Goal: Contribute content: Contribute content

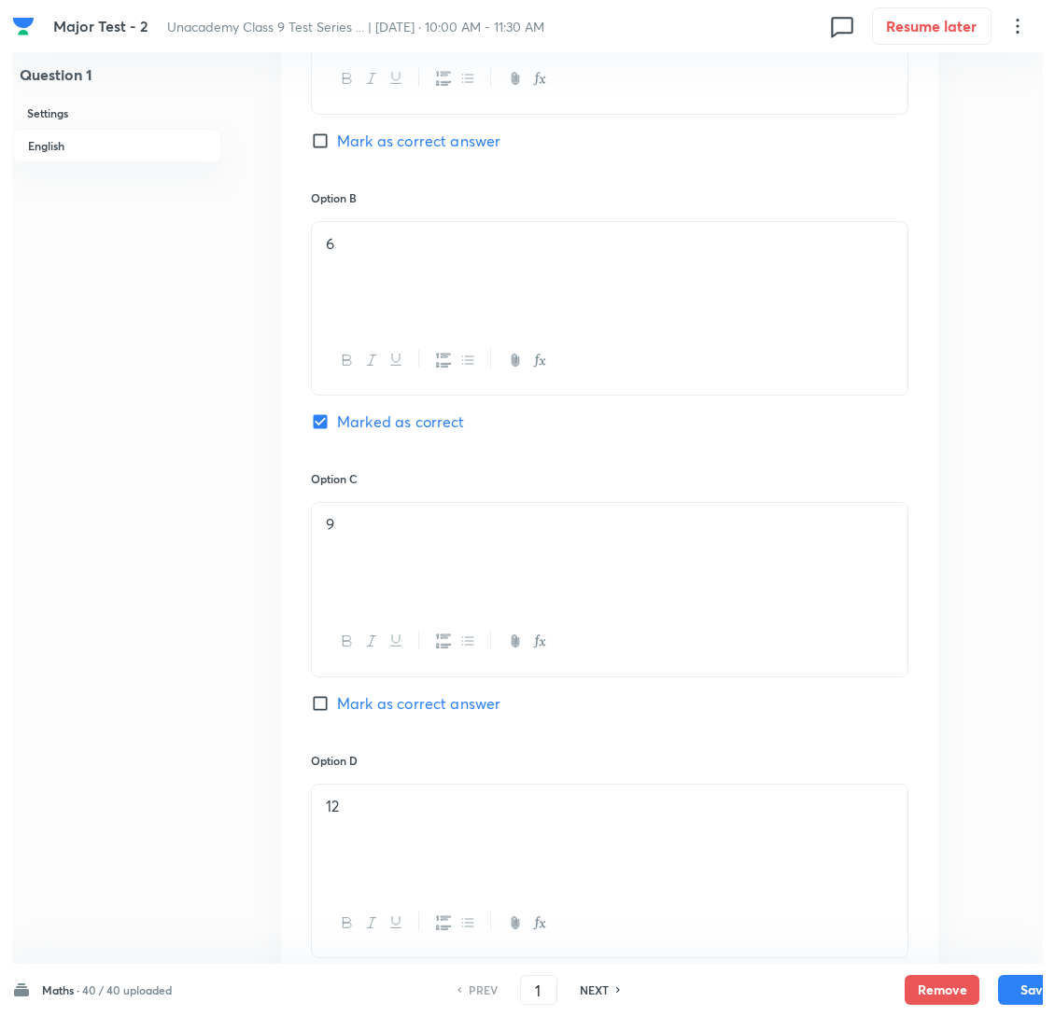
scroll to position [980, 0]
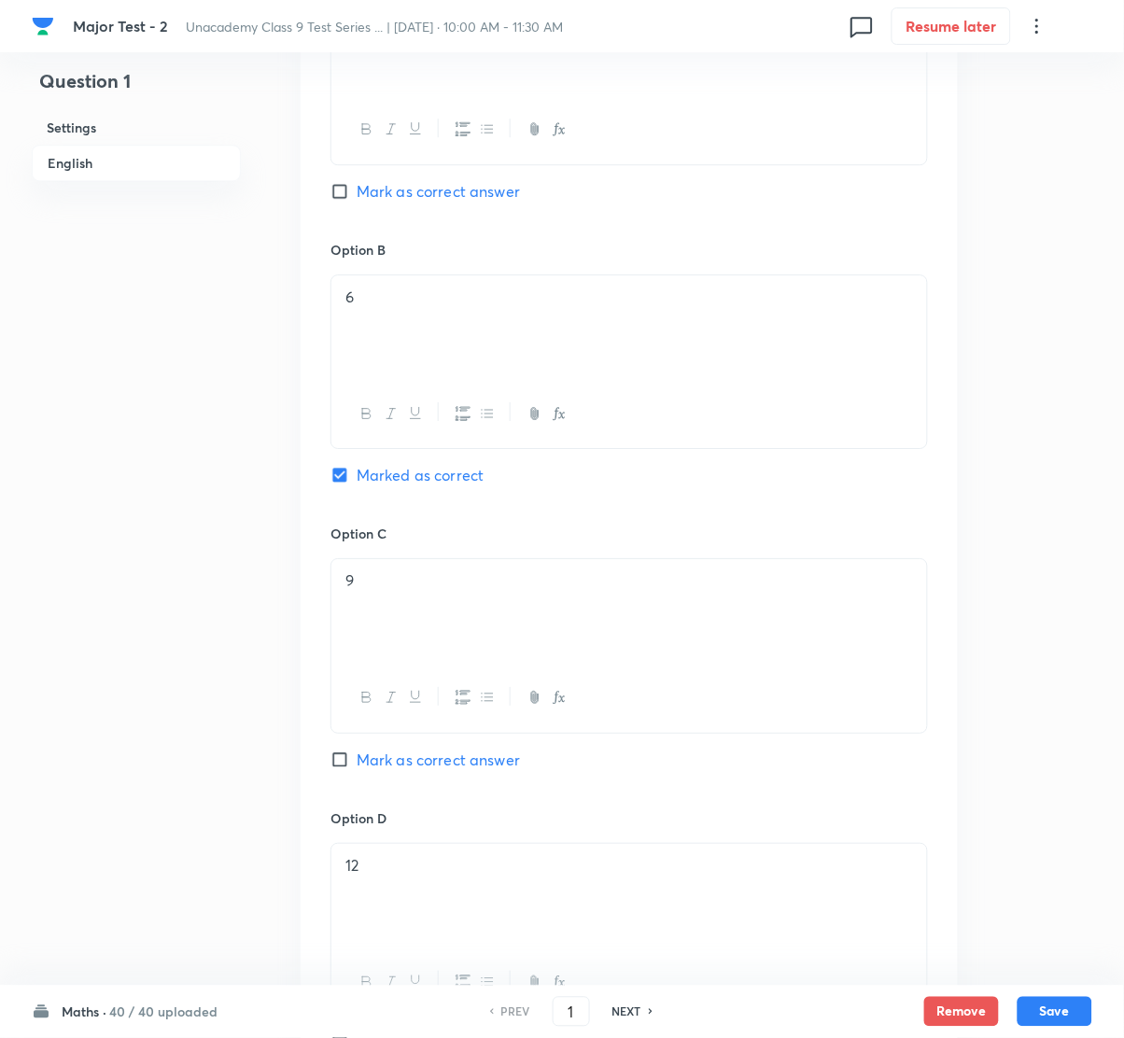
drag, startPoint x: 19, startPoint y: 516, endPoint x: 36, endPoint y: 515, distance: 17.8
click at [36, 515] on div "Major Test - 2 Unacademy Class 9 Test Series ... | [DATE] · 10:00 AM - 11:30 AM…" at bounding box center [562, 284] width 1124 height 2348
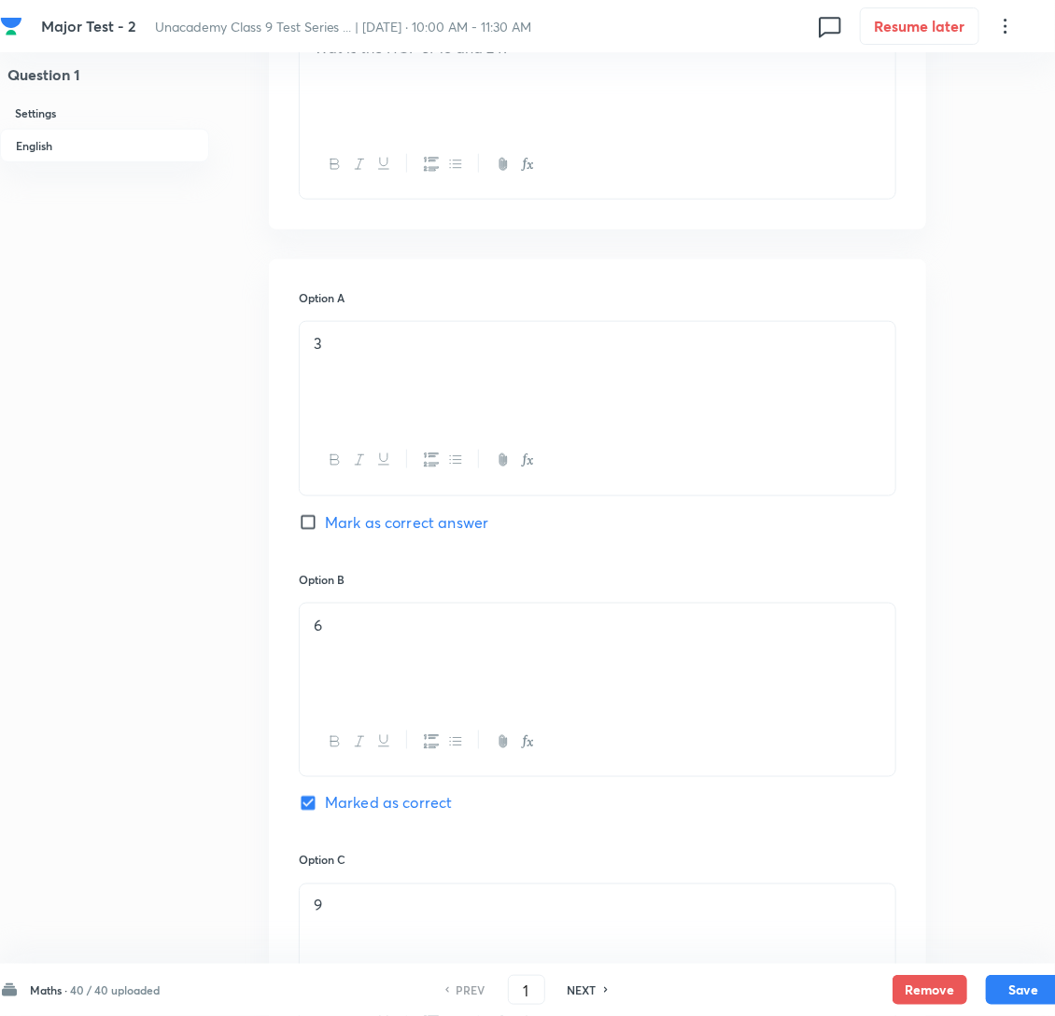
scroll to position [699, 0]
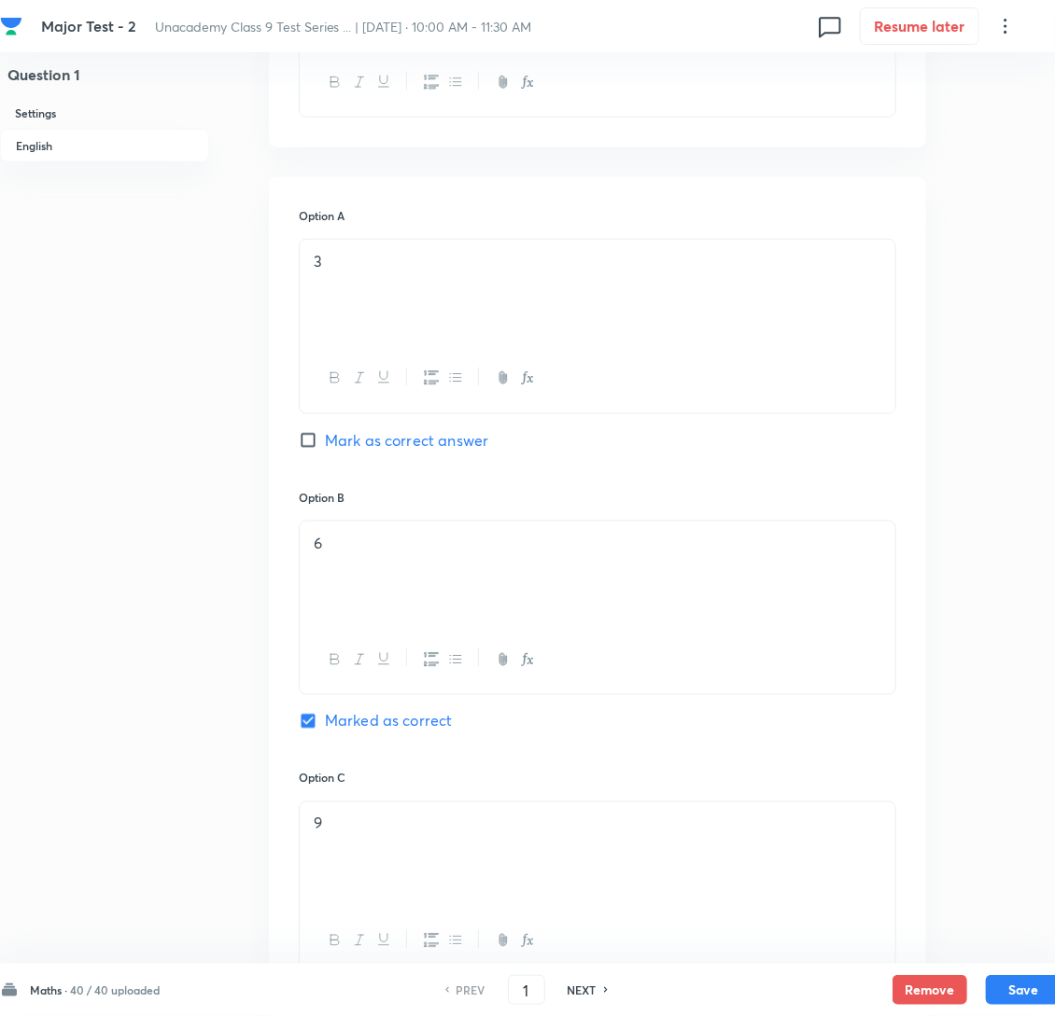
click at [595, 990] on h6 "NEXT" at bounding box center [582, 990] width 29 height 17
type input "2"
checkbox input "false"
click at [595, 990] on h6 "NEXT" at bounding box center [582, 990] width 29 height 17
checkbox input "false"
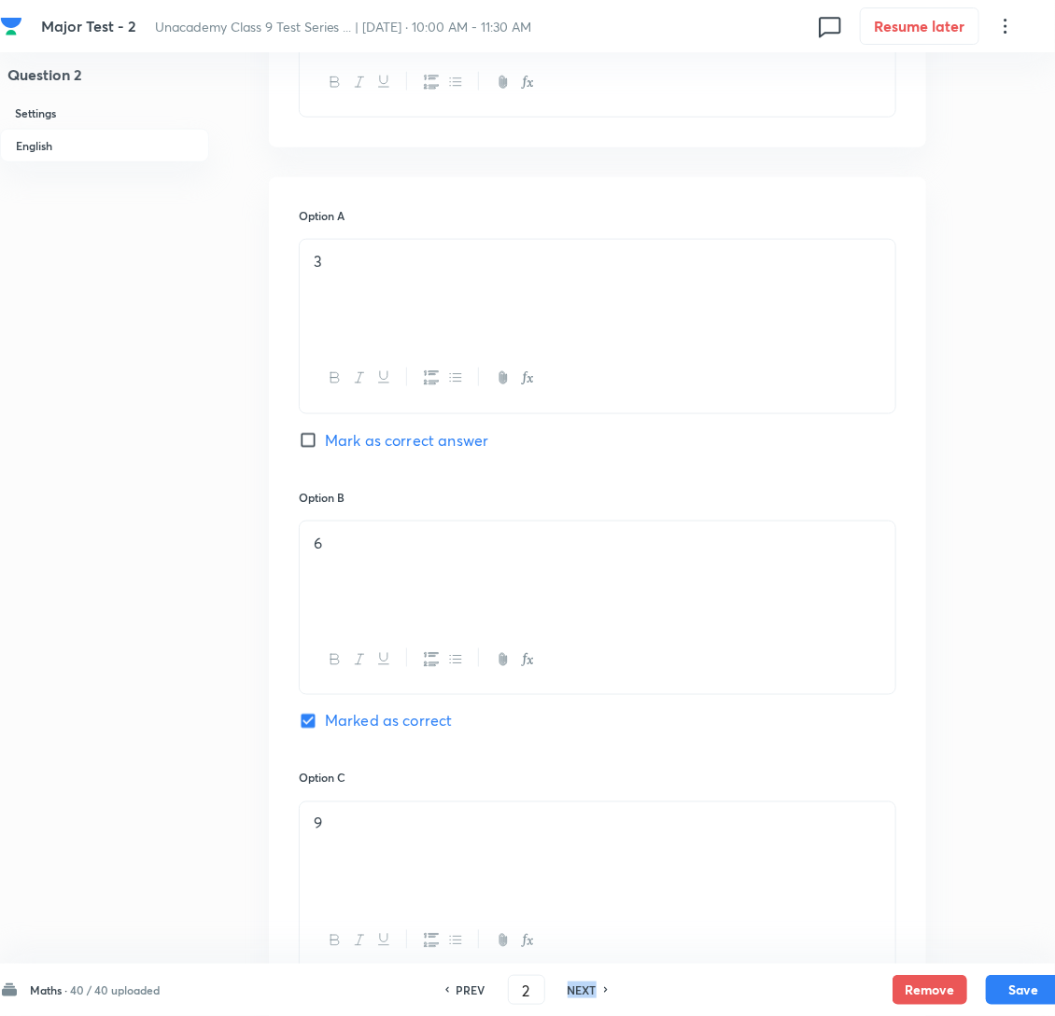
type input "3"
click at [595, 991] on h6 "NEXT" at bounding box center [582, 990] width 29 height 17
checkbox input "false"
type input "4"
click at [595, 991] on h6 "NEXT" at bounding box center [582, 990] width 29 height 17
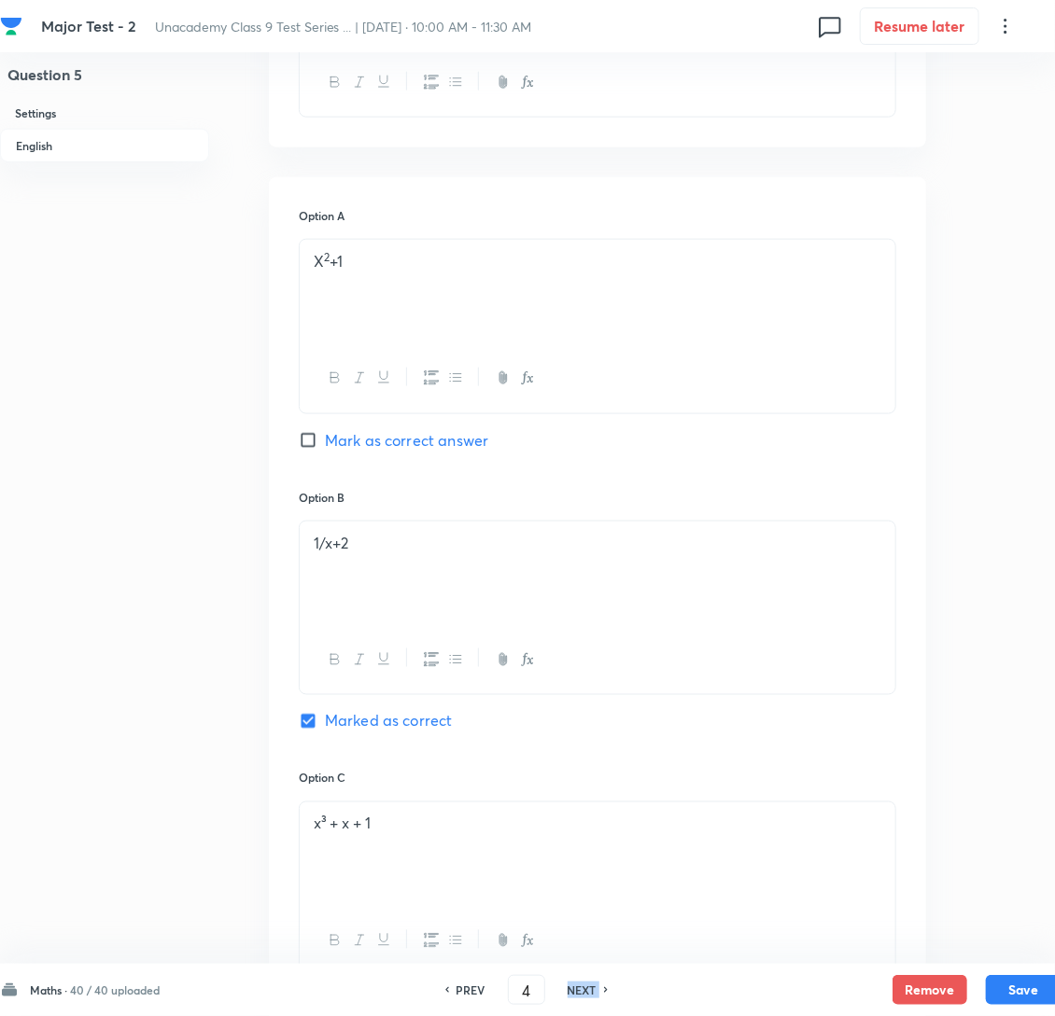
checkbox input "false"
type input "5"
click at [595, 990] on h6 "NEXT" at bounding box center [582, 990] width 29 height 17
checkbox input "false"
type input "6"
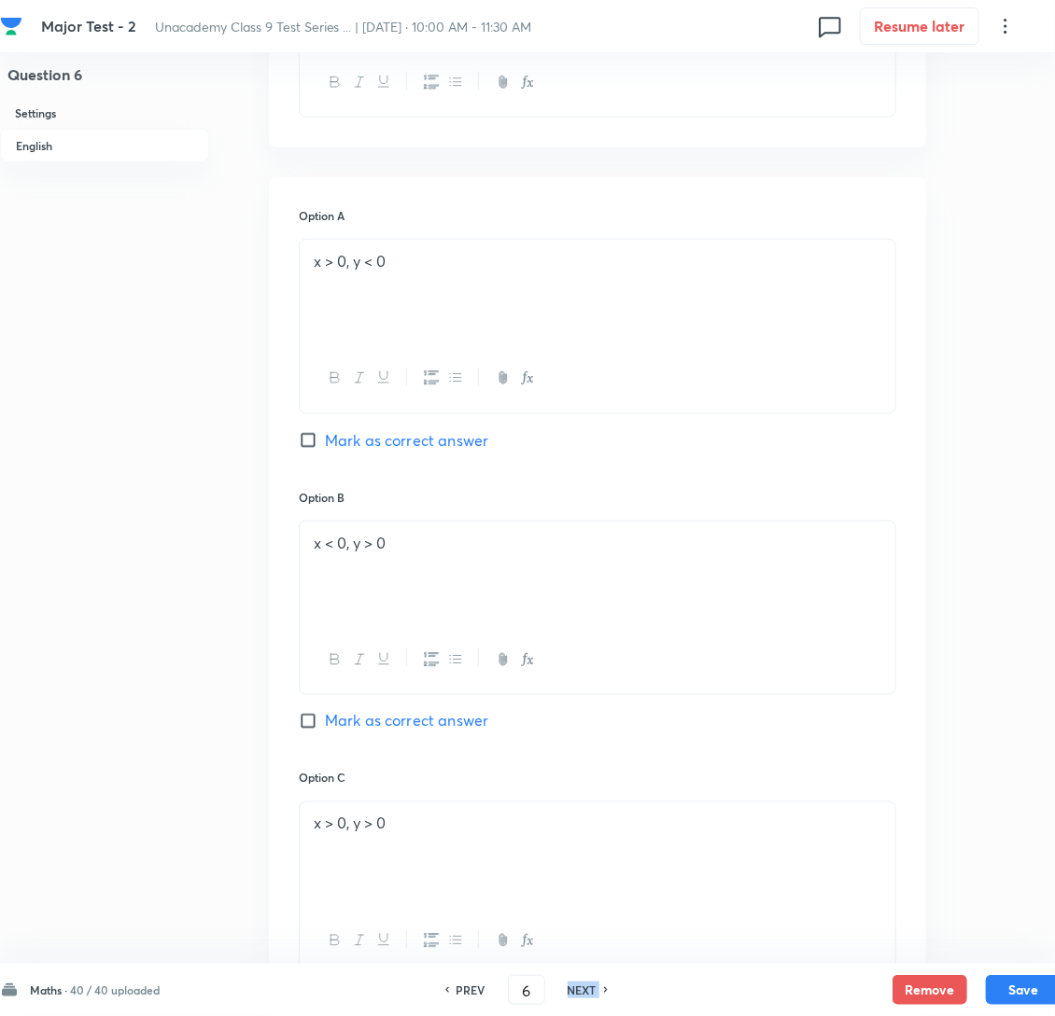
click at [595, 990] on h6 "NEXT" at bounding box center [582, 990] width 29 height 17
checkbox input "false"
type input "7"
click at [595, 990] on h6 "NEXT" at bounding box center [582, 990] width 29 height 17
checkbox input "false"
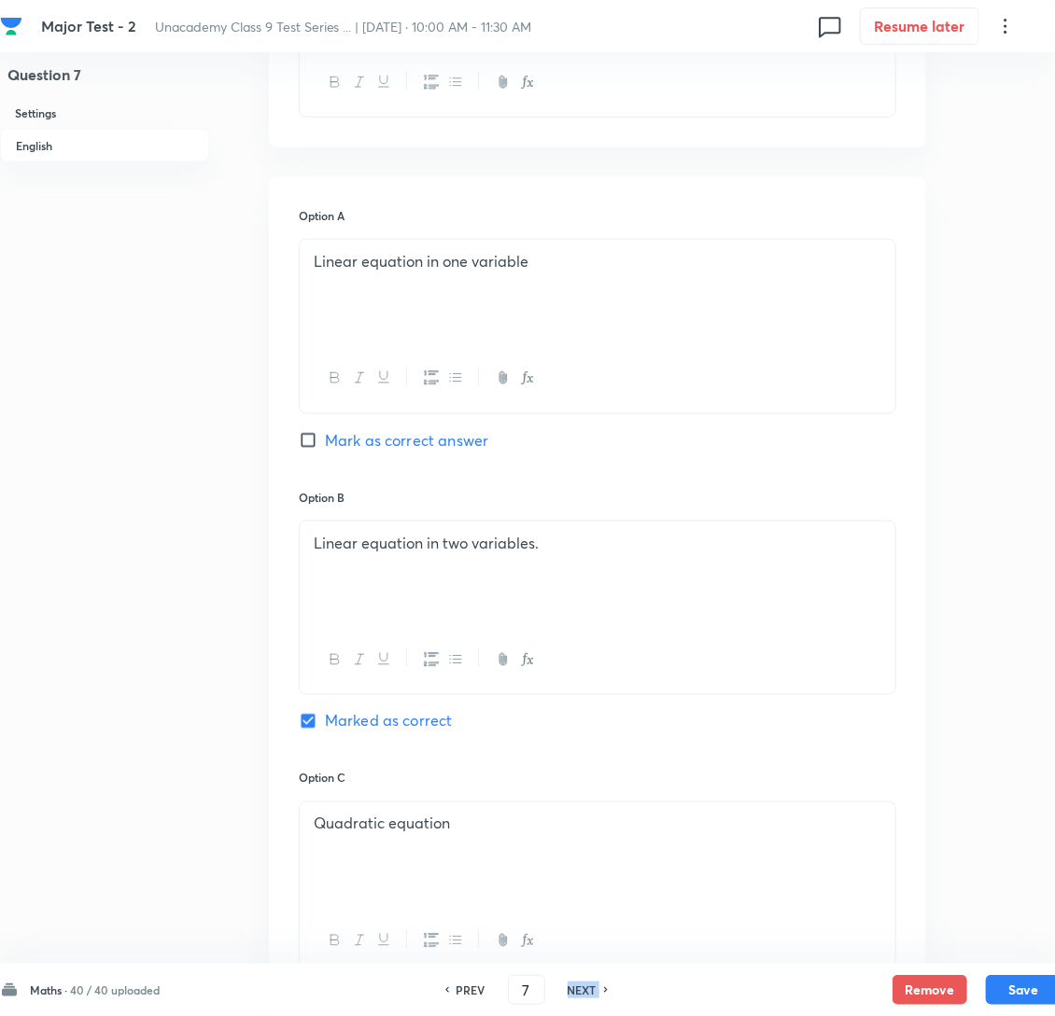
type input "8"
click at [595, 990] on h6 "NEXT" at bounding box center [582, 990] width 29 height 17
checkbox input "false"
type input "9"
click at [595, 990] on h6 "NEXT" at bounding box center [582, 990] width 29 height 17
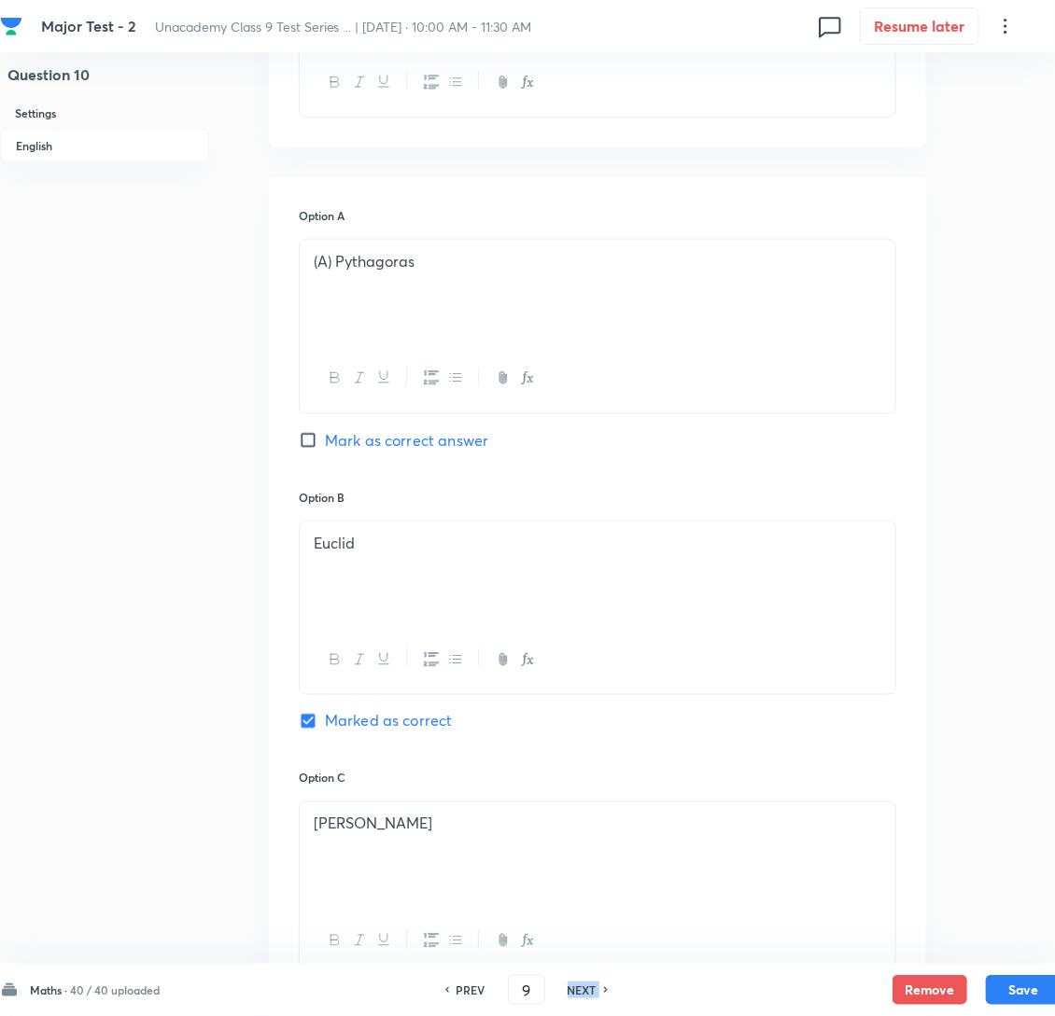
checkbox input "false"
type input "10"
click at [595, 990] on h6 "NEXT" at bounding box center [582, 990] width 29 height 17
checkbox input "false"
type input "11"
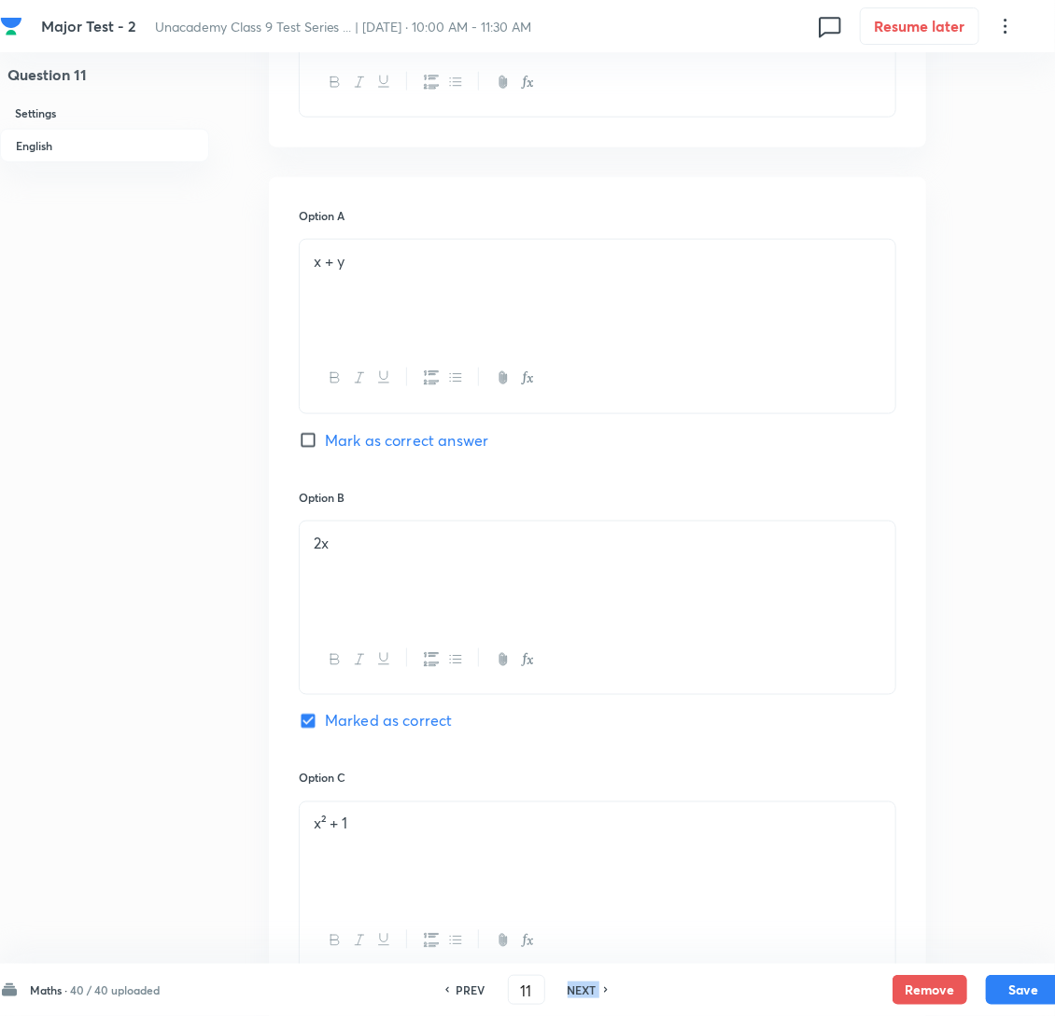
click at [595, 990] on h6 "NEXT" at bounding box center [582, 990] width 29 height 17
checkbox input "false"
type input "12"
click at [595, 990] on h6 "NEXT" at bounding box center [582, 990] width 29 height 17
checkbox input "false"
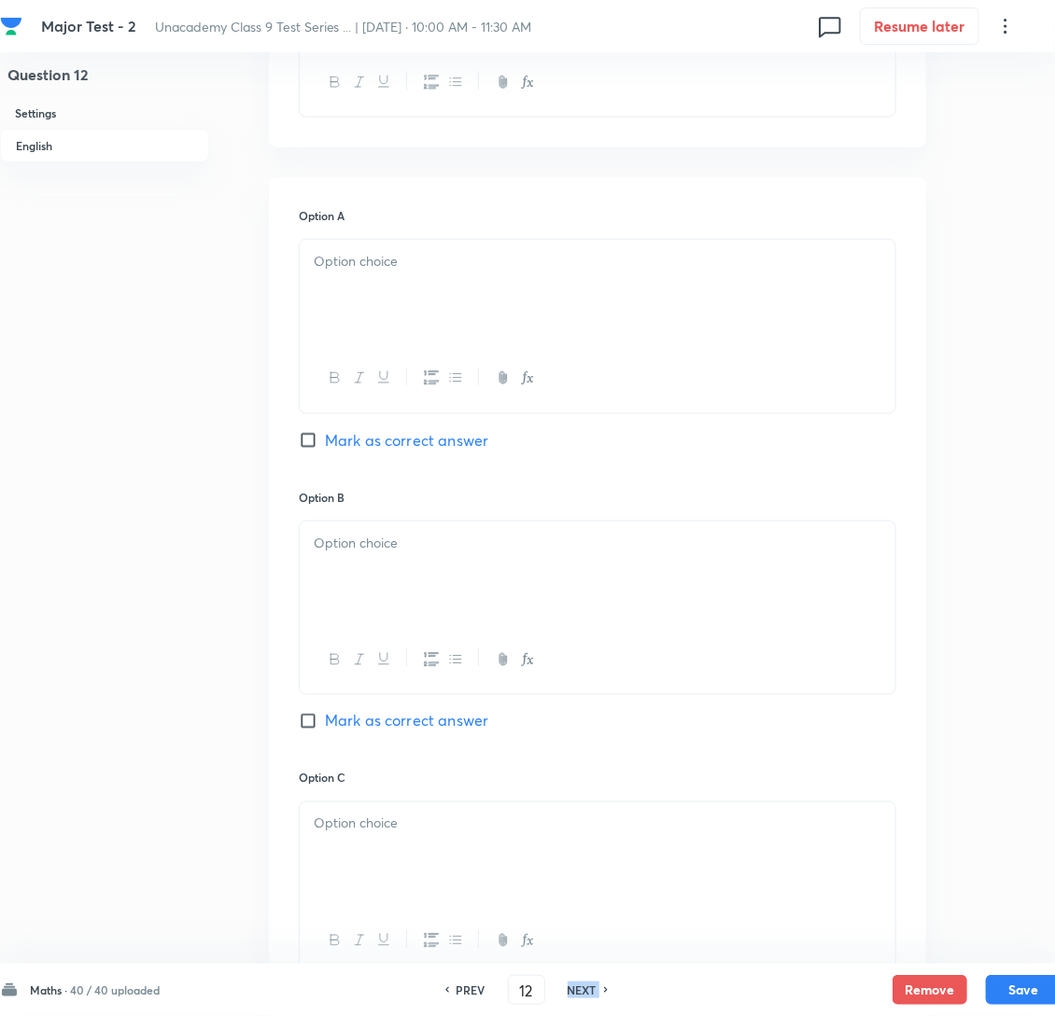
type input "13"
click at [595, 990] on h6 "NEXT" at bounding box center [582, 990] width 29 height 17
checkbox input "false"
type input "14"
click at [595, 990] on h6 "NEXT" at bounding box center [582, 990] width 29 height 17
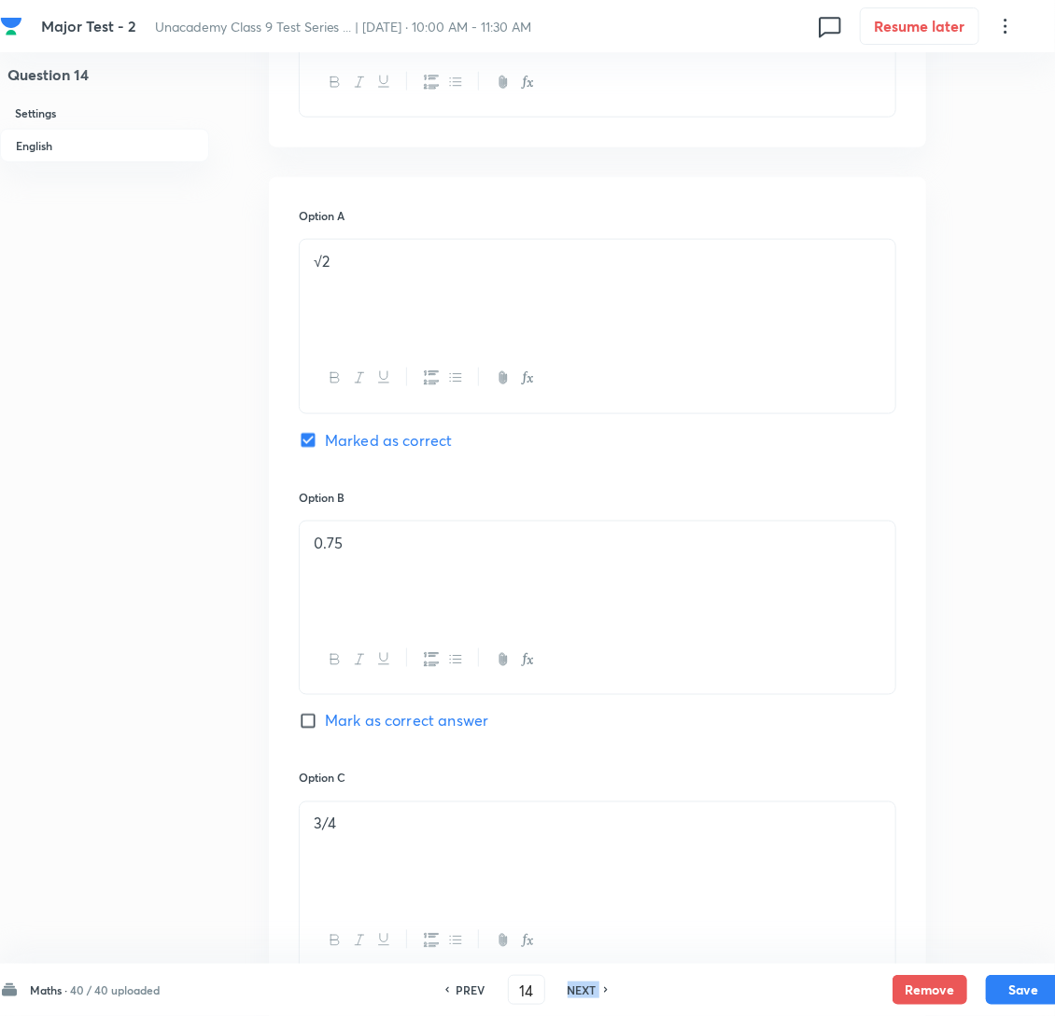
checkbox input "false"
type input "15"
click at [595, 991] on h6 "NEXT" at bounding box center [582, 990] width 29 height 17
checkbox input "false"
type input "16"
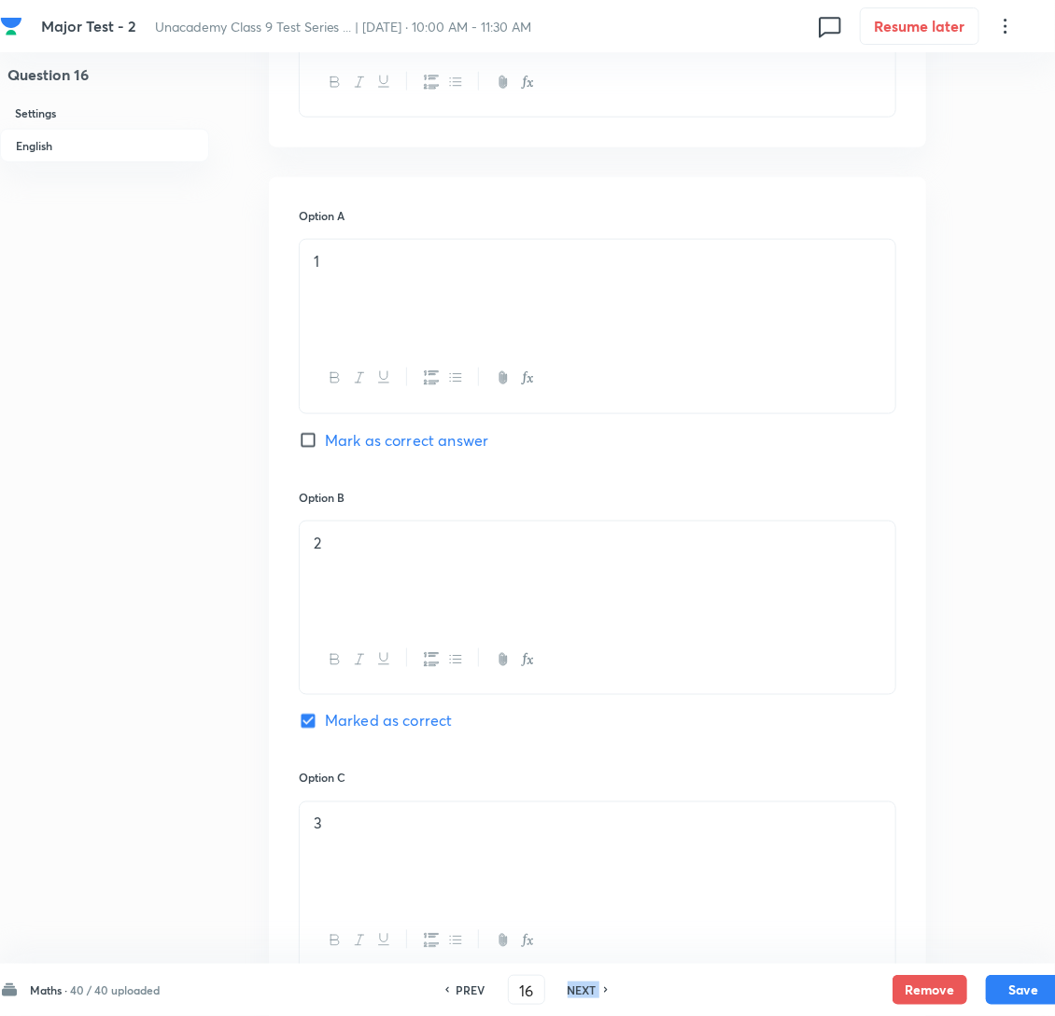
click at [595, 991] on h6 "NEXT" at bounding box center [582, 990] width 29 height 17
checkbox input "false"
type input "17"
click at [595, 991] on h6 "NEXT" at bounding box center [582, 990] width 29 height 17
checkbox input "false"
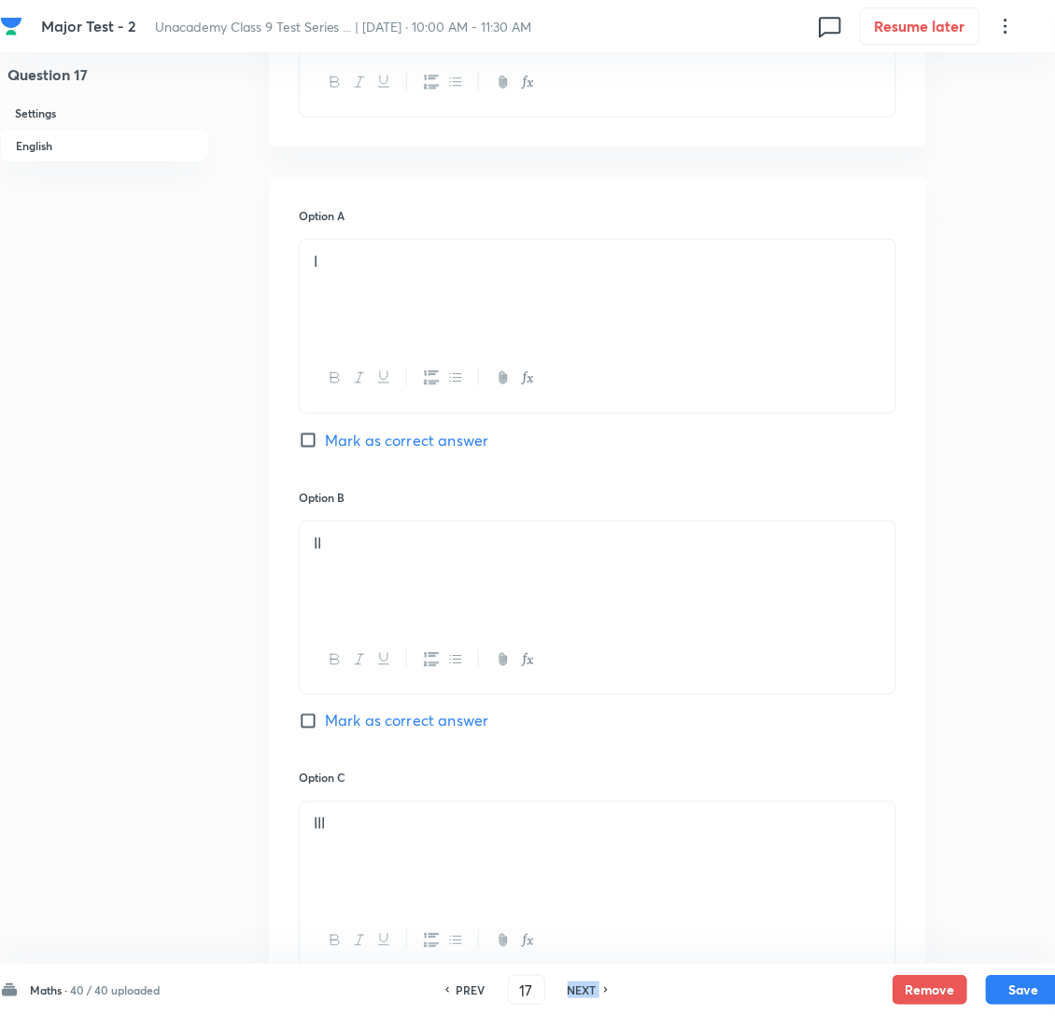
type input "18"
checkbox input "true"
drag, startPoint x: 545, startPoint y: 990, endPoint x: 508, endPoint y: 999, distance: 38.3
click at [509, 998] on div "PREV 18 ​ NEXT" at bounding box center [526, 990] width 241 height 30
type input "40"
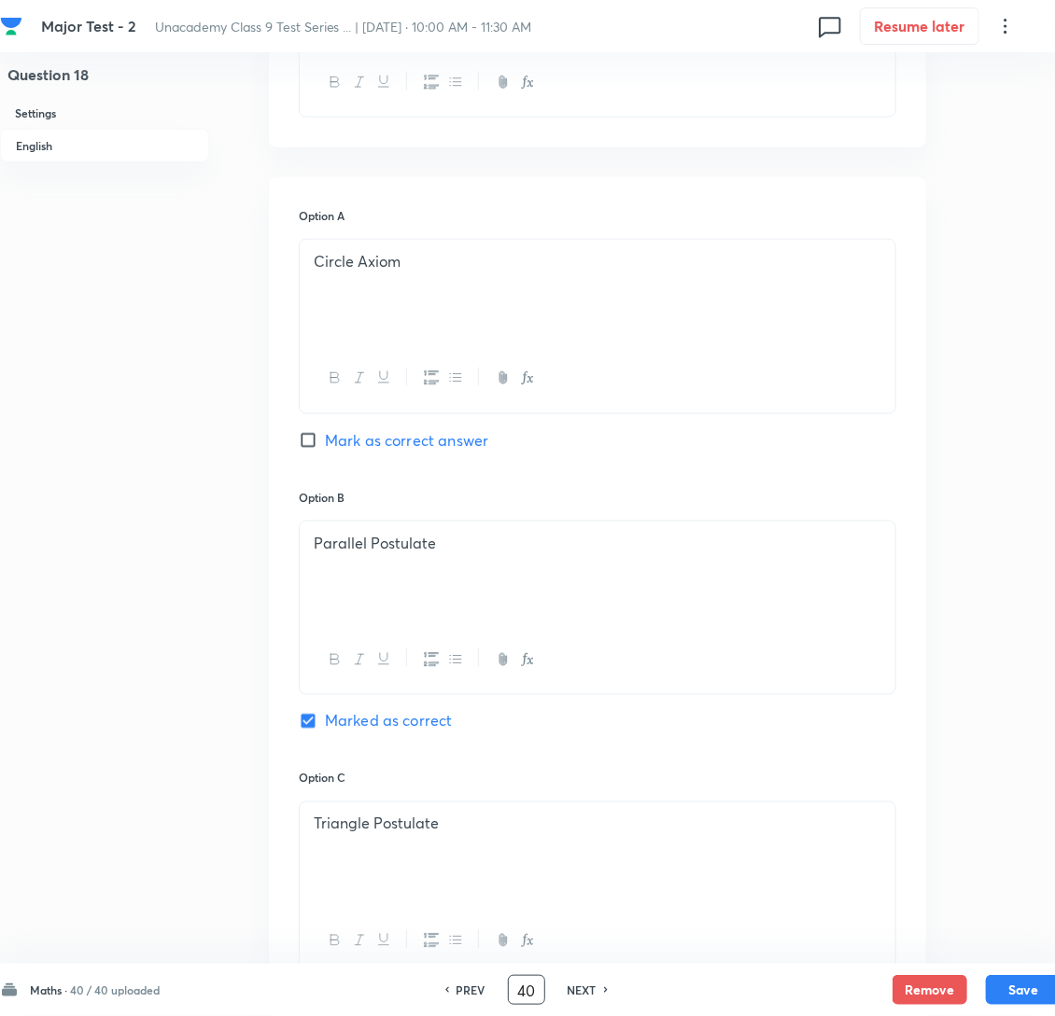
click at [596, 991] on h6 "NEXT" at bounding box center [582, 990] width 29 height 17
checkbox input "false"
type input "19"
click at [596, 991] on h6 "NEXT" at bounding box center [582, 990] width 29 height 17
checkbox input "false"
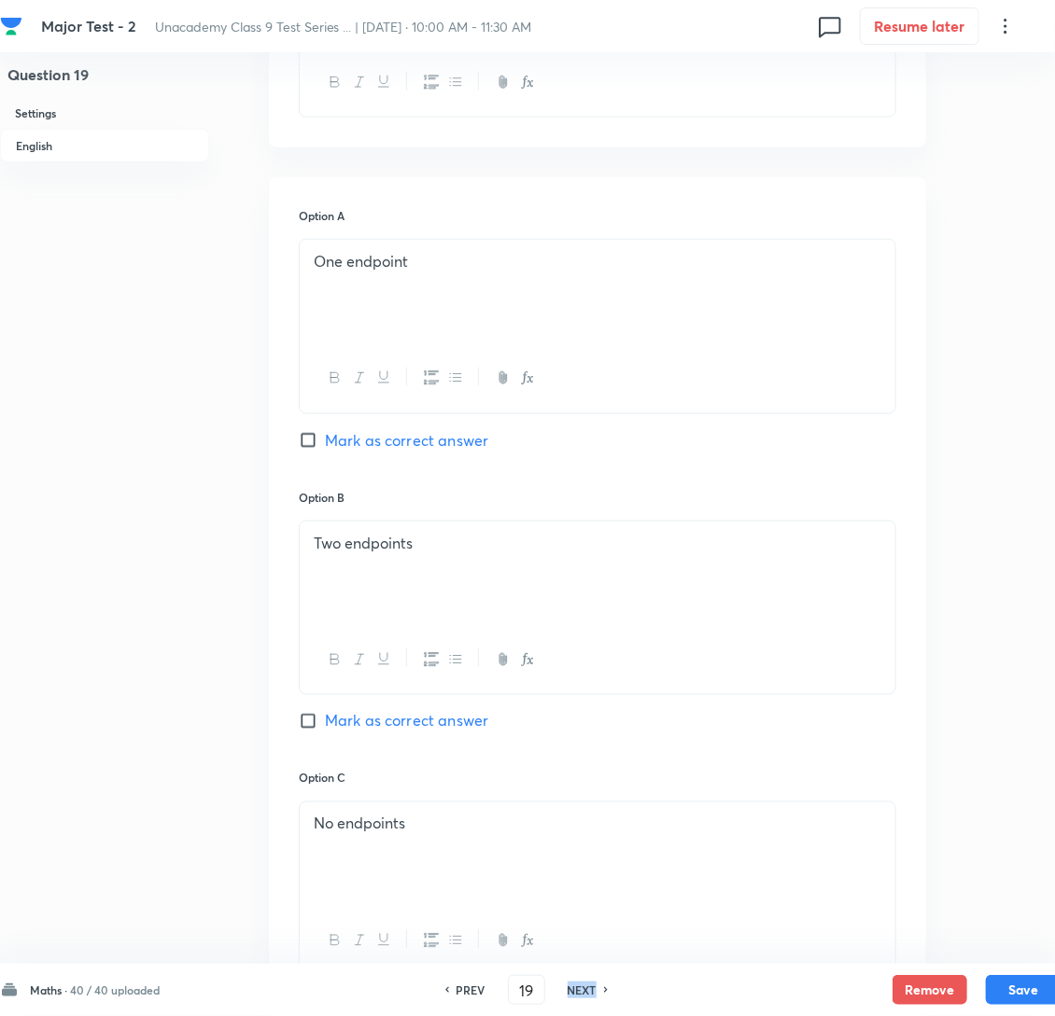
type input "20"
click at [596, 991] on h6 "NEXT" at bounding box center [582, 990] width 29 height 17
checkbox input "false"
type input "21"
click at [596, 991] on h6 "NEXT" at bounding box center [582, 990] width 29 height 17
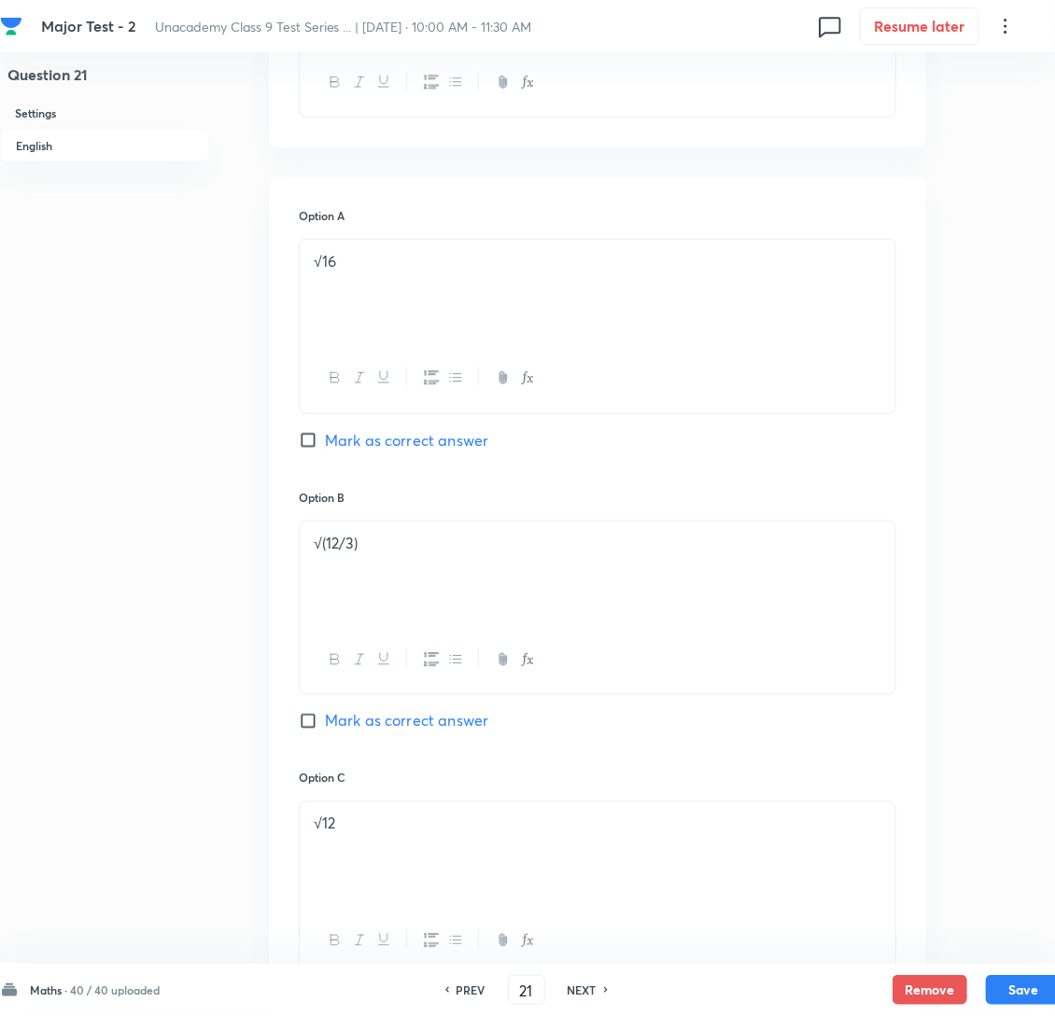
checkbox input "false"
type input "22"
click at [596, 991] on h6 "NEXT" at bounding box center [582, 990] width 29 height 17
checkbox input "false"
type input "23"
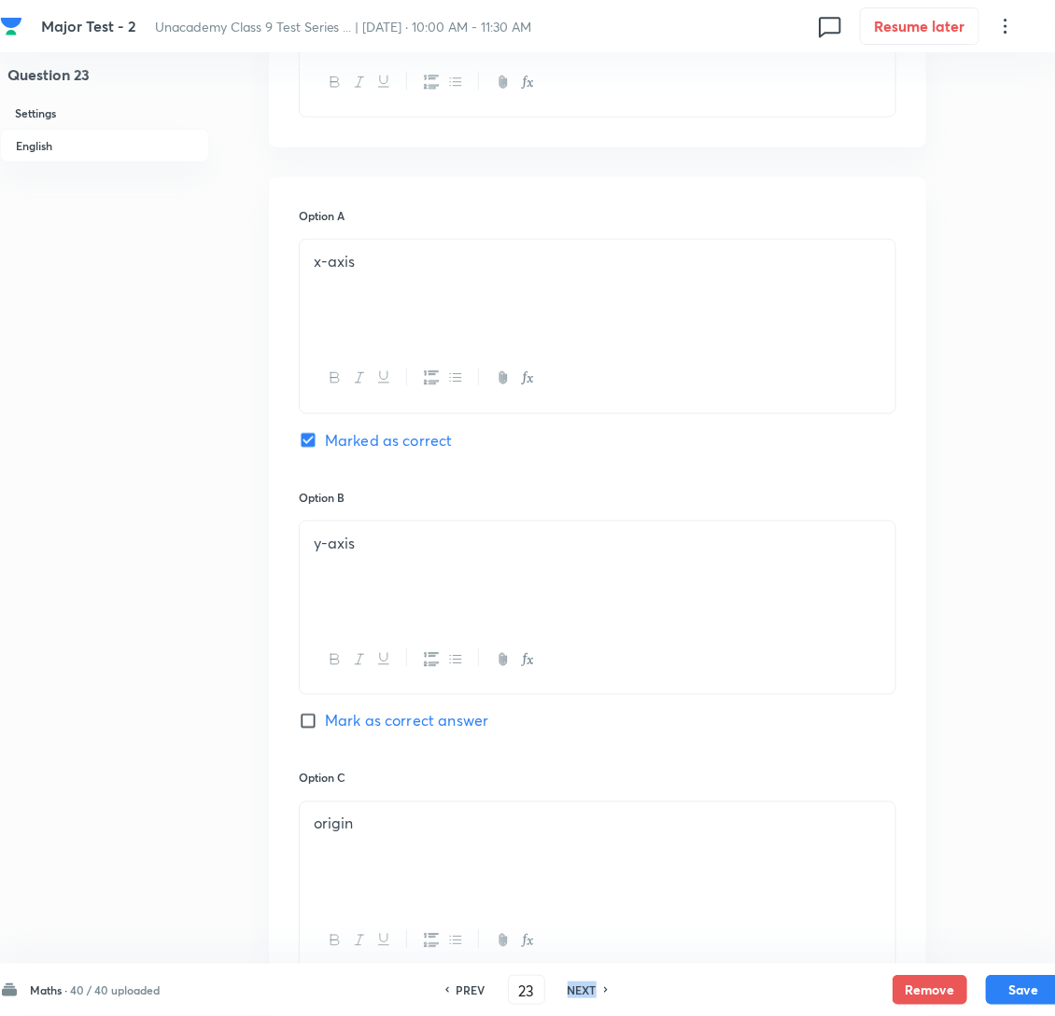
click at [596, 991] on h6 "NEXT" at bounding box center [582, 990] width 29 height 17
checkbox input "false"
type input "24"
click at [596, 991] on h6 "NEXT" at bounding box center [582, 990] width 29 height 17
checkbox input "false"
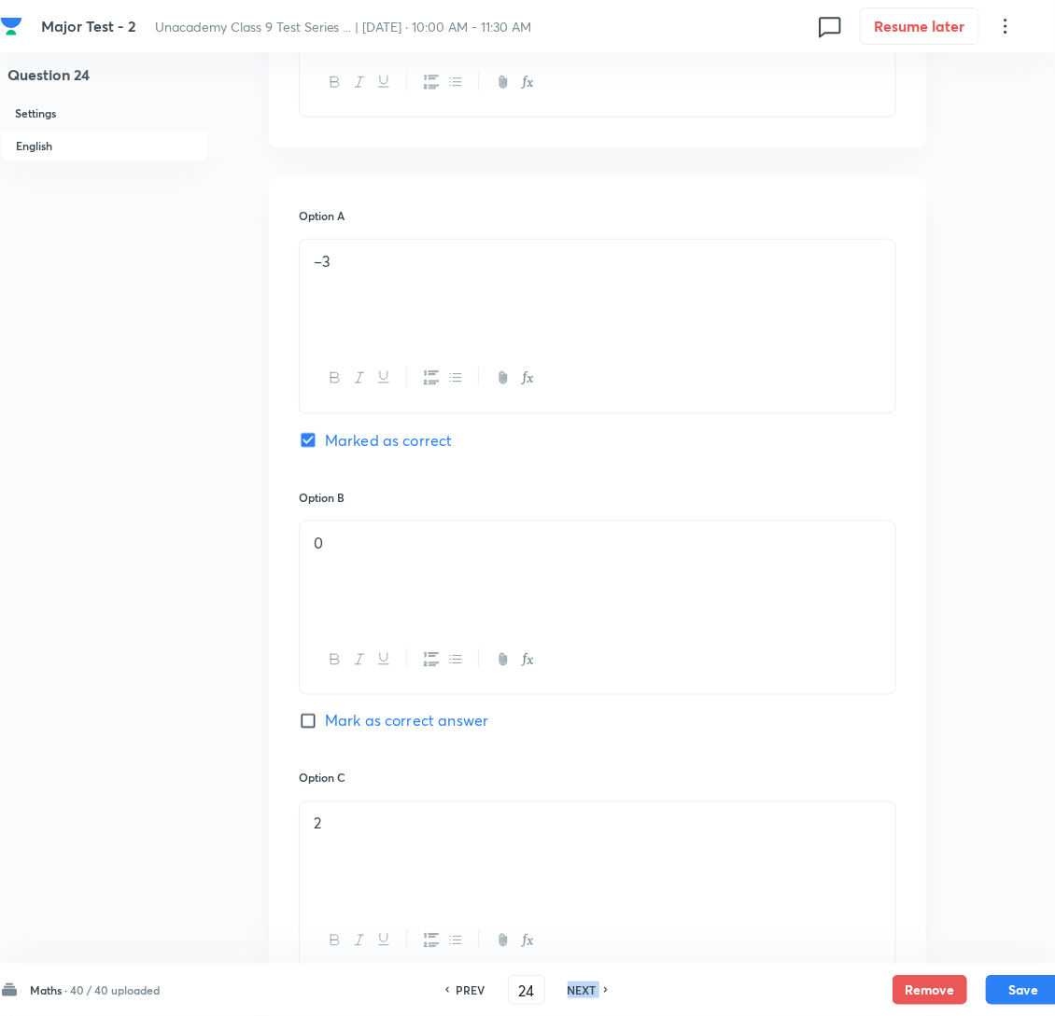
type input "25"
click at [596, 991] on h6 "NEXT" at bounding box center [582, 990] width 29 height 17
checkbox input "false"
type input "26"
checkbox input "true"
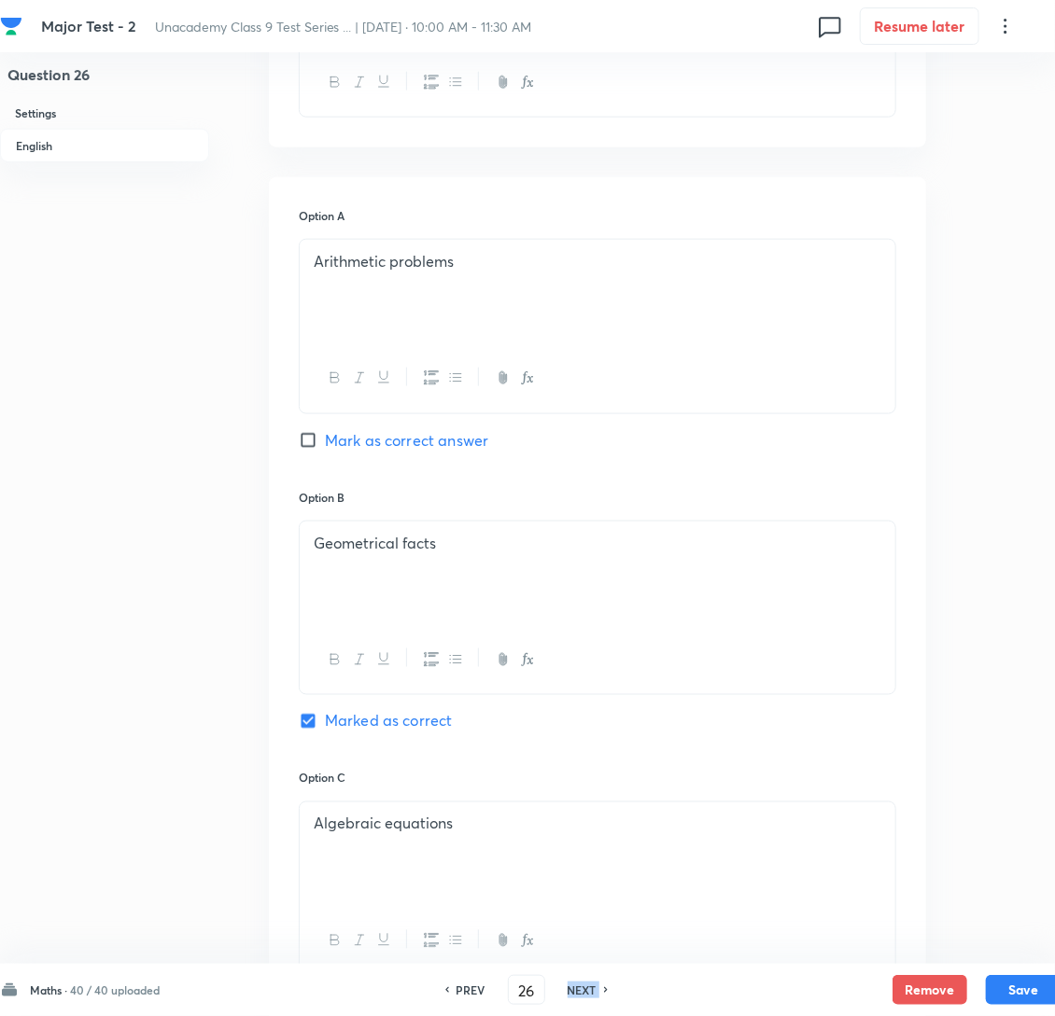
click at [596, 991] on h6 "NEXT" at bounding box center [582, 990] width 29 height 17
checkbox input "false"
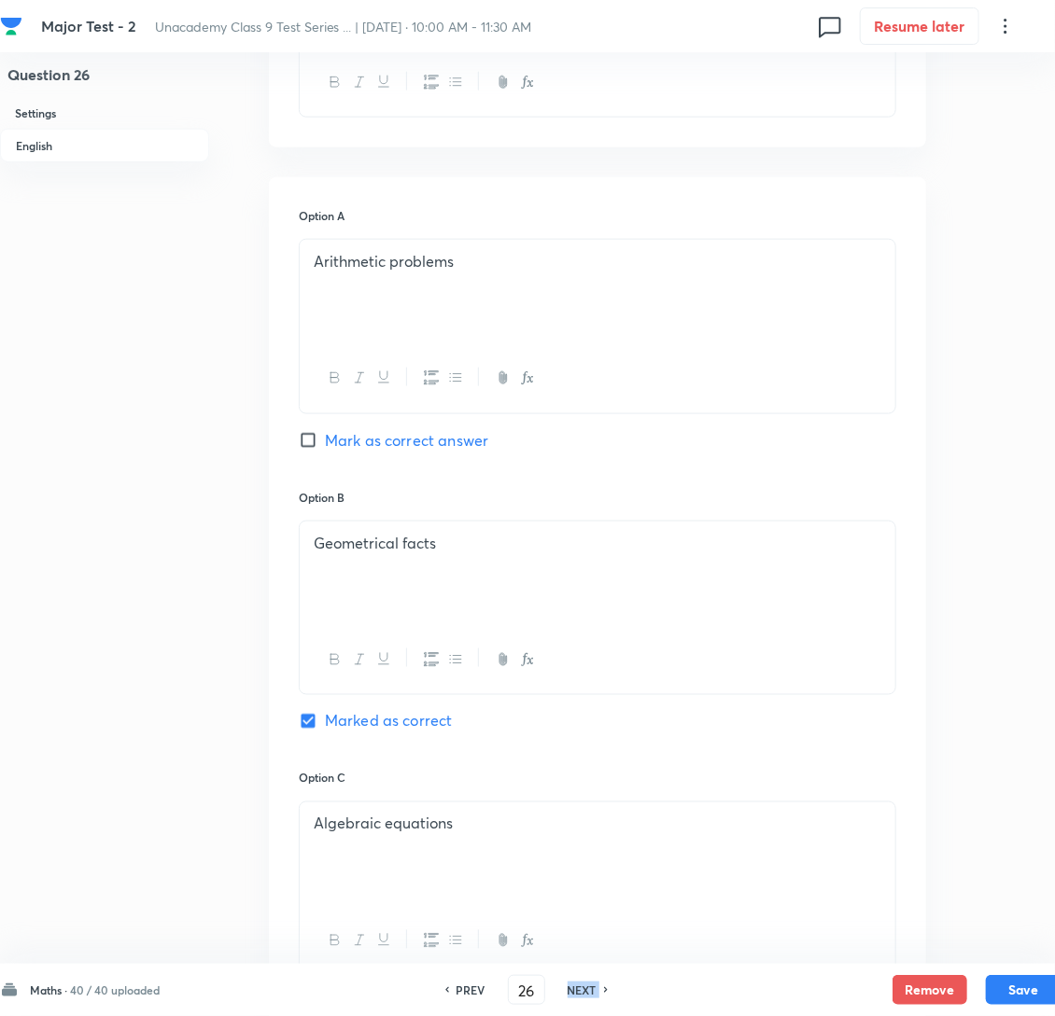
type input "27"
click at [596, 991] on h6 "NEXT" at bounding box center [582, 990] width 29 height 17
checkbox input "false"
type input "28"
click at [596, 991] on h6 "NEXT" at bounding box center [582, 990] width 29 height 17
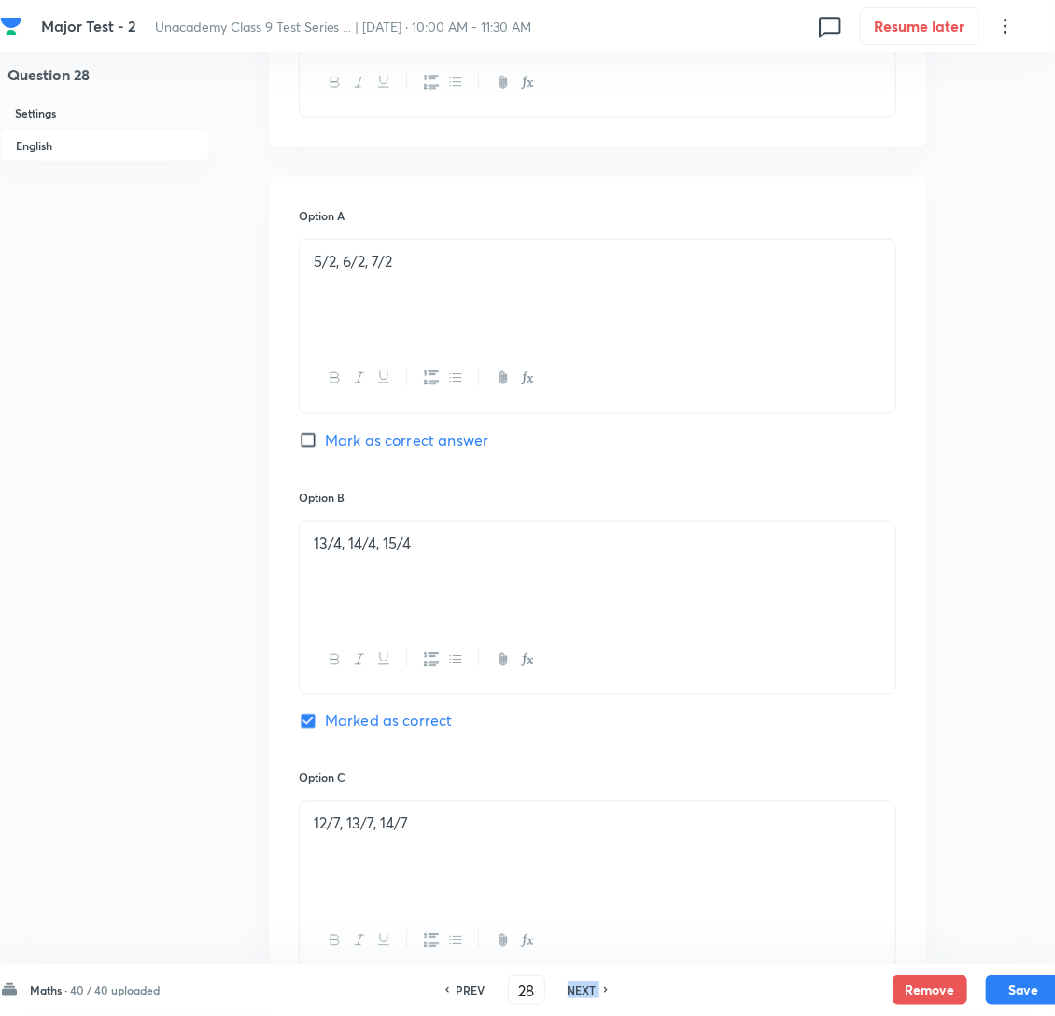
checkbox input "true"
type input "29"
click at [596, 991] on h6 "NEXT" at bounding box center [582, 990] width 29 height 17
checkbox input "false"
type input "30"
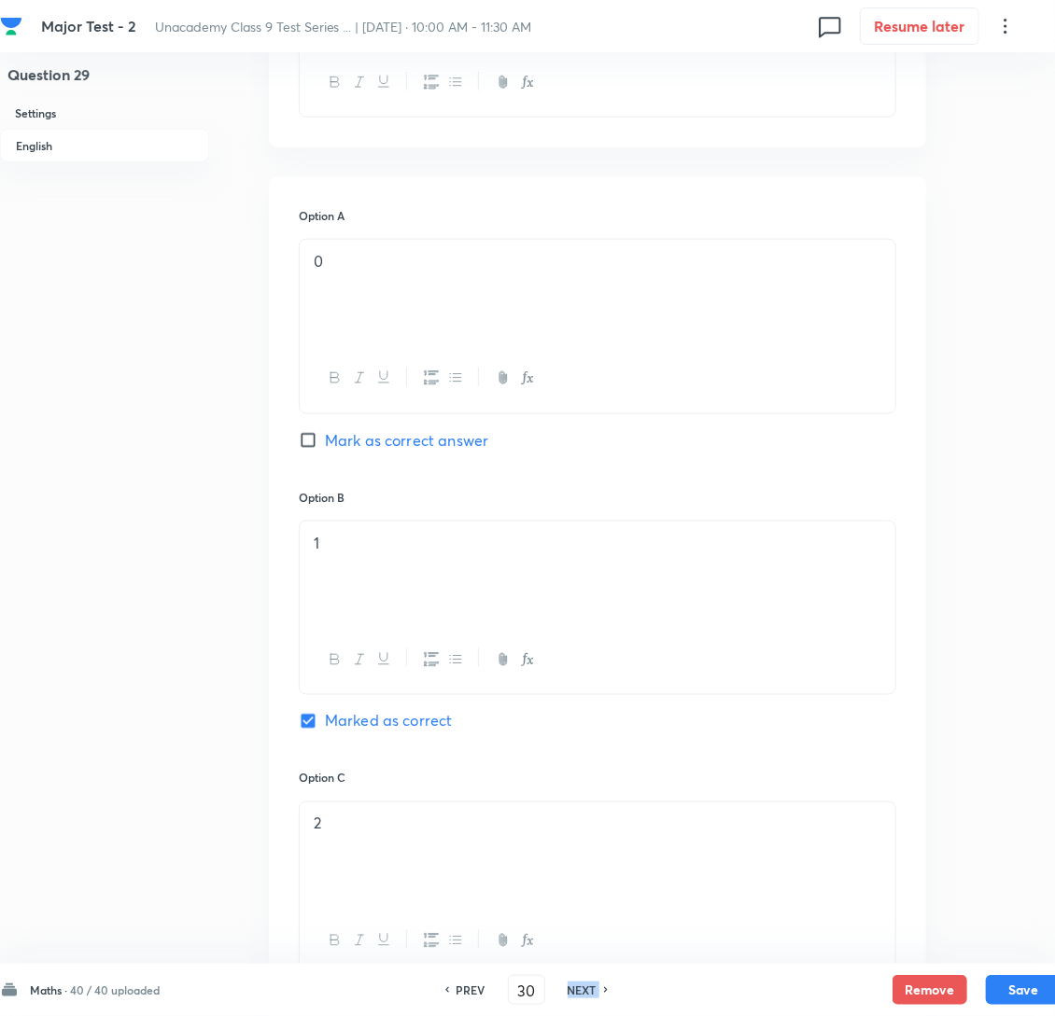
click at [596, 991] on h6 "NEXT" at bounding box center [582, 990] width 29 height 17
checkbox input "false"
type input "31"
click at [596, 991] on h6 "NEXT" at bounding box center [582, 990] width 29 height 17
checkbox input "false"
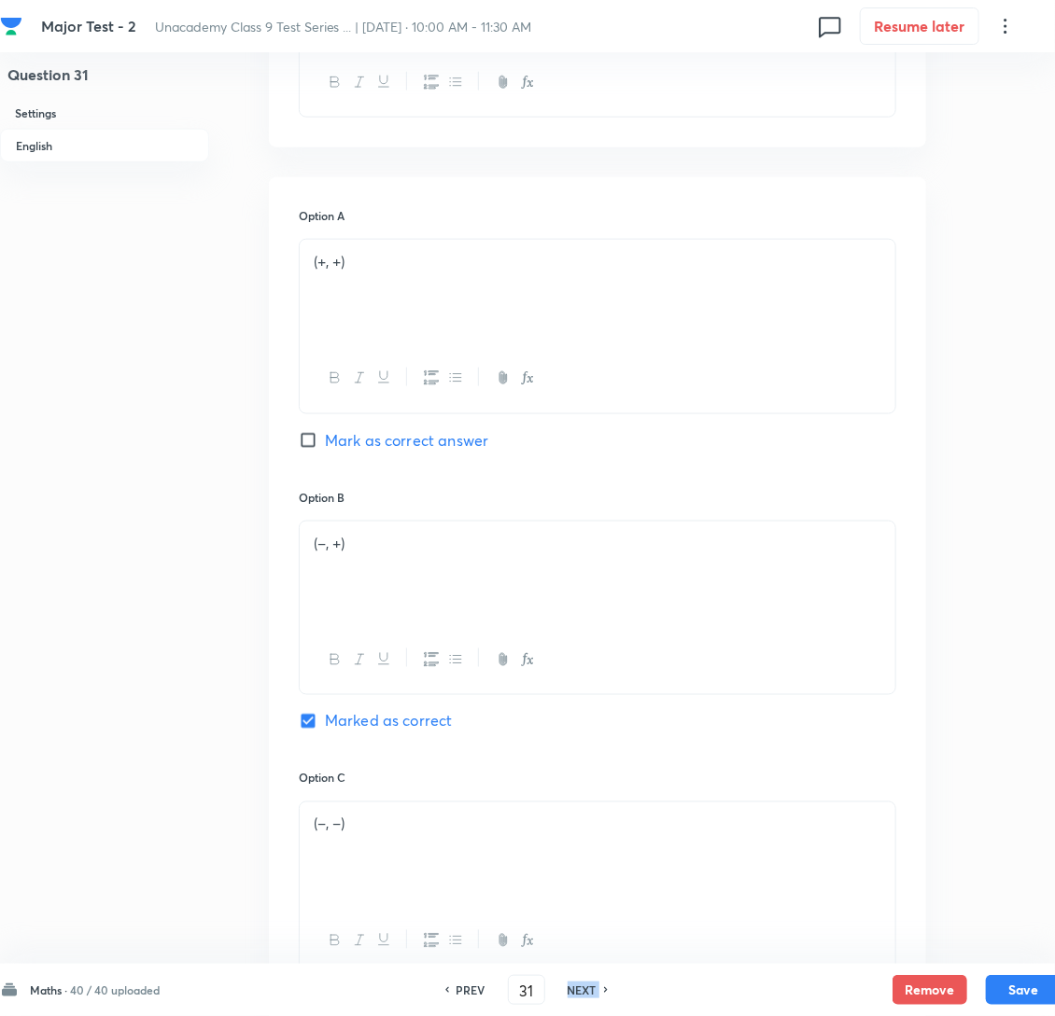
checkbox input "true"
type input "32"
click at [596, 991] on h6 "NEXT" at bounding box center [582, 990] width 29 height 17
checkbox input "false"
type input "33"
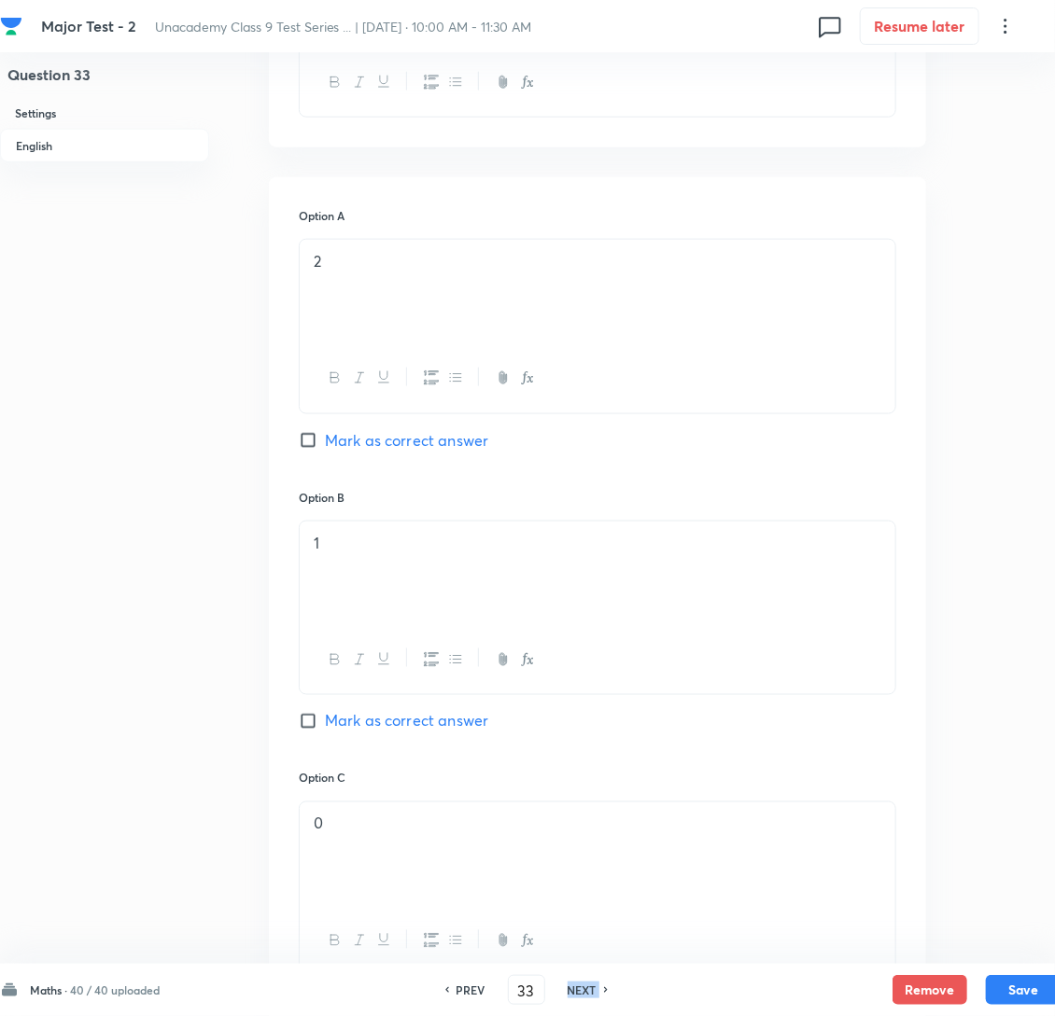
click at [596, 991] on h6 "NEXT" at bounding box center [582, 990] width 29 height 17
checkbox input "true"
type input "34"
click at [596, 991] on h6 "NEXT" at bounding box center [582, 990] width 29 height 17
checkbox input "true"
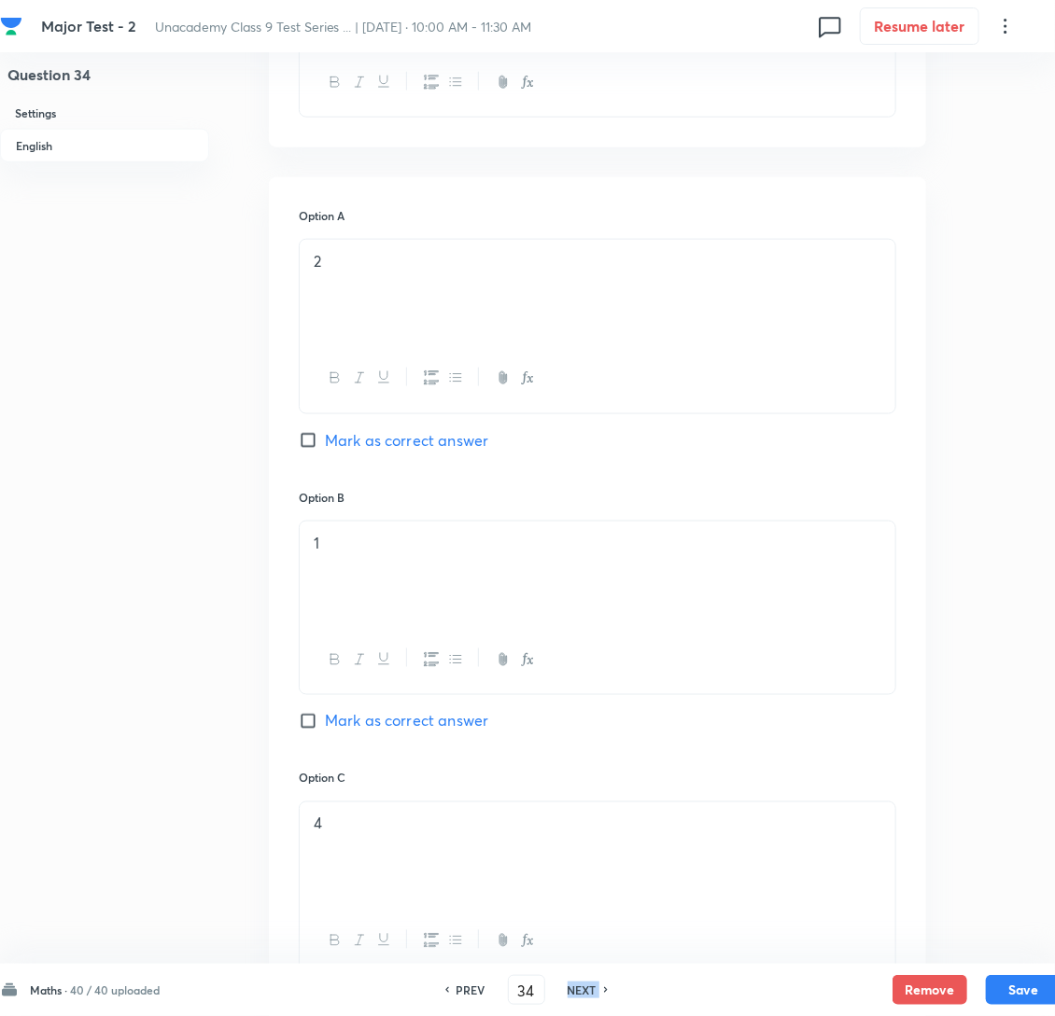
checkbox input "false"
type input "35"
click at [596, 991] on h6 "NEXT" at bounding box center [582, 990] width 29 height 17
checkbox input "false"
type input "36"
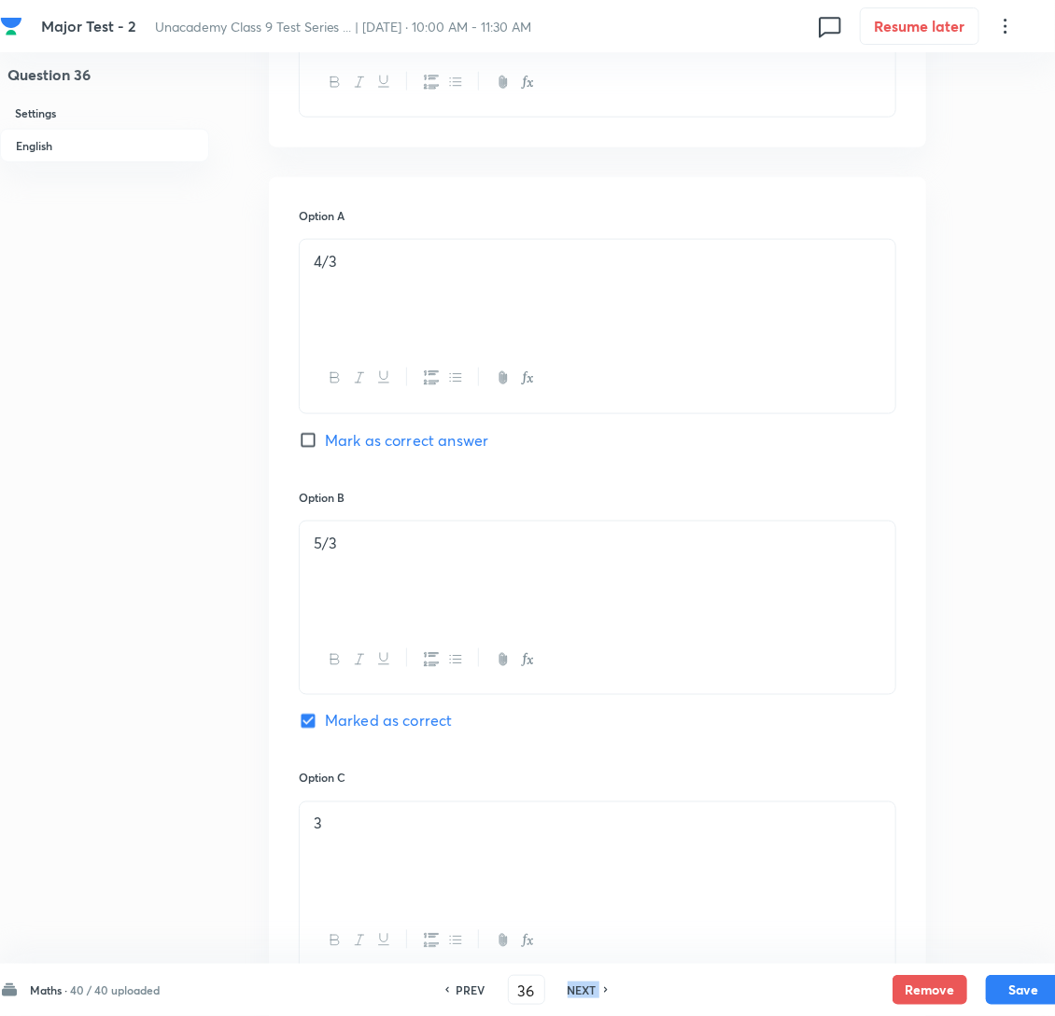
click at [610, 993] on div "NEXT" at bounding box center [584, 990] width 49 height 17
checkbox input "false"
type input "37"
checkbox input "true"
click at [610, 993] on div "NEXT" at bounding box center [584, 990] width 49 height 17
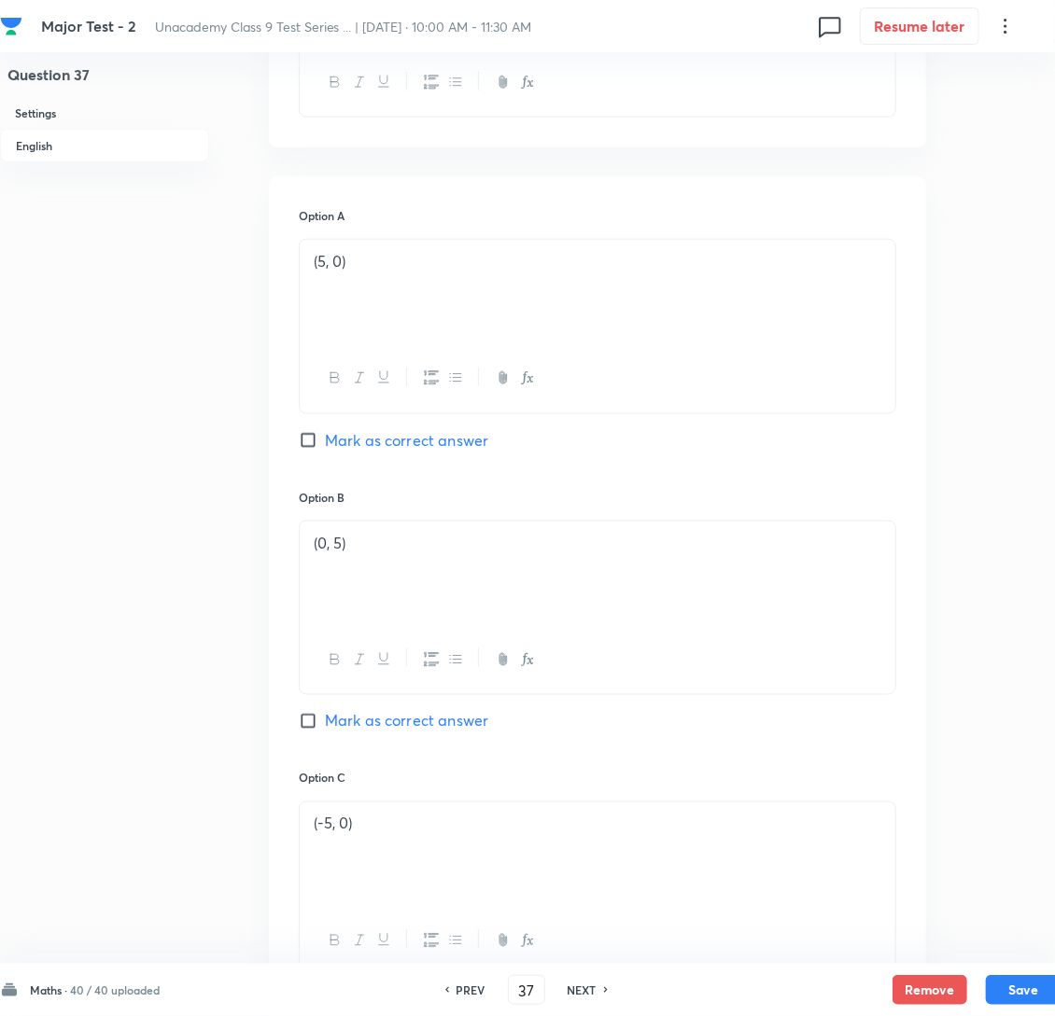
checkbox input "true"
checkbox input "false"
type input "38"
click at [610, 993] on div "NEXT" at bounding box center [584, 990] width 49 height 17
checkbox input "false"
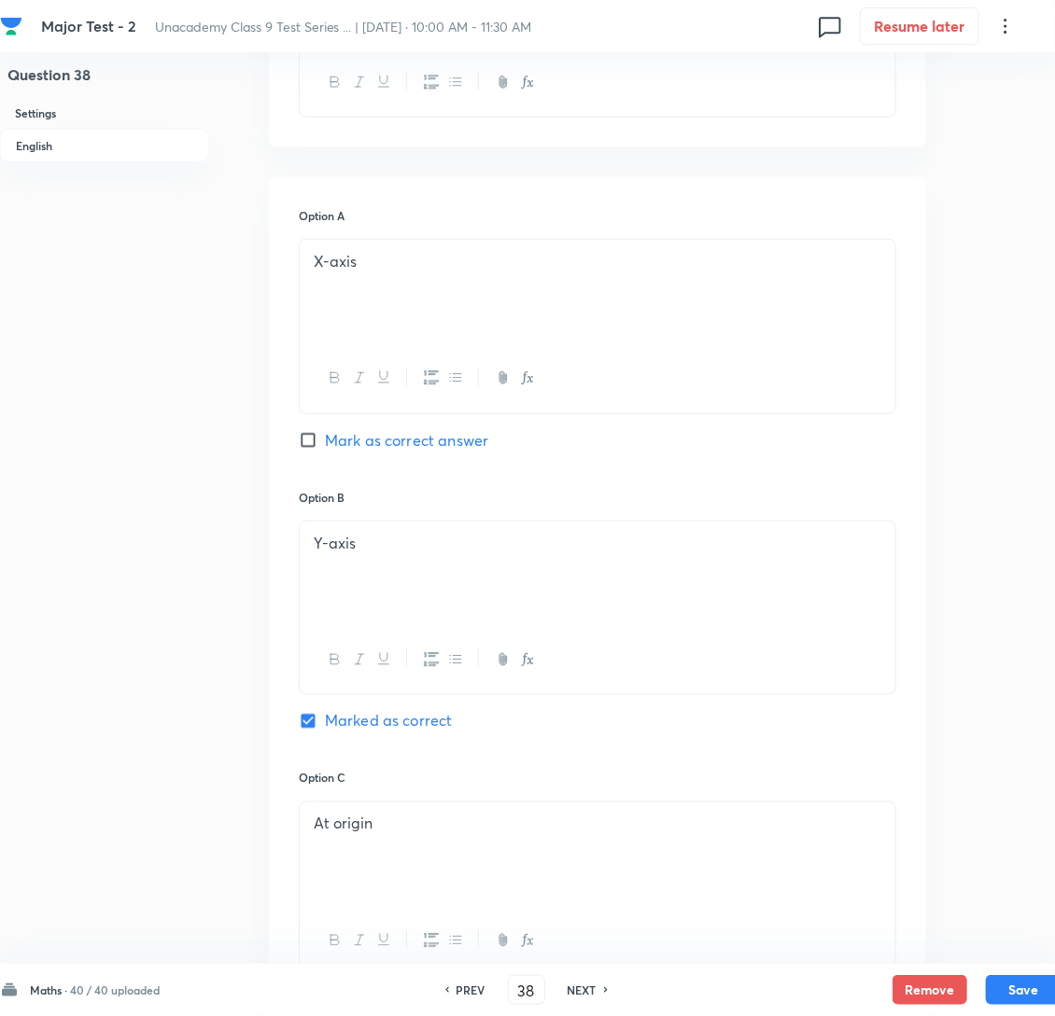
type input "39"
click at [610, 993] on div "NEXT" at bounding box center [584, 990] width 49 height 17
checkbox input "false"
checkbox input "true"
type input "40"
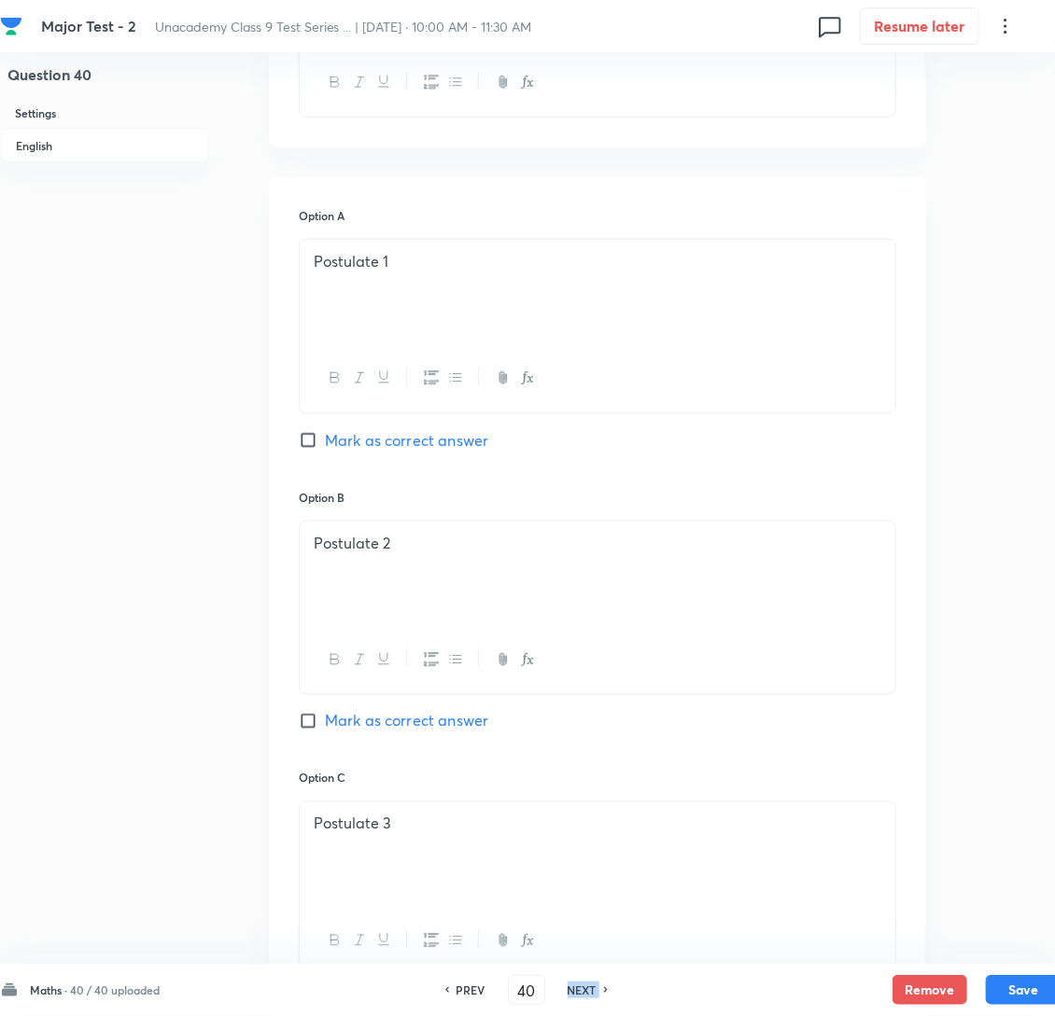
click at [610, 993] on div "NEXT" at bounding box center [584, 990] width 49 height 17
checkbox input "true"
checkbox input "false"
type input "41"
click at [601, 993] on icon at bounding box center [599, 990] width 6 height 9
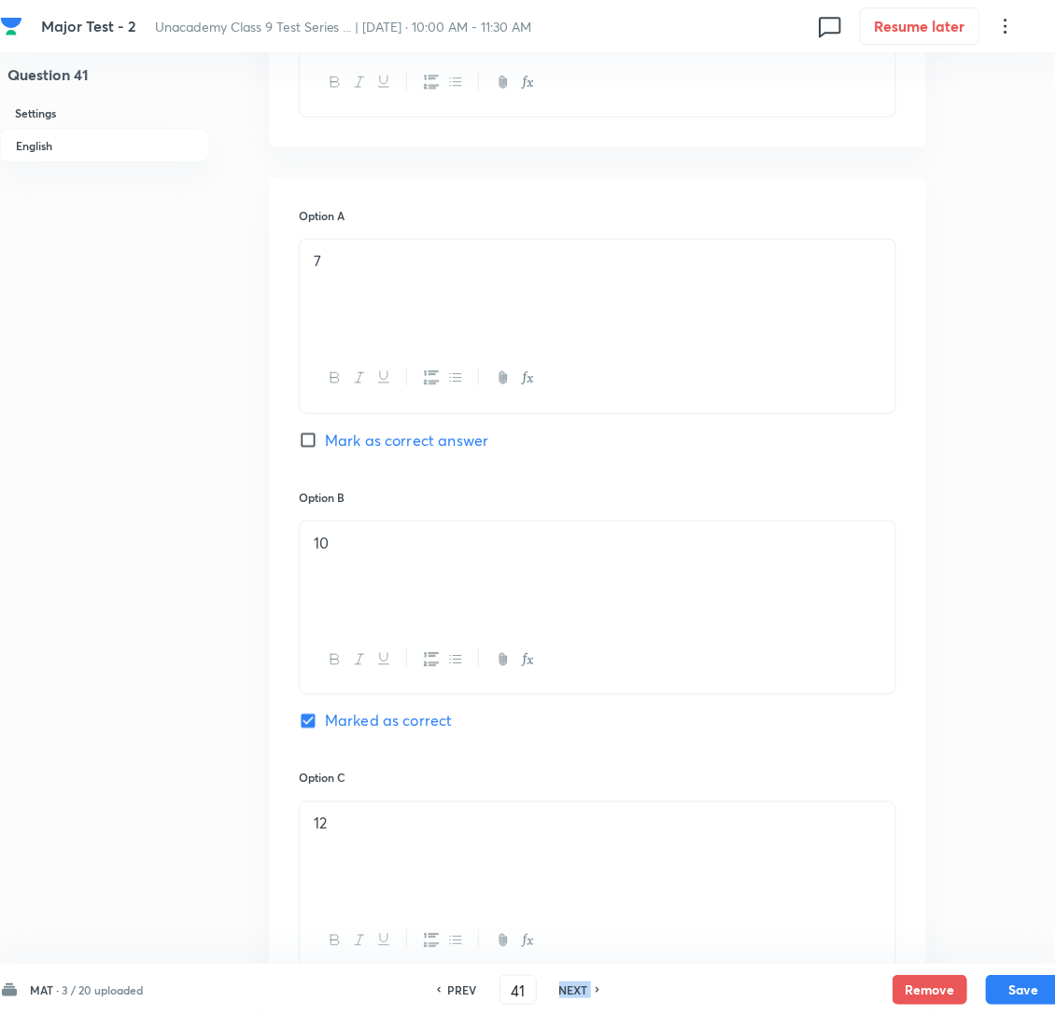
checkbox input "false"
type input "42"
click at [601, 993] on icon at bounding box center [599, 990] width 6 height 9
checkbox input "true"
click at [601, 993] on icon at bounding box center [599, 990] width 6 height 9
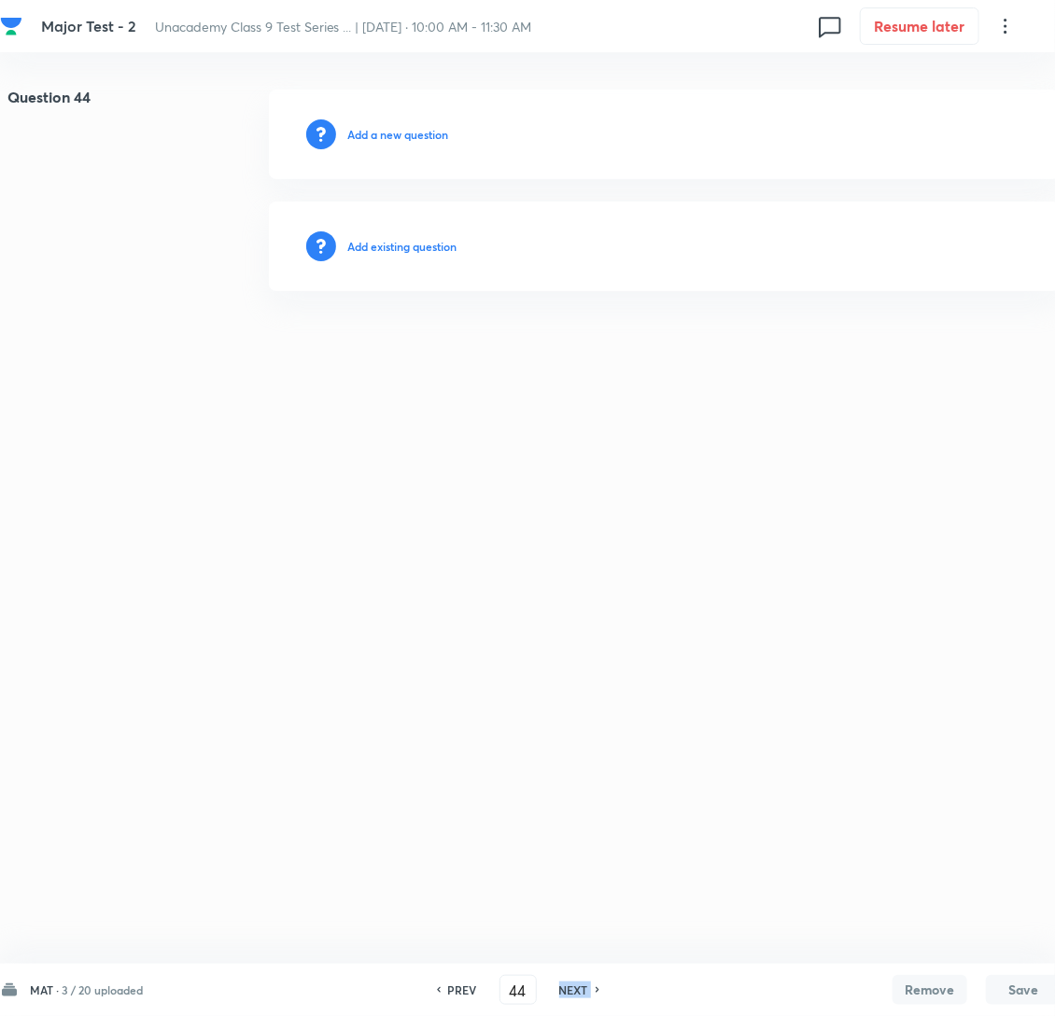
scroll to position [0, 0]
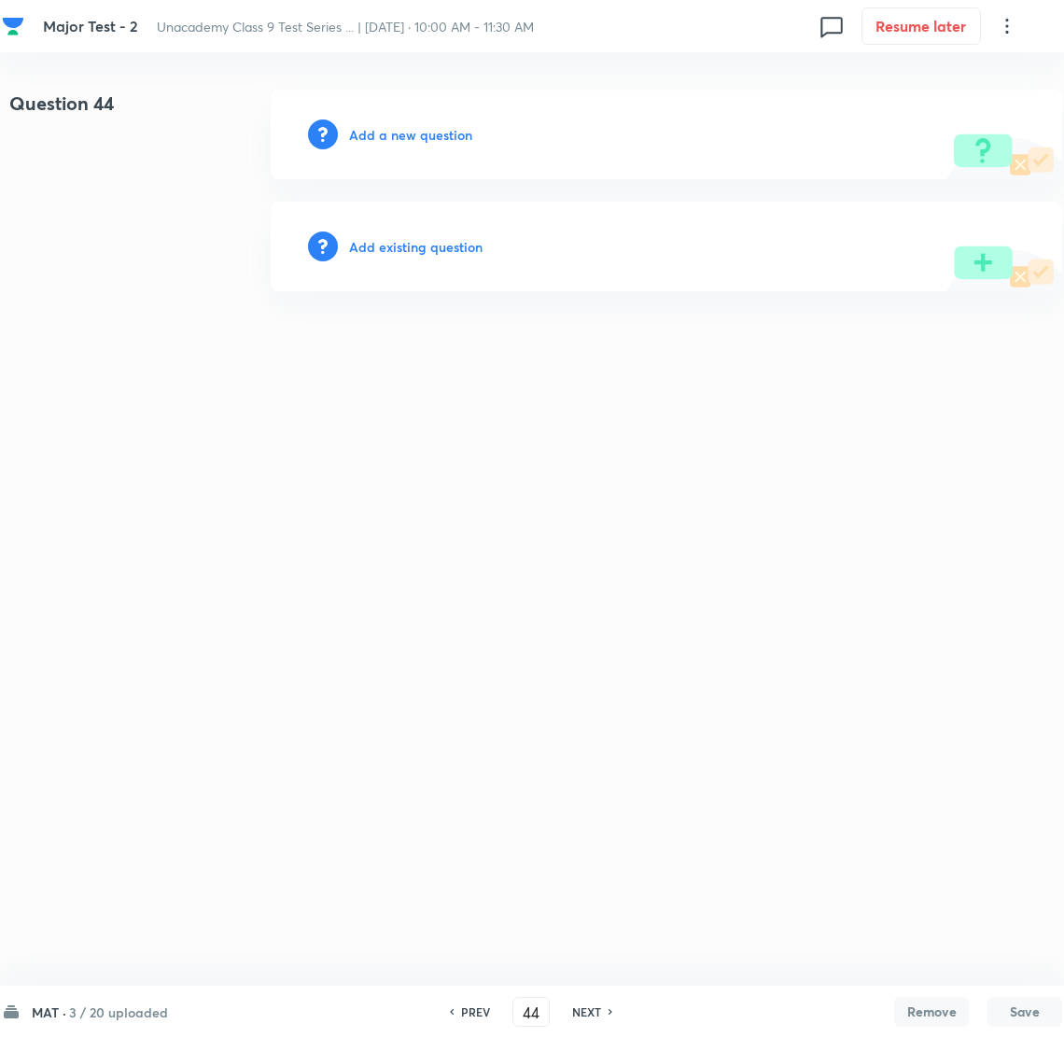
click at [477, 1016] on h6 "PREV" at bounding box center [475, 1011] width 29 height 17
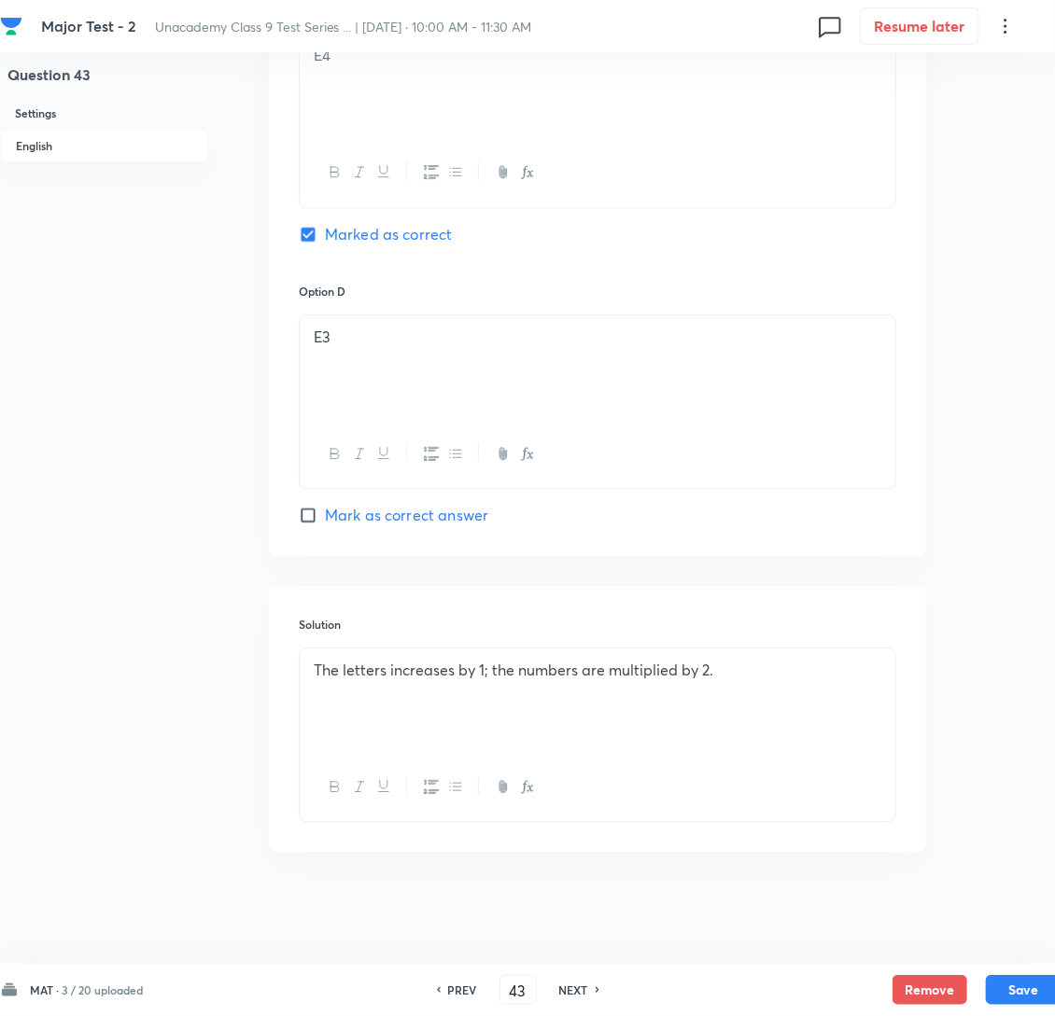
scroll to position [1515, 0]
click at [1016, 993] on button "Save" at bounding box center [1023, 989] width 75 height 30
type input "44"
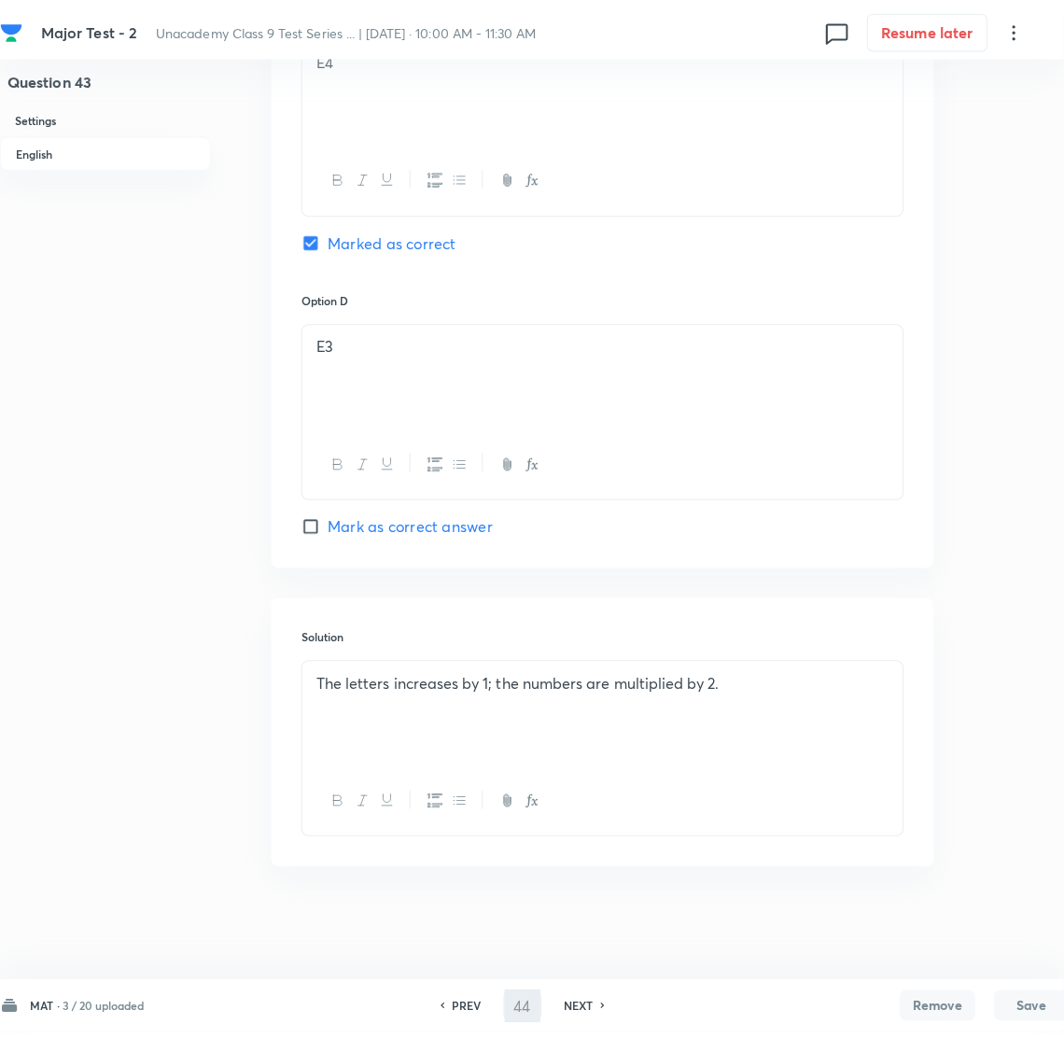
scroll to position [0, 0]
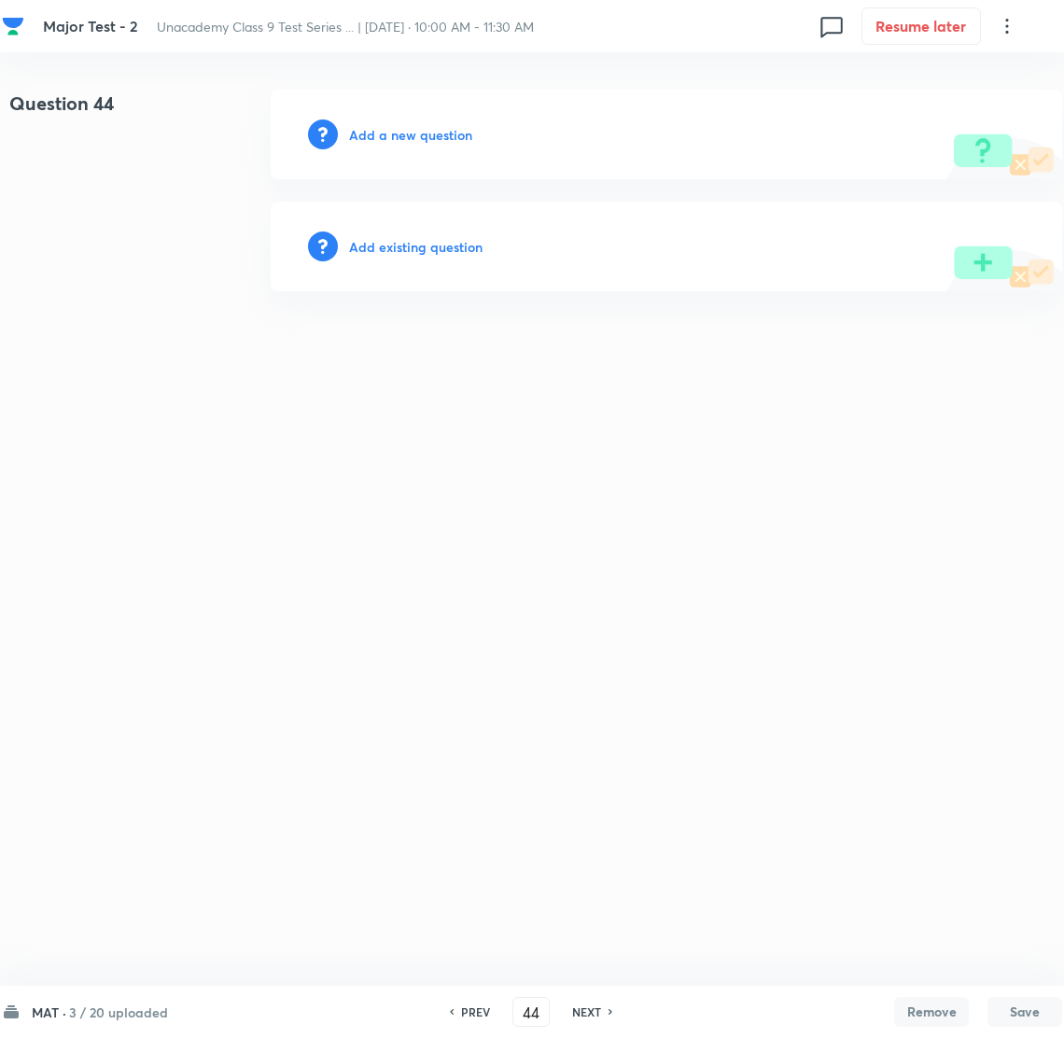
click at [405, 125] on h6 "Add a new question" at bounding box center [410, 135] width 123 height 20
click at [399, 129] on h6 "Choose a question type" at bounding box center [421, 135] width 144 height 20
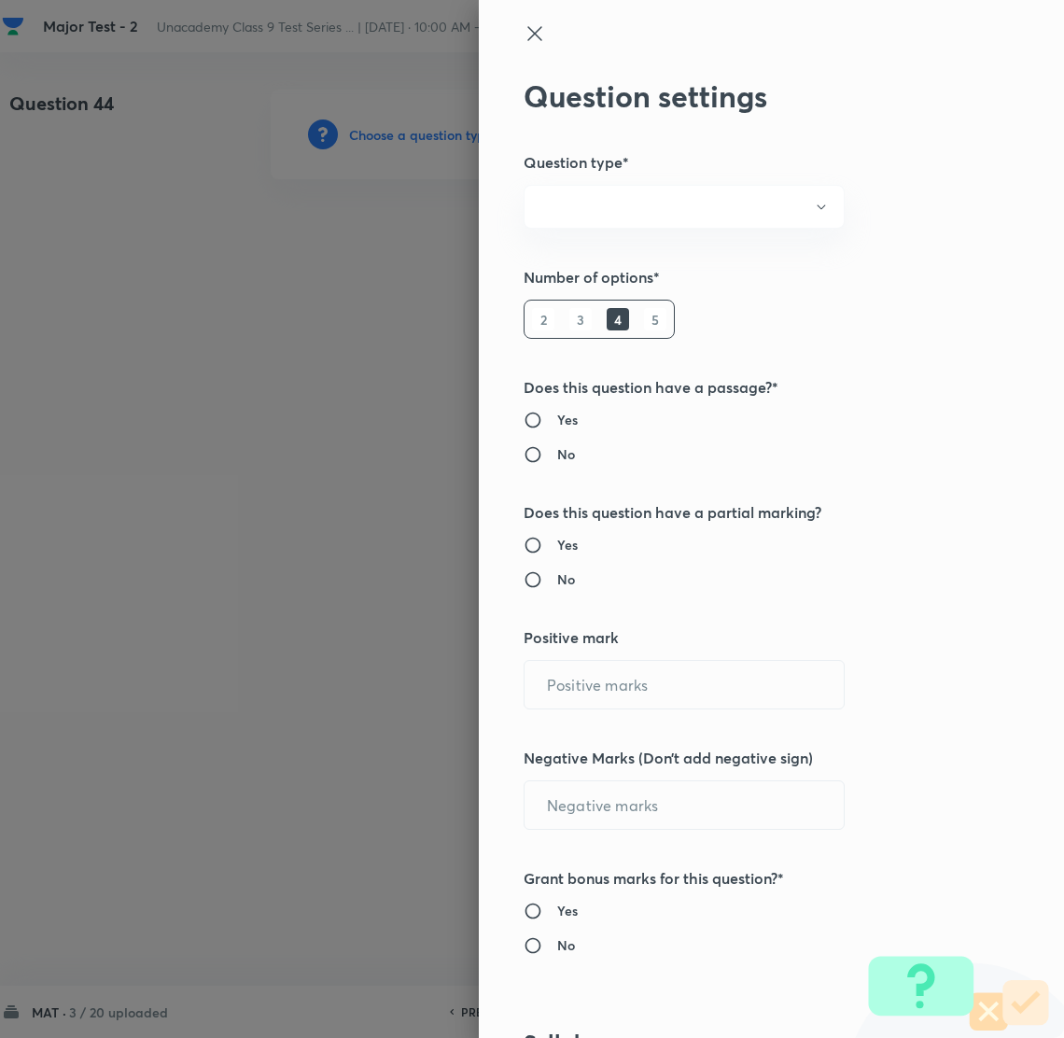
radio input "true"
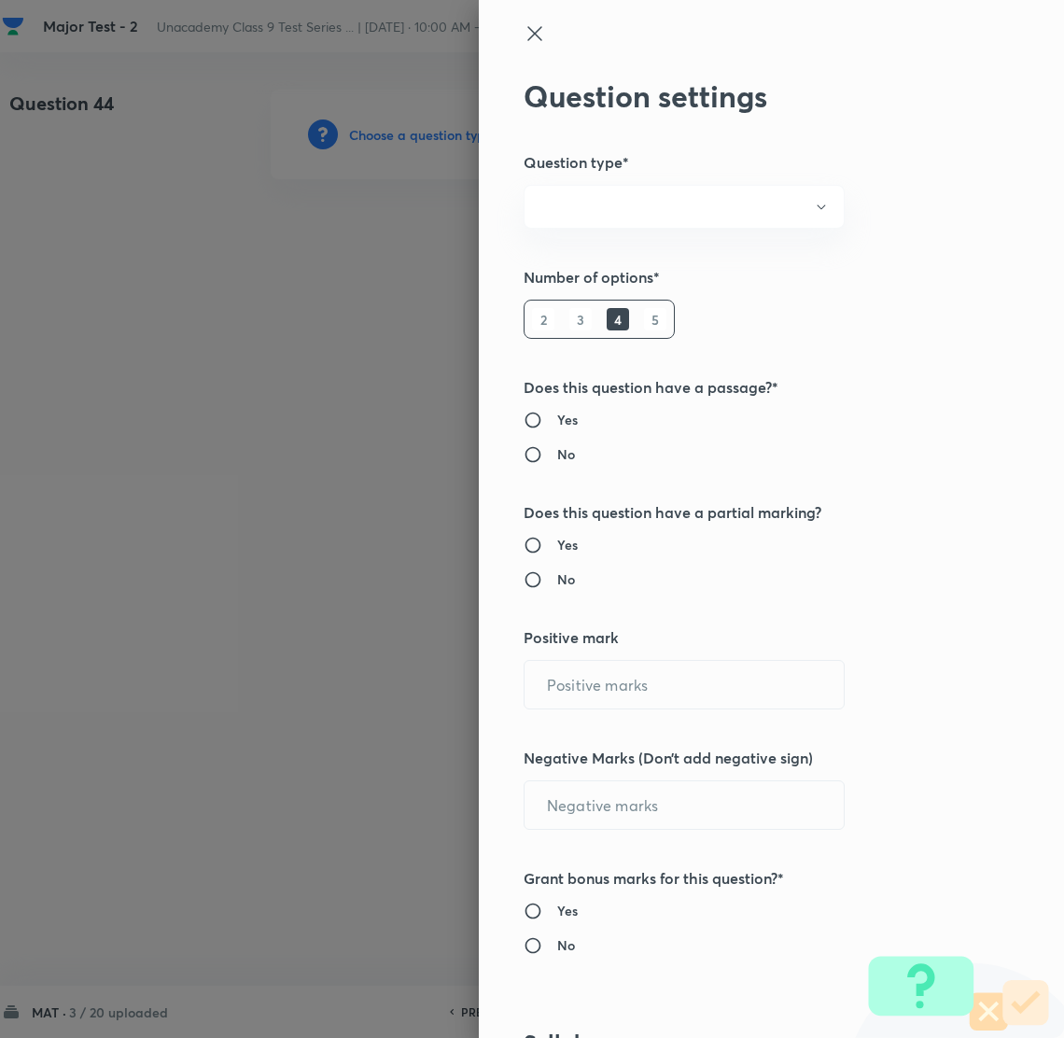
radio input "true"
type input "2"
type input "0"
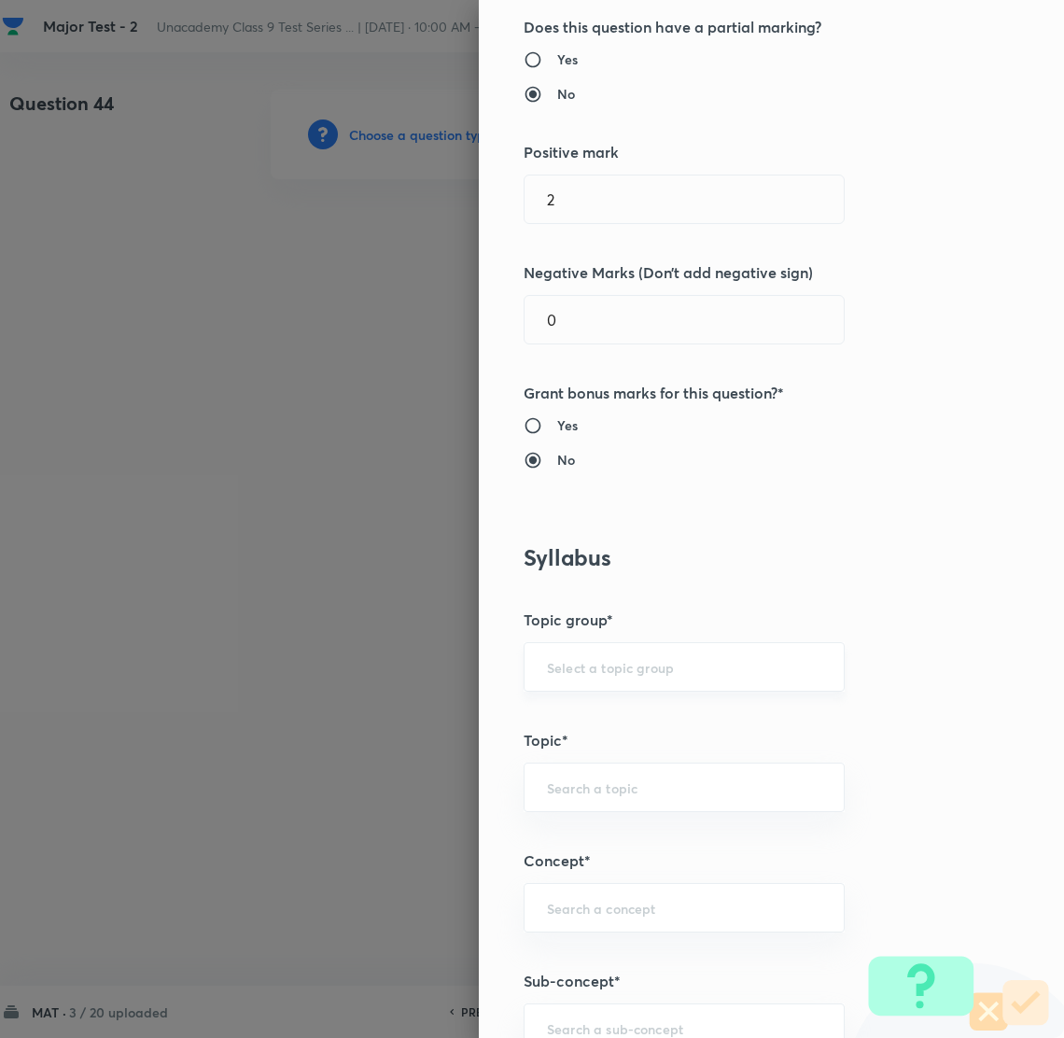
scroll to position [839, 0]
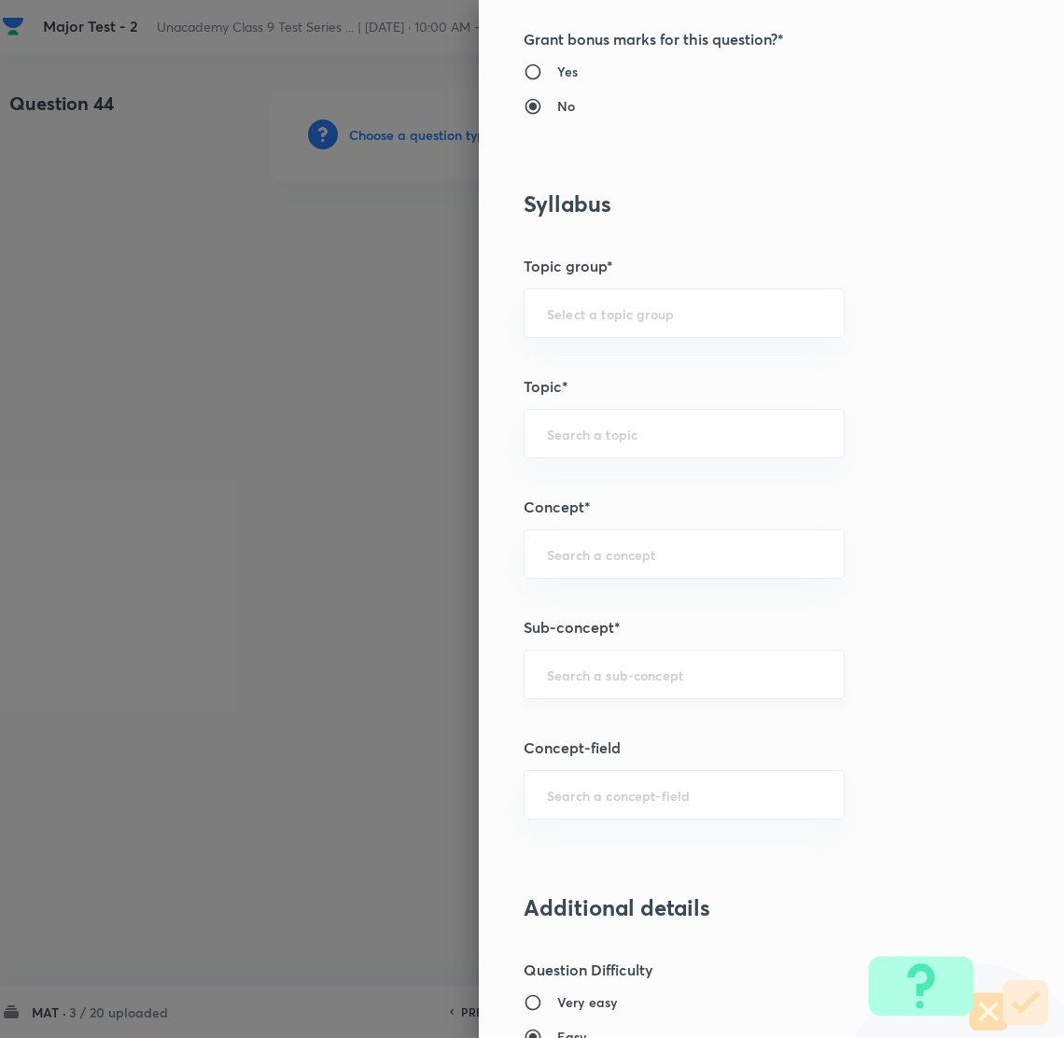
click at [589, 682] on input "text" at bounding box center [684, 675] width 274 height 18
type input "n"
click at [631, 734] on li "Number System Class 9" at bounding box center [663, 729] width 319 height 34
type input "Number System Class 9"
type input "Foundation Class IX"
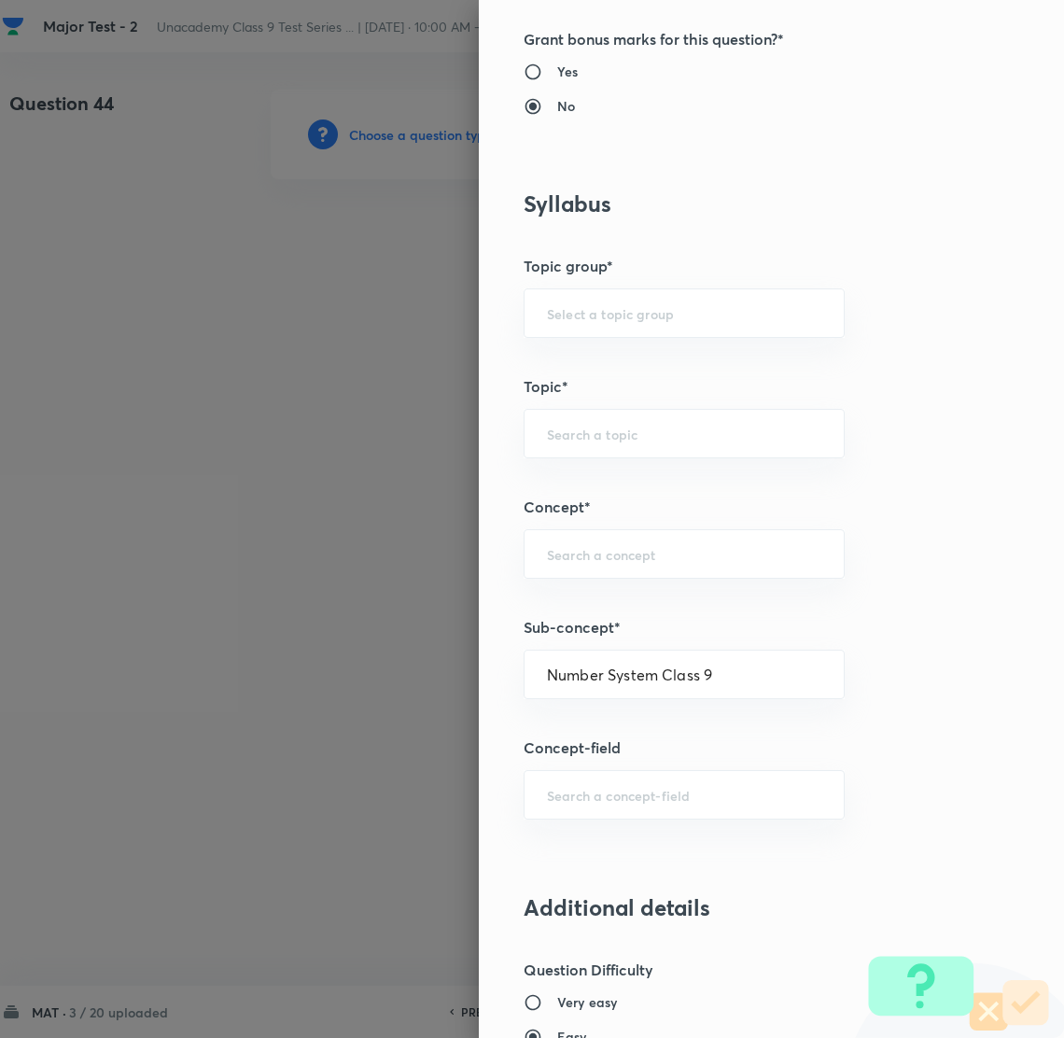
type input "Mathematics"
type input "Number System Class 9"
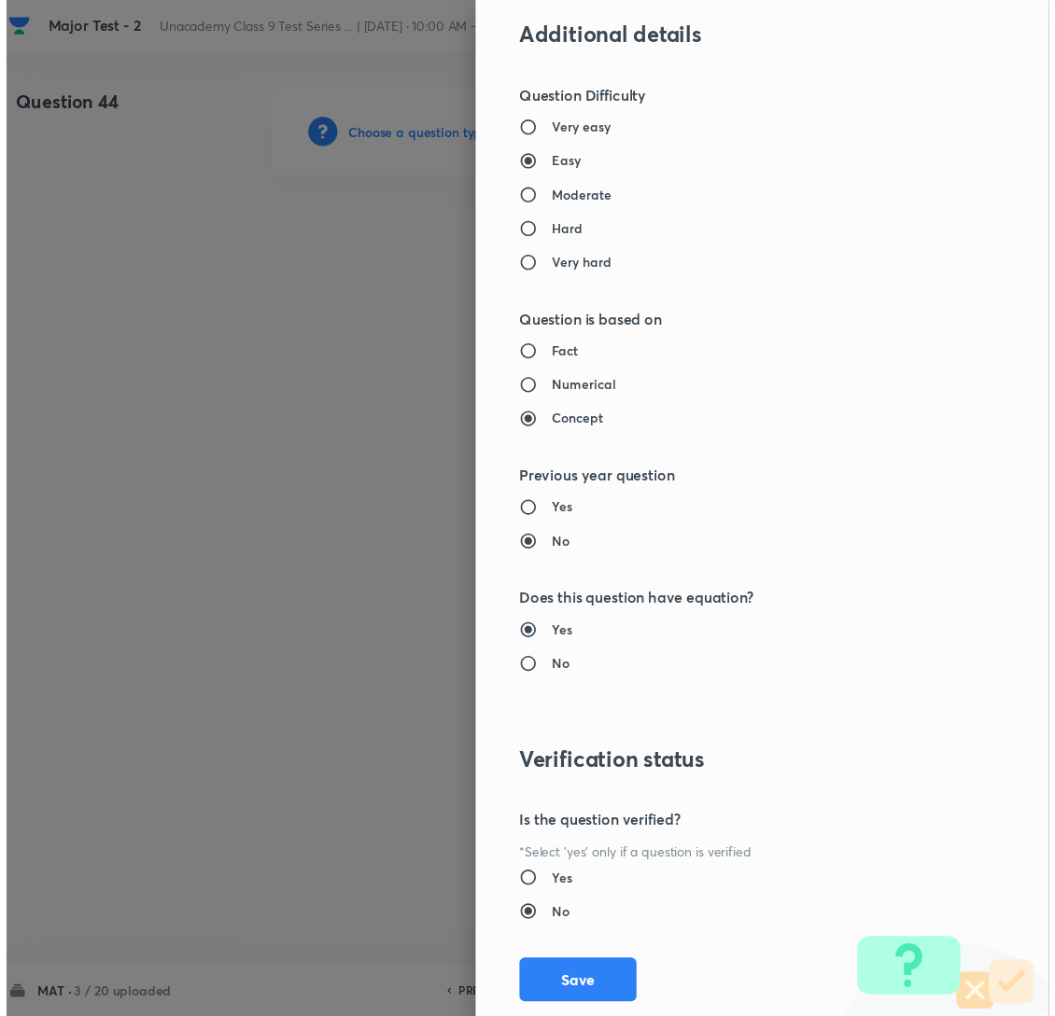
scroll to position [1758, 0]
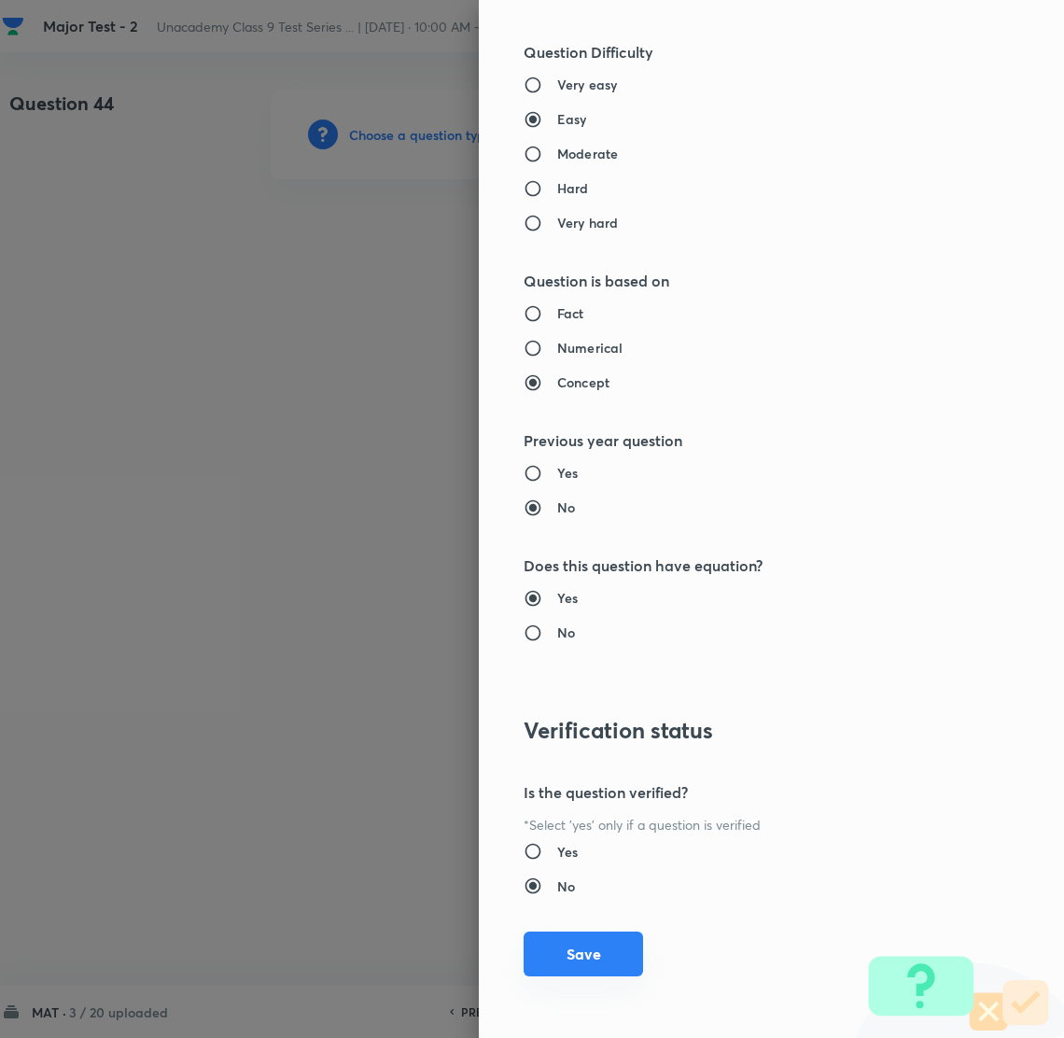
click at [567, 957] on button "Save" at bounding box center [583, 954] width 119 height 45
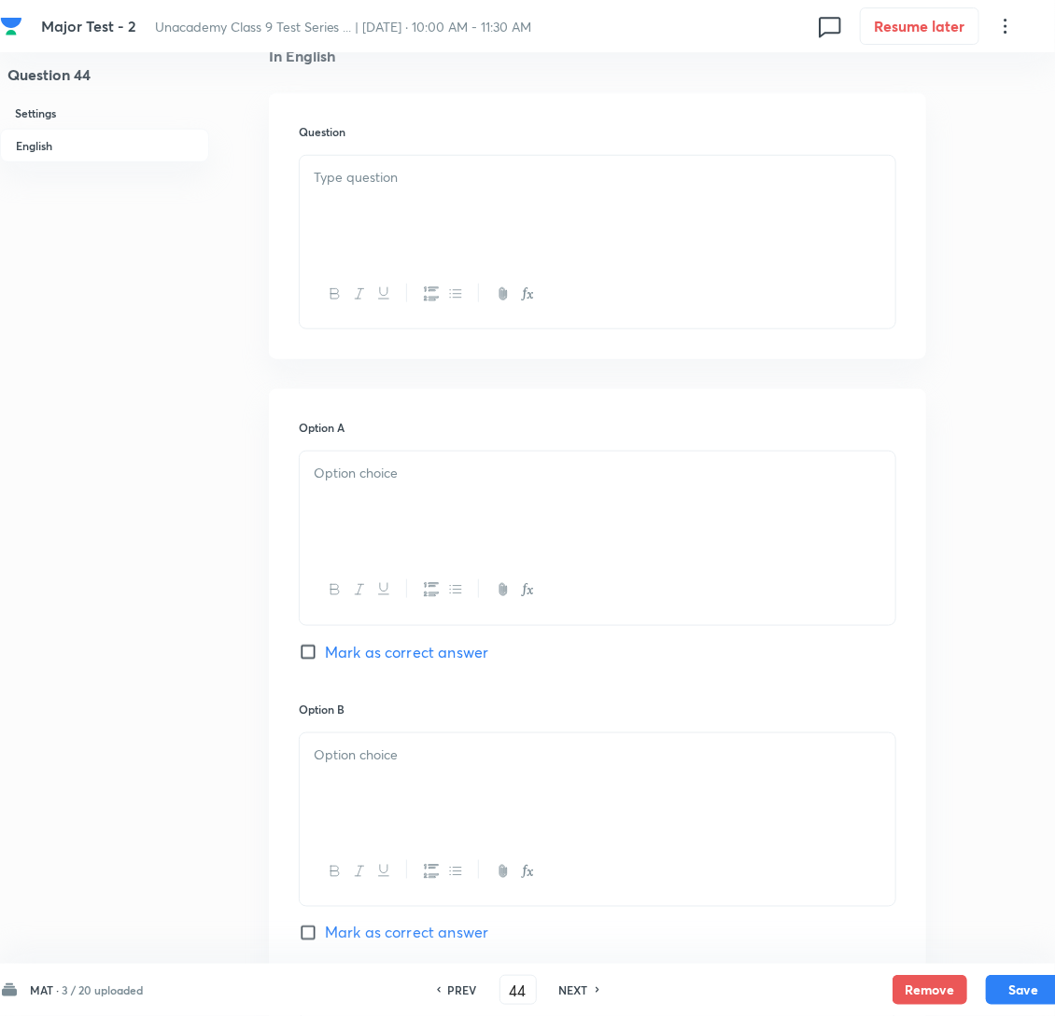
scroll to position [280, 0]
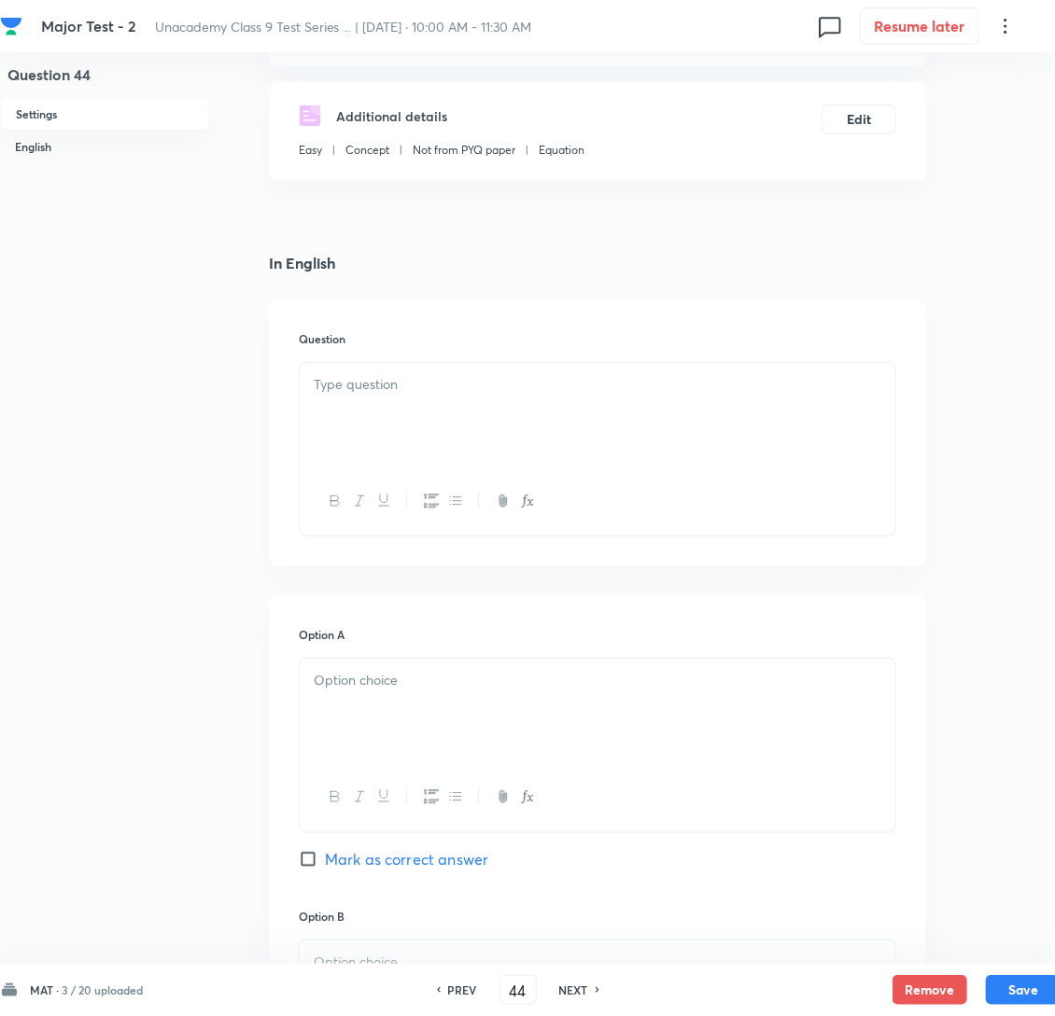
click at [355, 426] on div at bounding box center [598, 415] width 596 height 105
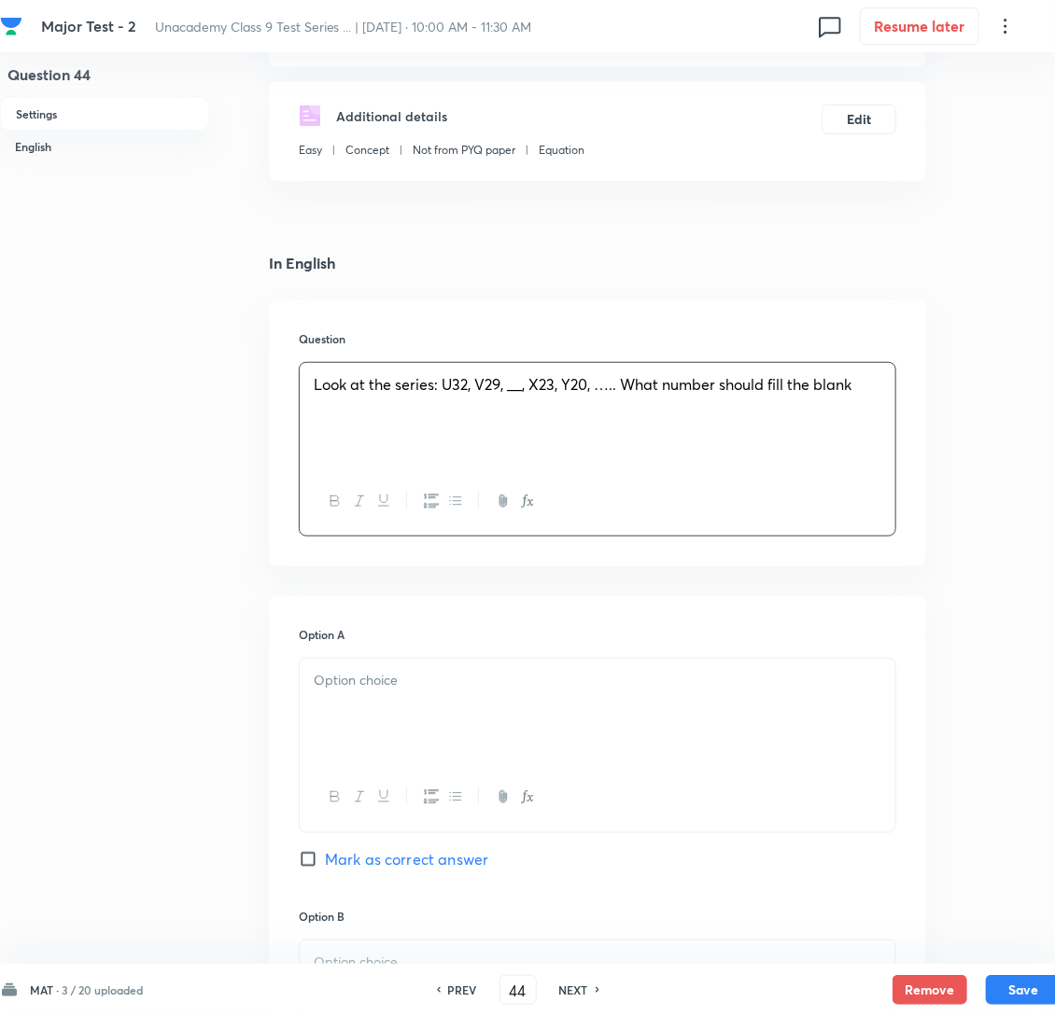
click at [377, 692] on p at bounding box center [598, 680] width 568 height 21
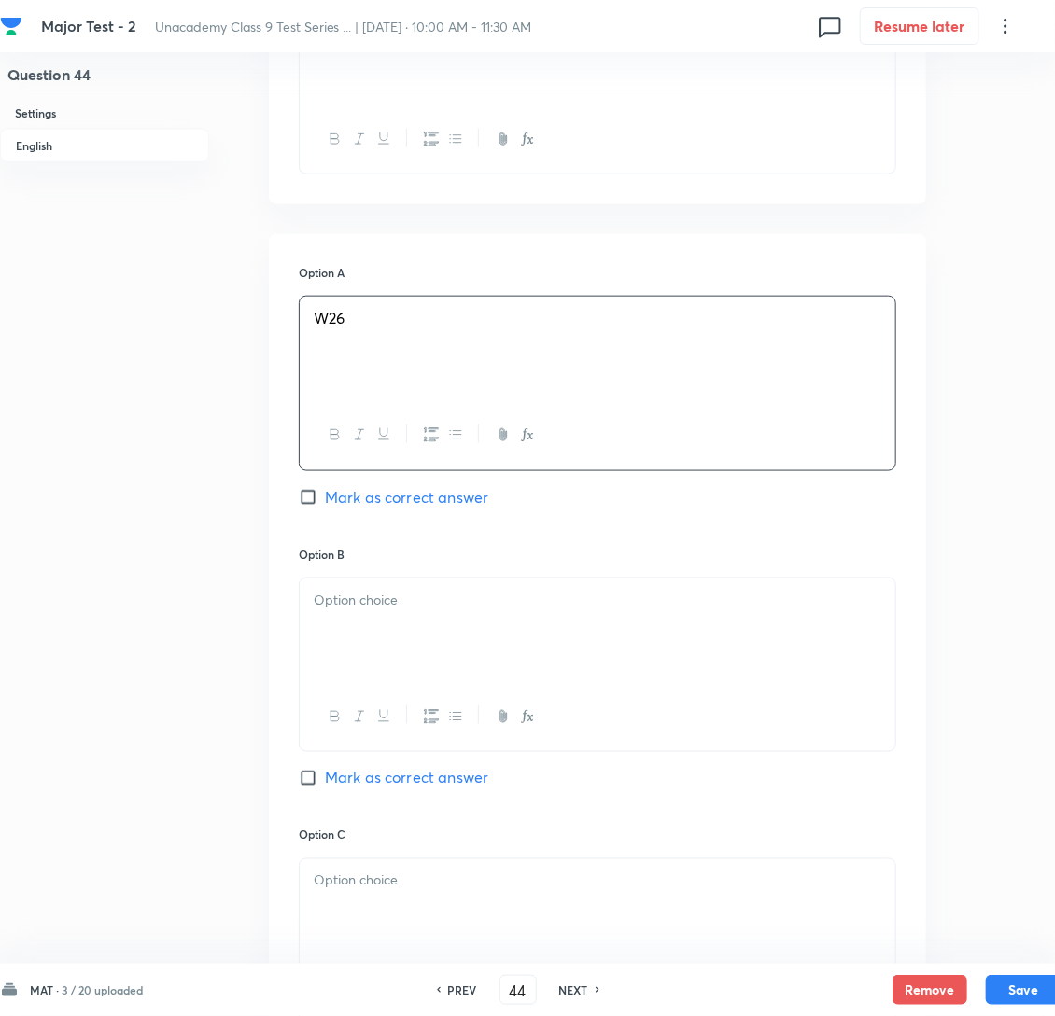
scroll to position [699, 0]
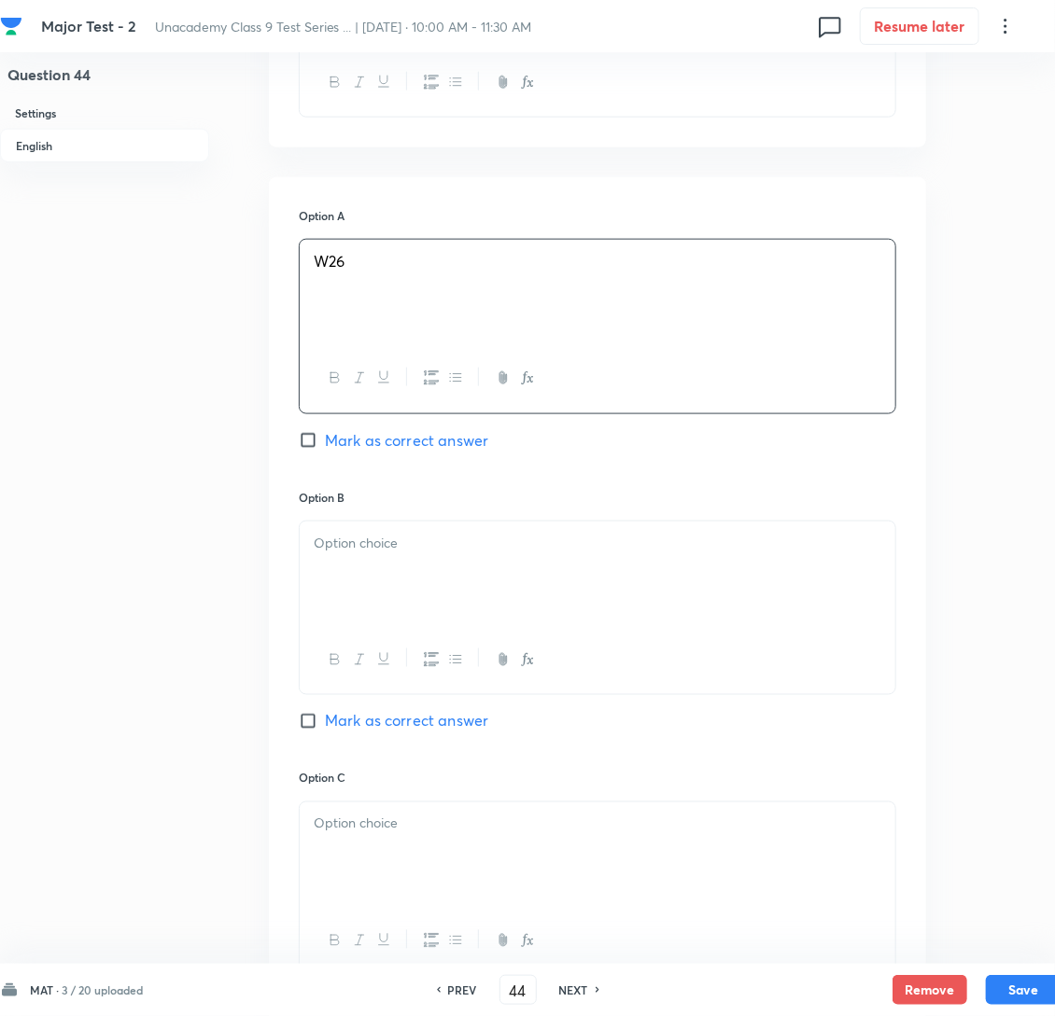
click at [421, 589] on div at bounding box center [598, 574] width 596 height 105
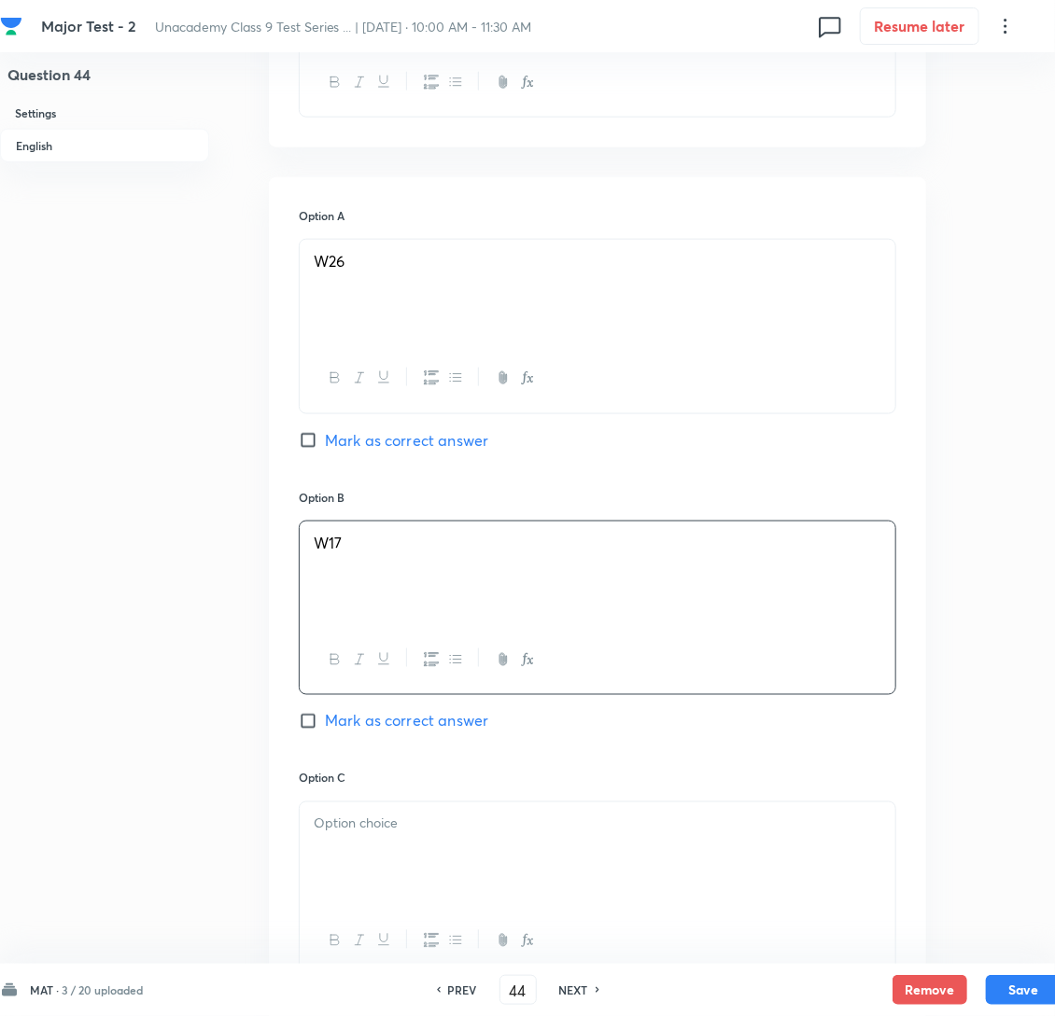
click at [307, 450] on input "Mark as correct answer" at bounding box center [312, 440] width 26 height 19
checkbox input "true"
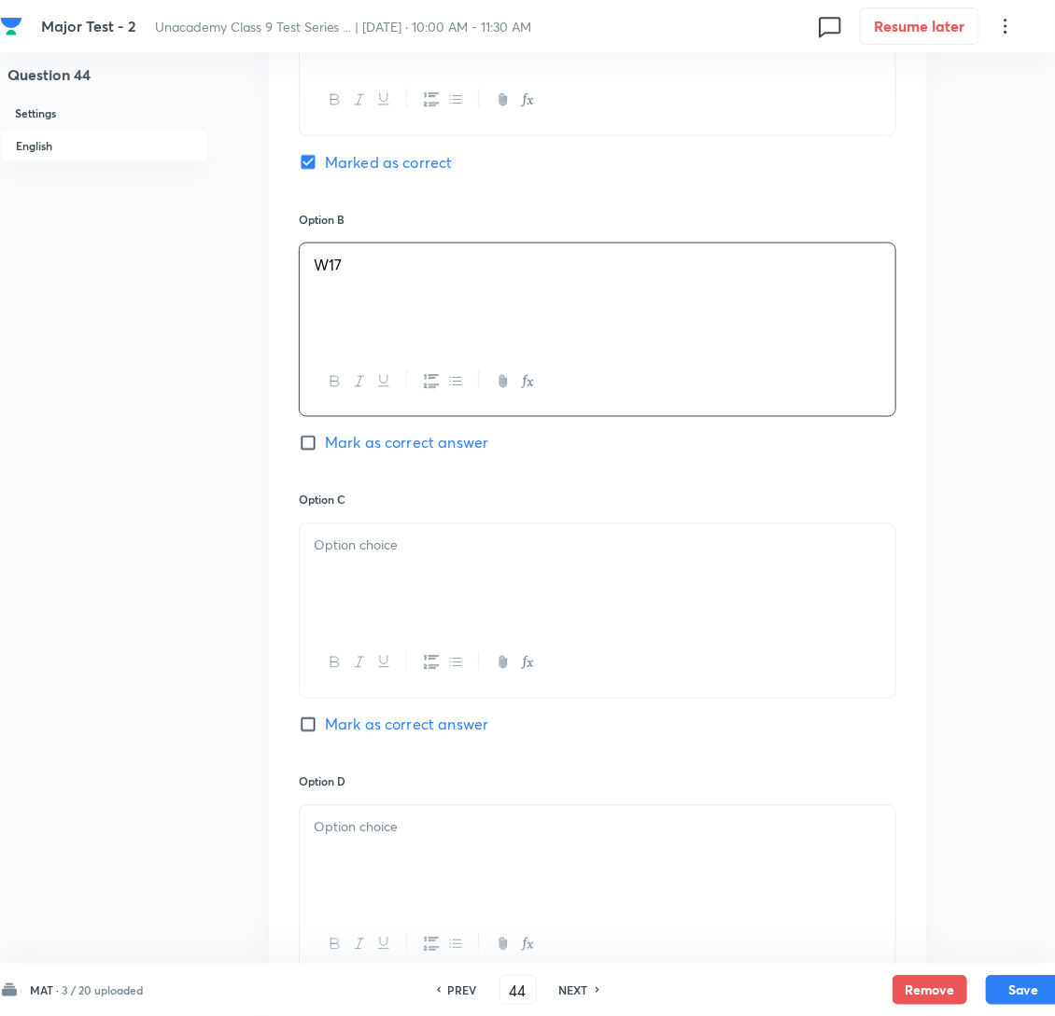
scroll to position [980, 0]
drag, startPoint x: 422, startPoint y: 594, endPoint x: 343, endPoint y: 582, distance: 79.2
click at [422, 554] on p at bounding box center [598, 543] width 568 height 21
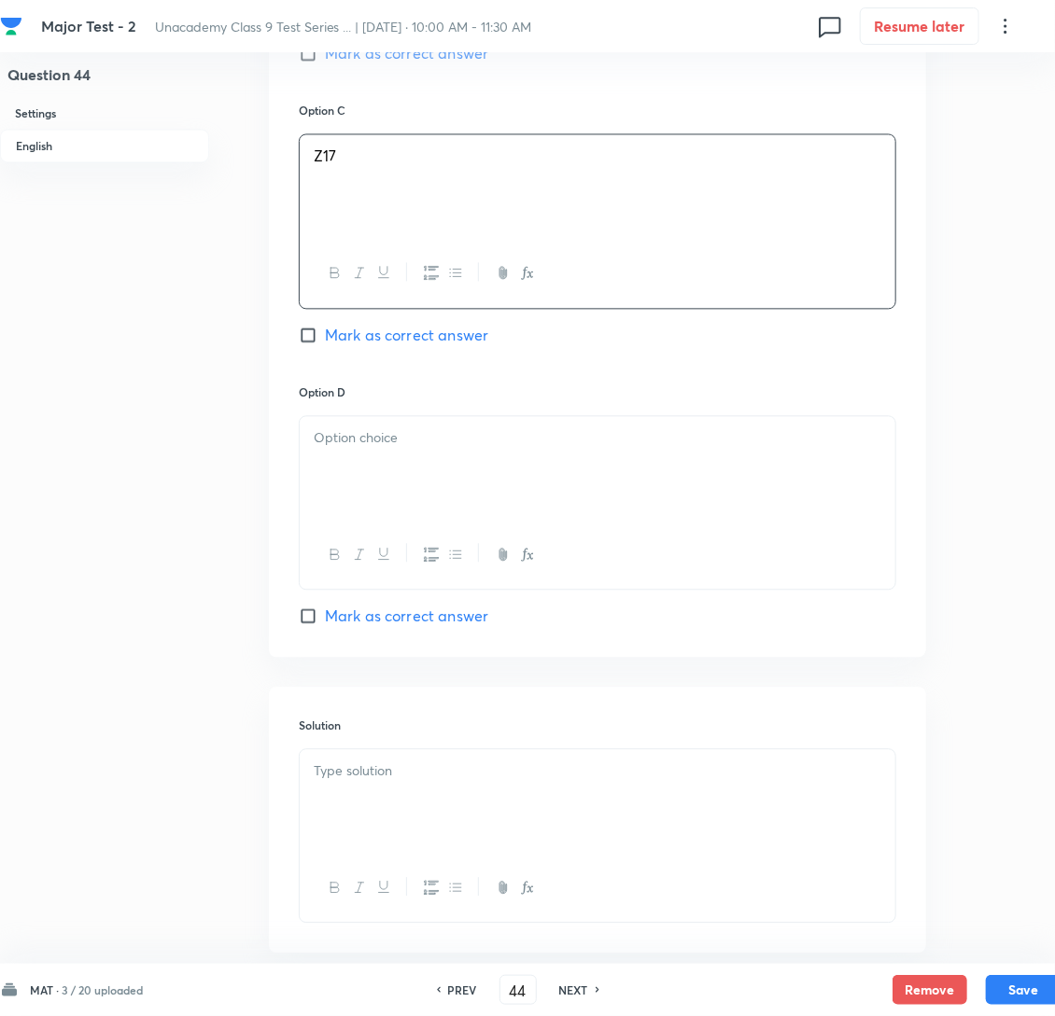
scroll to position [1515, 0]
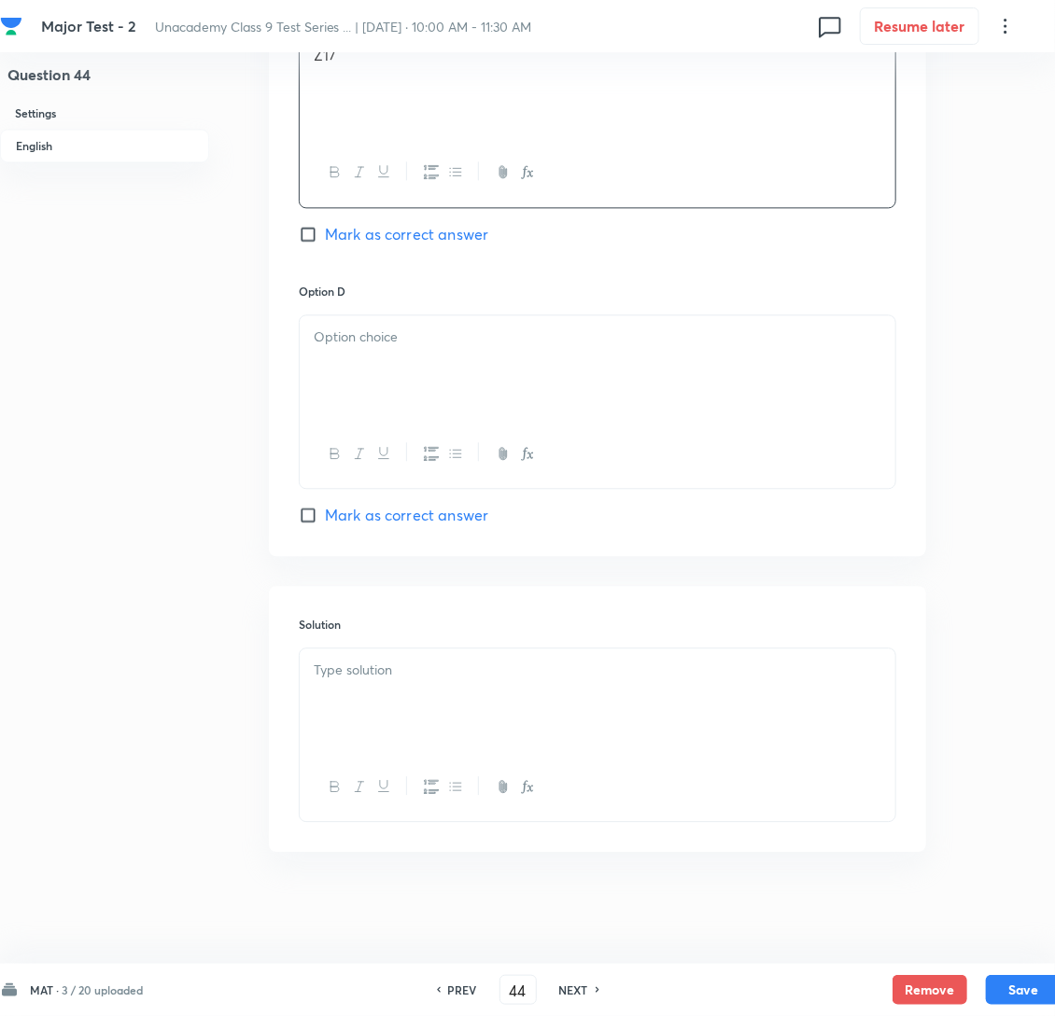
click at [379, 363] on div at bounding box center [598, 367] width 596 height 105
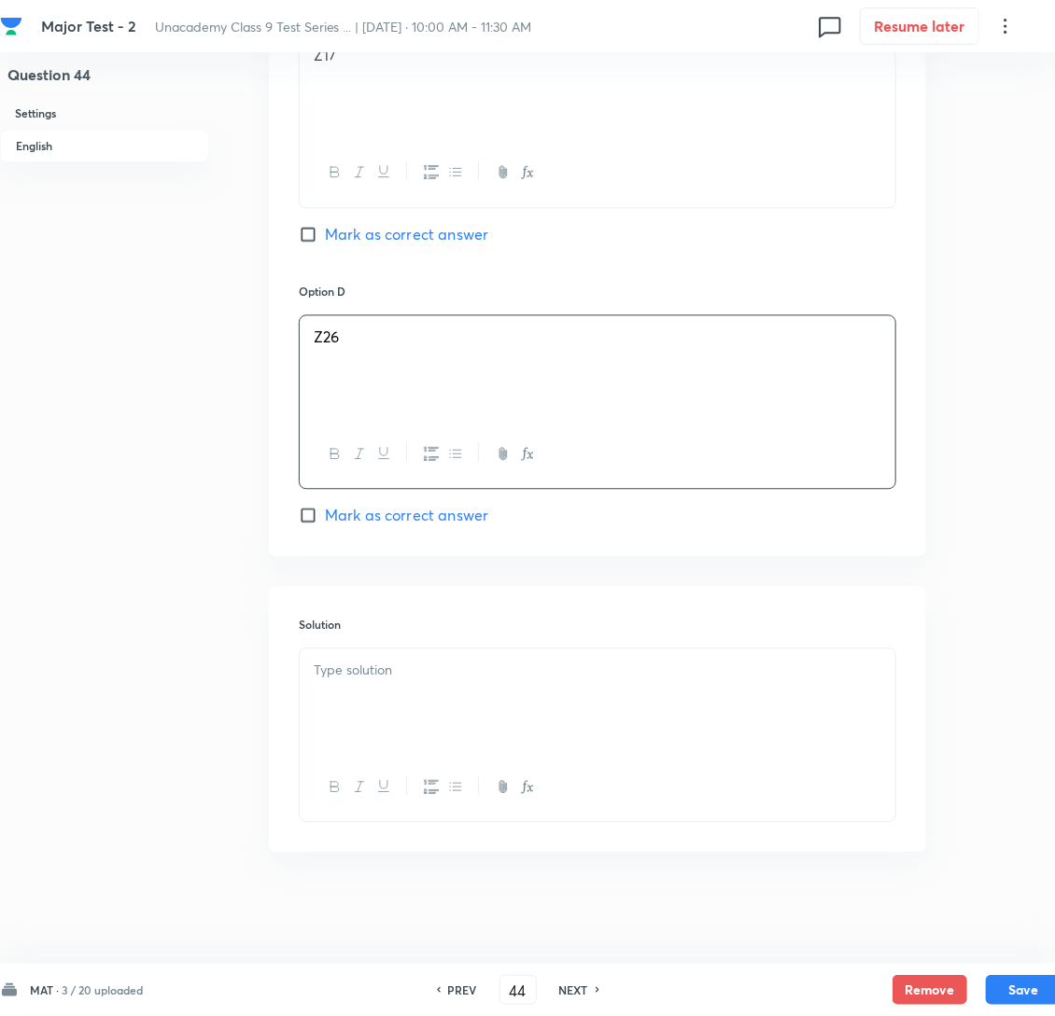
click at [433, 734] on div at bounding box center [598, 701] width 596 height 105
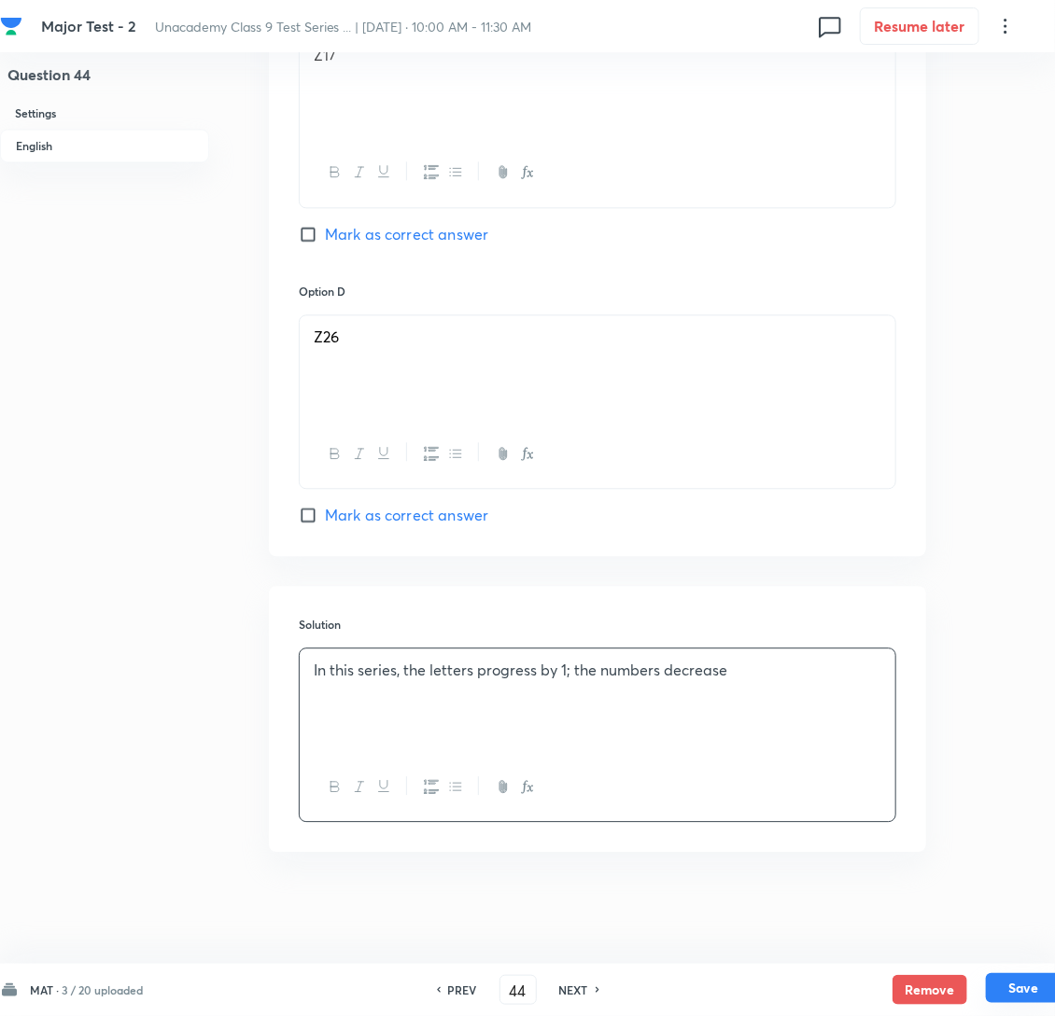
click at [1024, 994] on button "Save" at bounding box center [1023, 989] width 75 height 30
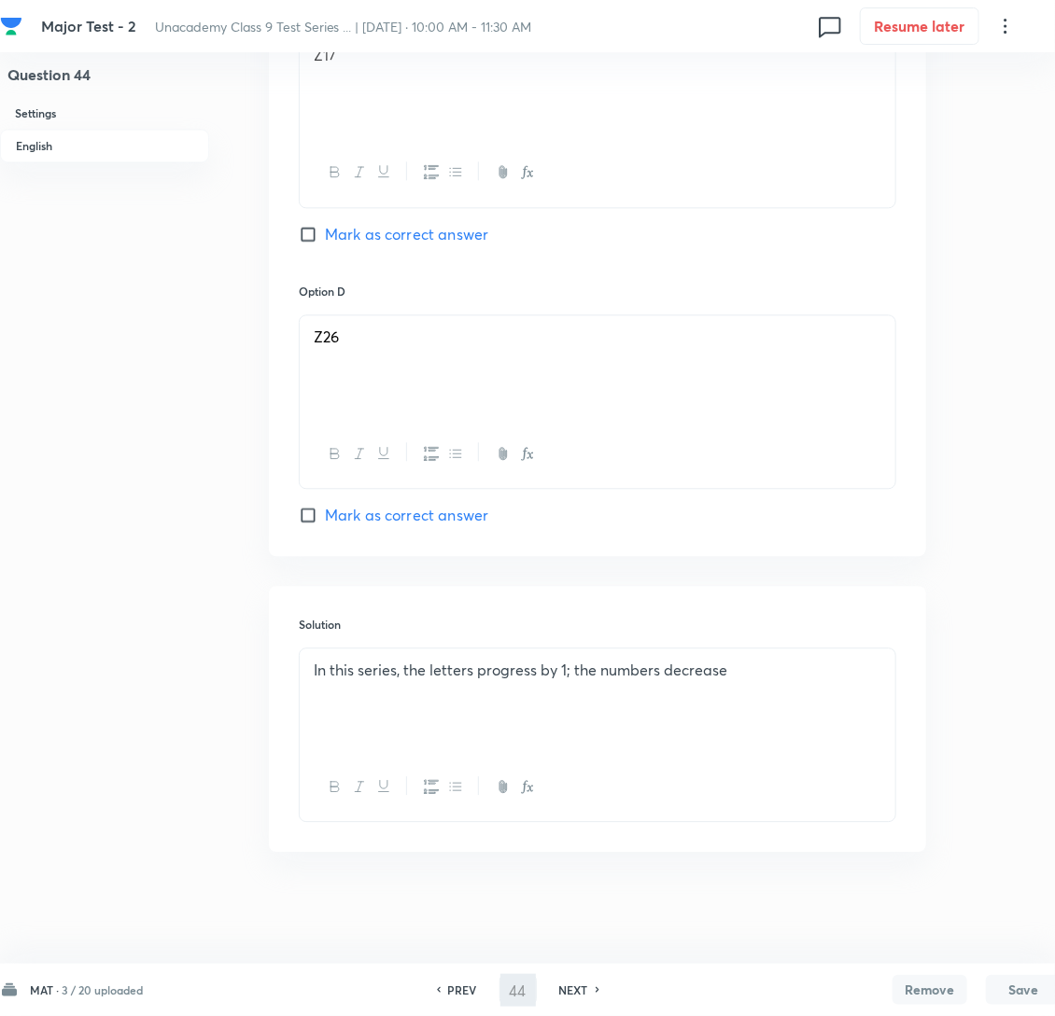
type input "45"
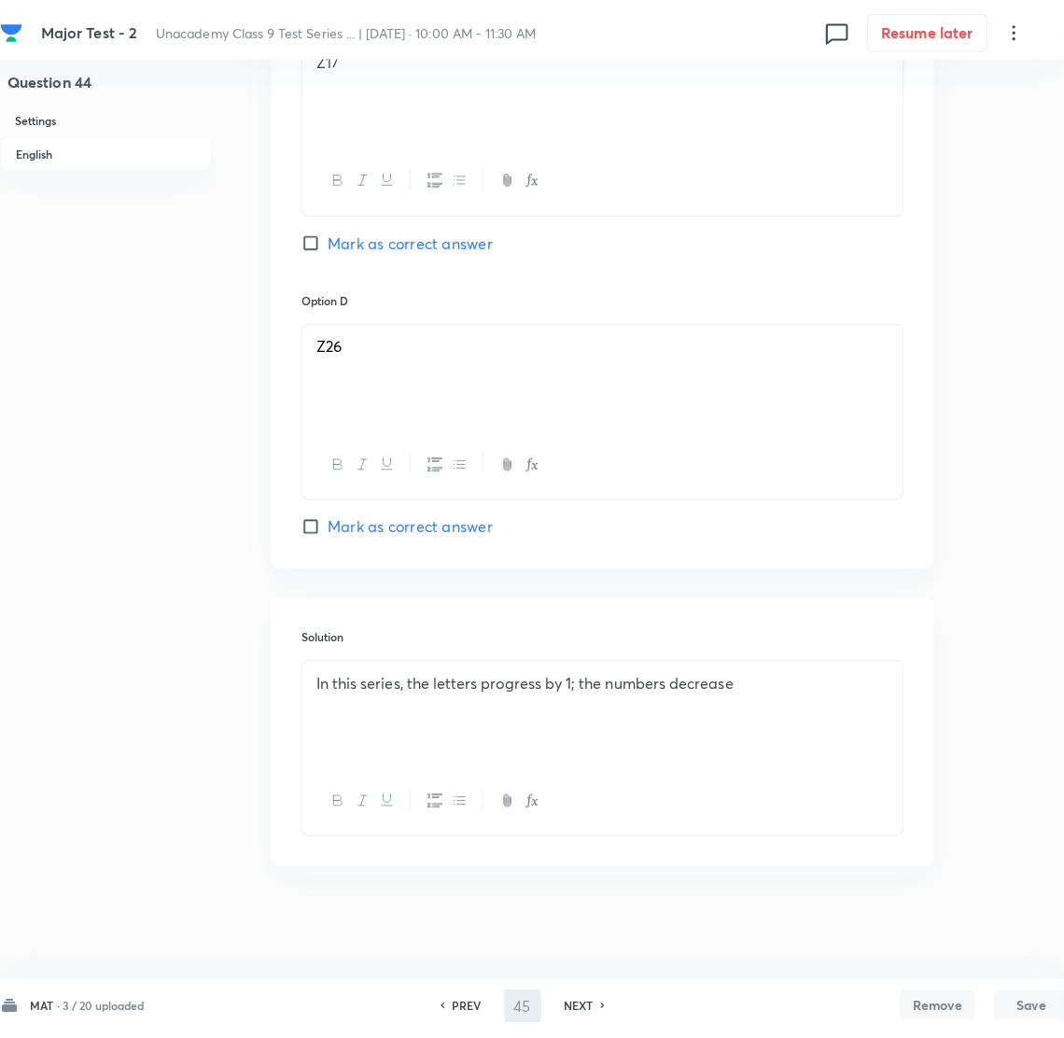
scroll to position [0, 0]
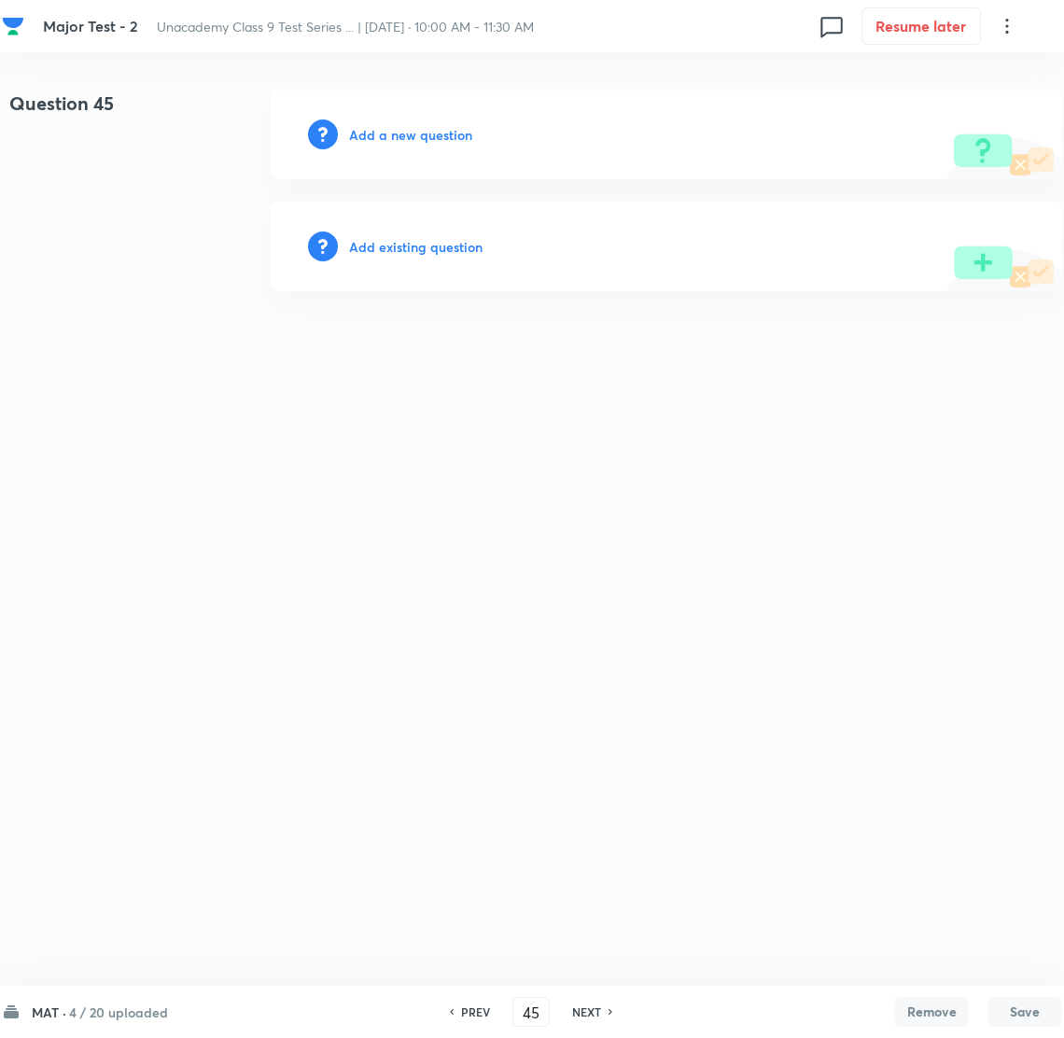
click at [408, 119] on div "Add a new question" at bounding box center [667, 135] width 792 height 90
click at [406, 125] on h6 "Add a new question" at bounding box center [410, 135] width 123 height 20
click at [406, 125] on h6 "Choose a question type" at bounding box center [421, 135] width 144 height 20
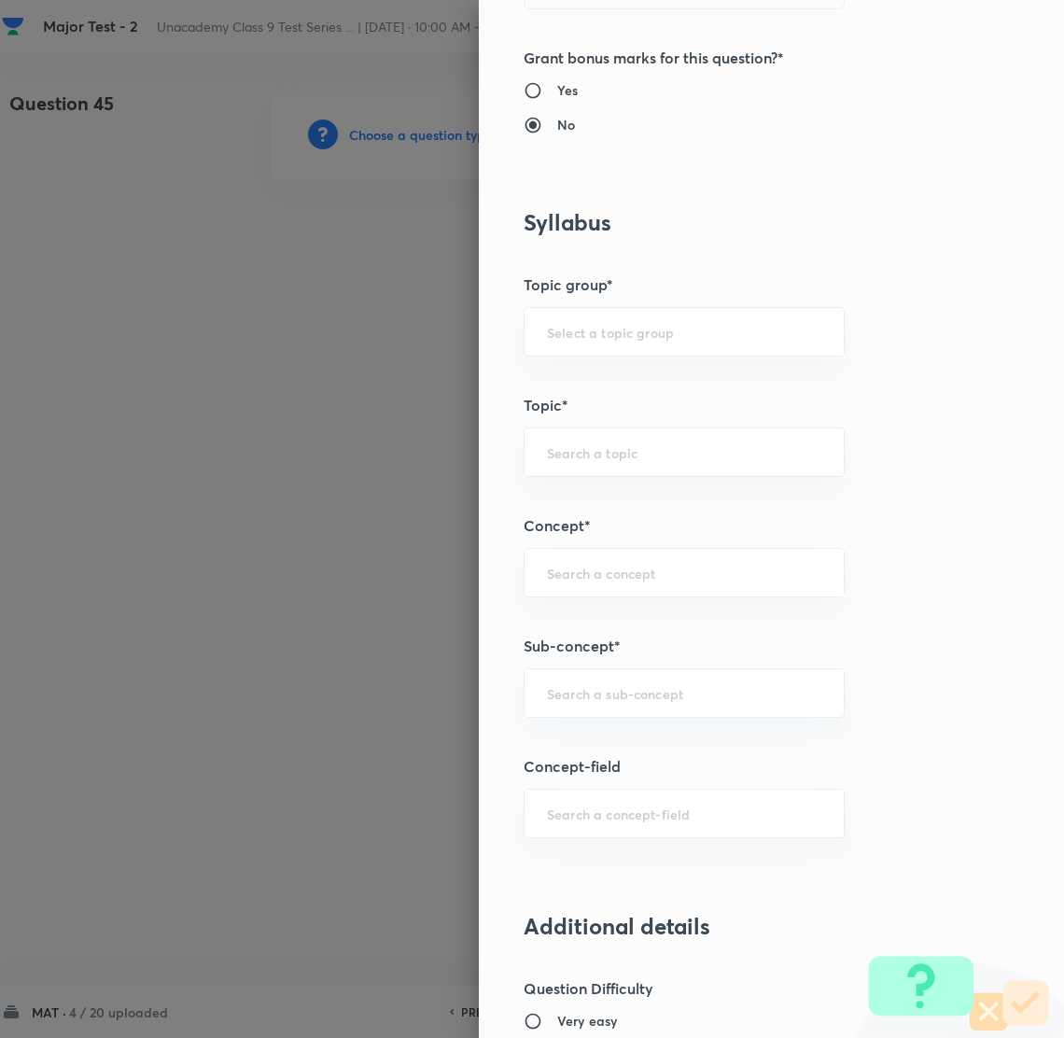
scroll to position [839, 0]
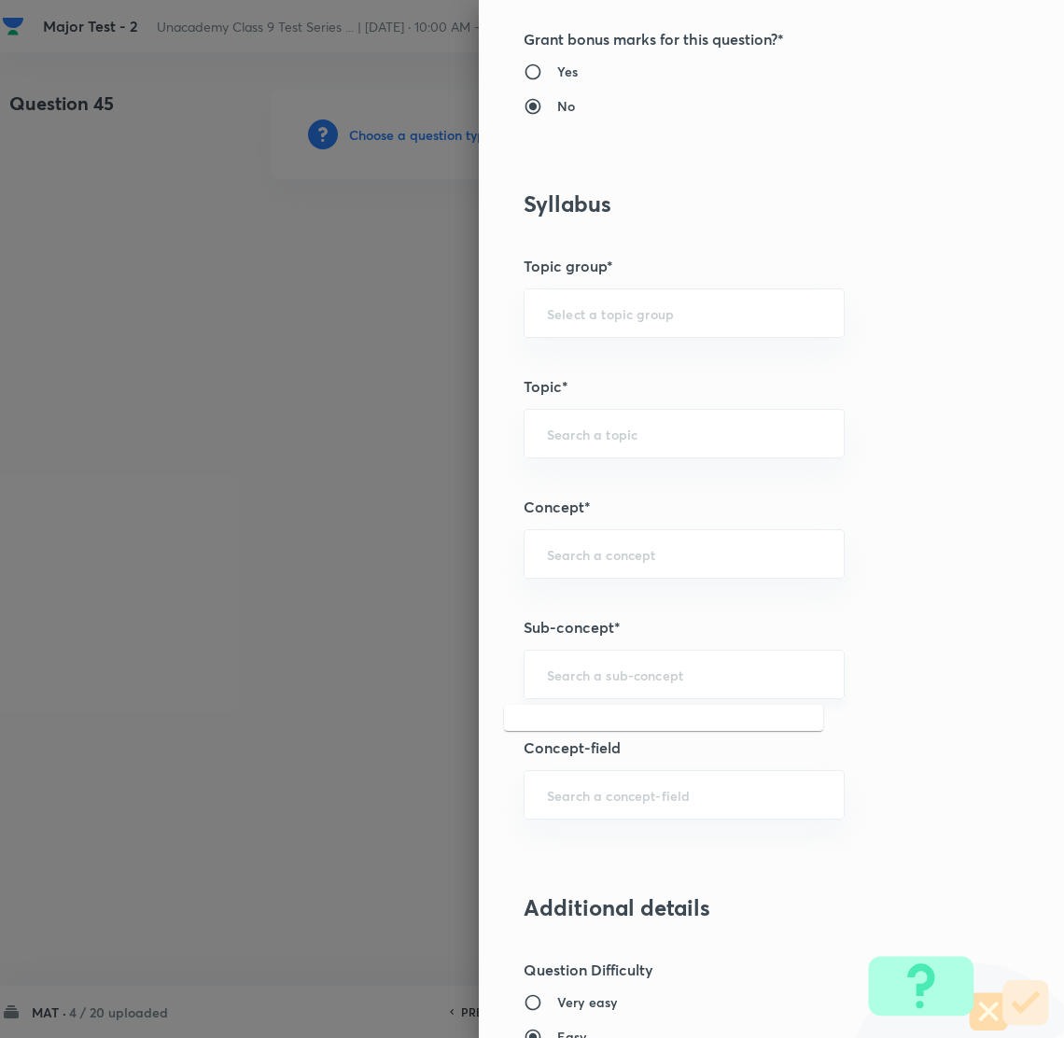
drag, startPoint x: 569, startPoint y: 667, endPoint x: 582, endPoint y: 669, distance: 12.3
click at [570, 668] on input "text" at bounding box center [684, 675] width 274 height 18
click at [557, 674] on input "Nummber sys" at bounding box center [684, 675] width 274 height 18
click at [652, 672] on input "Number sys" at bounding box center [684, 675] width 274 height 18
click at [647, 717] on li "Number System Class 9" at bounding box center [663, 729] width 319 height 34
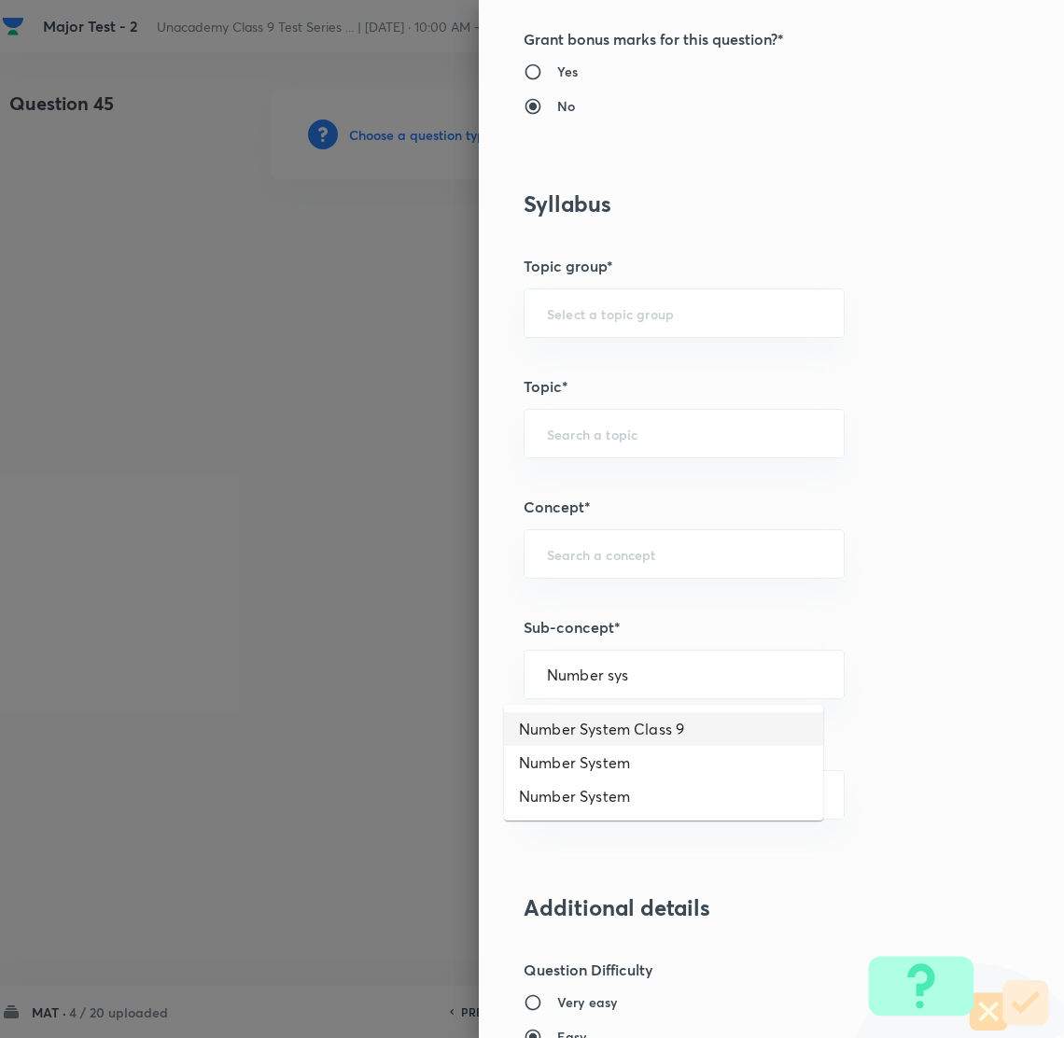
type input "Number System Class 9"
type input "Foundation Class IX"
type input "Mathematics"
type input "Number System Class 9"
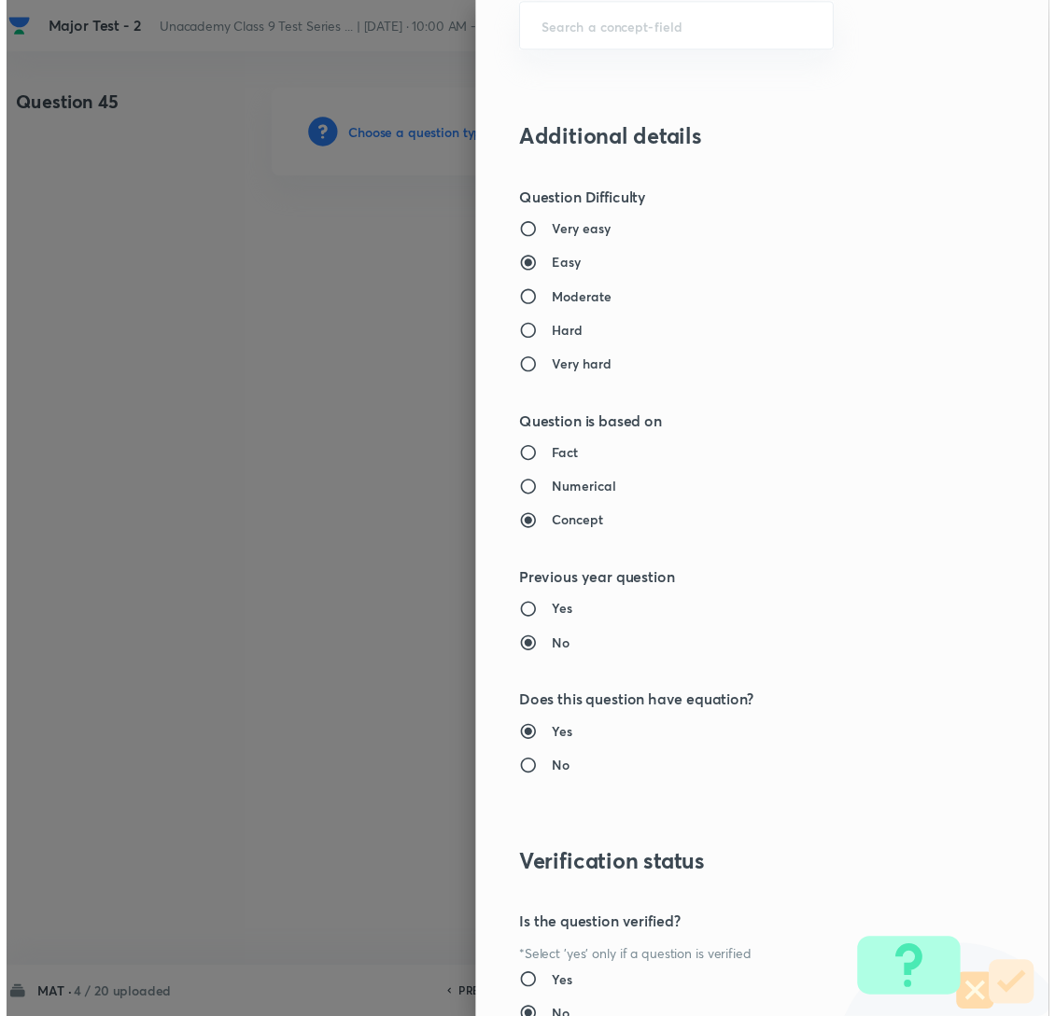
scroll to position [1758, 0]
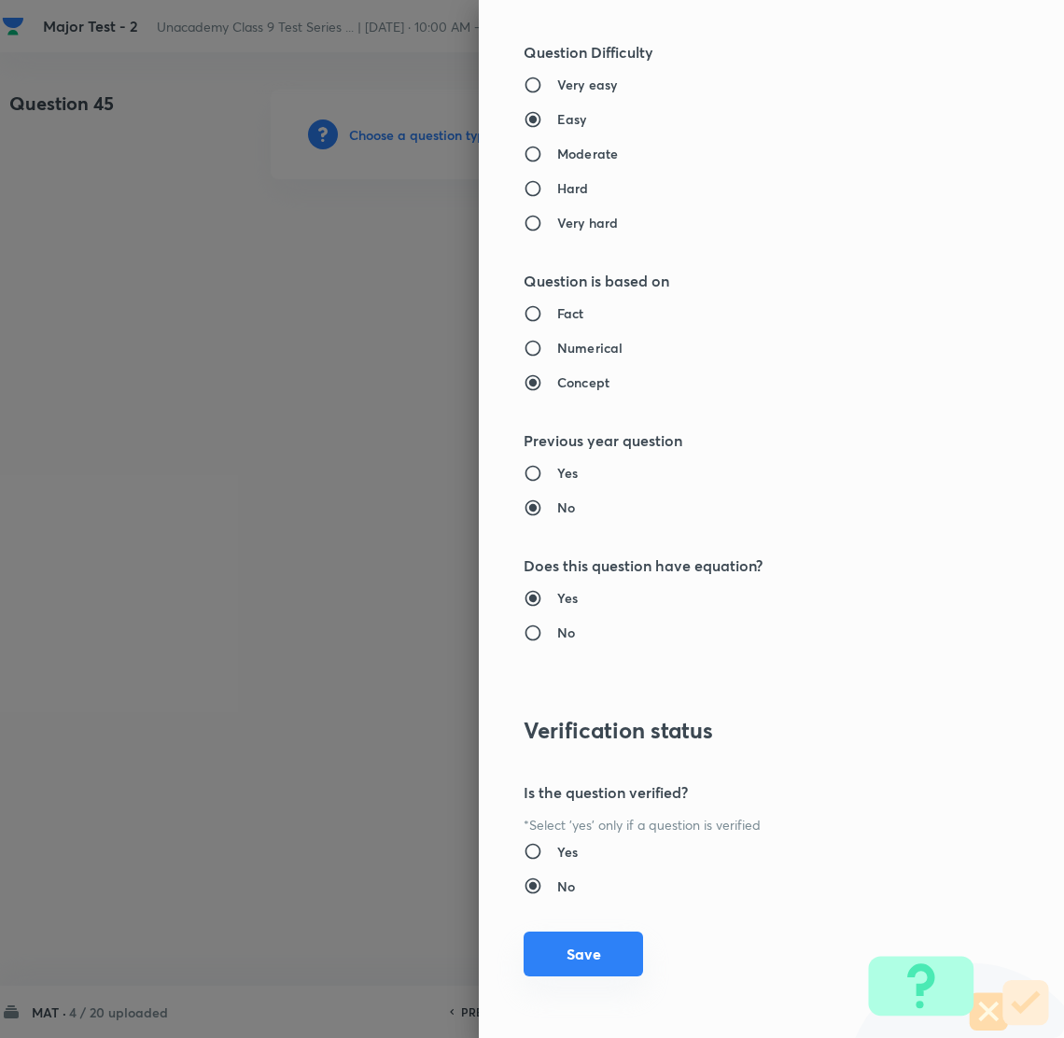
click at [578, 951] on button "Save" at bounding box center [583, 954] width 119 height 45
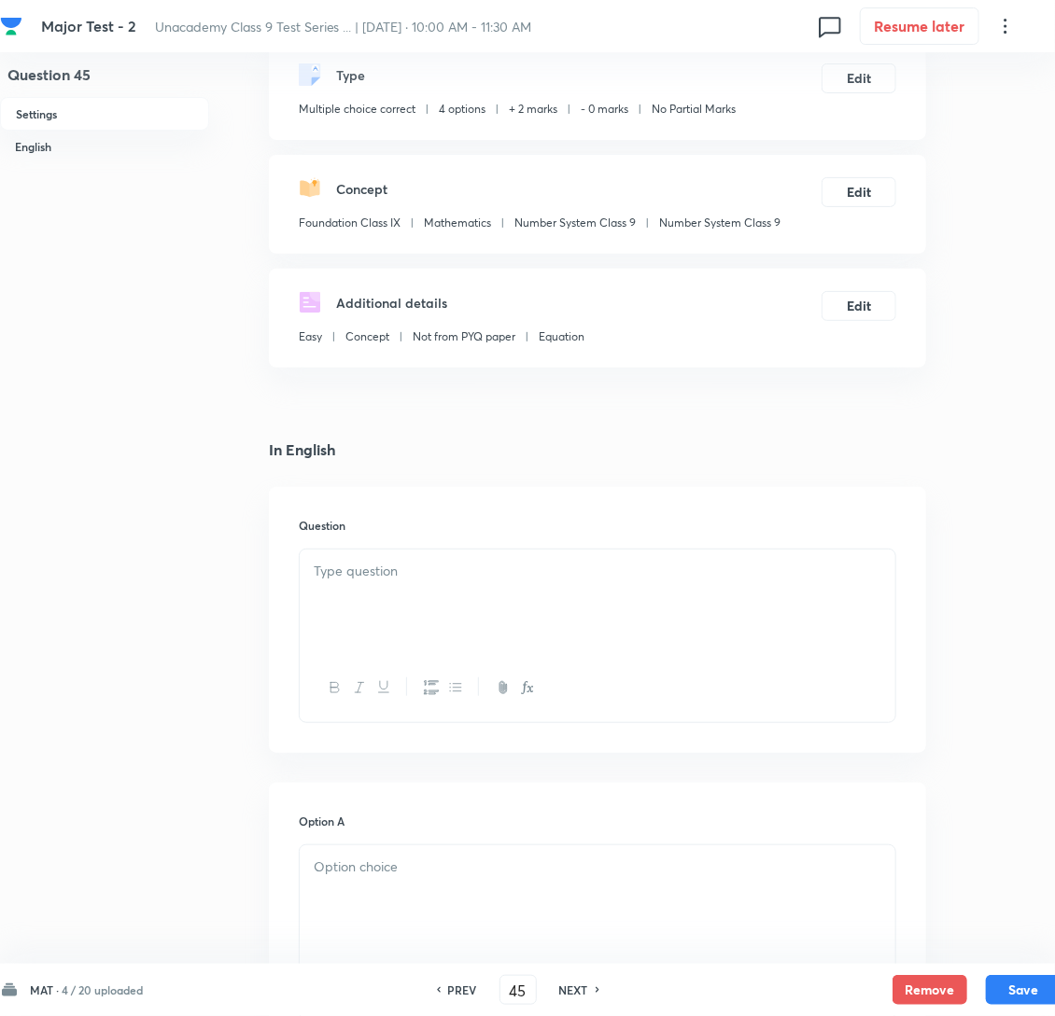
scroll to position [419, 0]
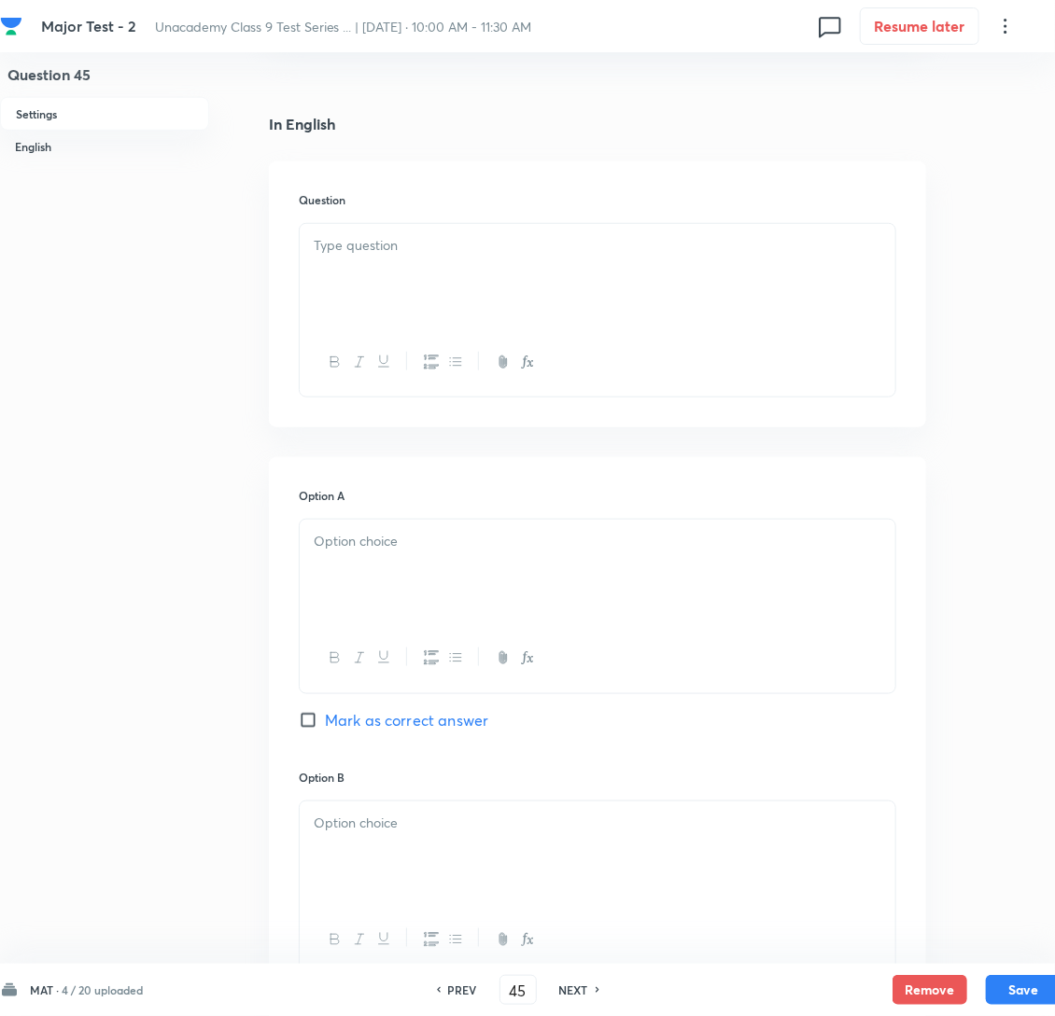
click at [378, 298] on div at bounding box center [598, 276] width 596 height 105
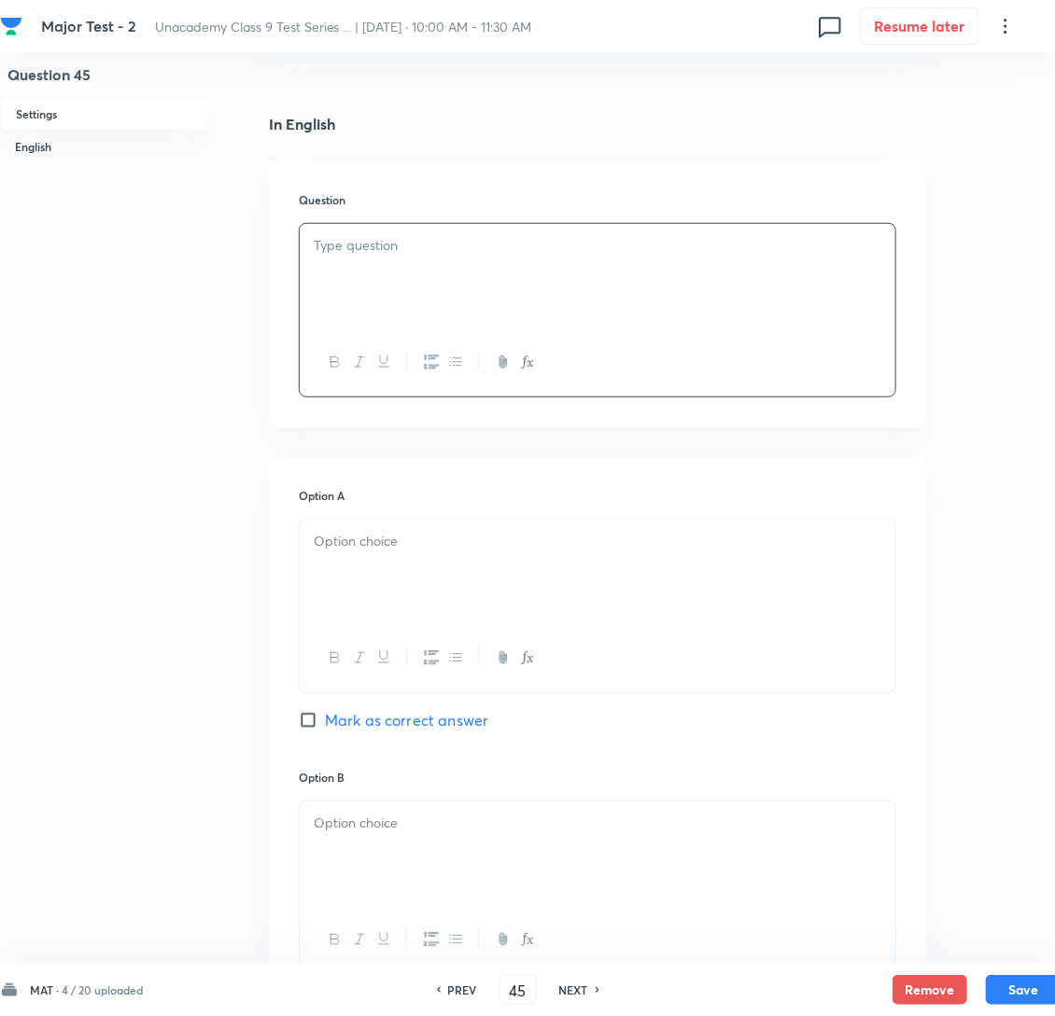
click at [435, 301] on div at bounding box center [598, 276] width 596 height 105
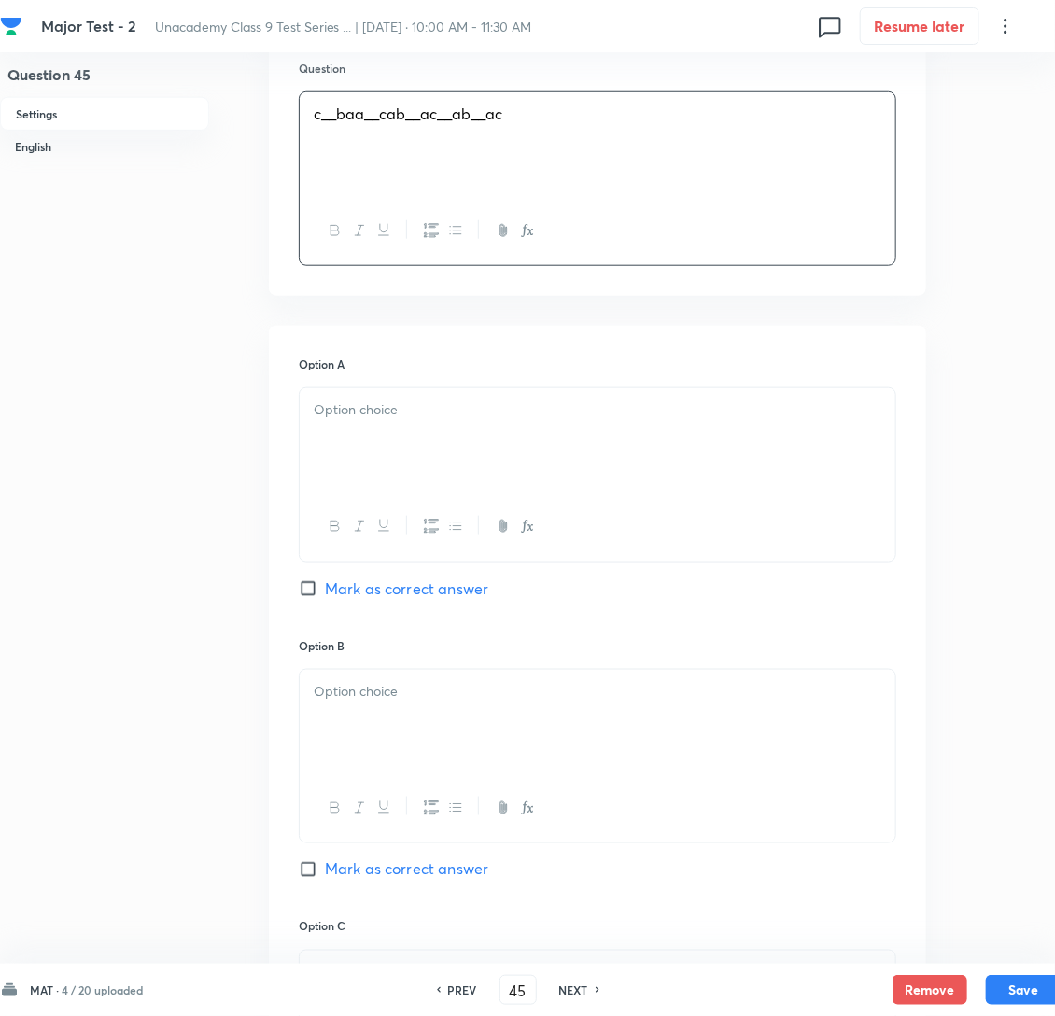
scroll to position [699, 0]
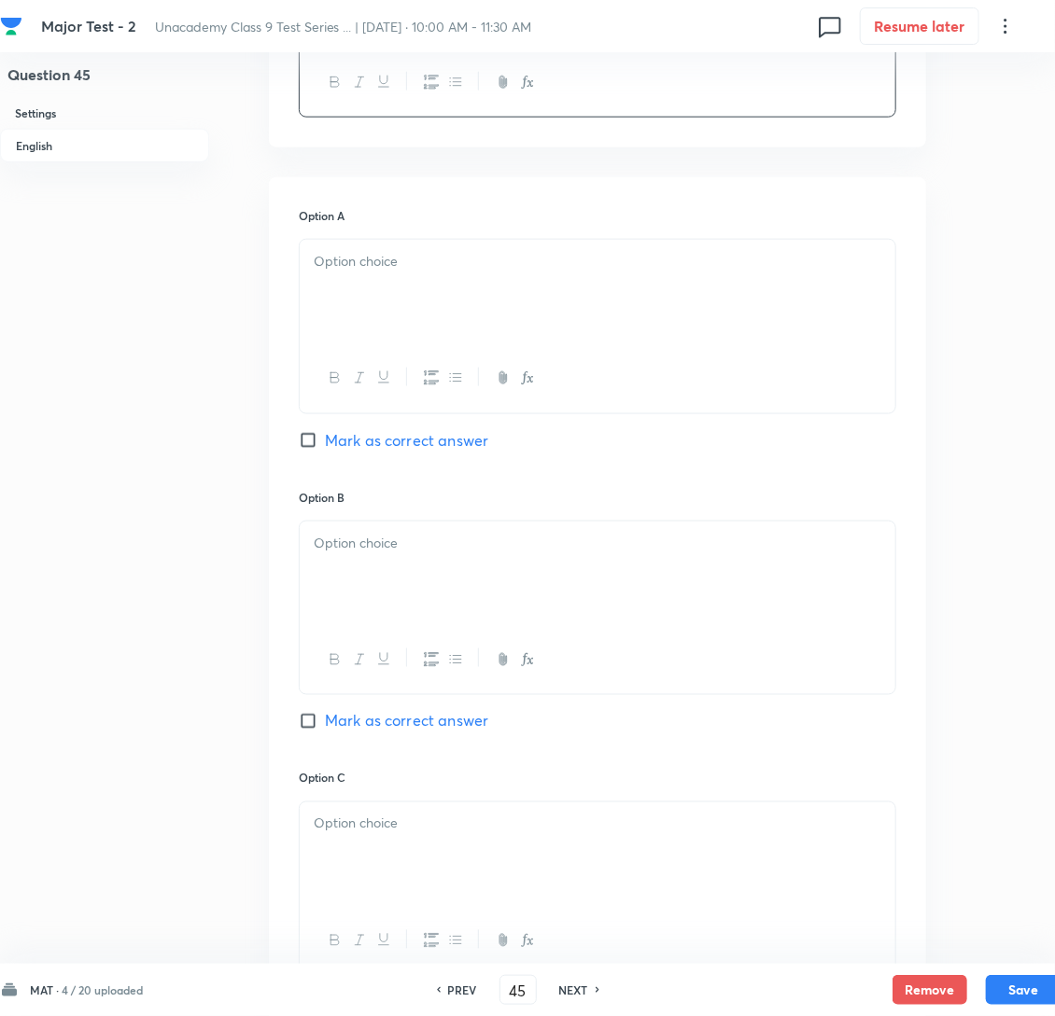
drag, startPoint x: 371, startPoint y: 276, endPoint x: 365, endPoint y: 287, distance: 12.5
click at [371, 275] on div at bounding box center [598, 292] width 596 height 105
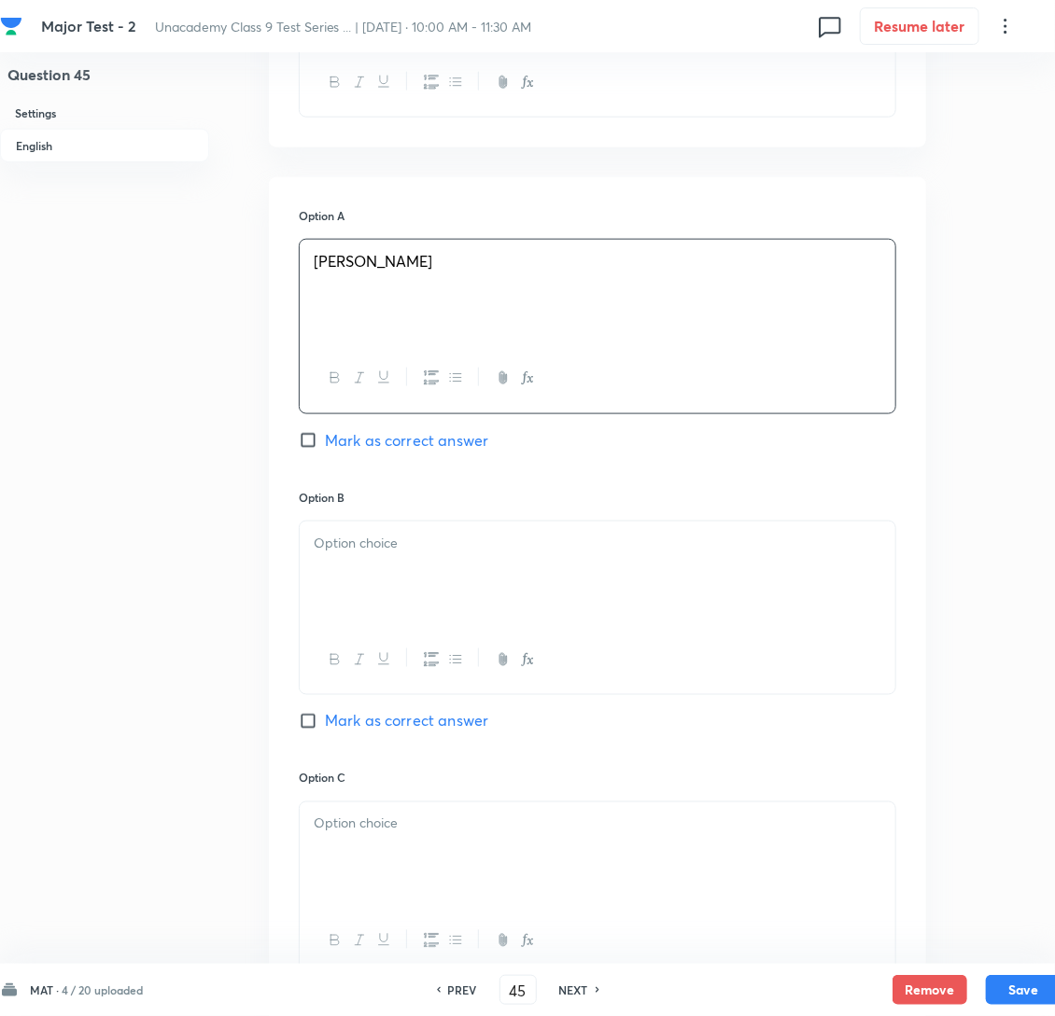
click at [365, 554] on p at bounding box center [598, 543] width 568 height 21
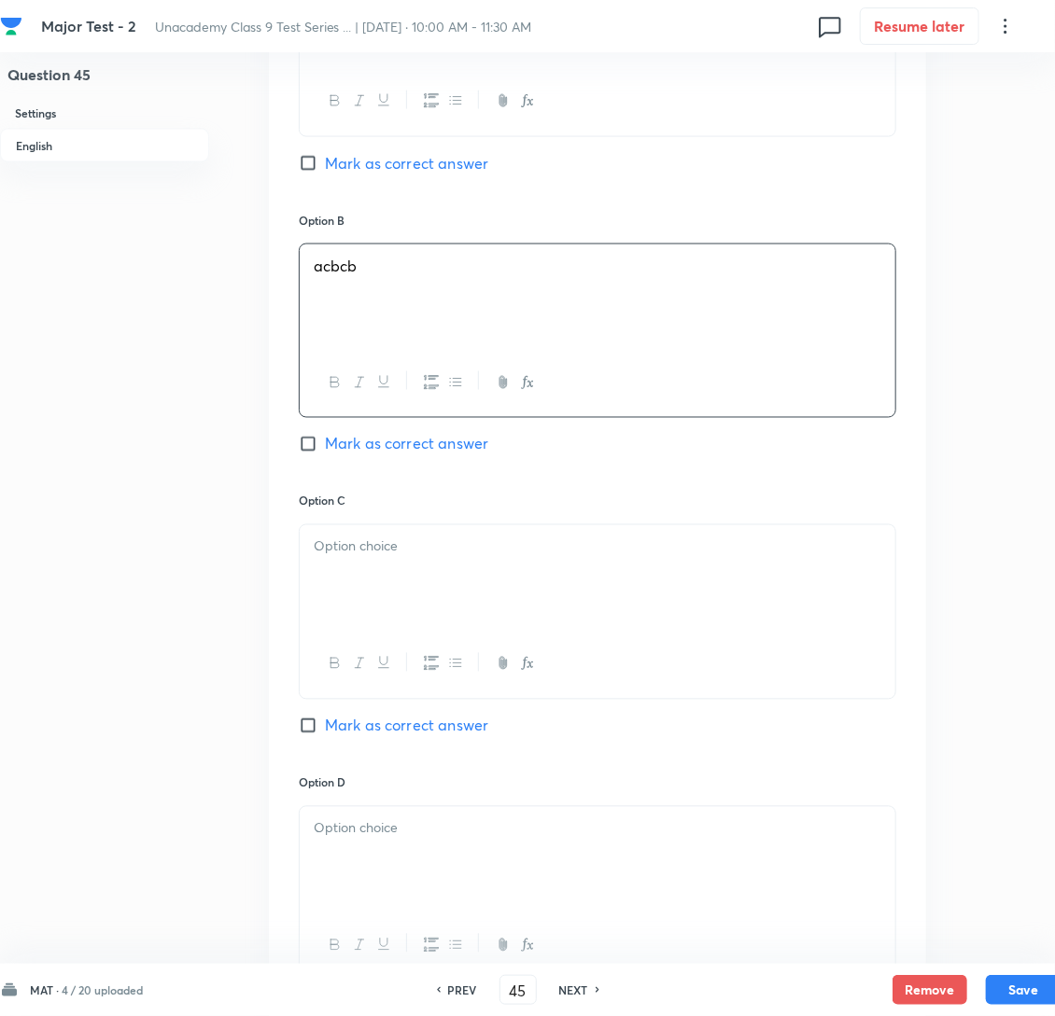
scroll to position [980, 0]
drag, startPoint x: 306, startPoint y: 478, endPoint x: 334, endPoint y: 556, distance: 83.3
click at [306, 450] on input "Mark as correct answer" at bounding box center [312, 440] width 26 height 19
checkbox input "true"
click at [351, 611] on div at bounding box center [598, 574] width 596 height 105
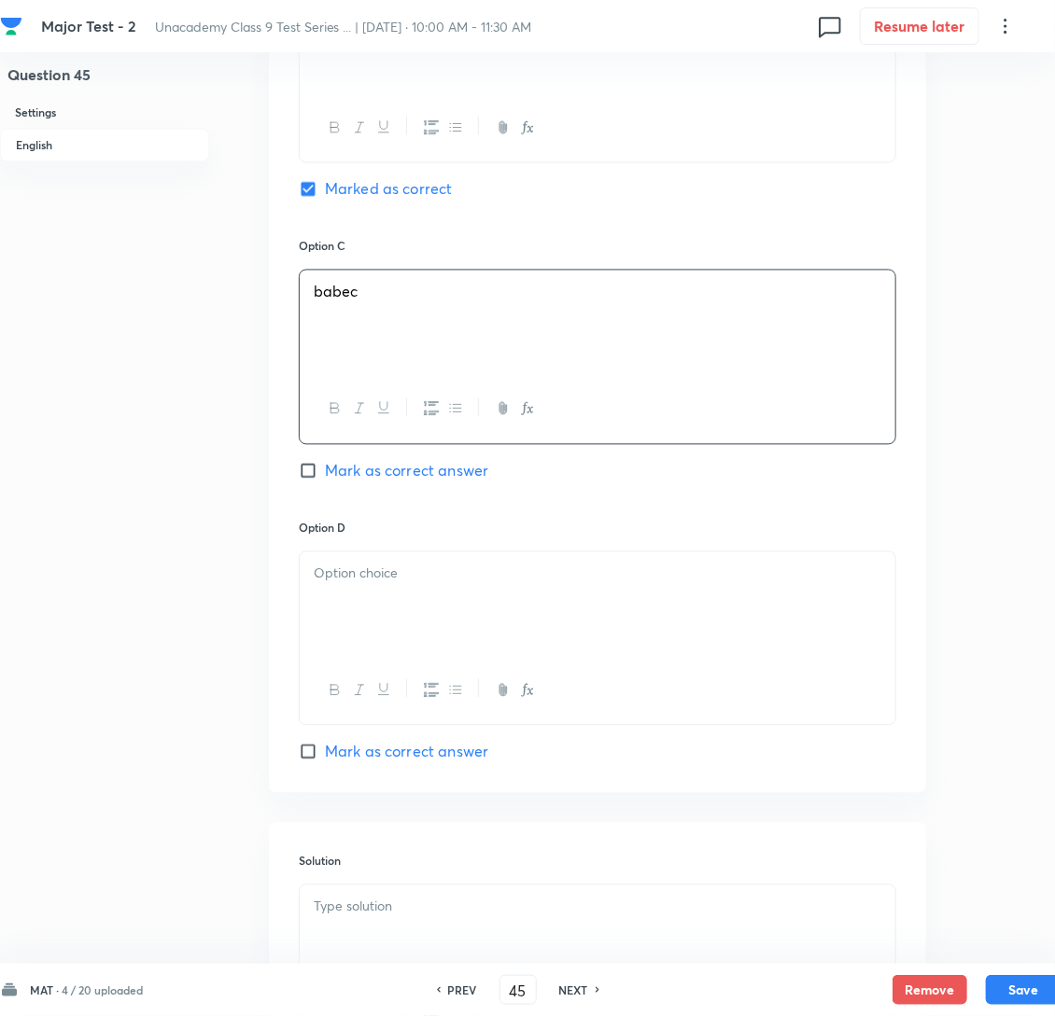
scroll to position [1399, 0]
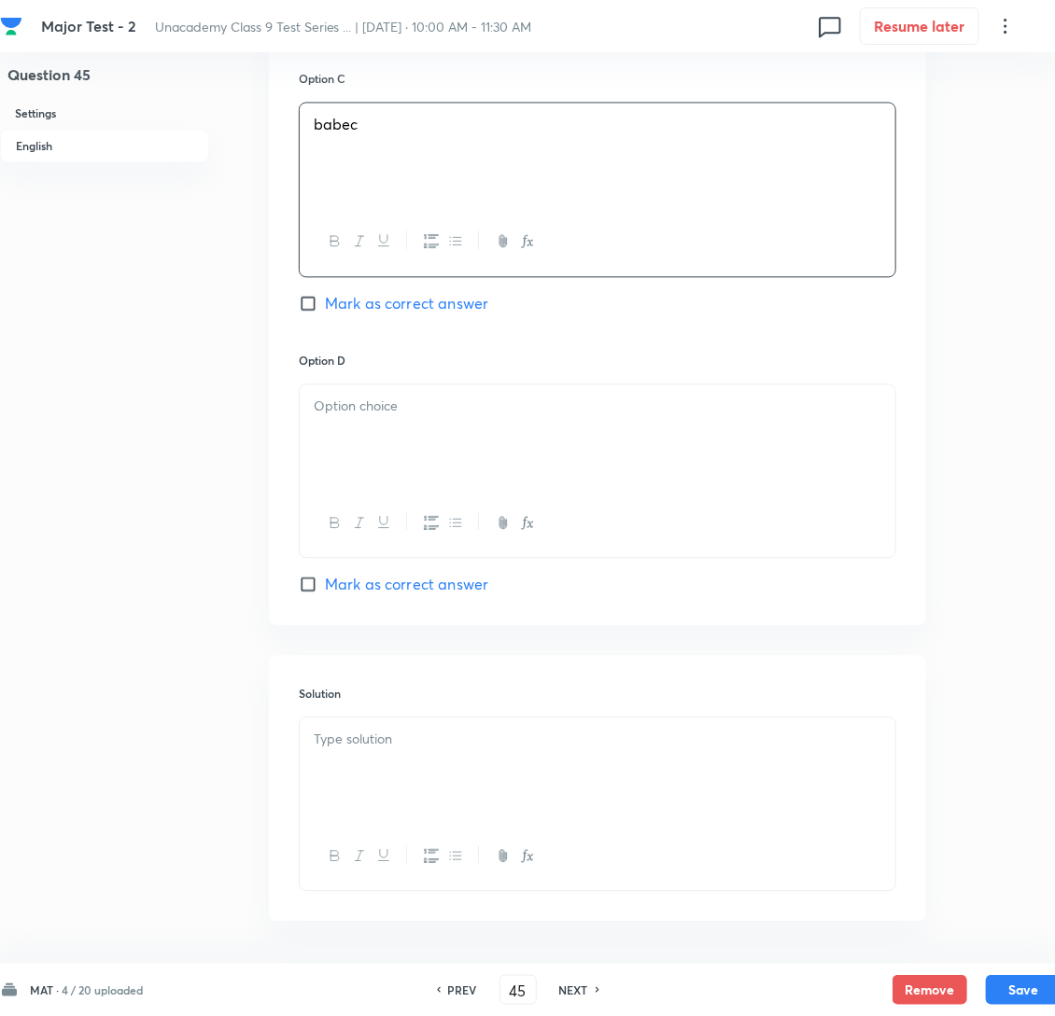
click at [384, 483] on div at bounding box center [598, 437] width 596 height 105
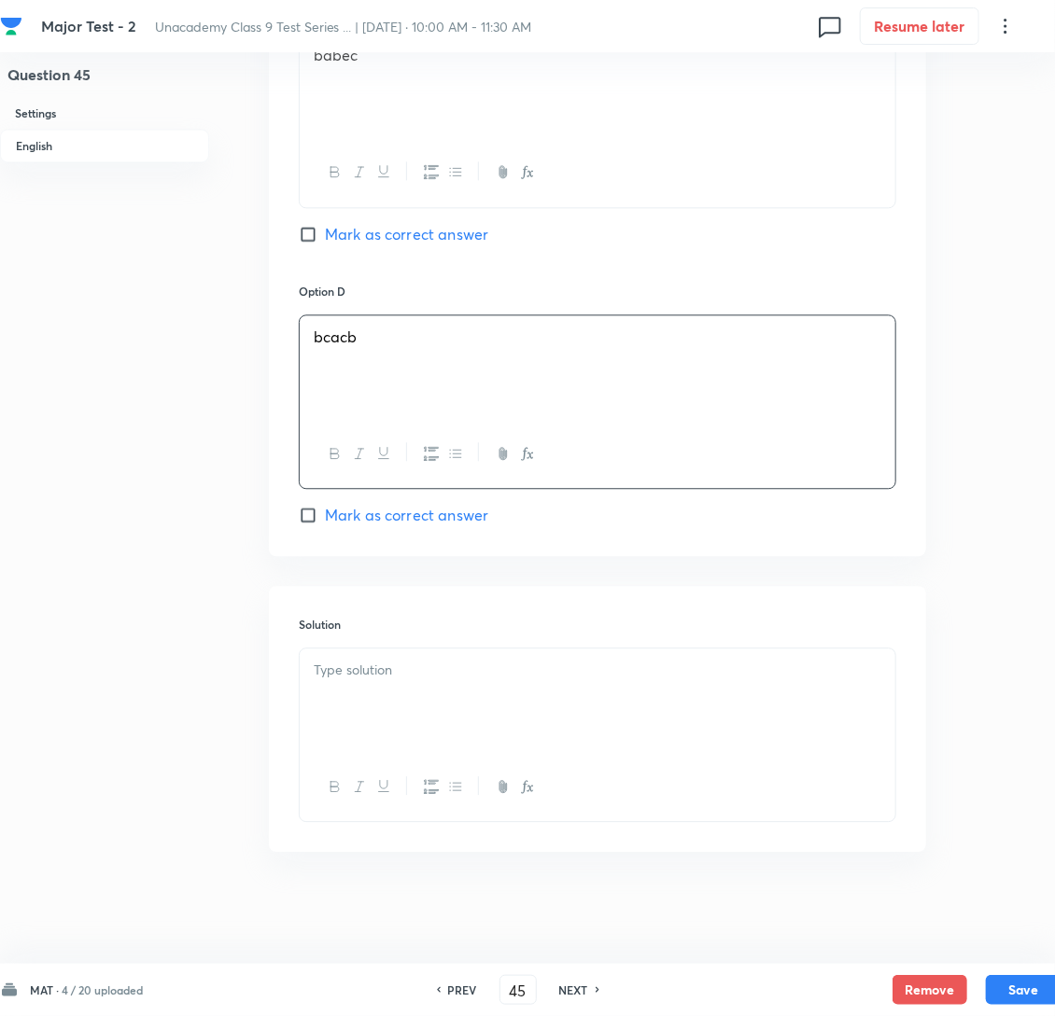
scroll to position [1515, 0]
click at [391, 686] on div at bounding box center [598, 701] width 596 height 105
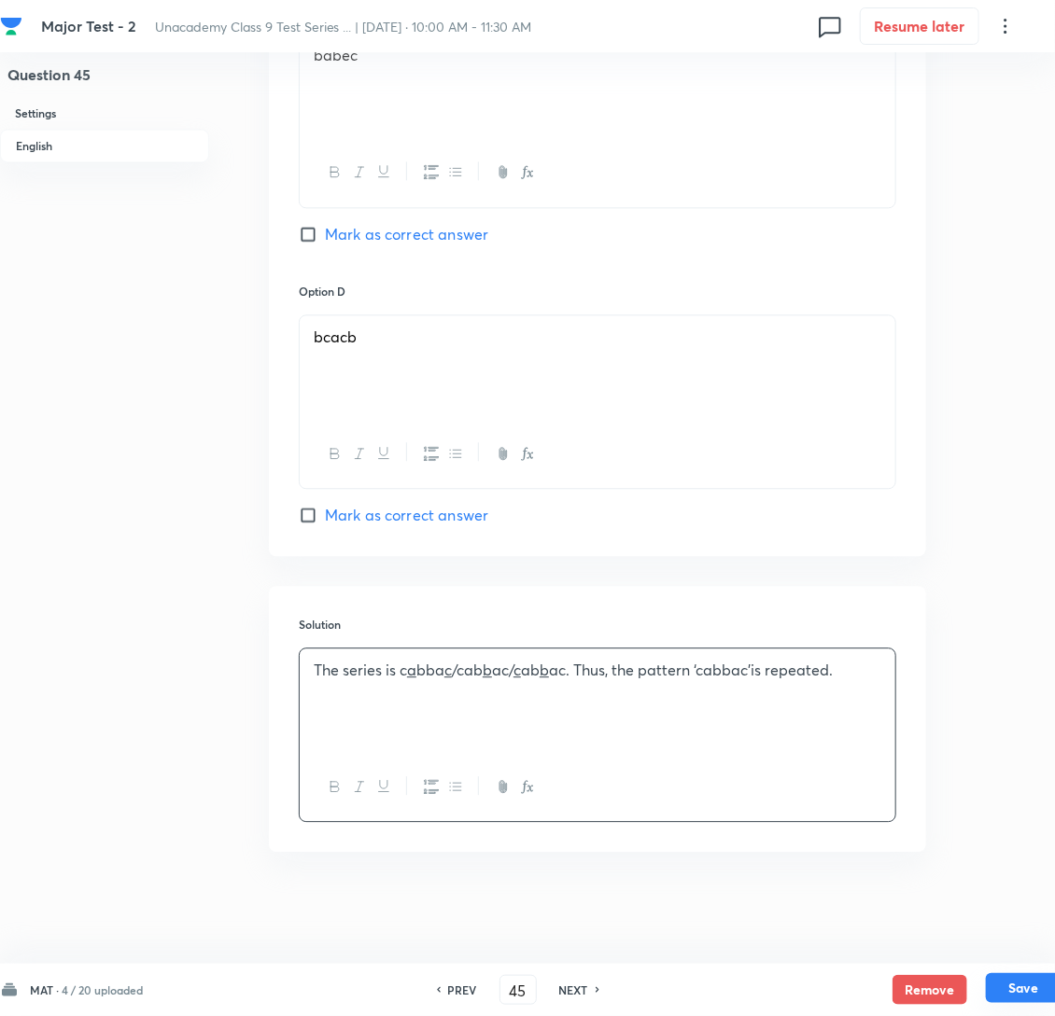
click at [1024, 983] on button "Save" at bounding box center [1023, 989] width 75 height 30
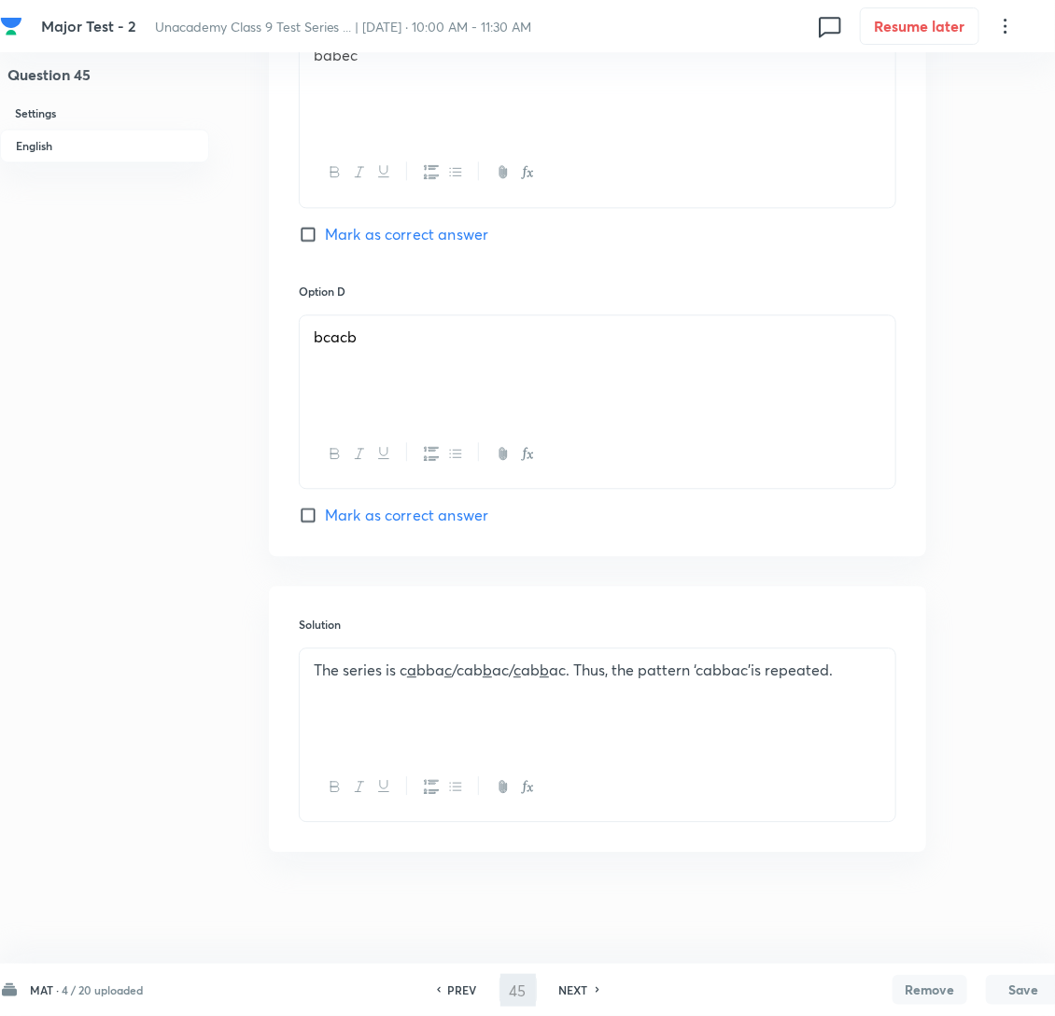
type input "46"
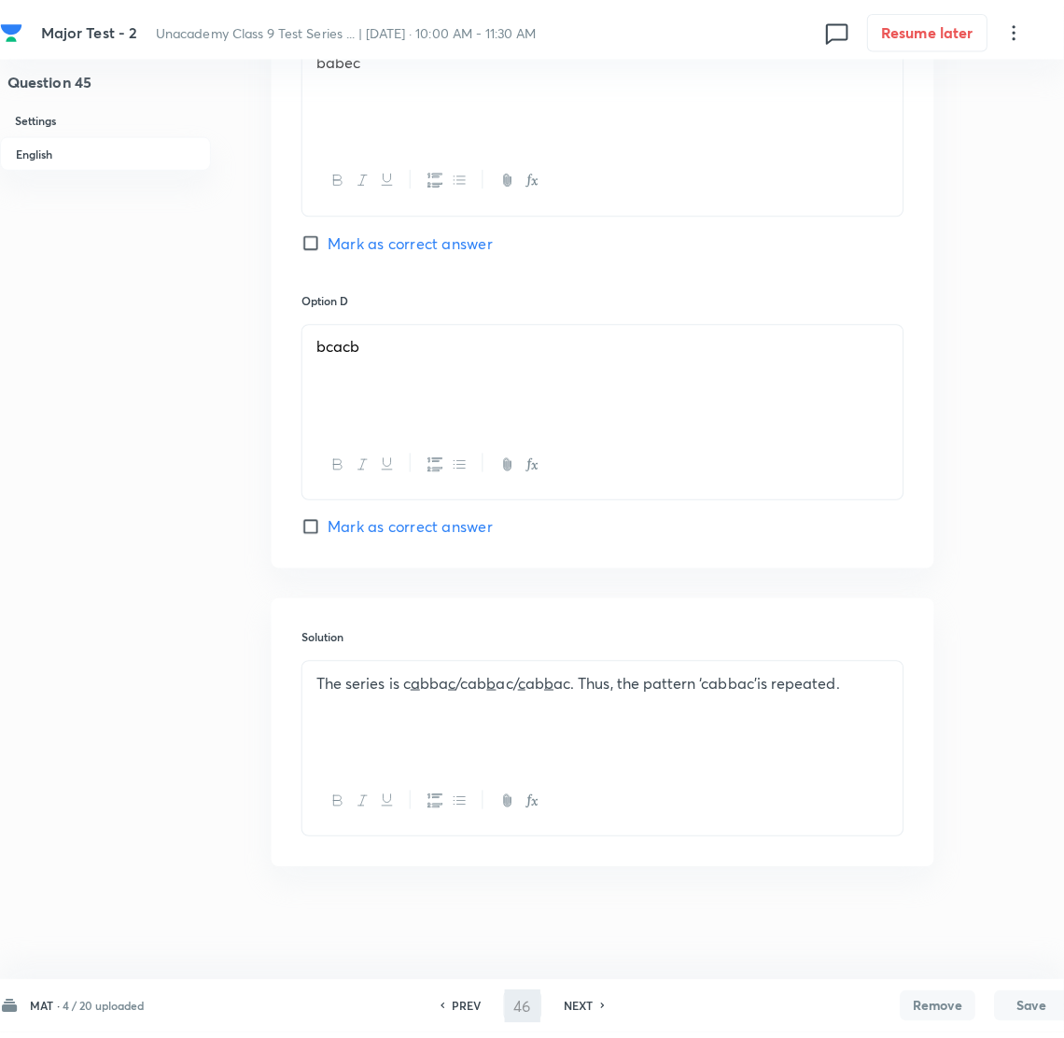
scroll to position [0, 0]
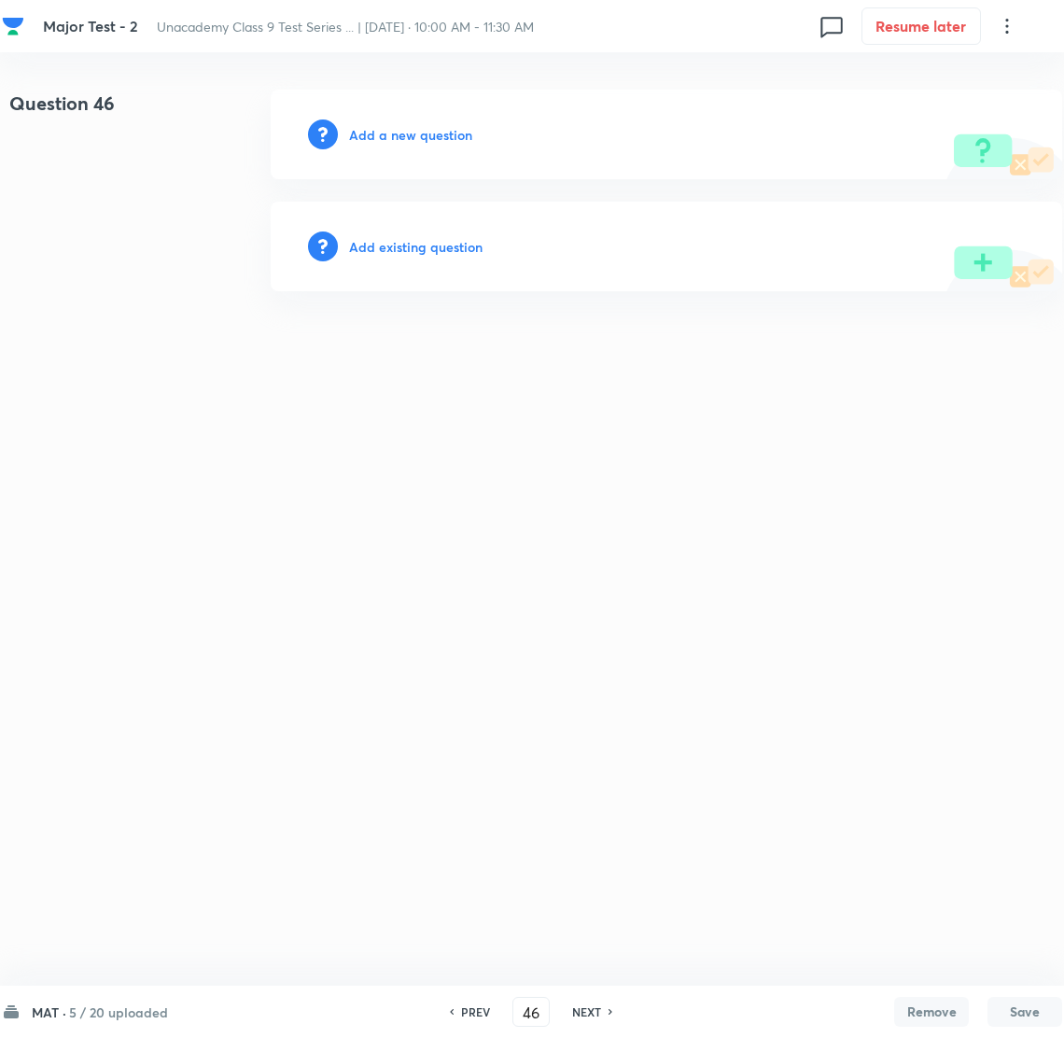
click at [388, 130] on h6 "Add a new question" at bounding box center [410, 135] width 123 height 20
click at [388, 130] on h6 "Choose a question type" at bounding box center [421, 135] width 144 height 20
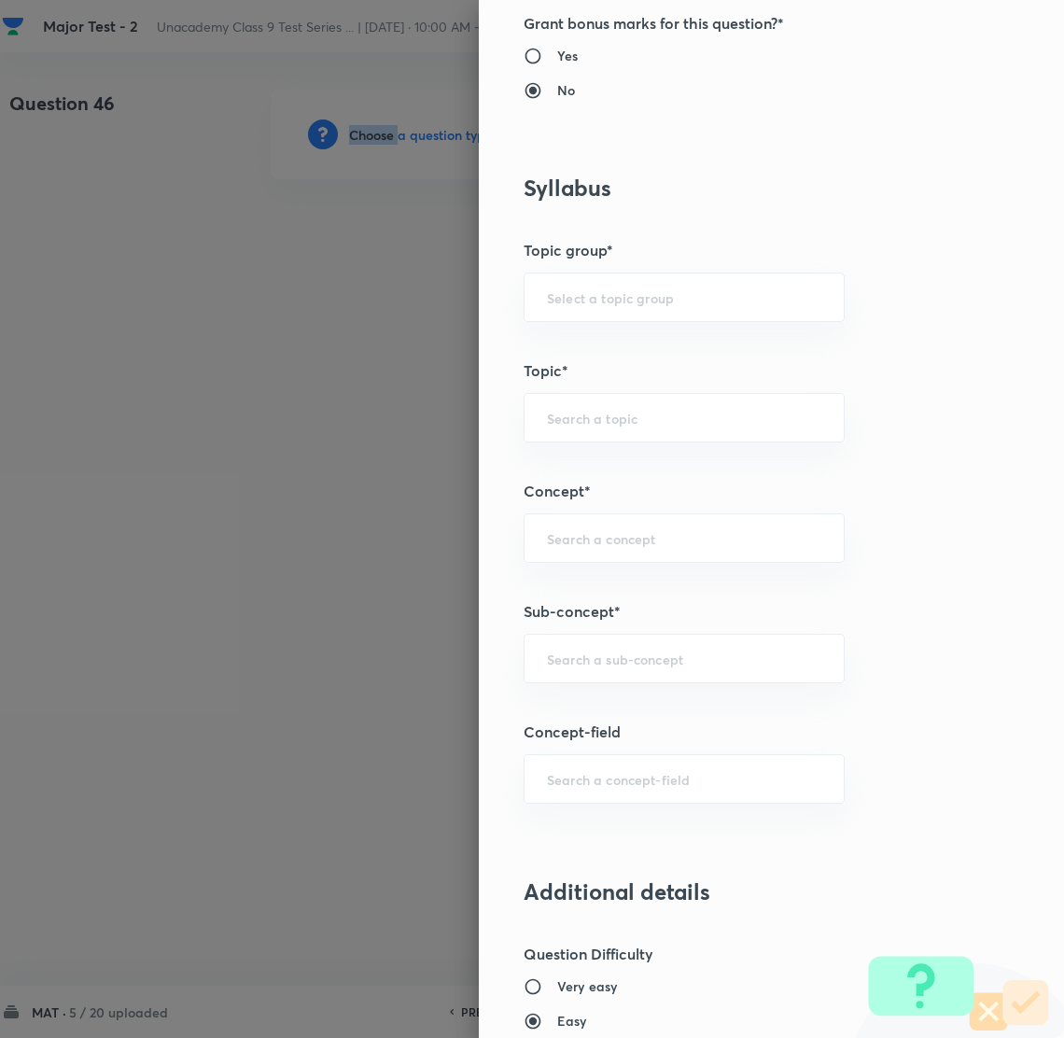
scroll to position [980, 0]
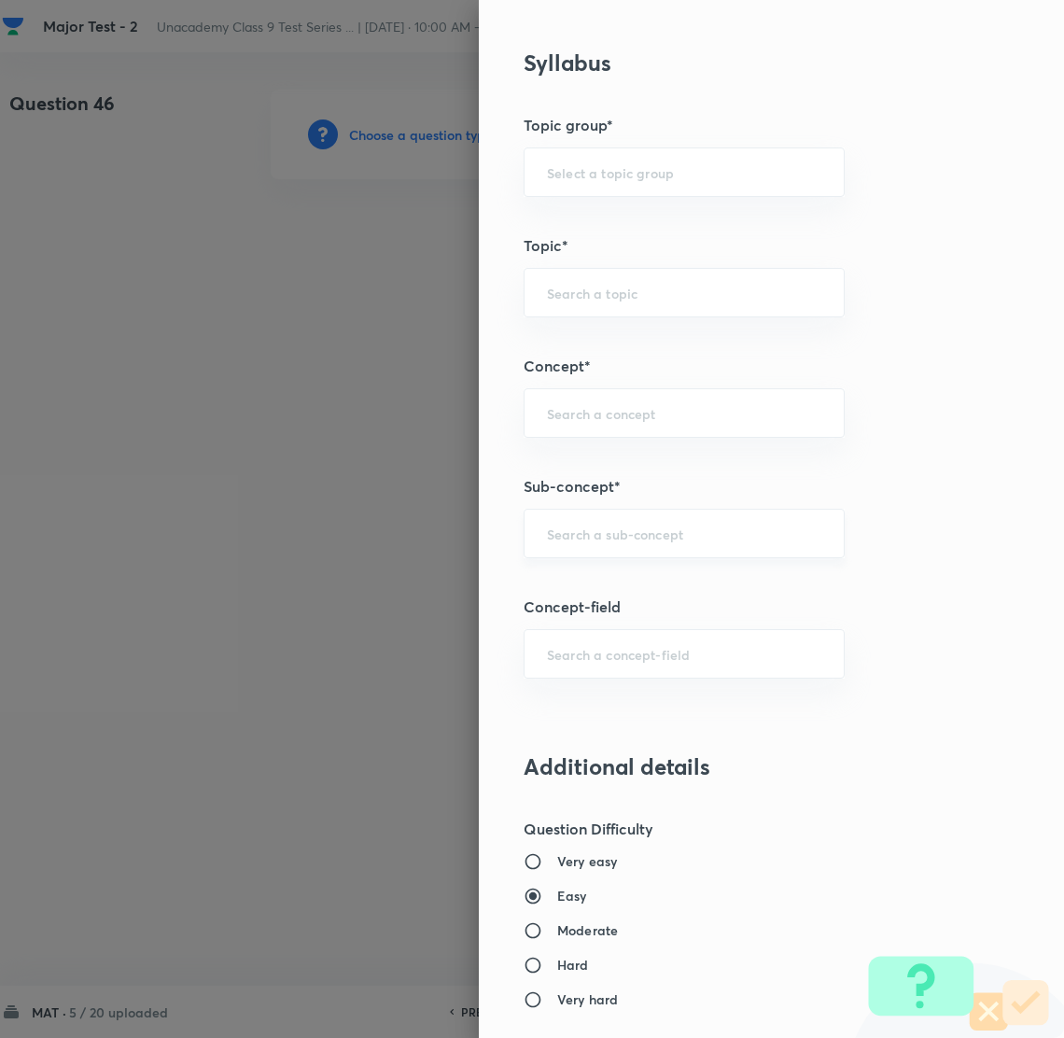
drag, startPoint x: 596, startPoint y: 538, endPoint x: 608, endPoint y: 544, distance: 13.0
click at [597, 537] on input "text" at bounding box center [684, 534] width 274 height 18
click at [651, 587] on li "Number System Class 9" at bounding box center [663, 589] width 319 height 34
type input "Number System Class 9"
type input "Foundation Class IX"
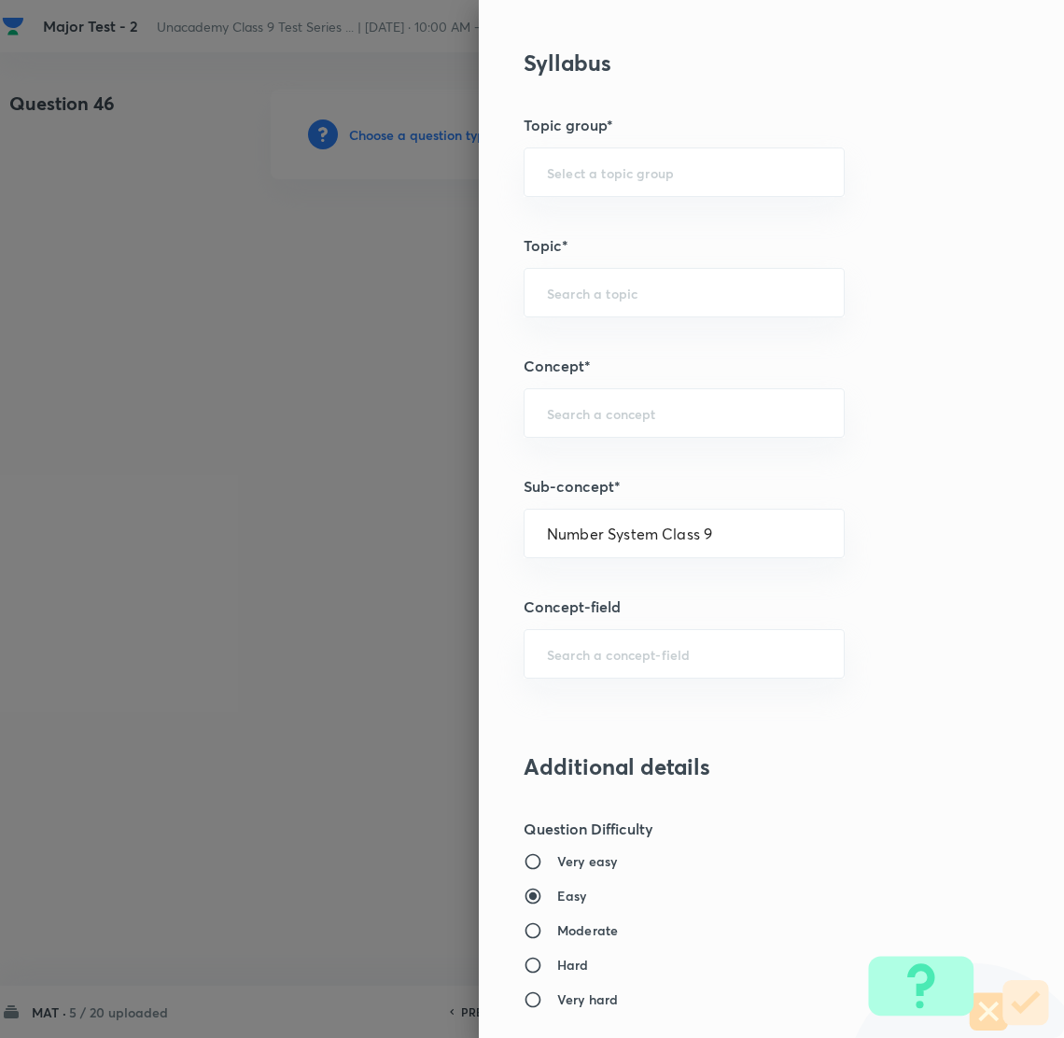
type input "Mathematics"
type input "Number System Class 9"
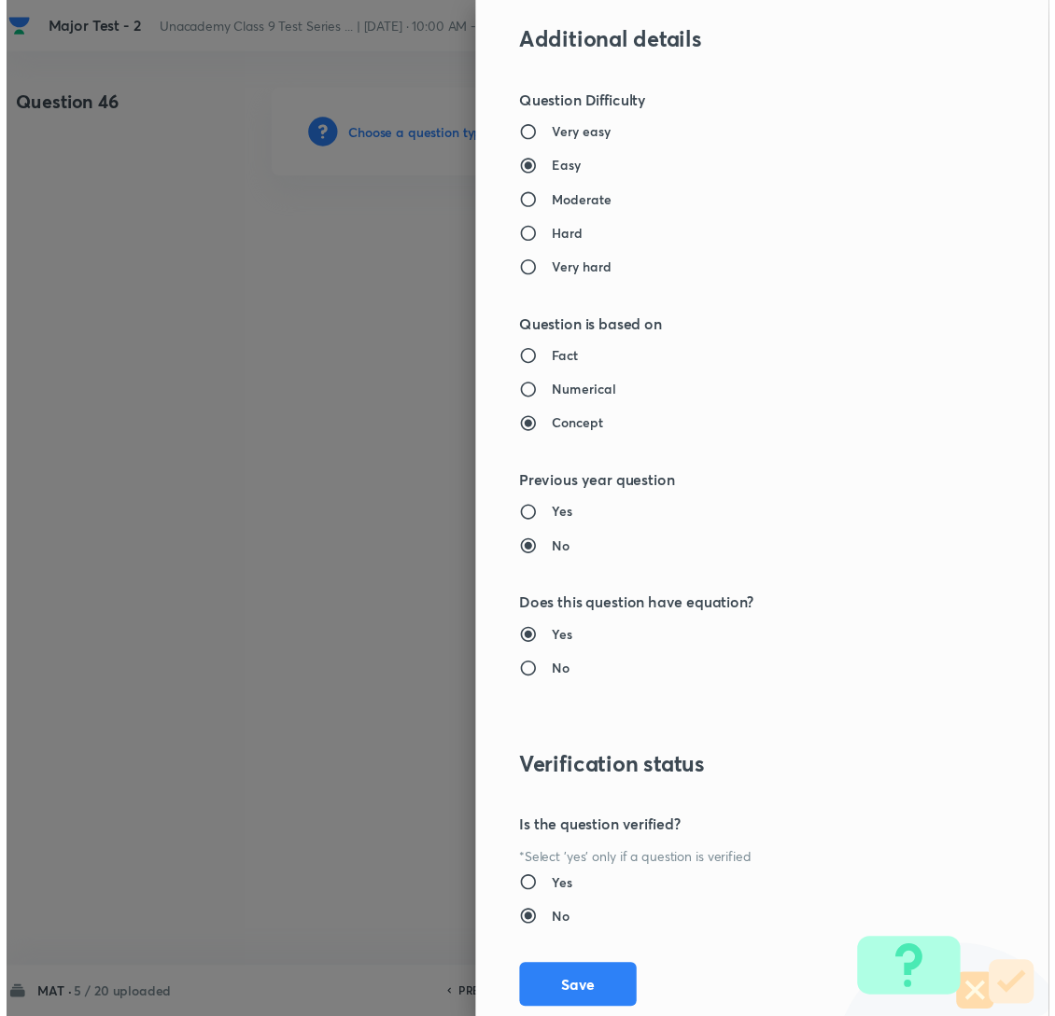
scroll to position [1758, 0]
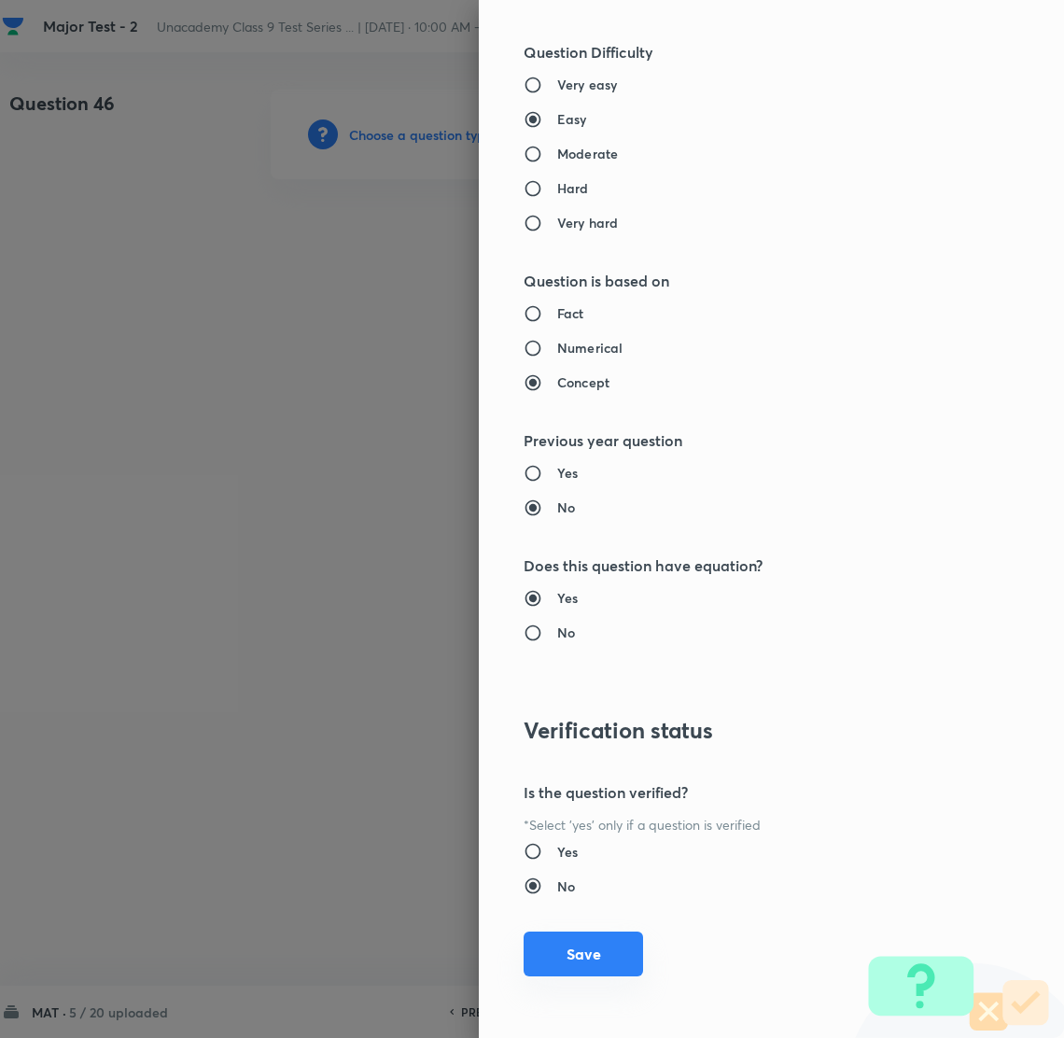
click at [555, 971] on button "Save" at bounding box center [583, 954] width 119 height 45
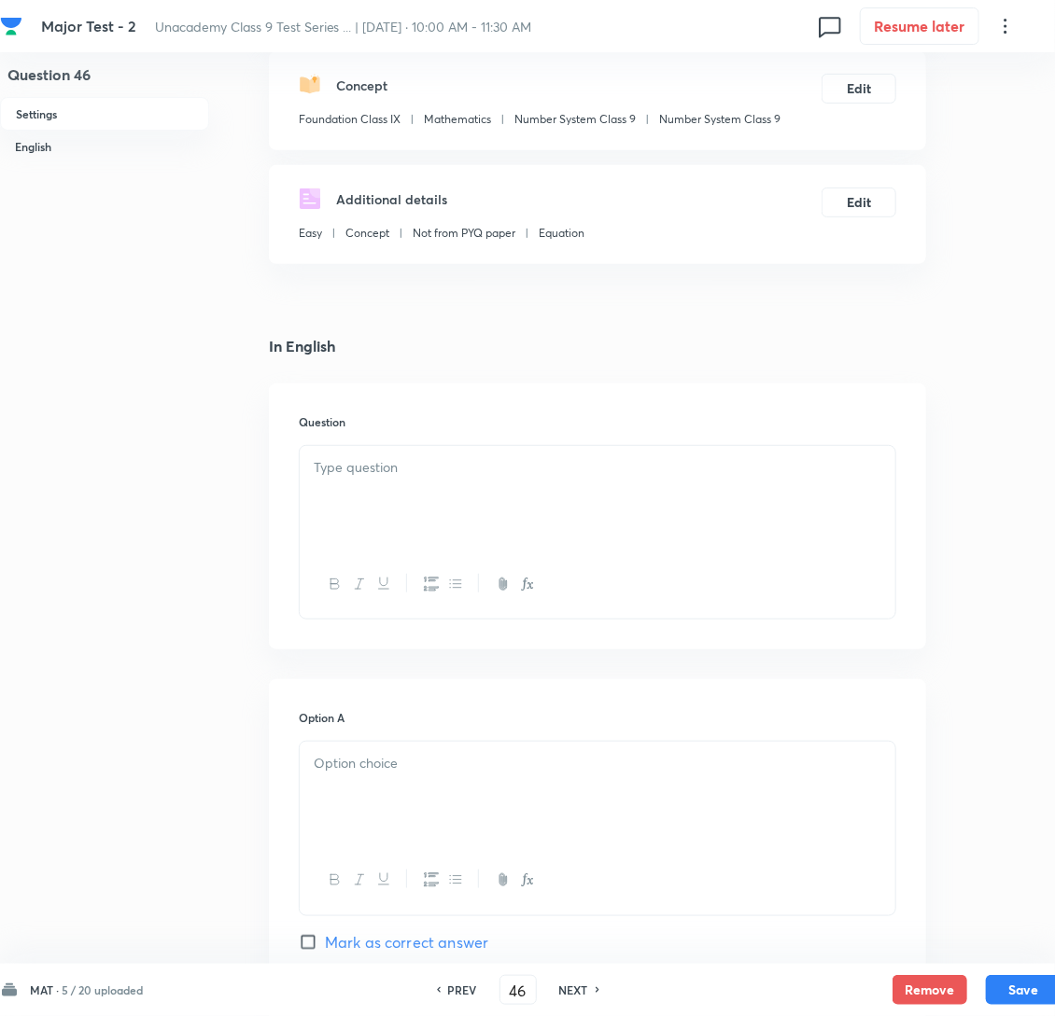
scroll to position [280, 0]
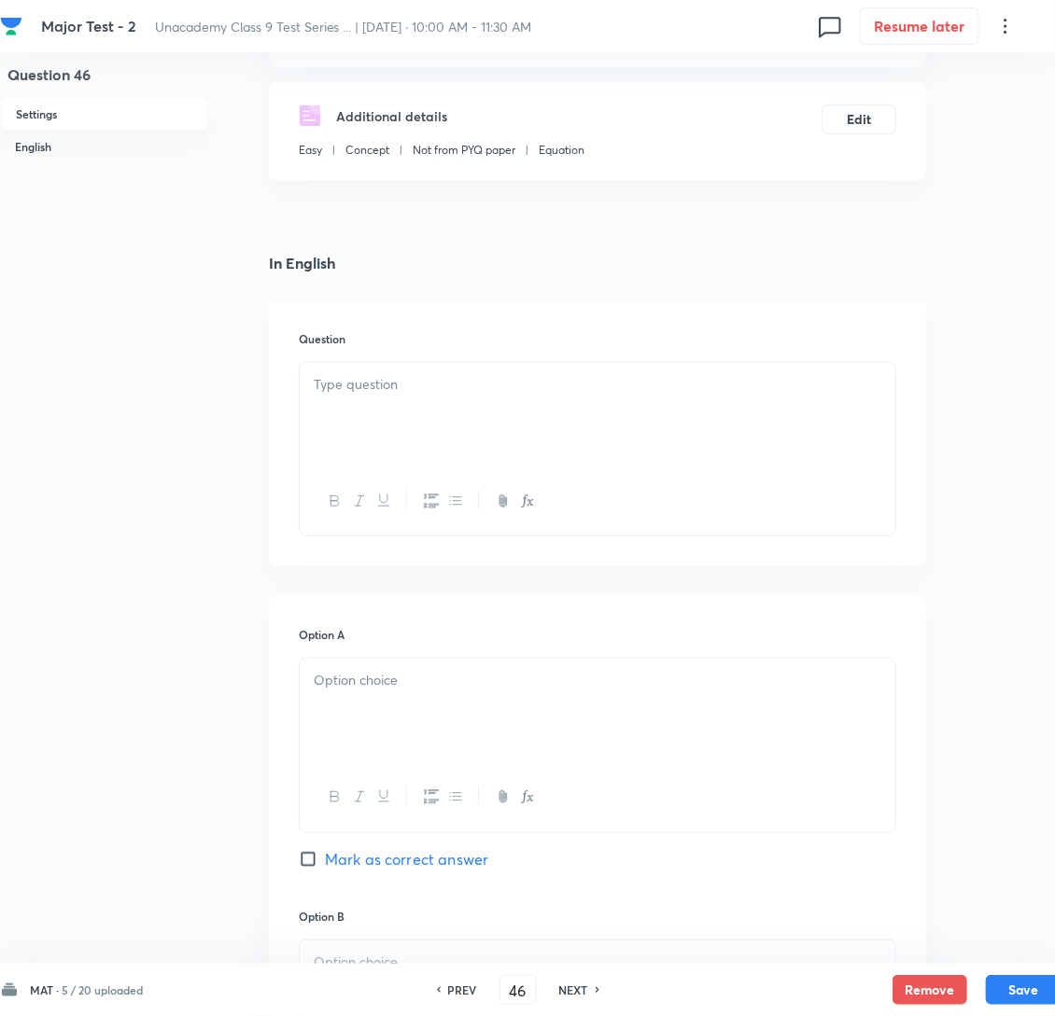
click at [446, 438] on div at bounding box center [598, 415] width 596 height 105
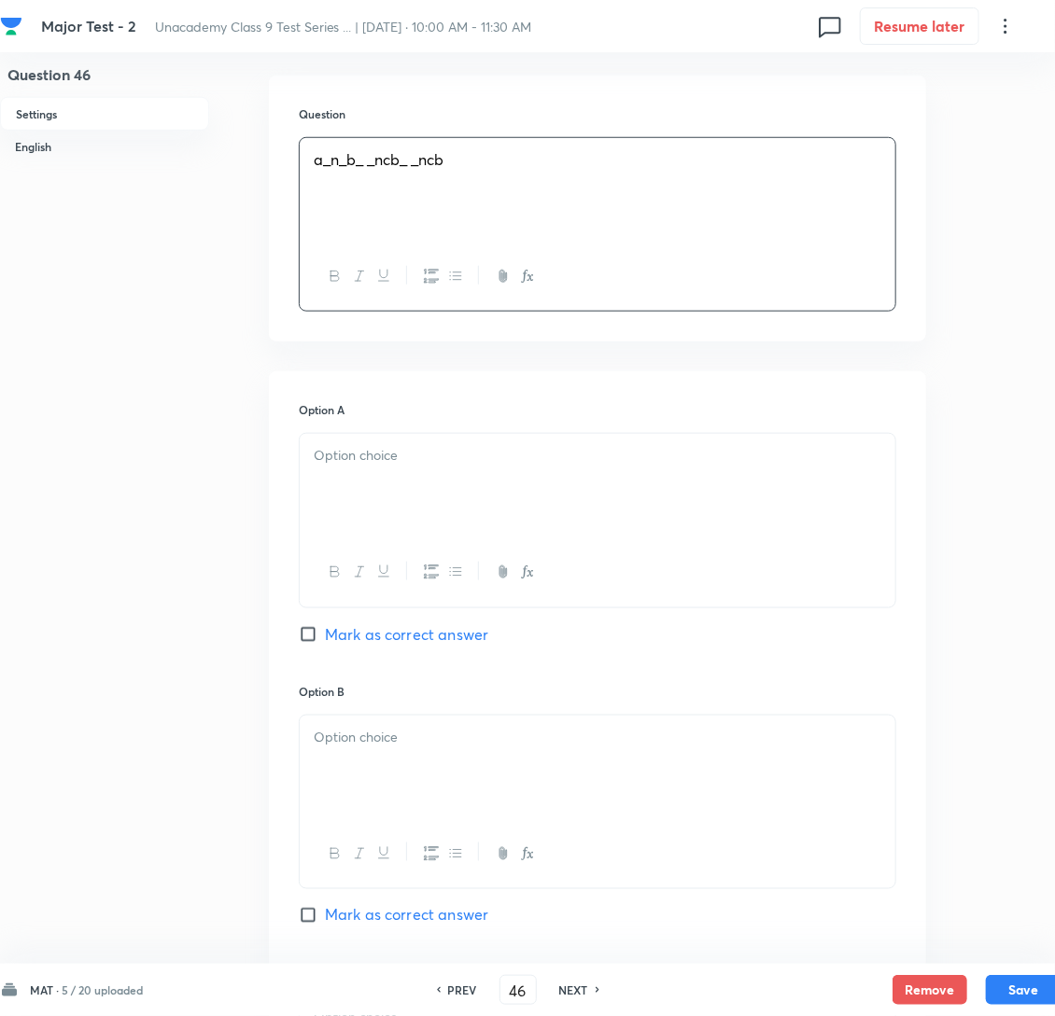
scroll to position [560, 0]
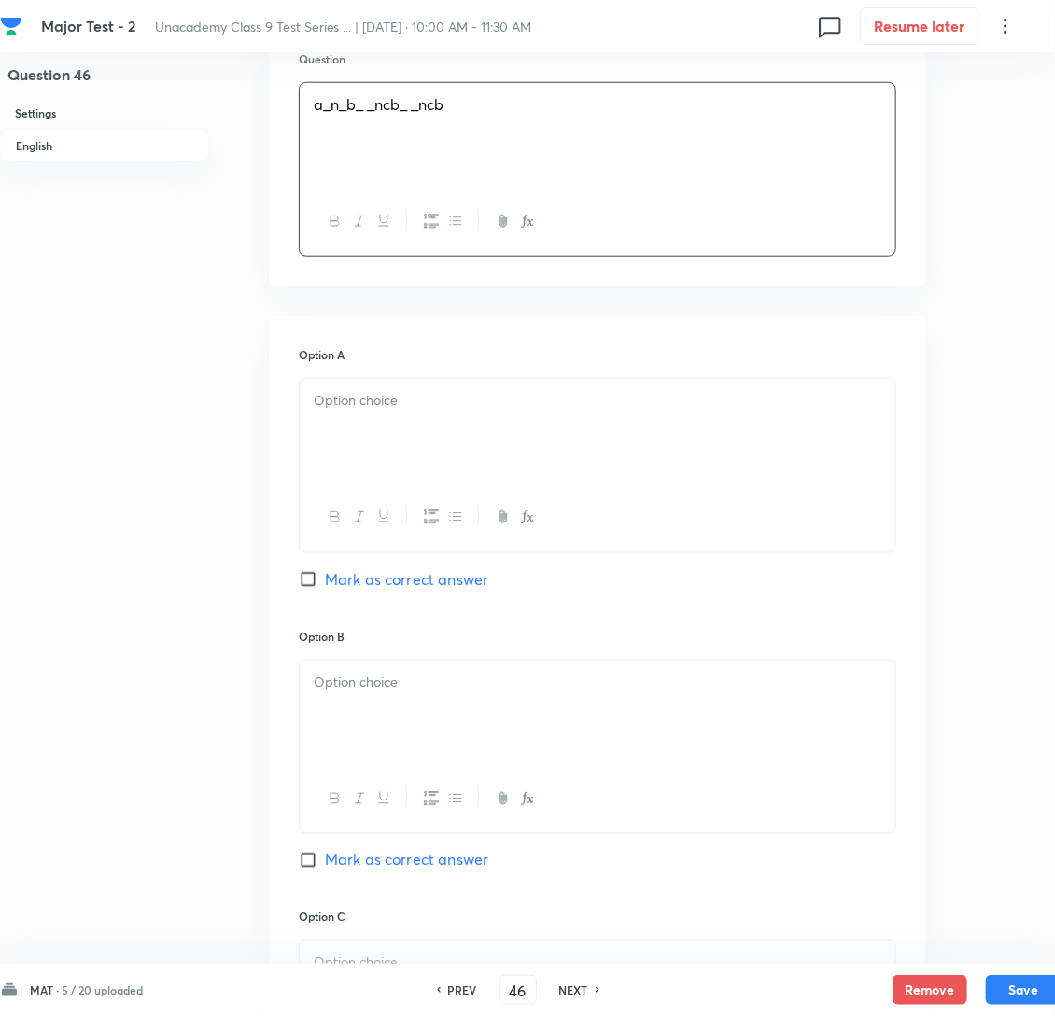
click at [368, 412] on p at bounding box center [598, 400] width 568 height 21
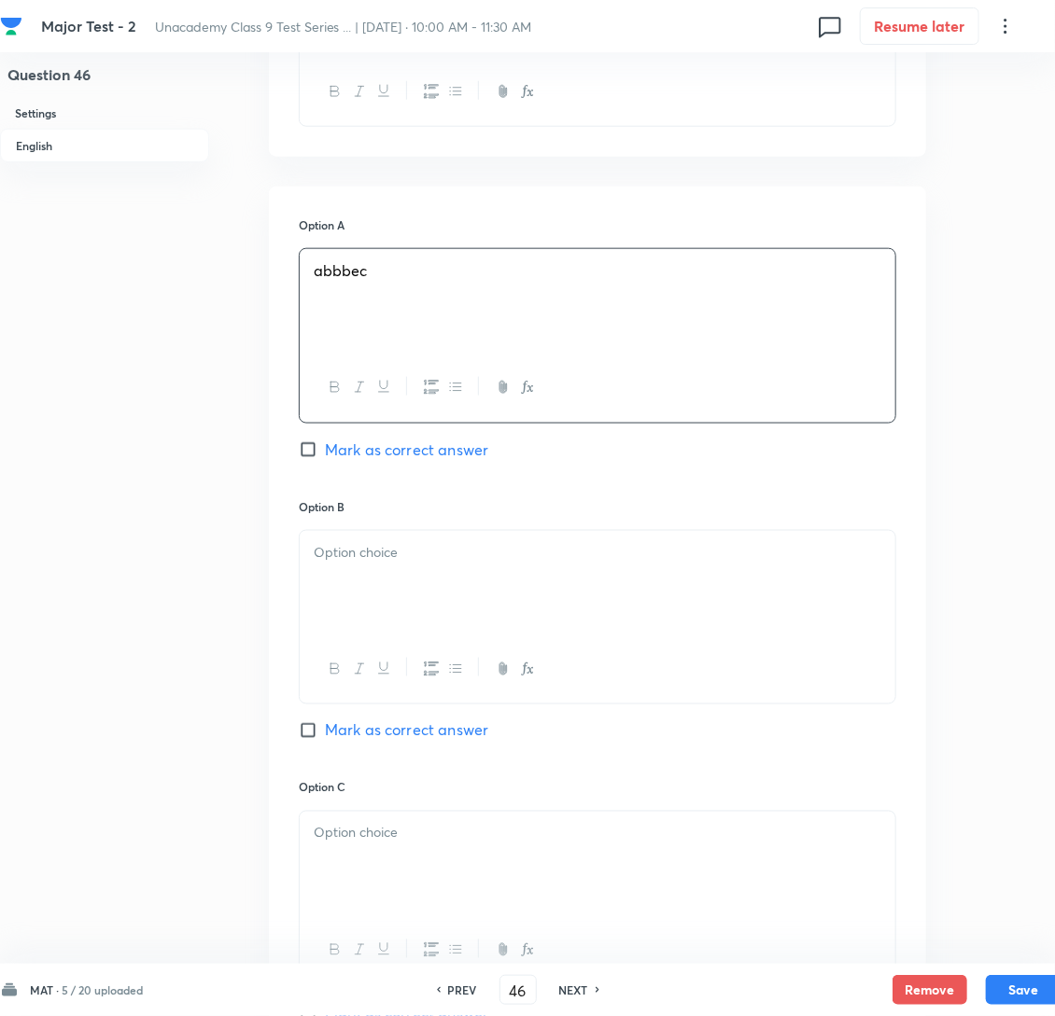
scroll to position [699, 0]
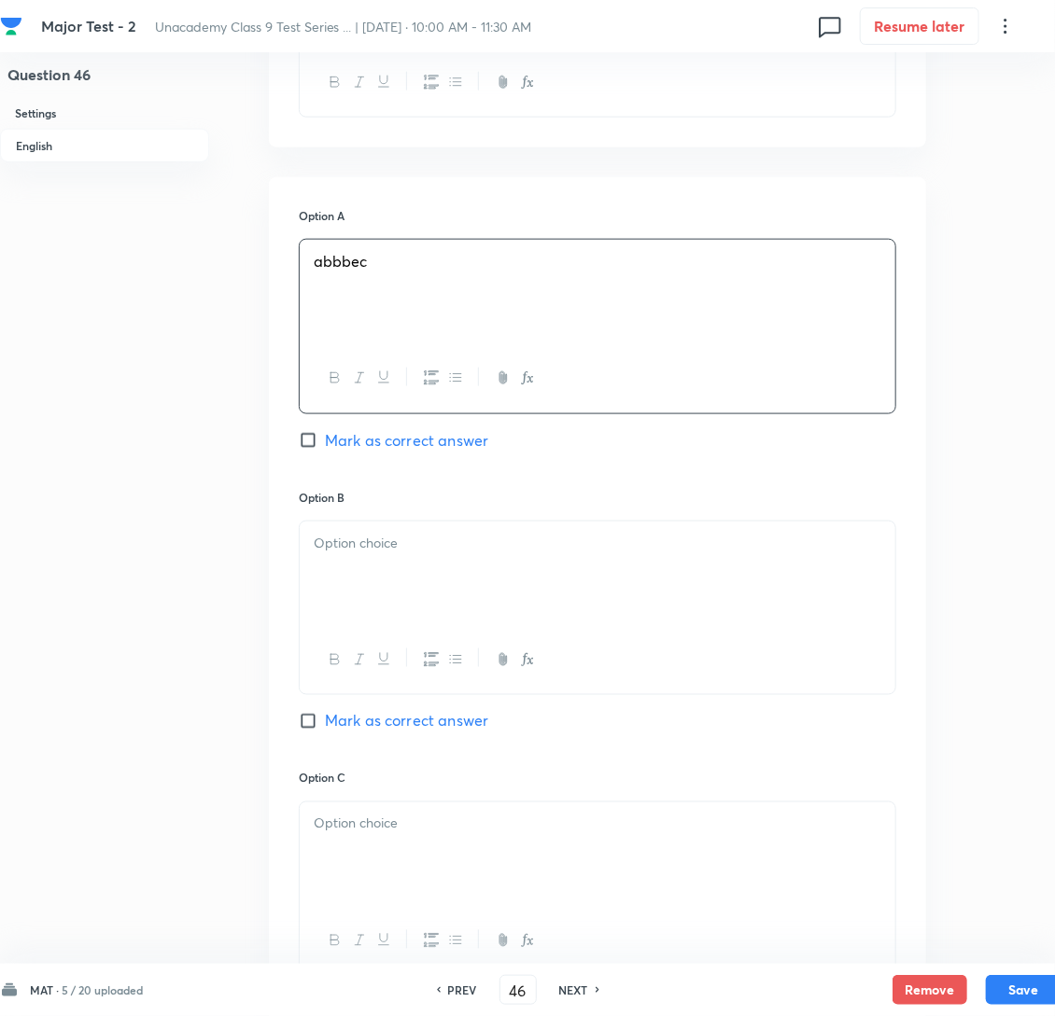
click at [363, 554] on p at bounding box center [598, 543] width 568 height 21
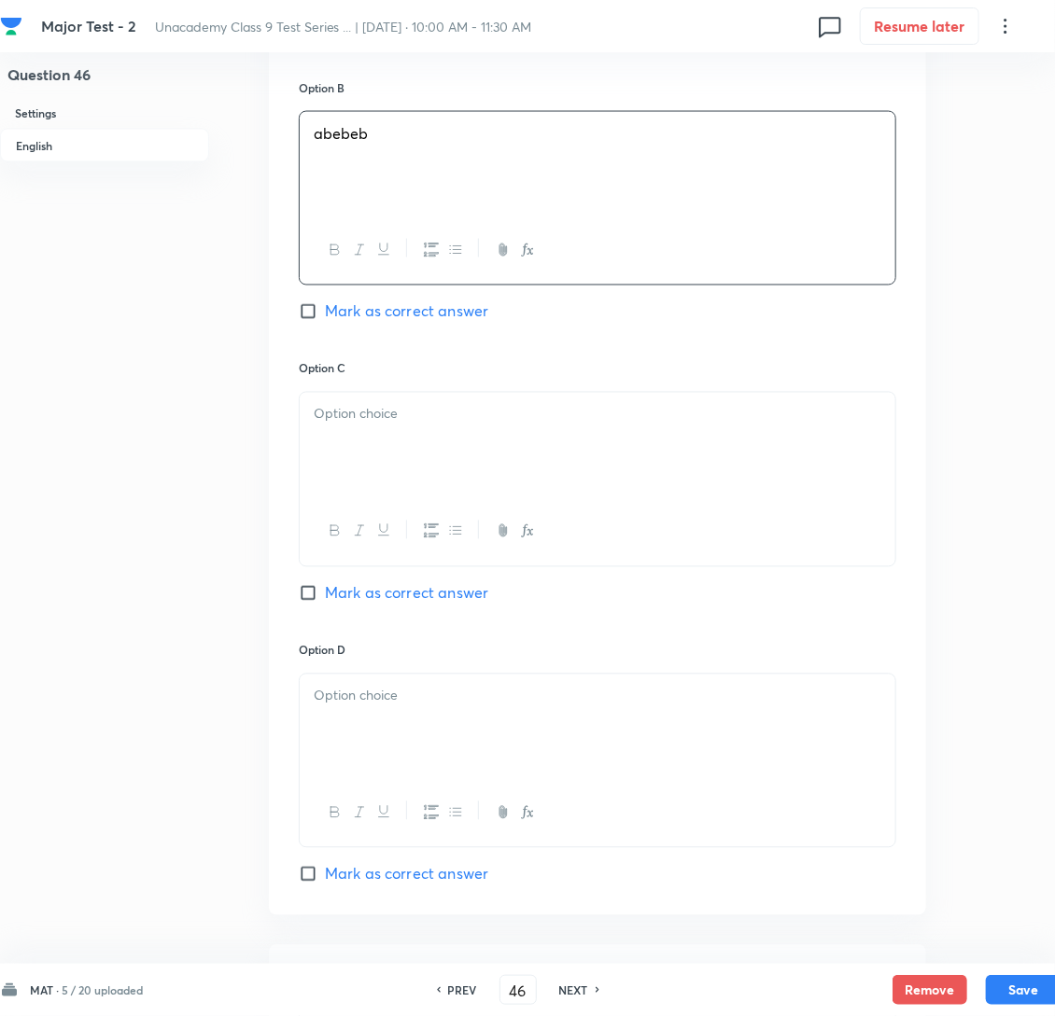
scroll to position [1120, 0]
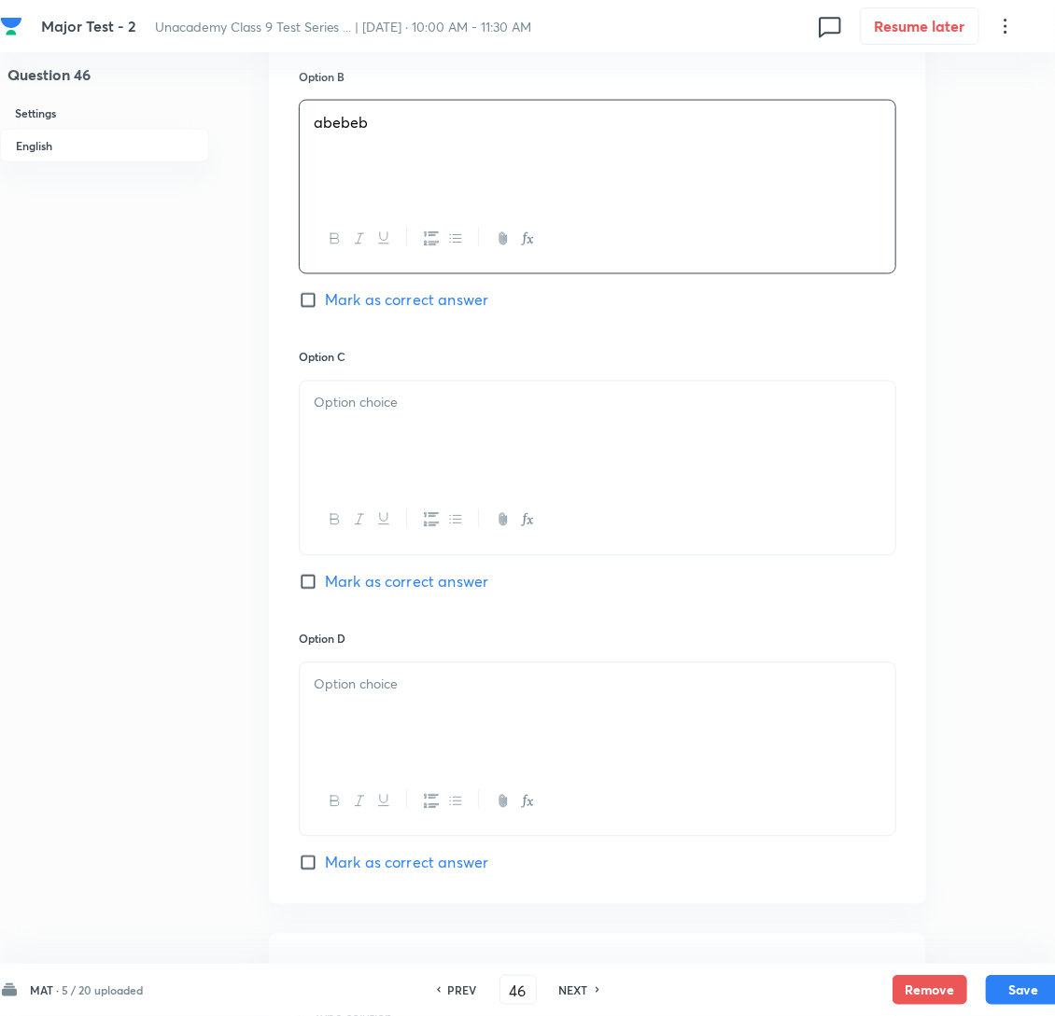
drag, startPoint x: 349, startPoint y: 442, endPoint x: 294, endPoint y: 465, distance: 59.5
click at [351, 414] on p at bounding box center [598, 403] width 568 height 21
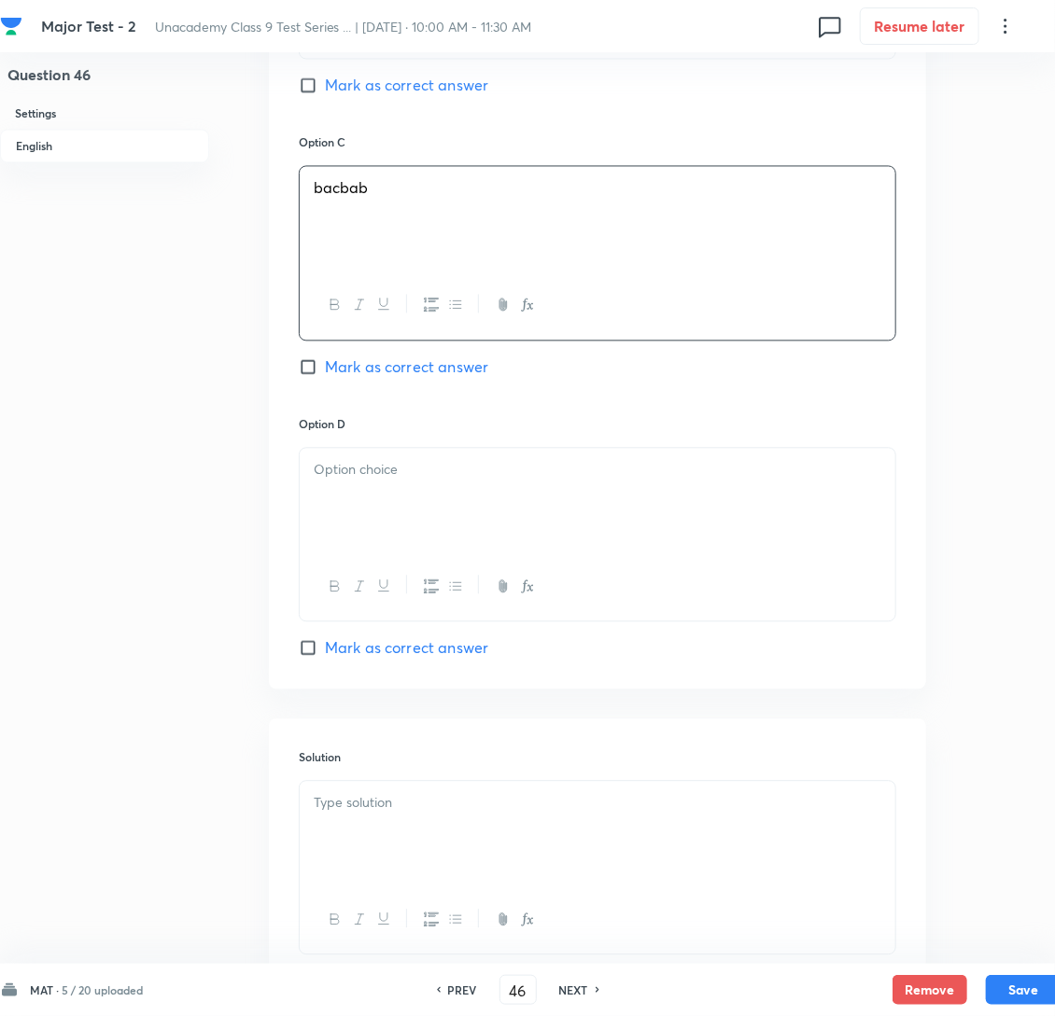
scroll to position [1399, 0]
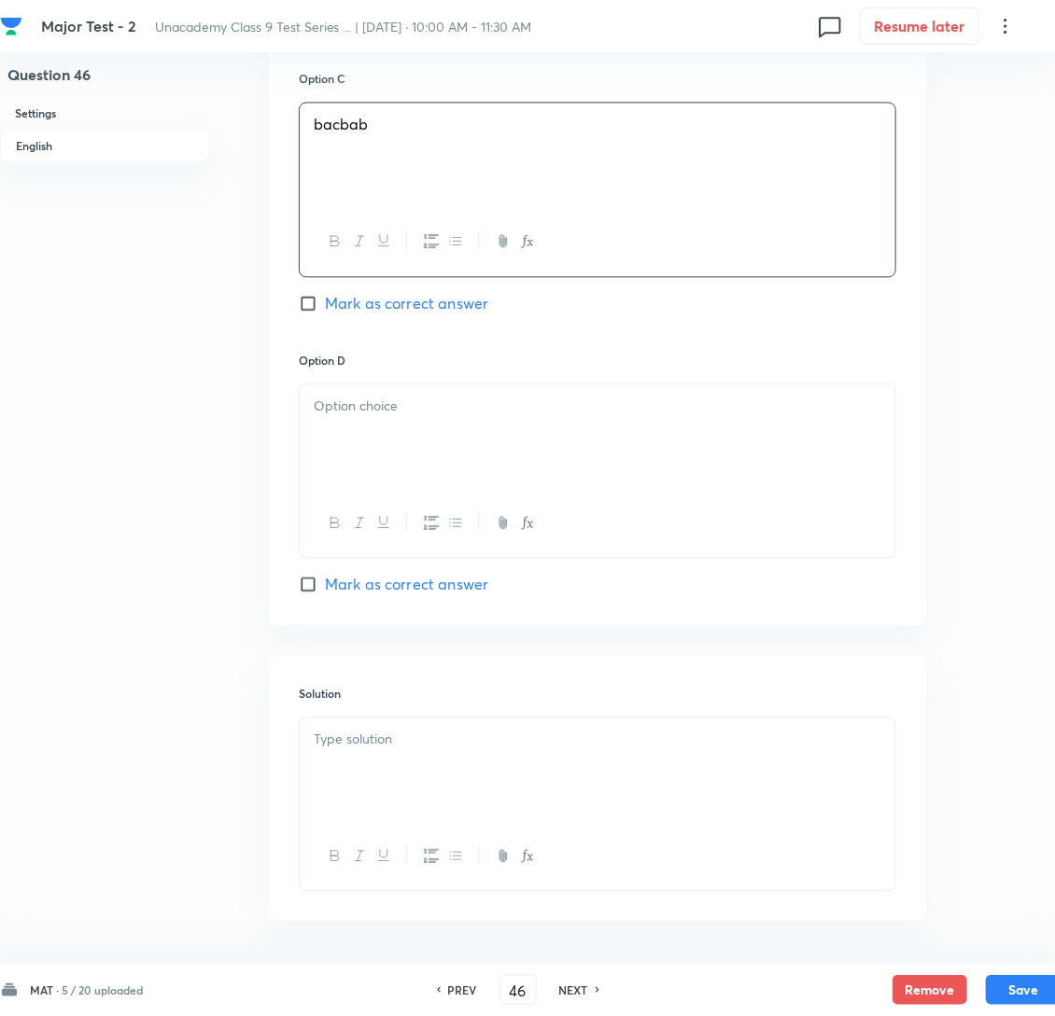
click at [373, 417] on p at bounding box center [598, 406] width 568 height 21
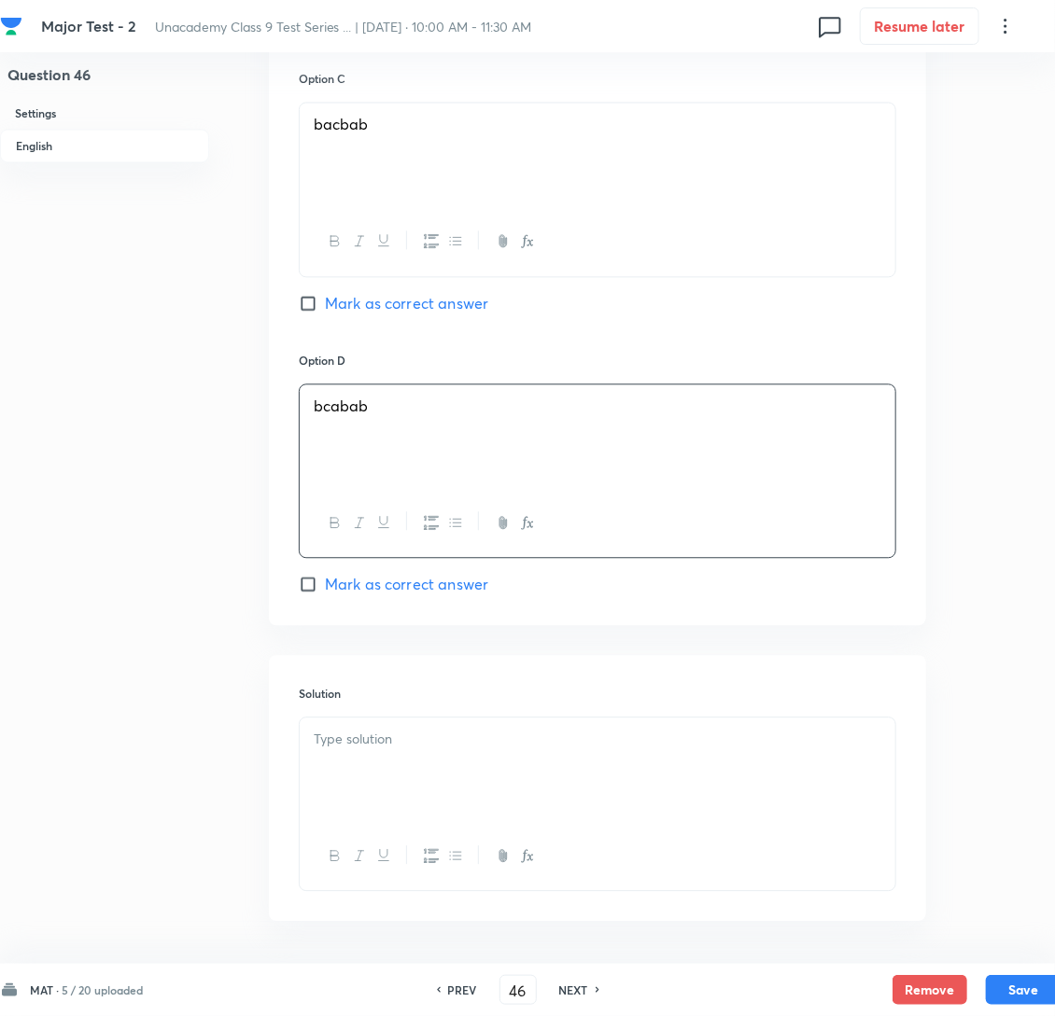
drag, startPoint x: 309, startPoint y: 624, endPoint x: 204, endPoint y: 636, distance: 105.2
click at [307, 594] on input "Mark as correct answer" at bounding box center [312, 584] width 26 height 19
checkbox input "true"
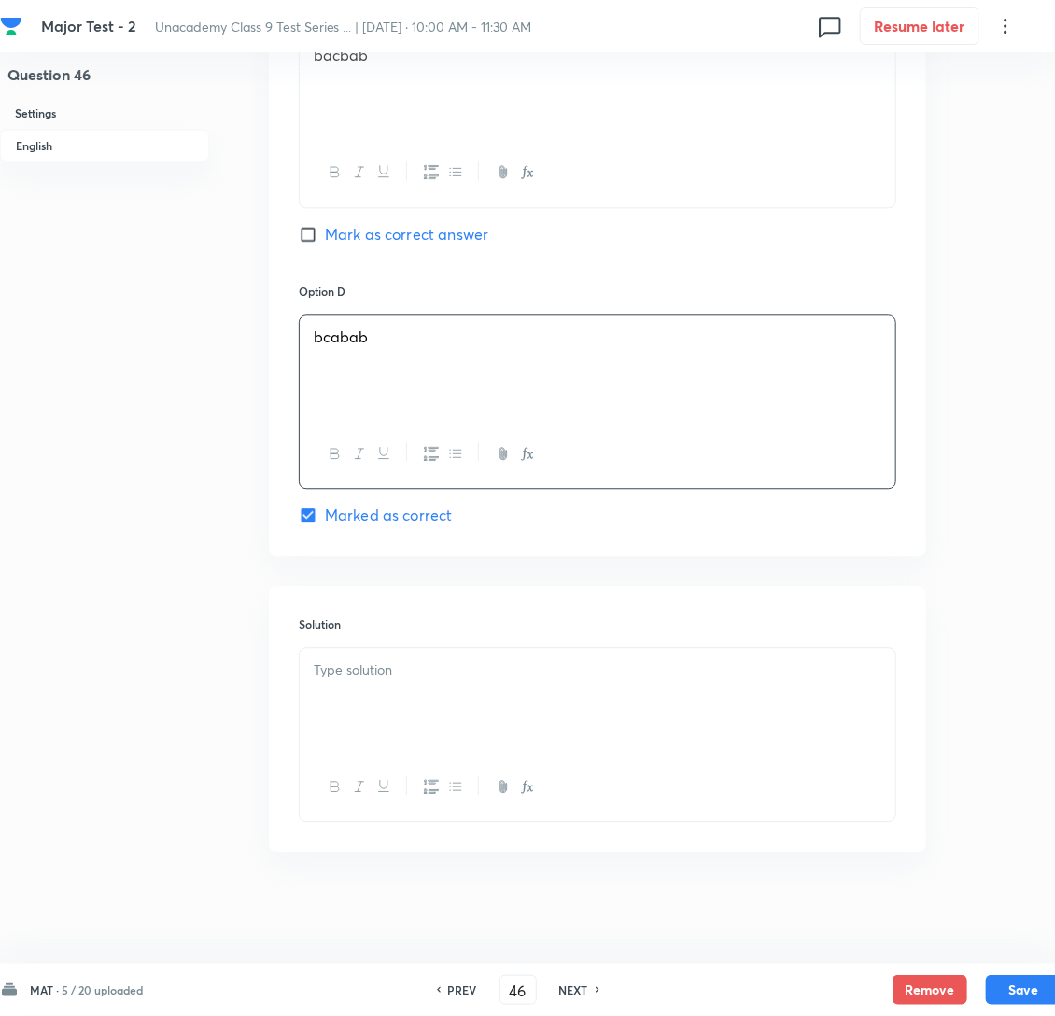
scroll to position [1515, 0]
click at [350, 660] on p at bounding box center [598, 670] width 568 height 21
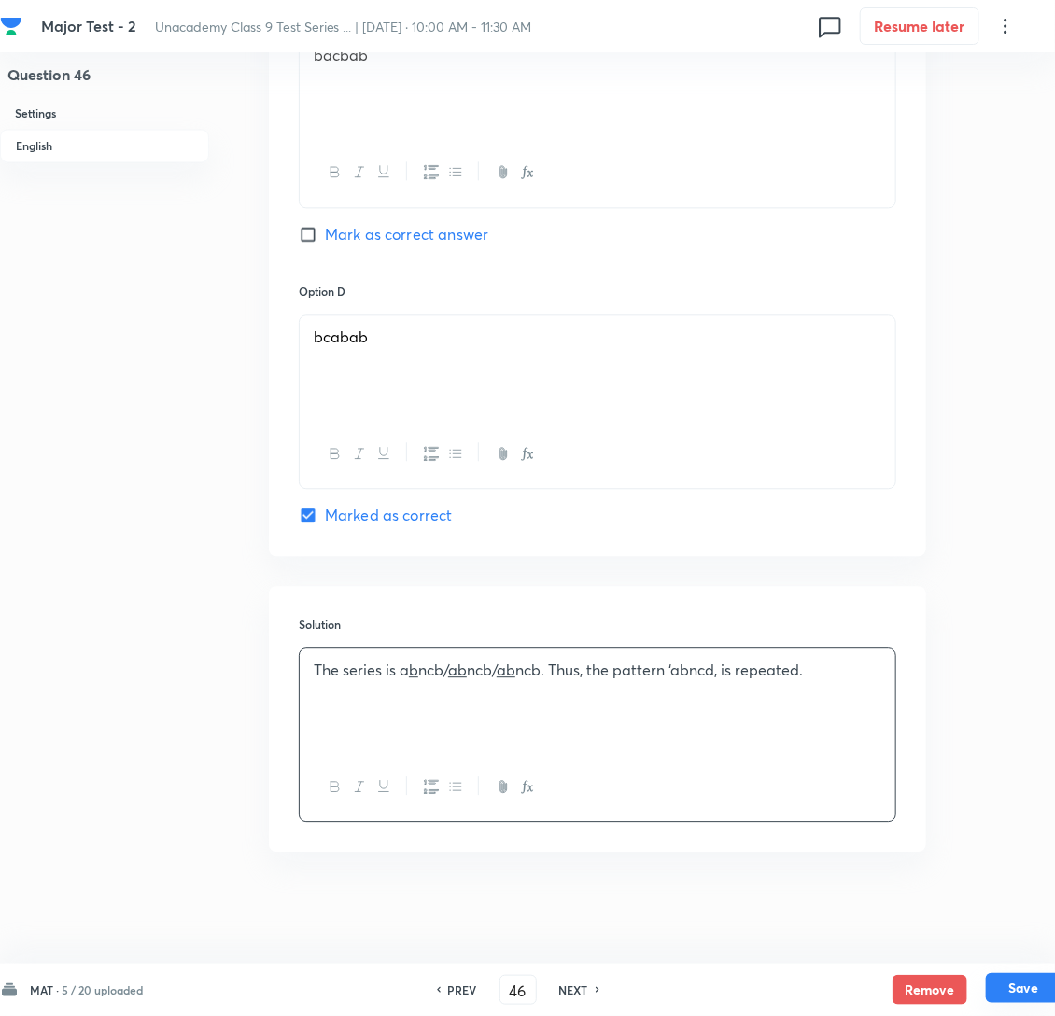
click at [1021, 1004] on div "Remove Save" at bounding box center [976, 990] width 168 height 30
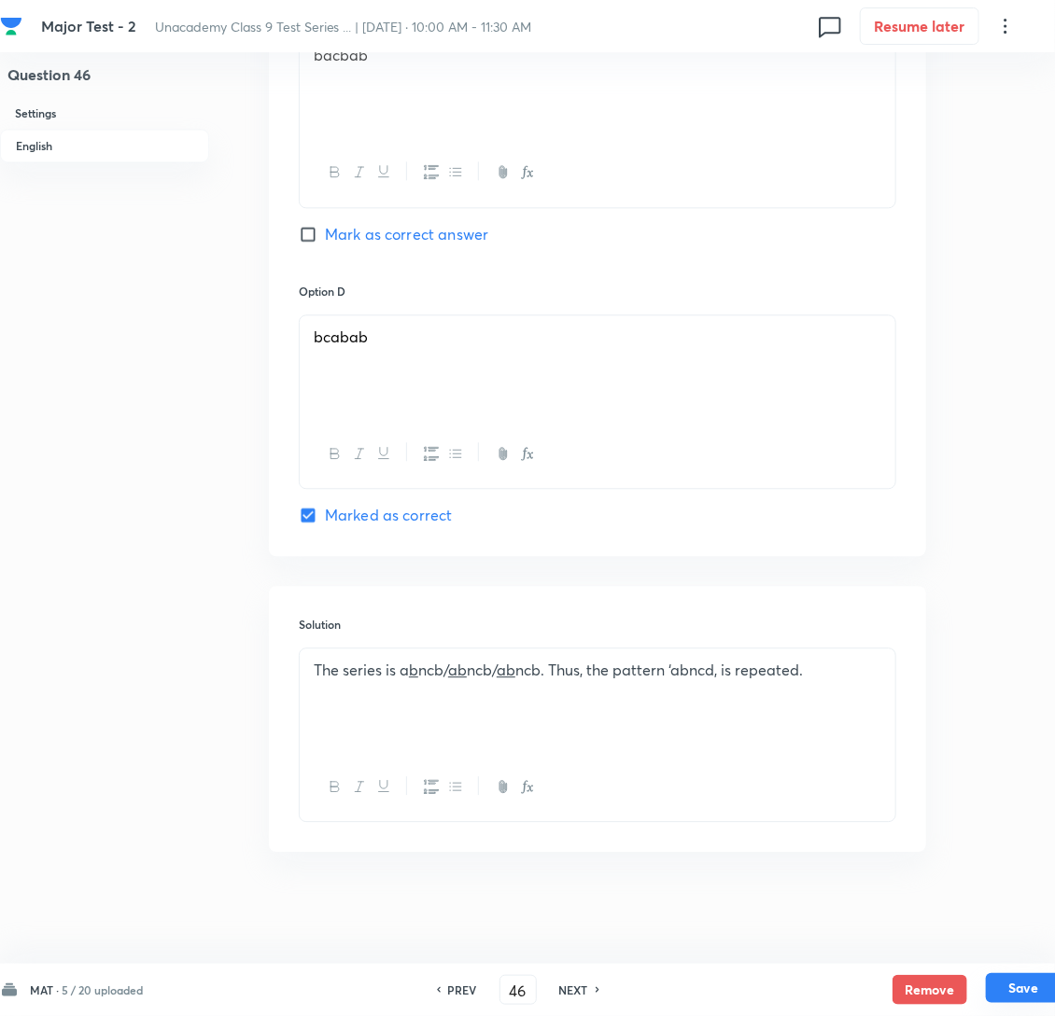
click at [1041, 990] on button "Save" at bounding box center [1023, 989] width 75 height 30
type input "47"
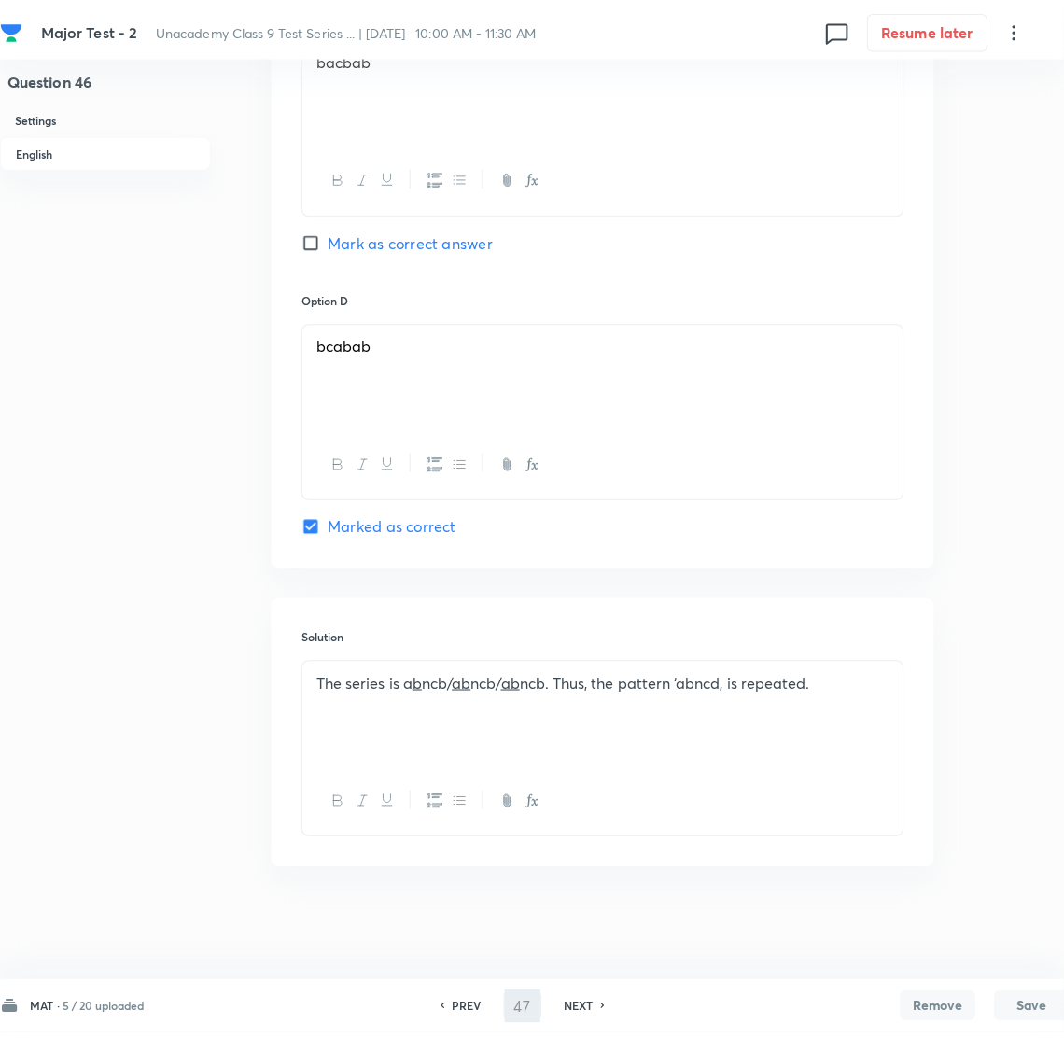
scroll to position [0, 0]
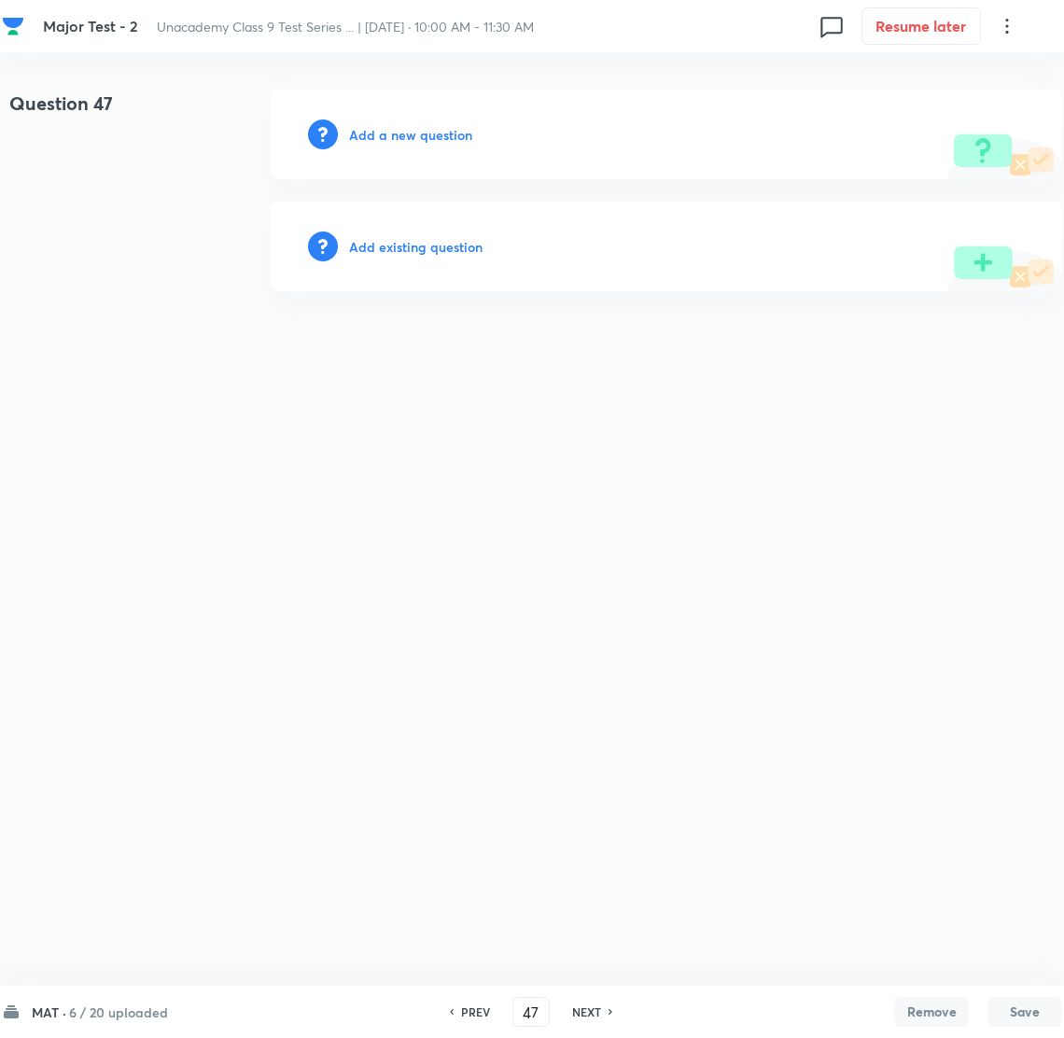
click at [382, 137] on h6 "Add a new question" at bounding box center [410, 135] width 123 height 20
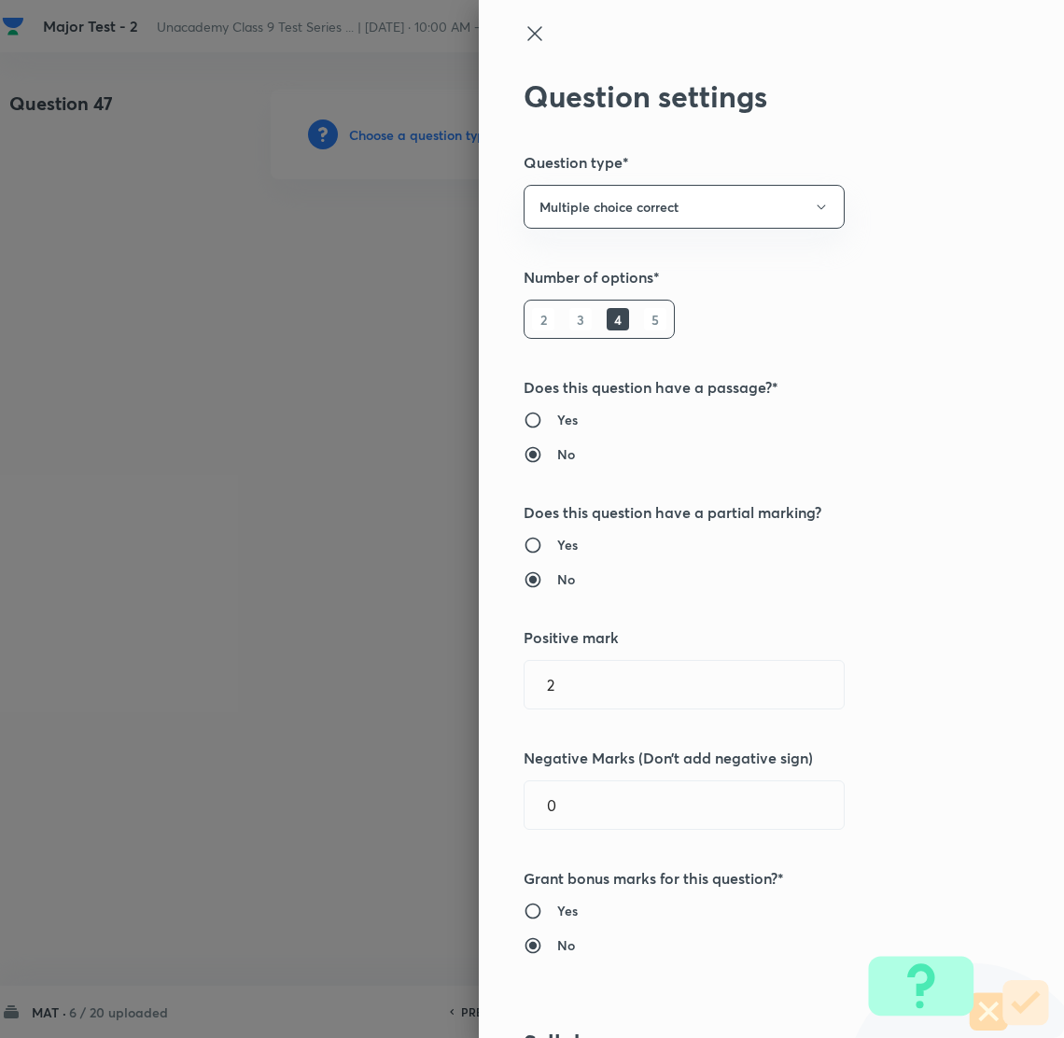
type input "Foundation Class IX"
type input "Mathematics"
type input "Number System Class 9"
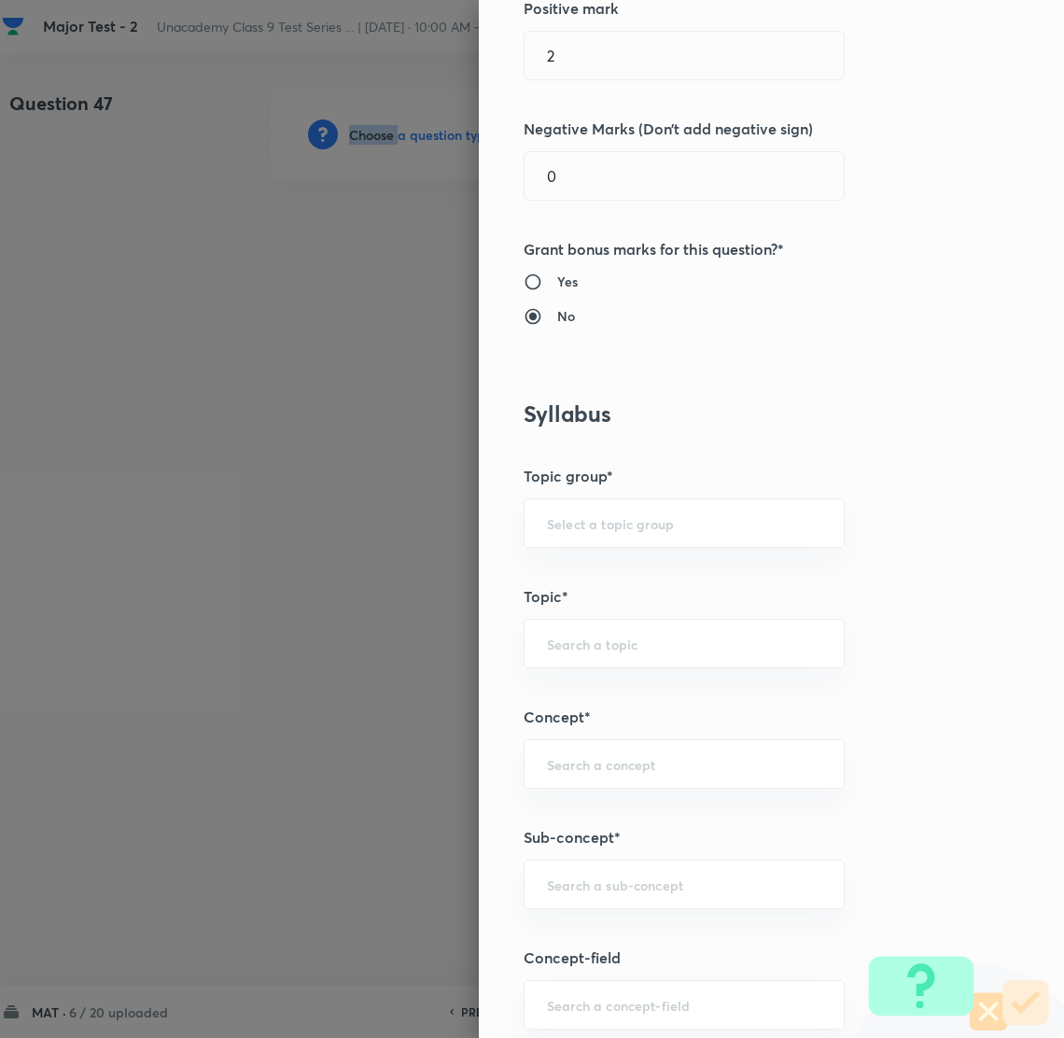
scroll to position [839, 0]
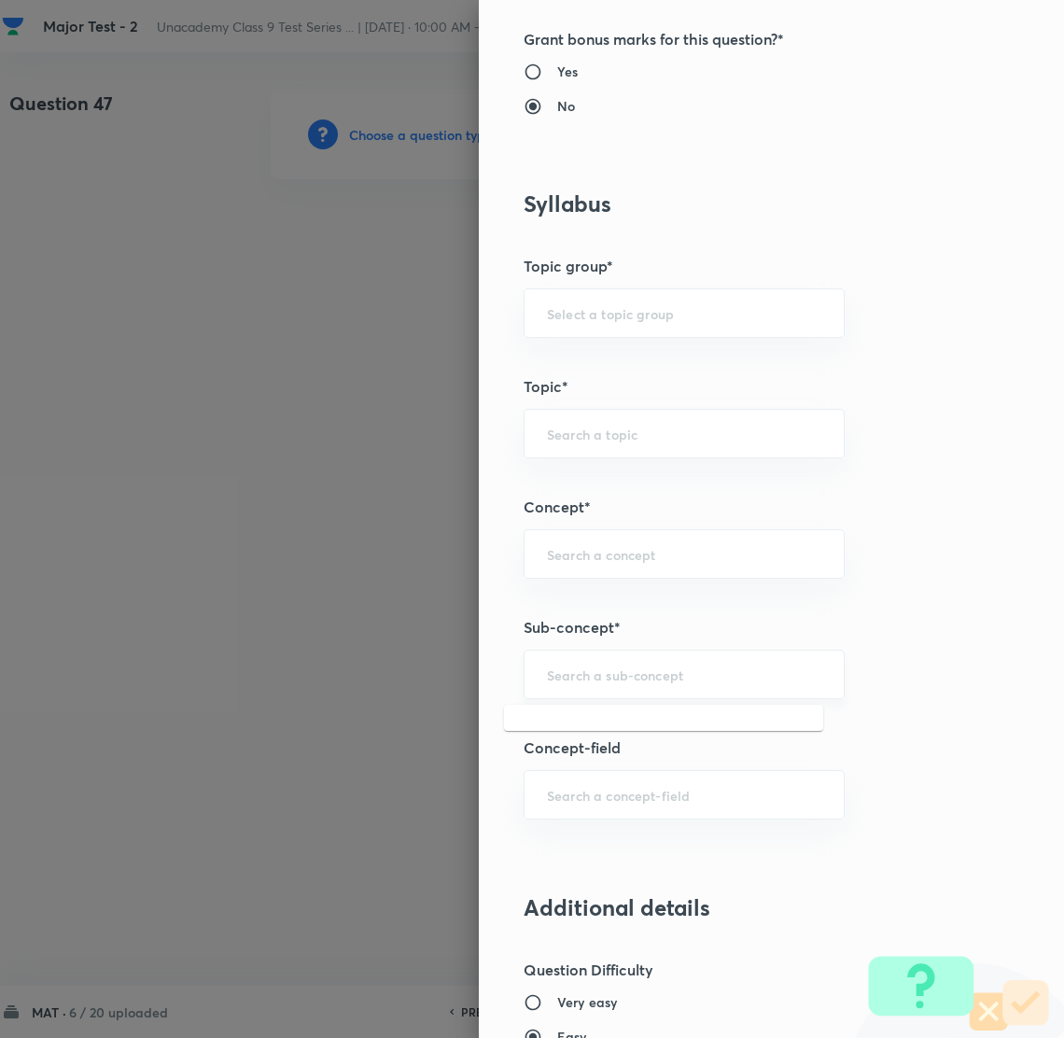
click at [579, 680] on input "text" at bounding box center [684, 675] width 274 height 18
click at [597, 733] on li "Number System Class 9" at bounding box center [663, 729] width 319 height 34
type input "Number System Class 9"
type input "Foundation Class IX"
type input "Mathematics"
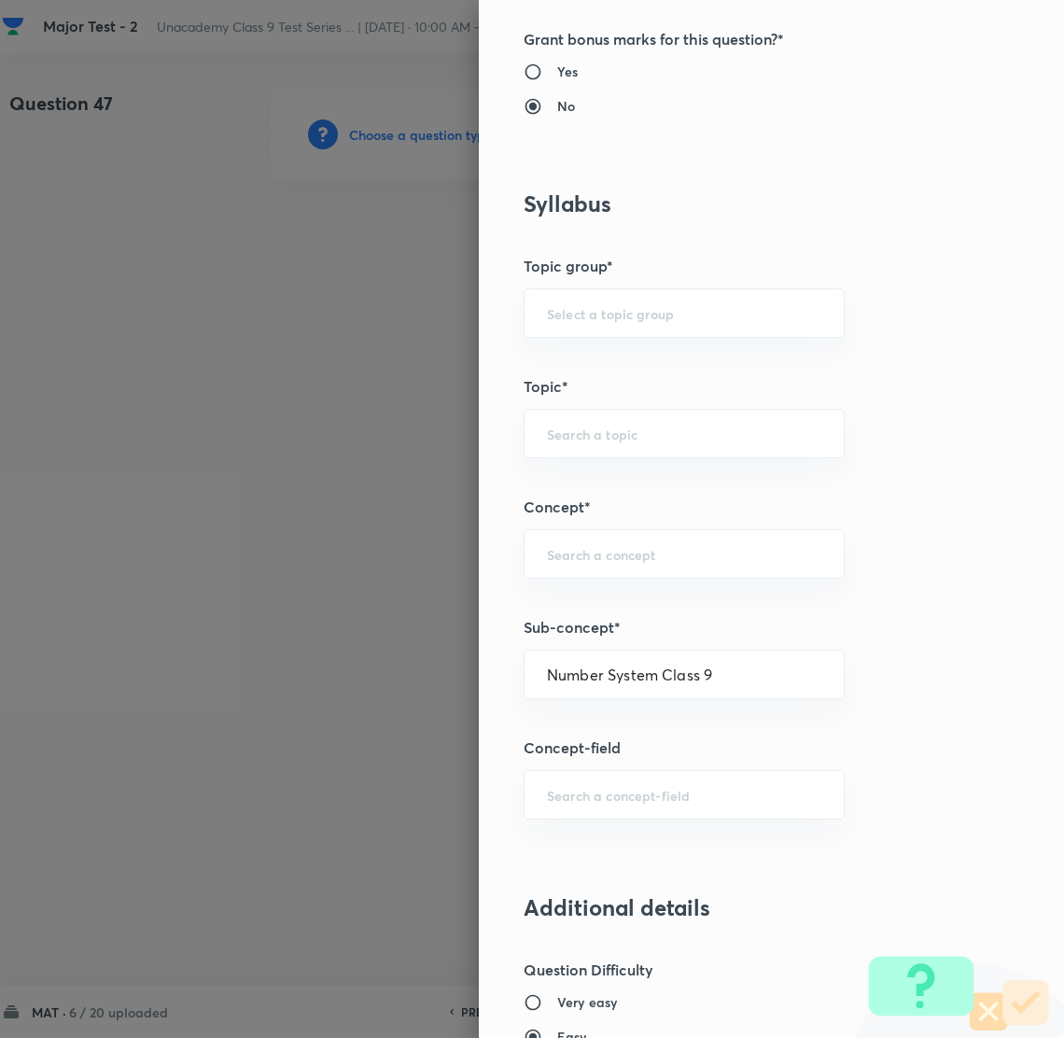
type input "Number System Class 9"
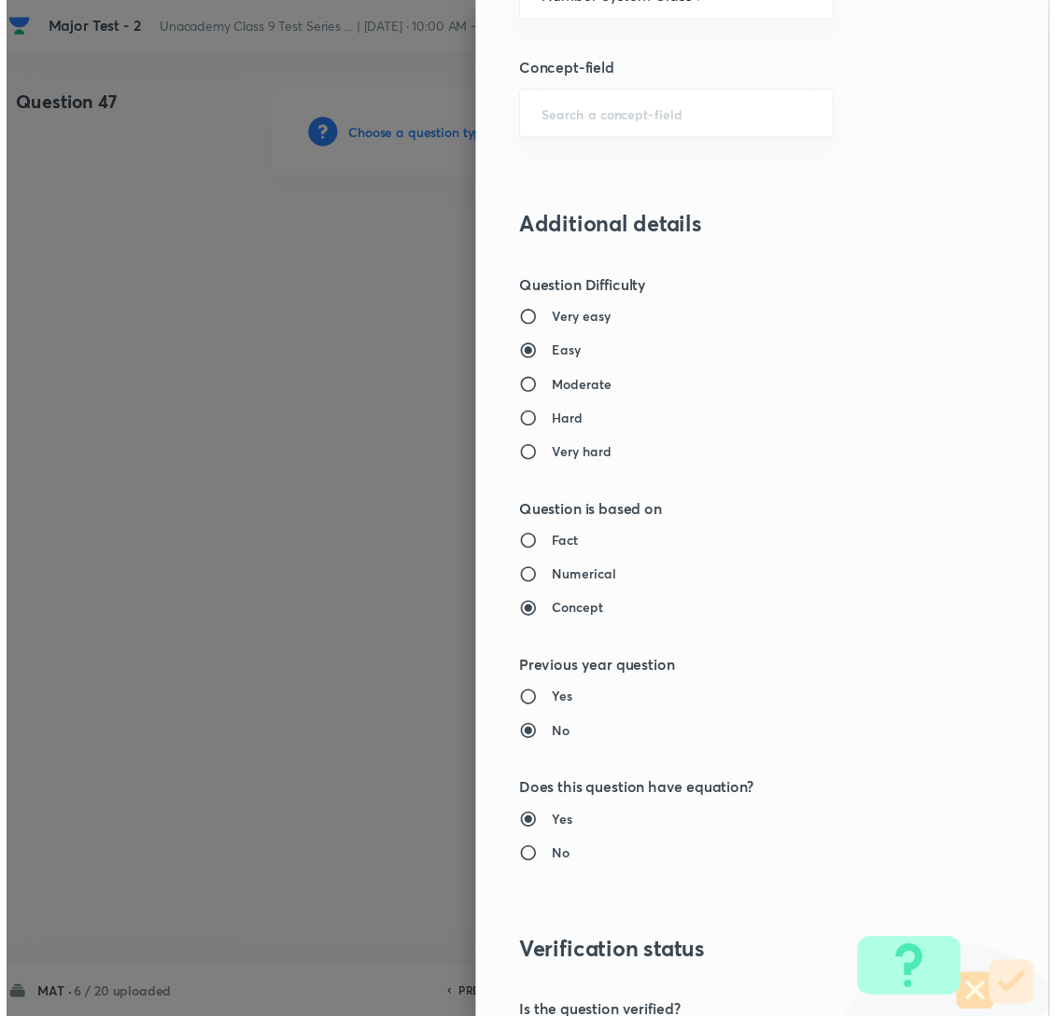
scroll to position [1758, 0]
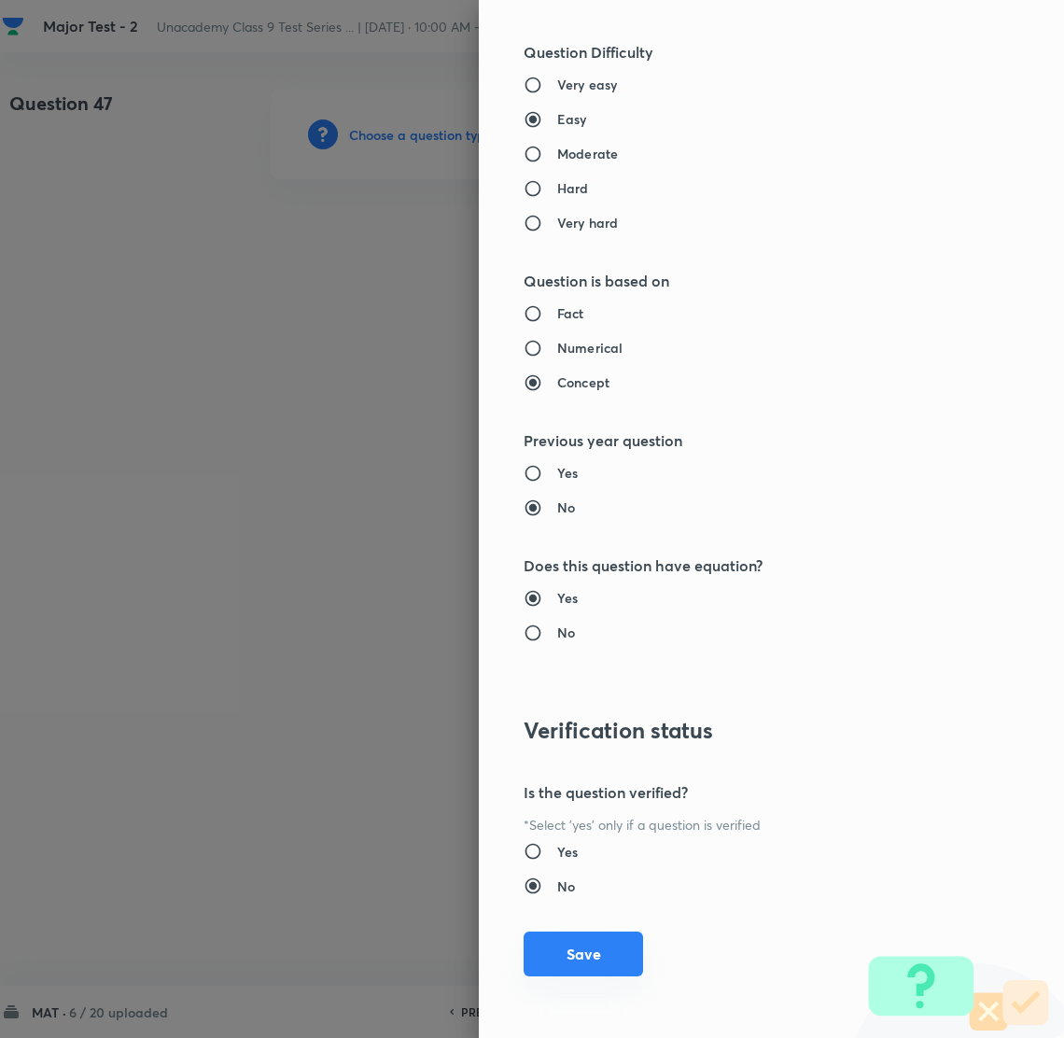
click at [551, 960] on button "Save" at bounding box center [583, 954] width 119 height 45
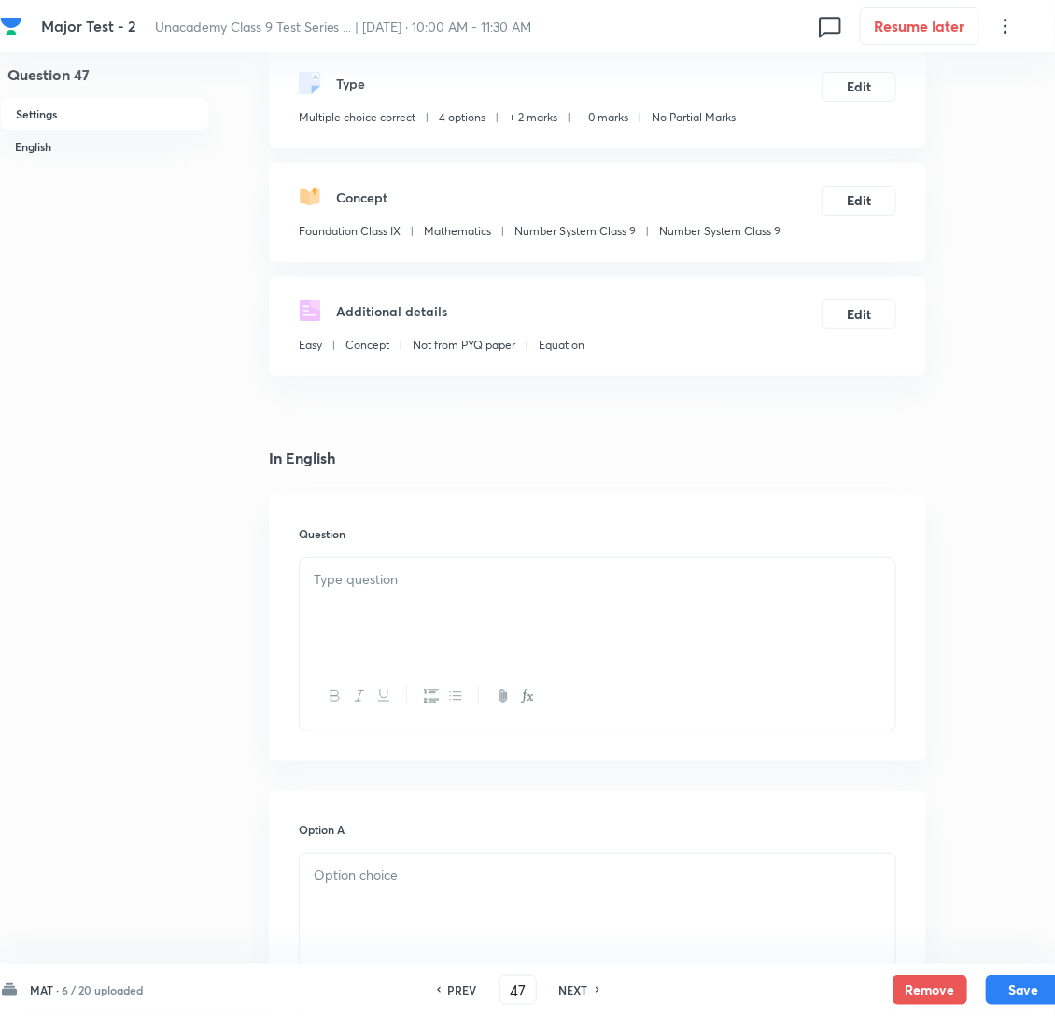
scroll to position [419, 0]
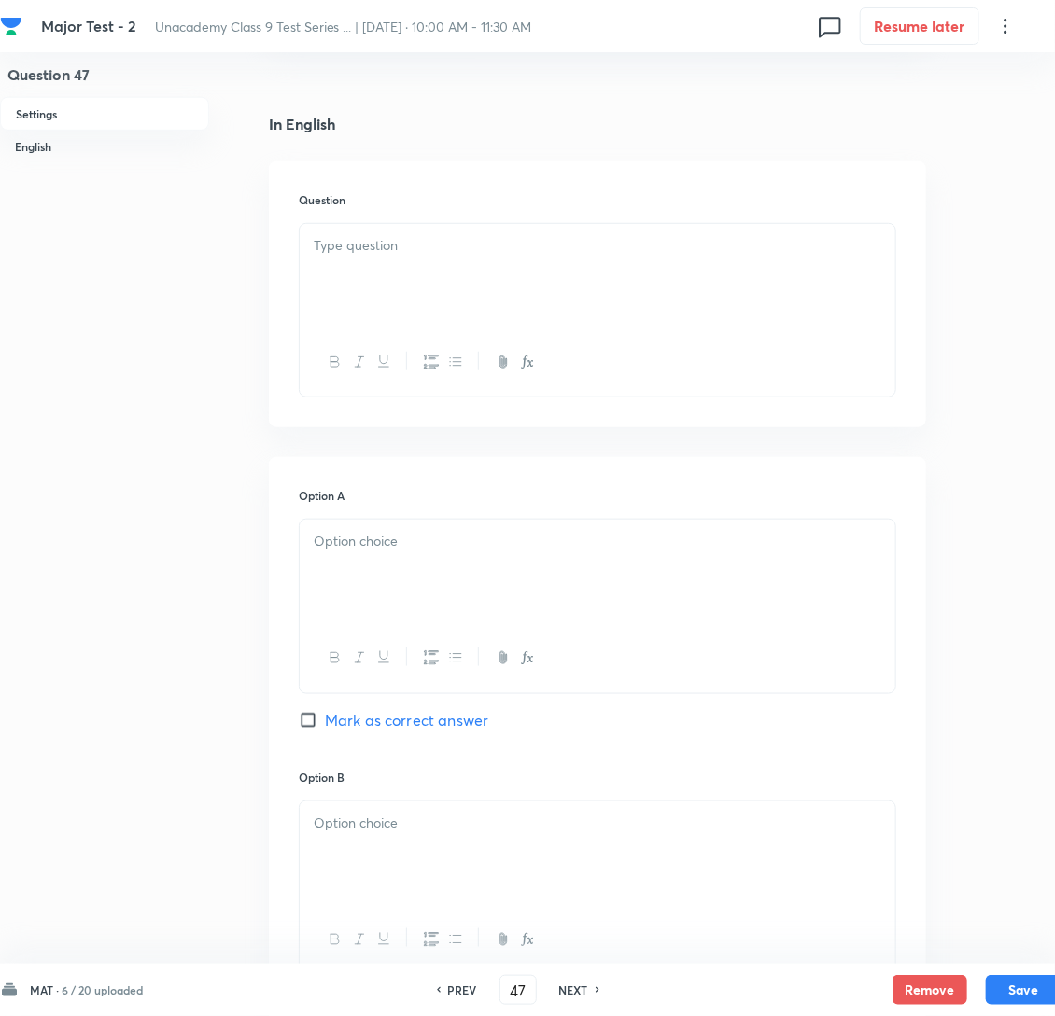
click at [360, 257] on p at bounding box center [598, 245] width 568 height 21
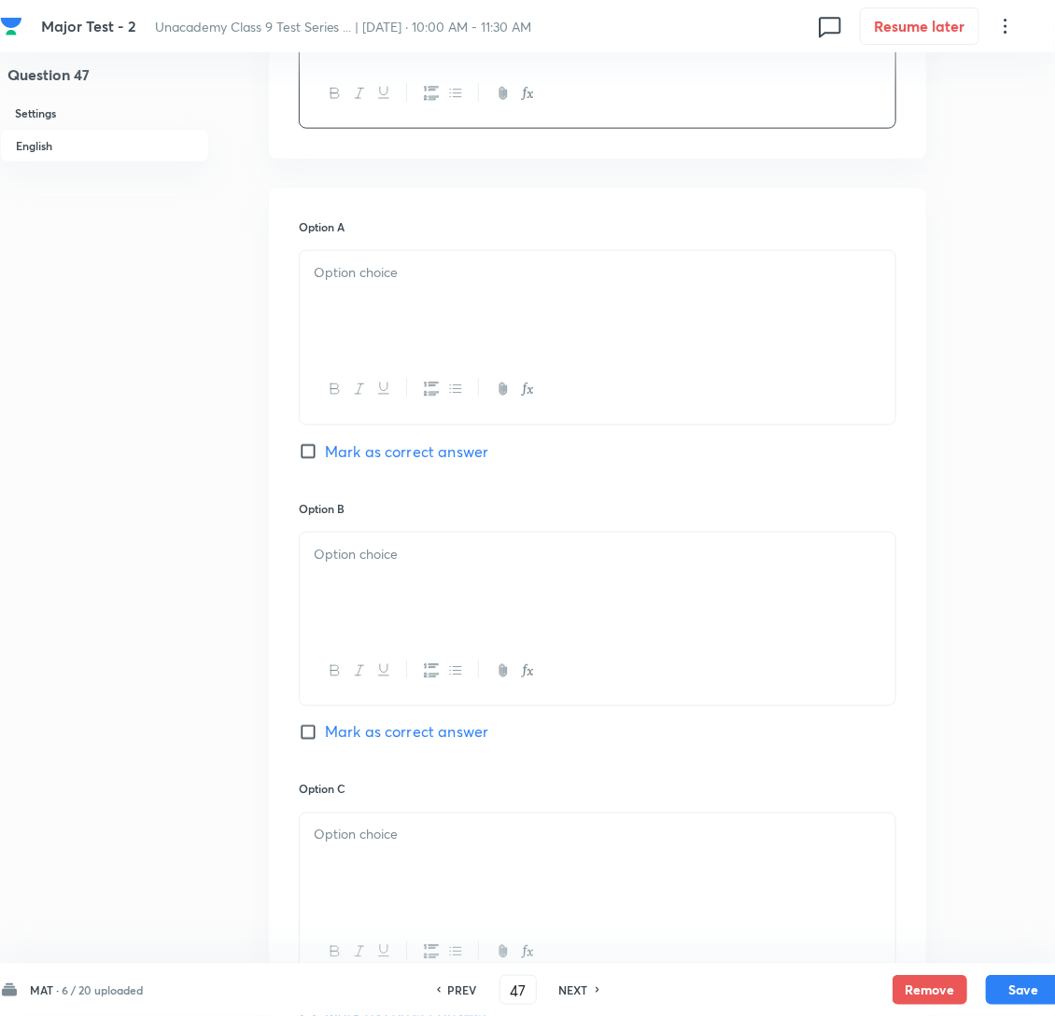
scroll to position [560, 0]
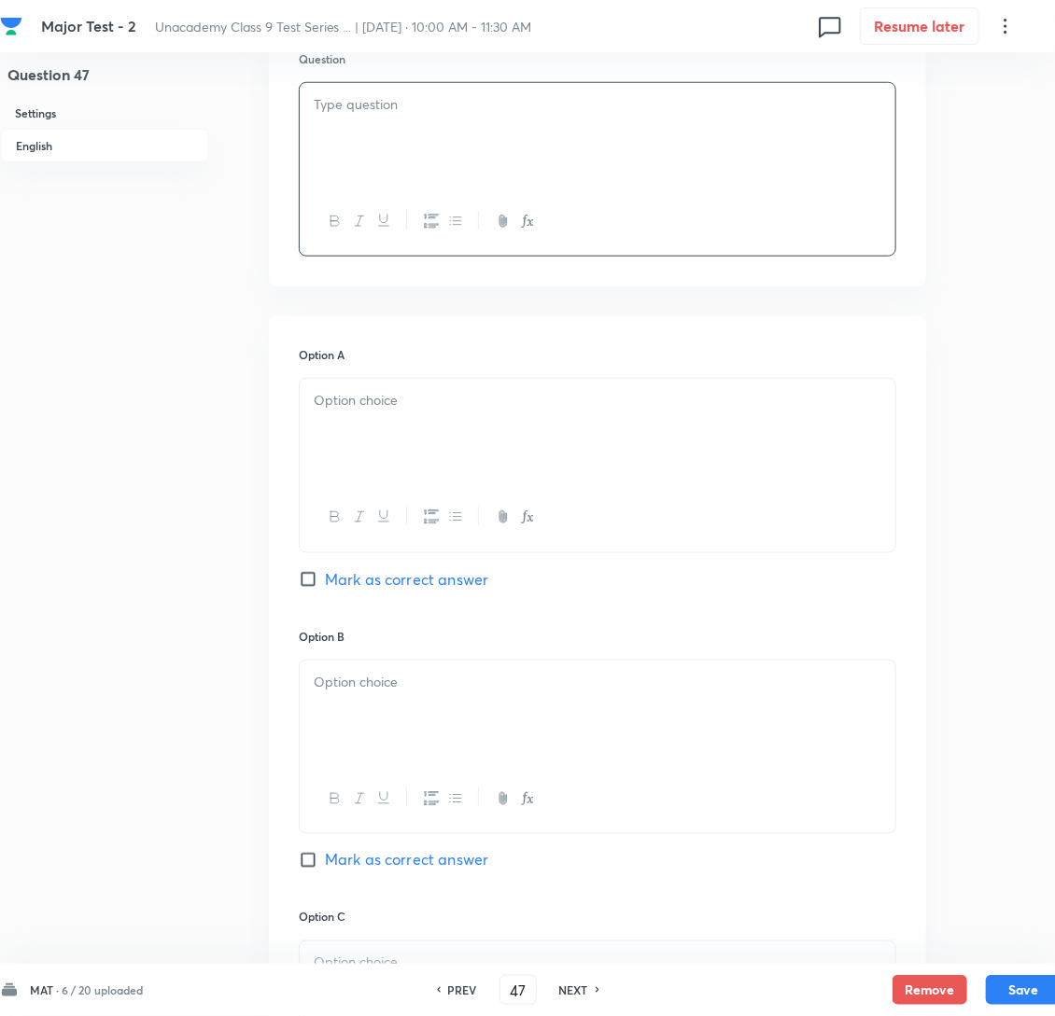
click at [417, 180] on div at bounding box center [598, 135] width 596 height 105
click at [368, 475] on div at bounding box center [598, 431] width 596 height 105
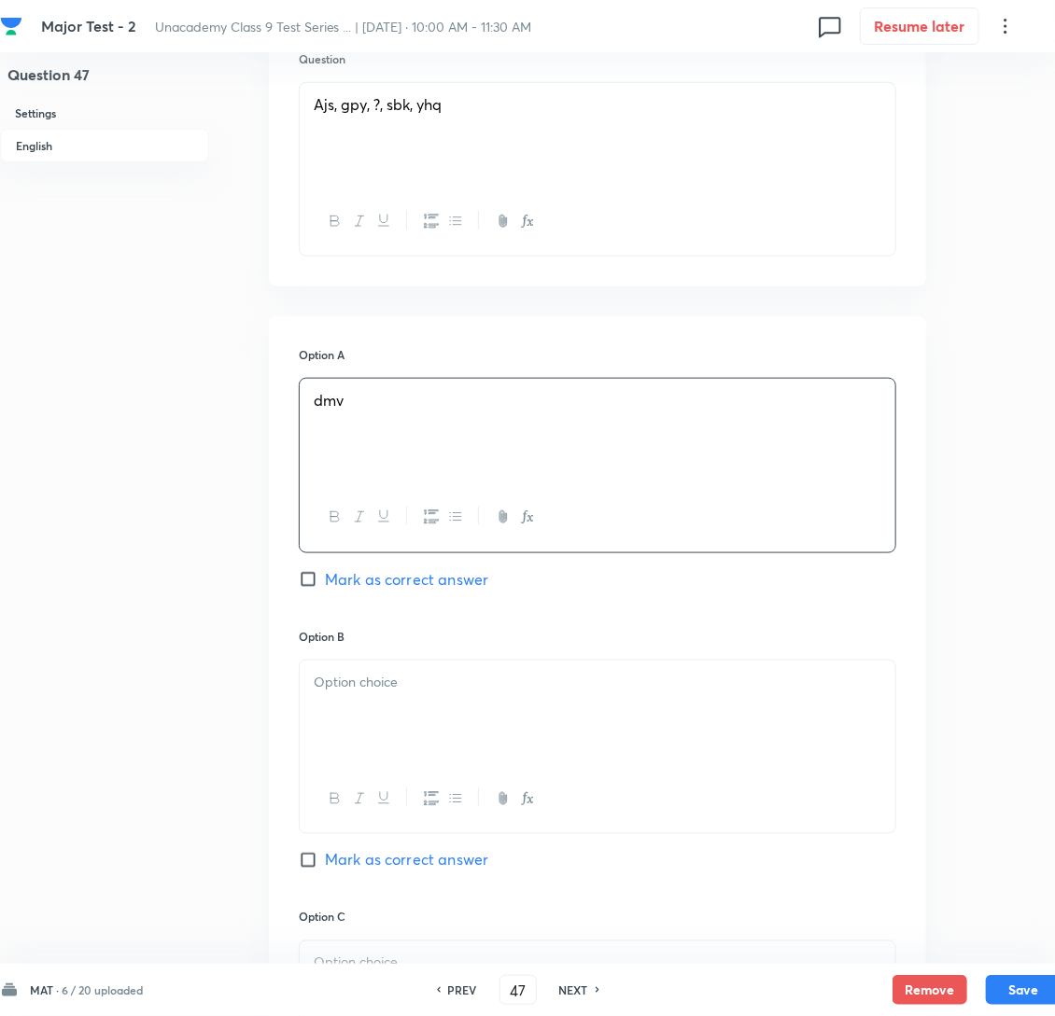
drag, startPoint x: 391, startPoint y: 729, endPoint x: 367, endPoint y: 729, distance: 24.3
click at [391, 729] on div at bounding box center [598, 713] width 596 height 105
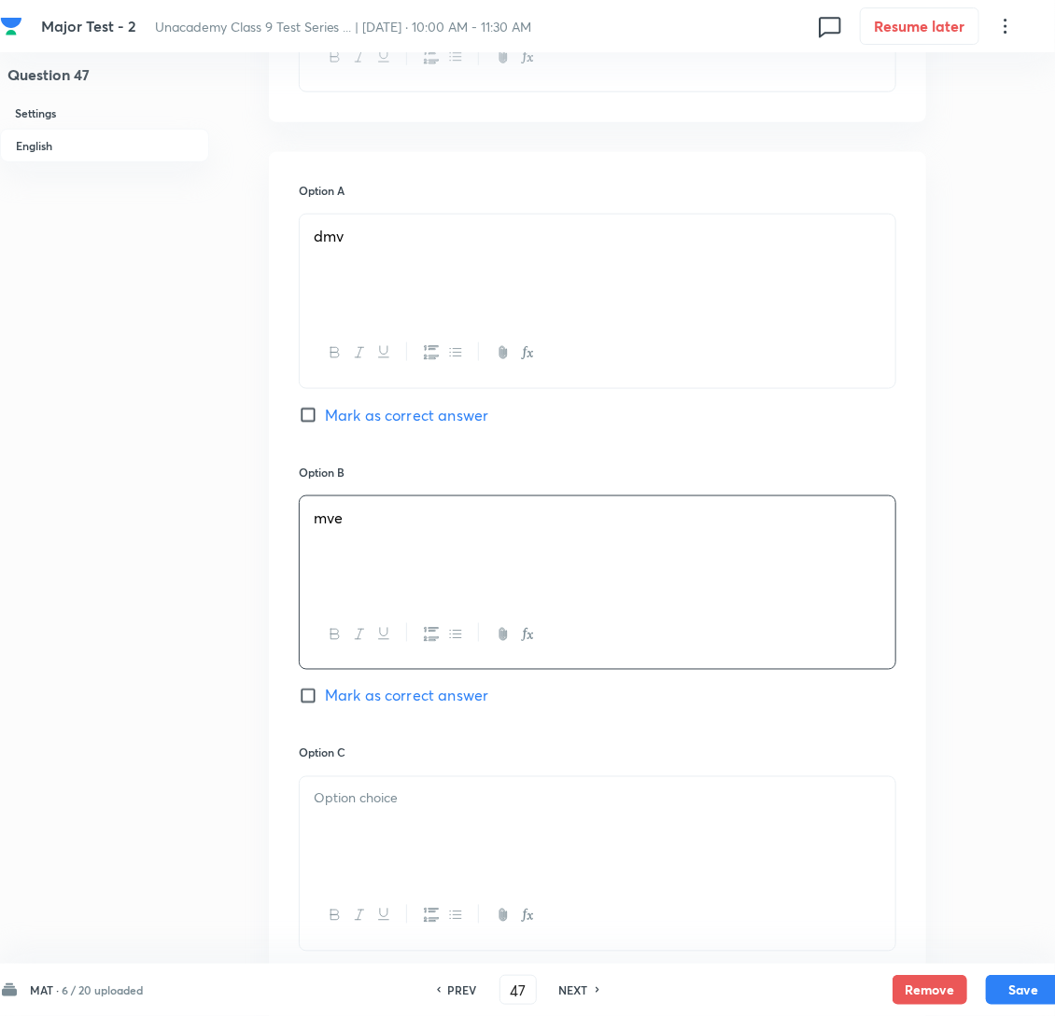
scroll to position [980, 0]
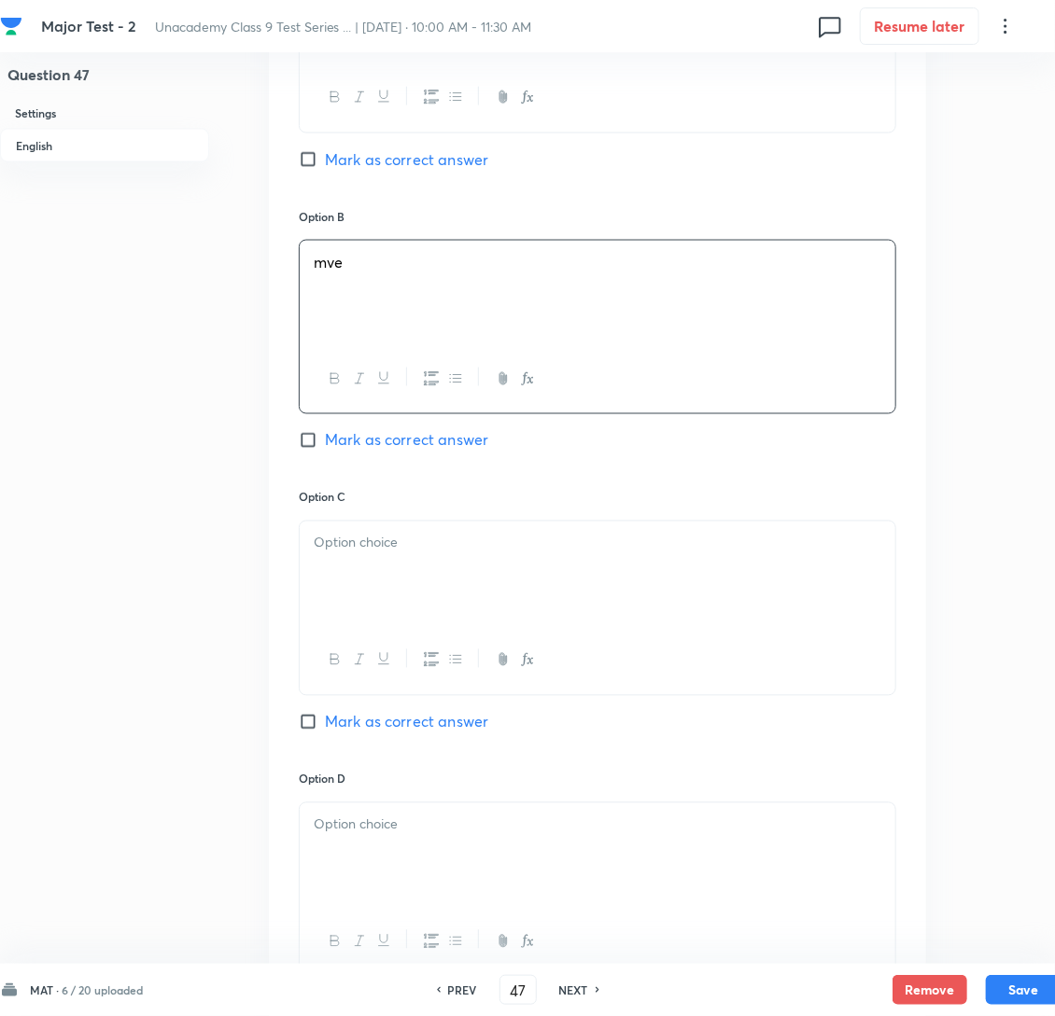
drag, startPoint x: 428, startPoint y: 587, endPoint x: 394, endPoint y: 595, distance: 35.3
click at [428, 554] on p at bounding box center [598, 543] width 568 height 21
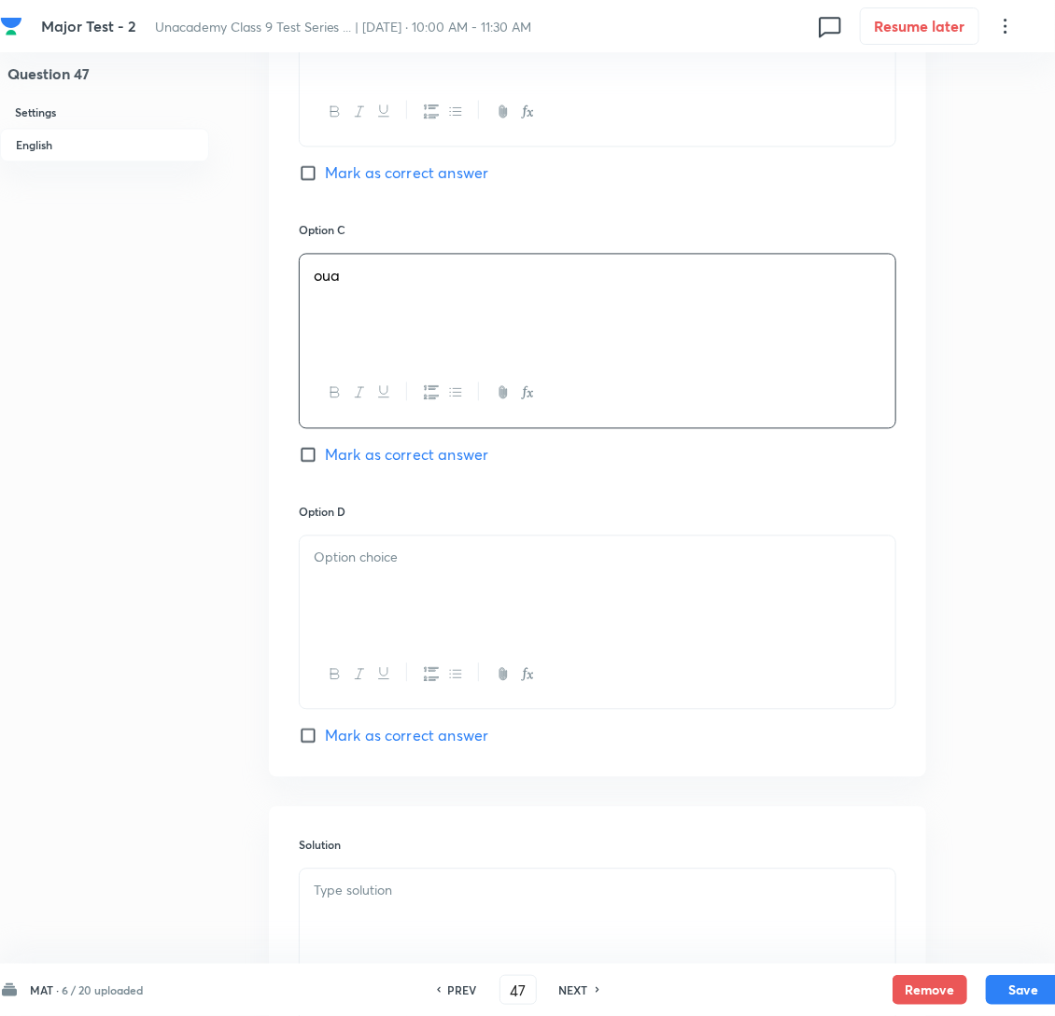
scroll to position [1399, 0]
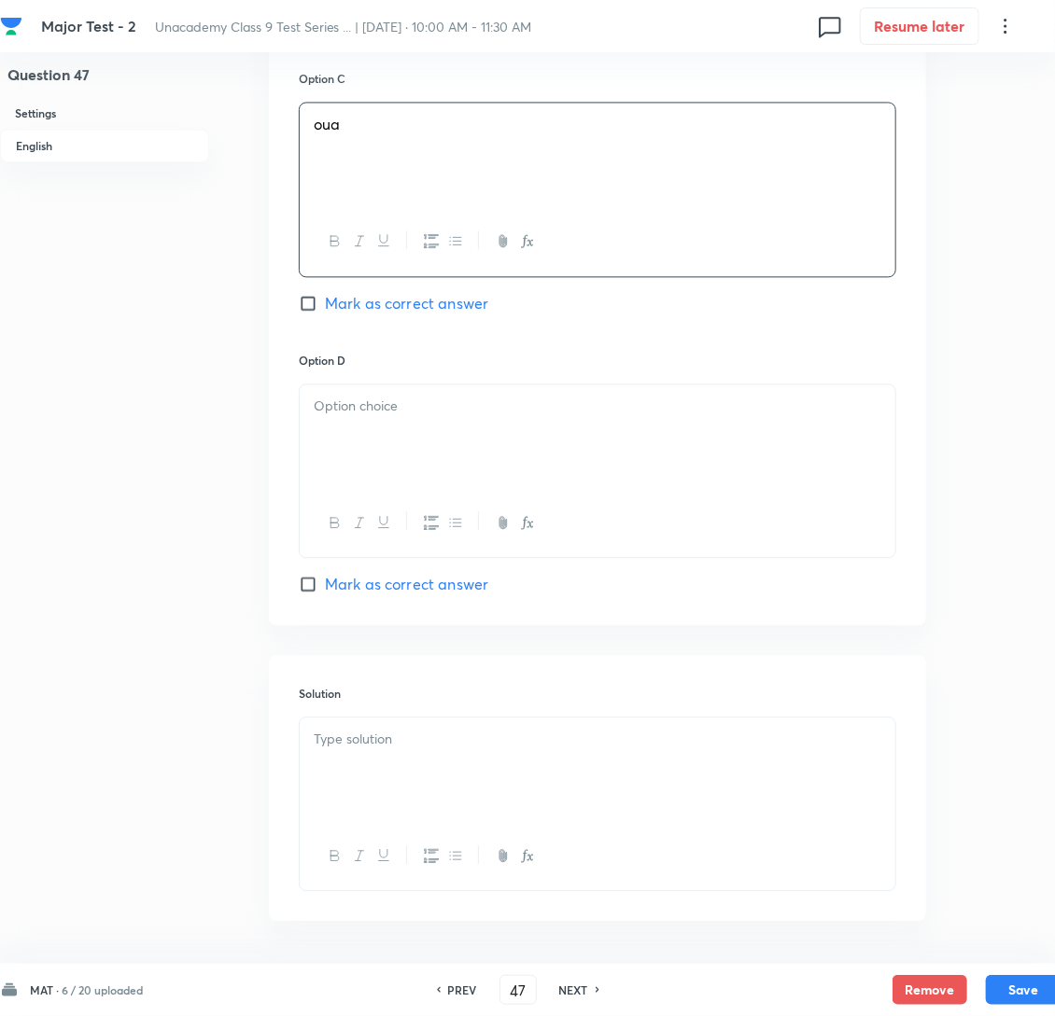
click at [382, 417] on p at bounding box center [598, 406] width 568 height 21
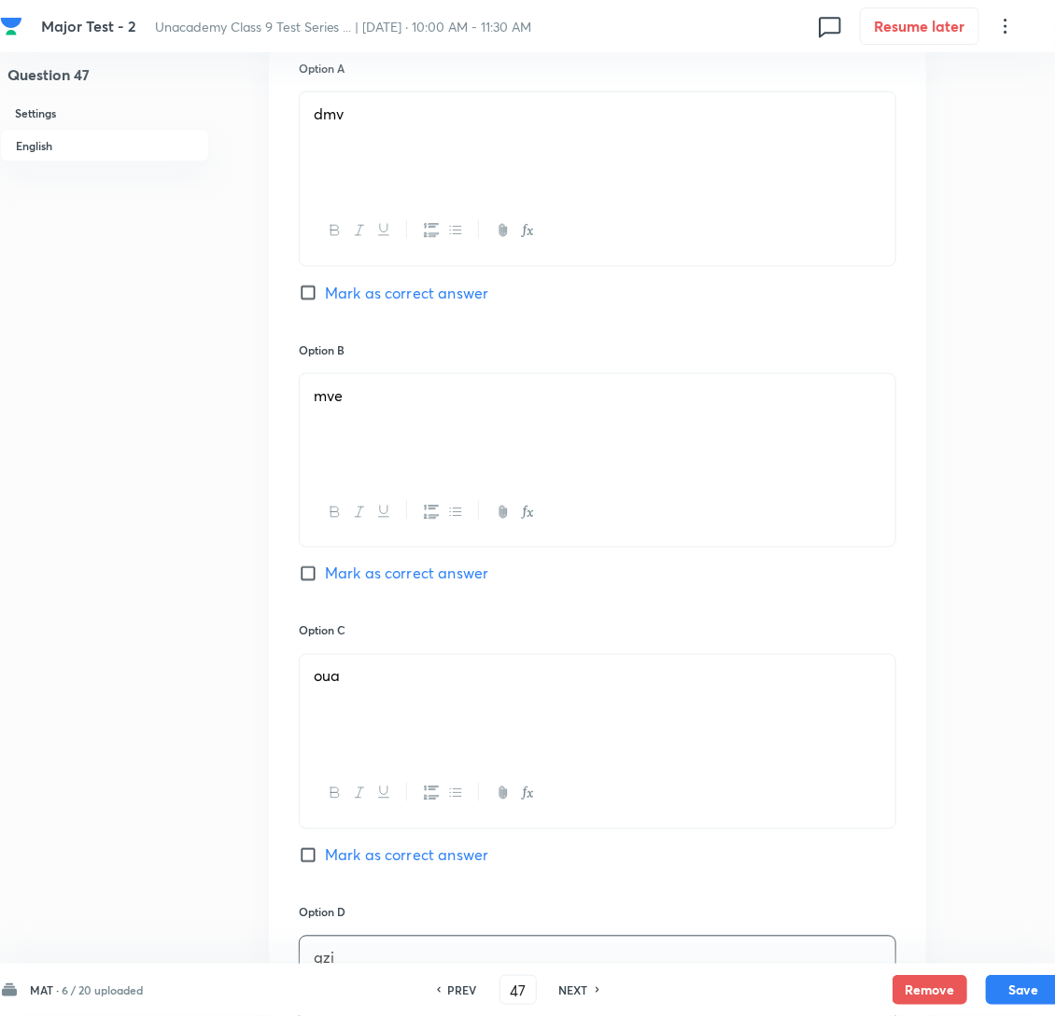
scroll to position [839, 0]
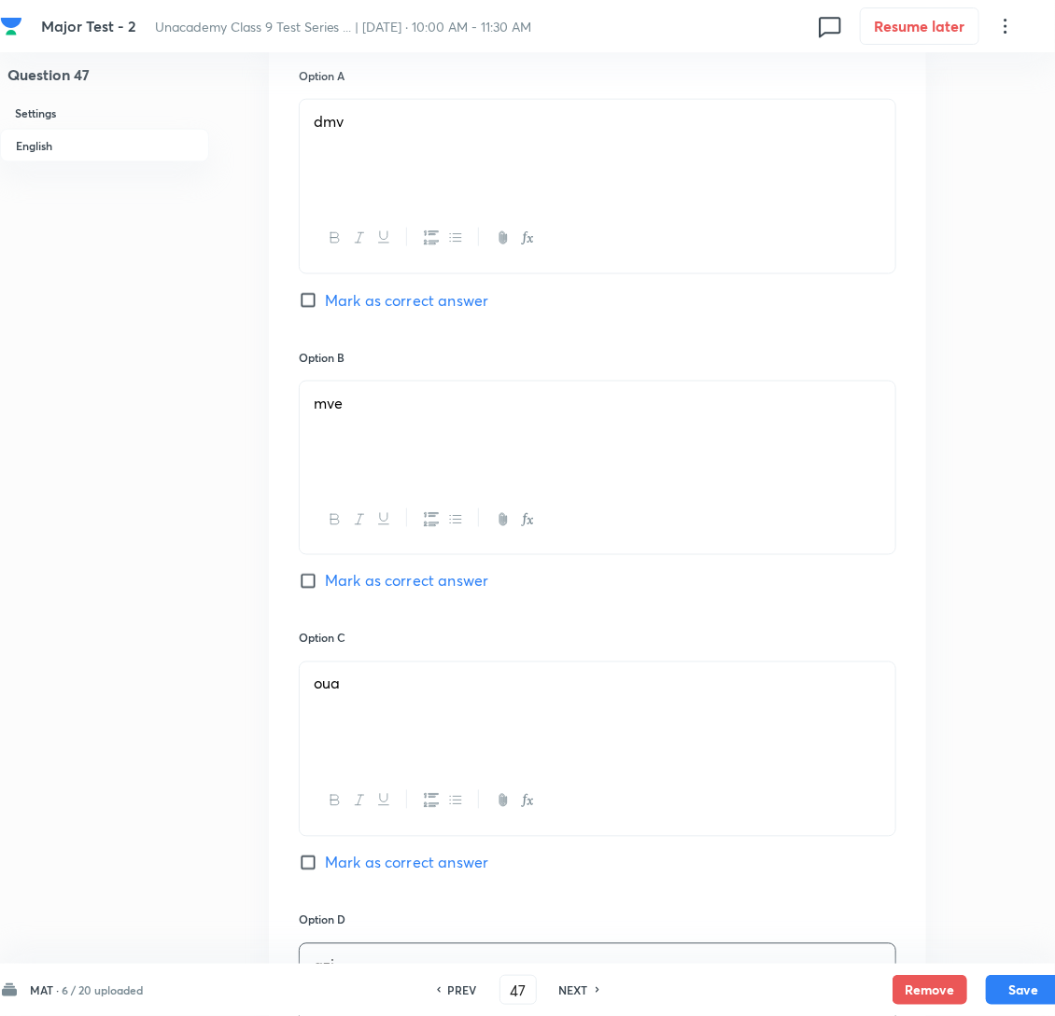
click at [305, 591] on input "Mark as correct answer" at bounding box center [312, 581] width 26 height 19
checkbox input "true"
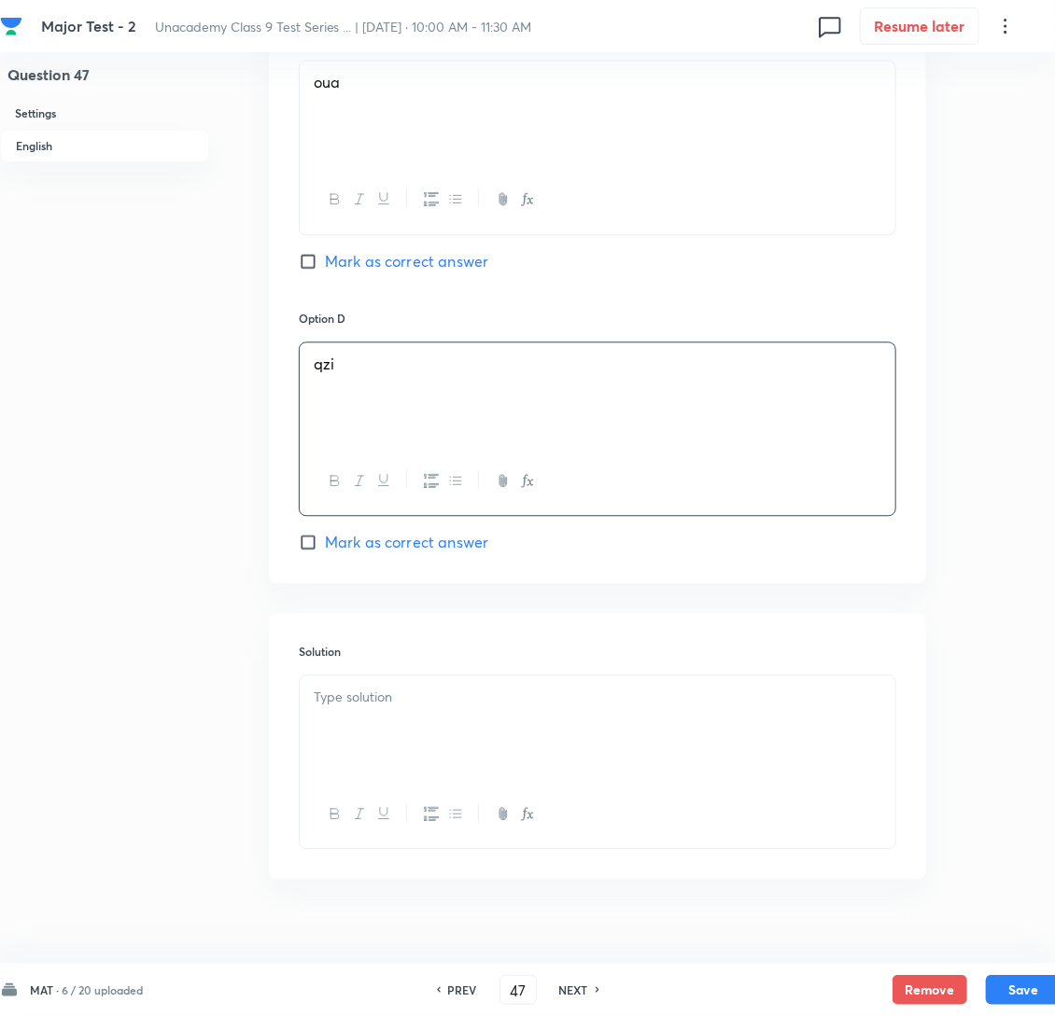
scroll to position [1515, 0]
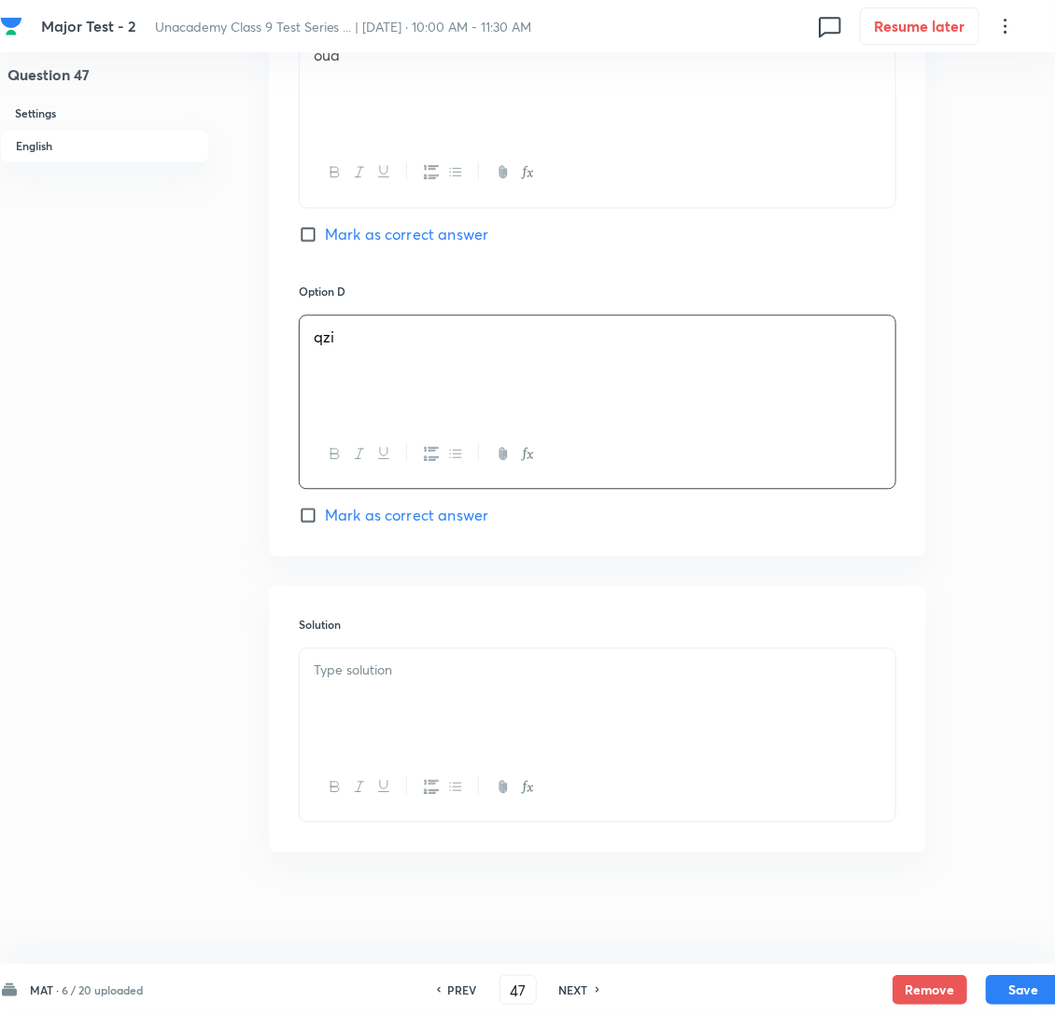
click at [401, 686] on div at bounding box center [598, 701] width 596 height 105
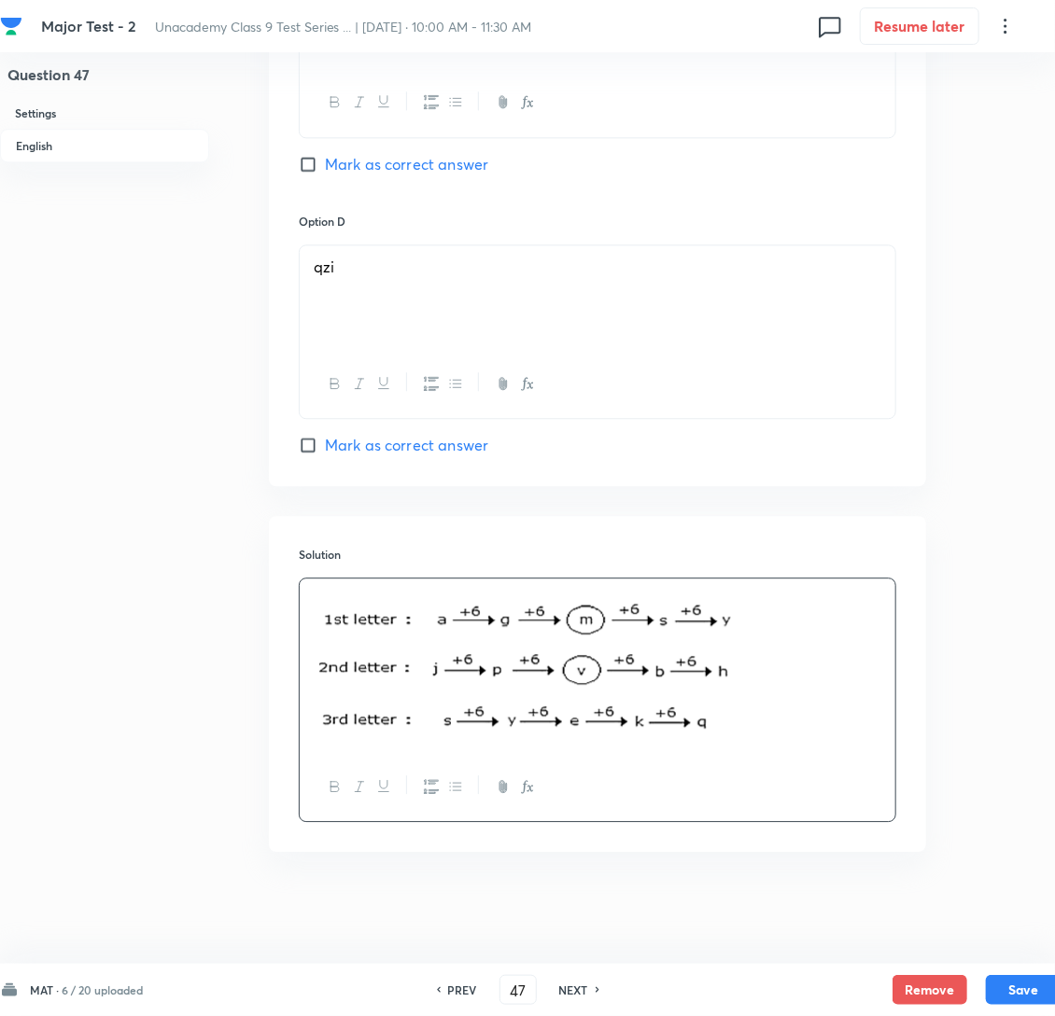
scroll to position [1586, 0]
click at [1029, 993] on button "Save" at bounding box center [1023, 989] width 75 height 30
type input "48"
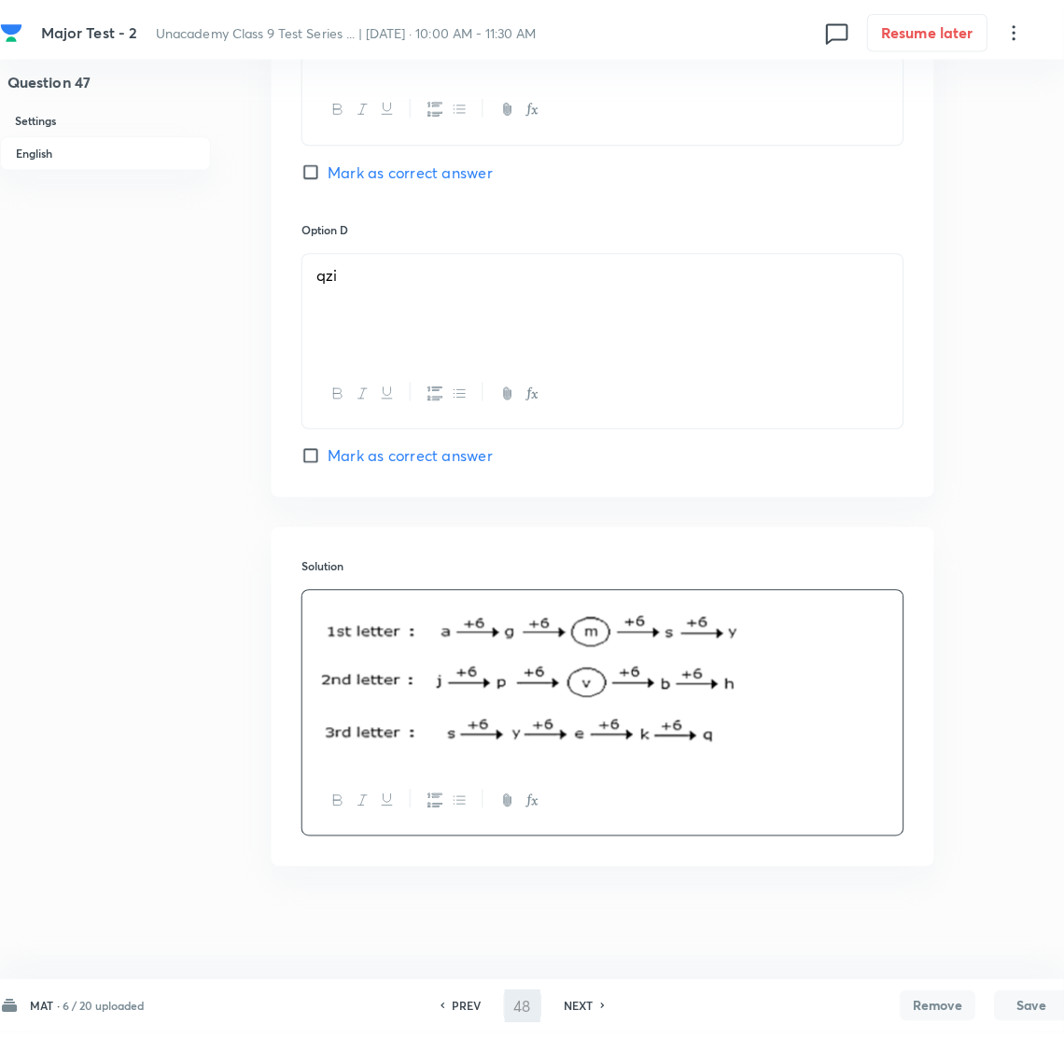
scroll to position [0, 0]
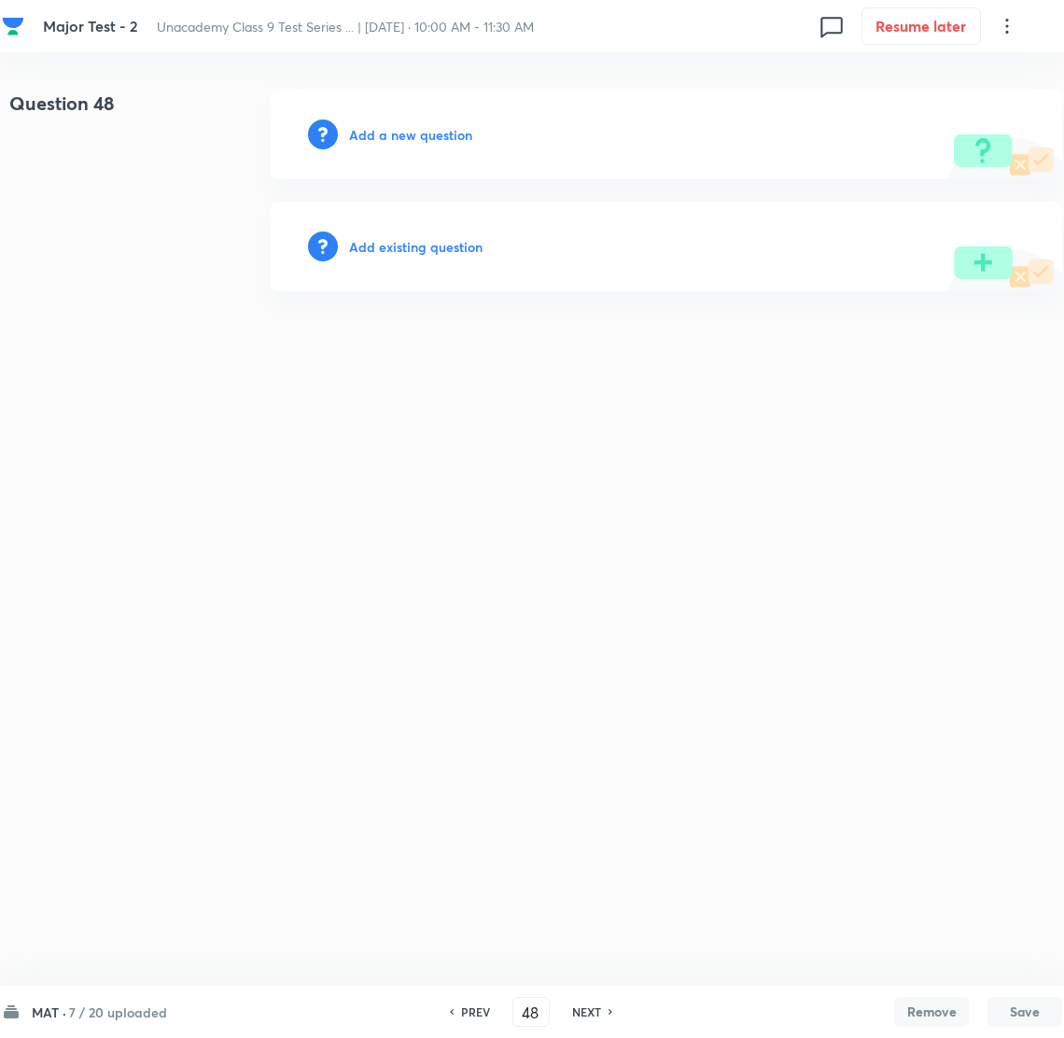
click at [402, 130] on h6 "Add a new question" at bounding box center [410, 135] width 123 height 20
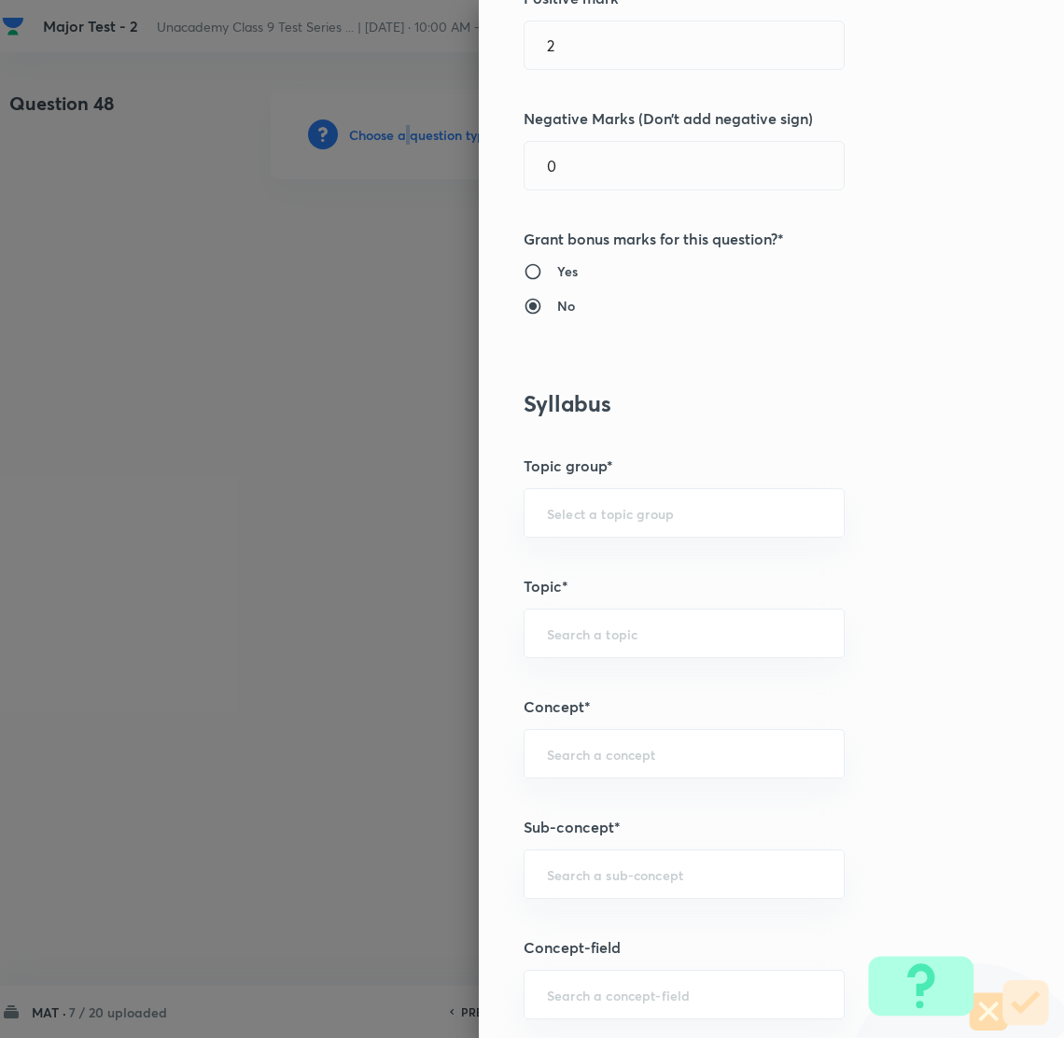
scroll to position [839, 0]
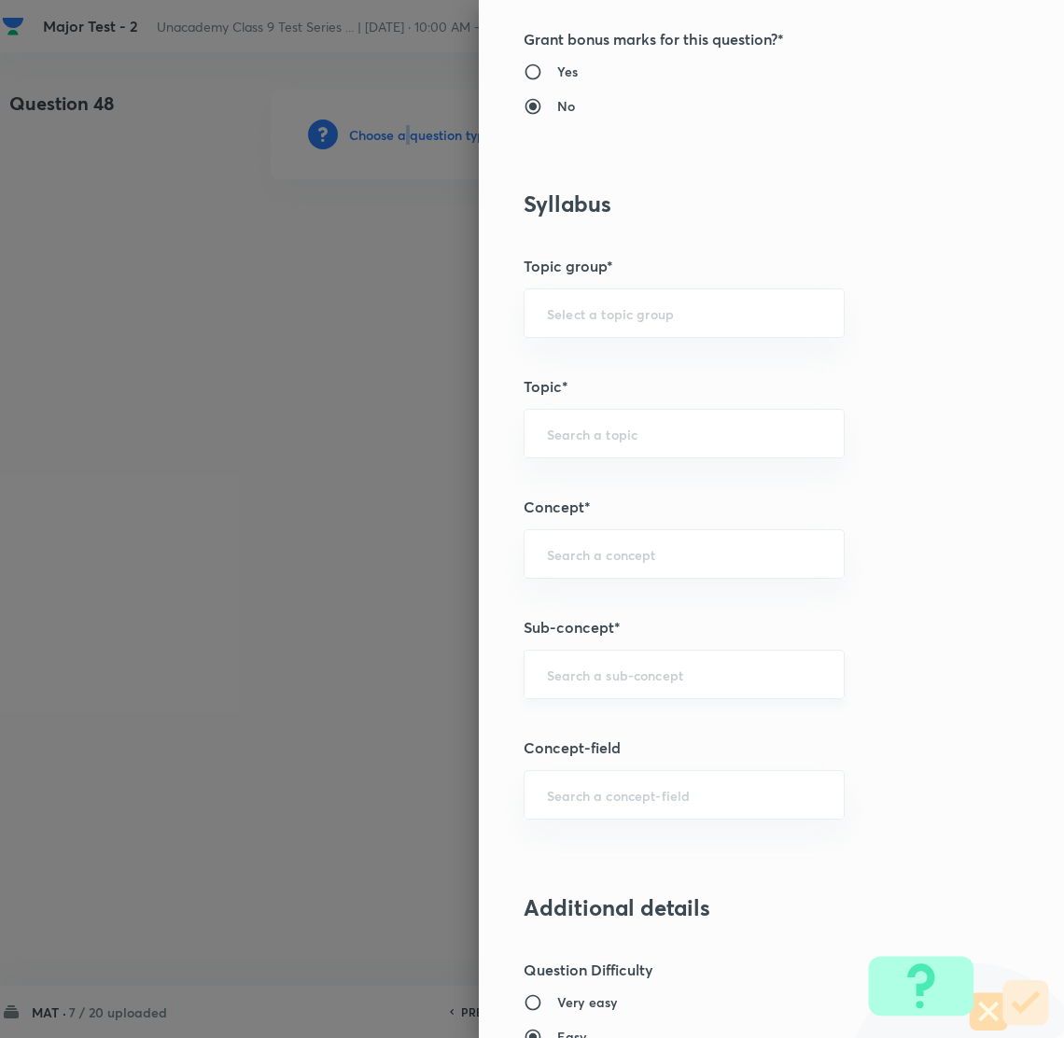
click at [569, 688] on div "​" at bounding box center [684, 674] width 321 height 49
click at [598, 677] on input "Numbee Sys" at bounding box center [684, 675] width 274 height 18
click at [665, 675] on input "Numbee sys" at bounding box center [684, 675] width 274 height 18
click at [580, 674] on input "Numbee sys" at bounding box center [684, 675] width 274 height 18
click at [673, 720] on li "Number System Class 9" at bounding box center [663, 729] width 319 height 34
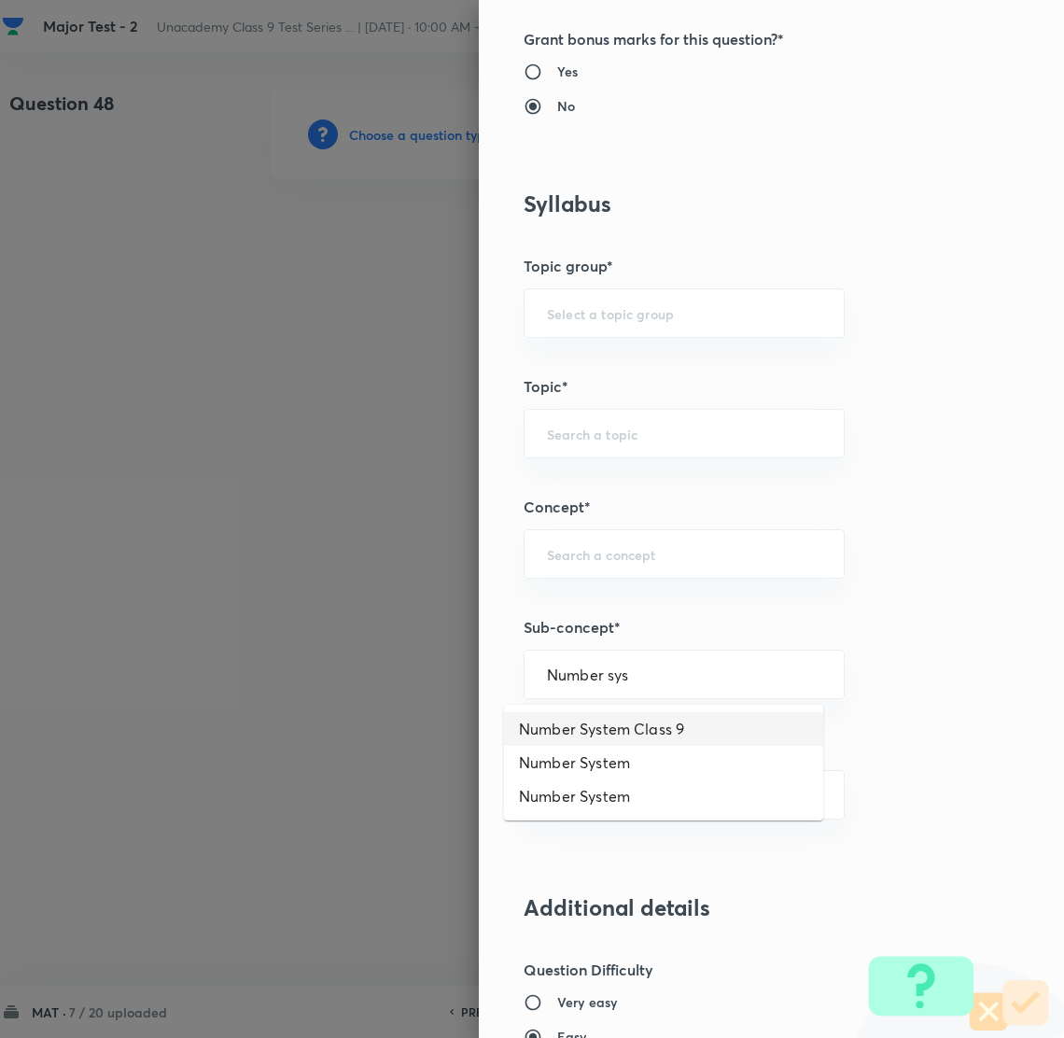
type input "Number System Class 9"
type input "Foundation Class IX"
type input "Mathematics"
type input "Number System Class 9"
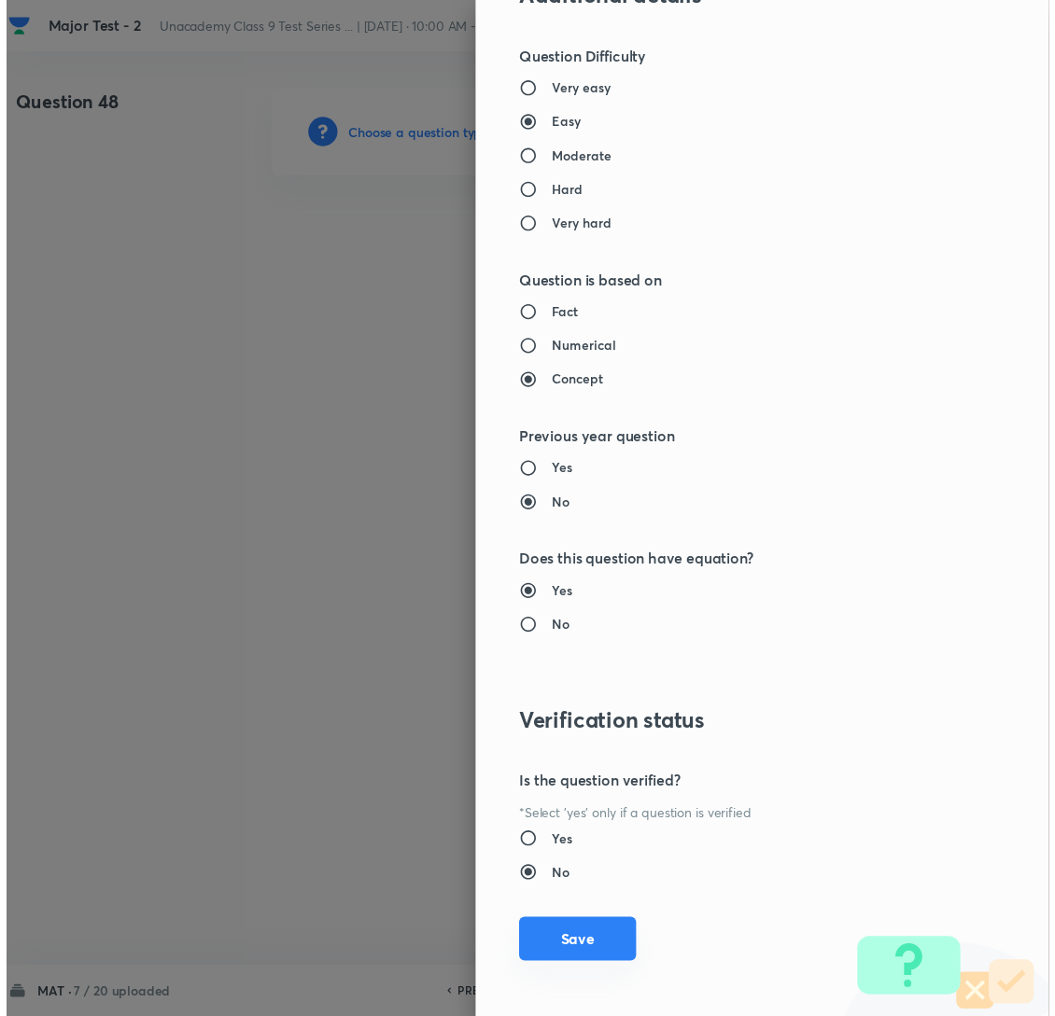
scroll to position [1758, 0]
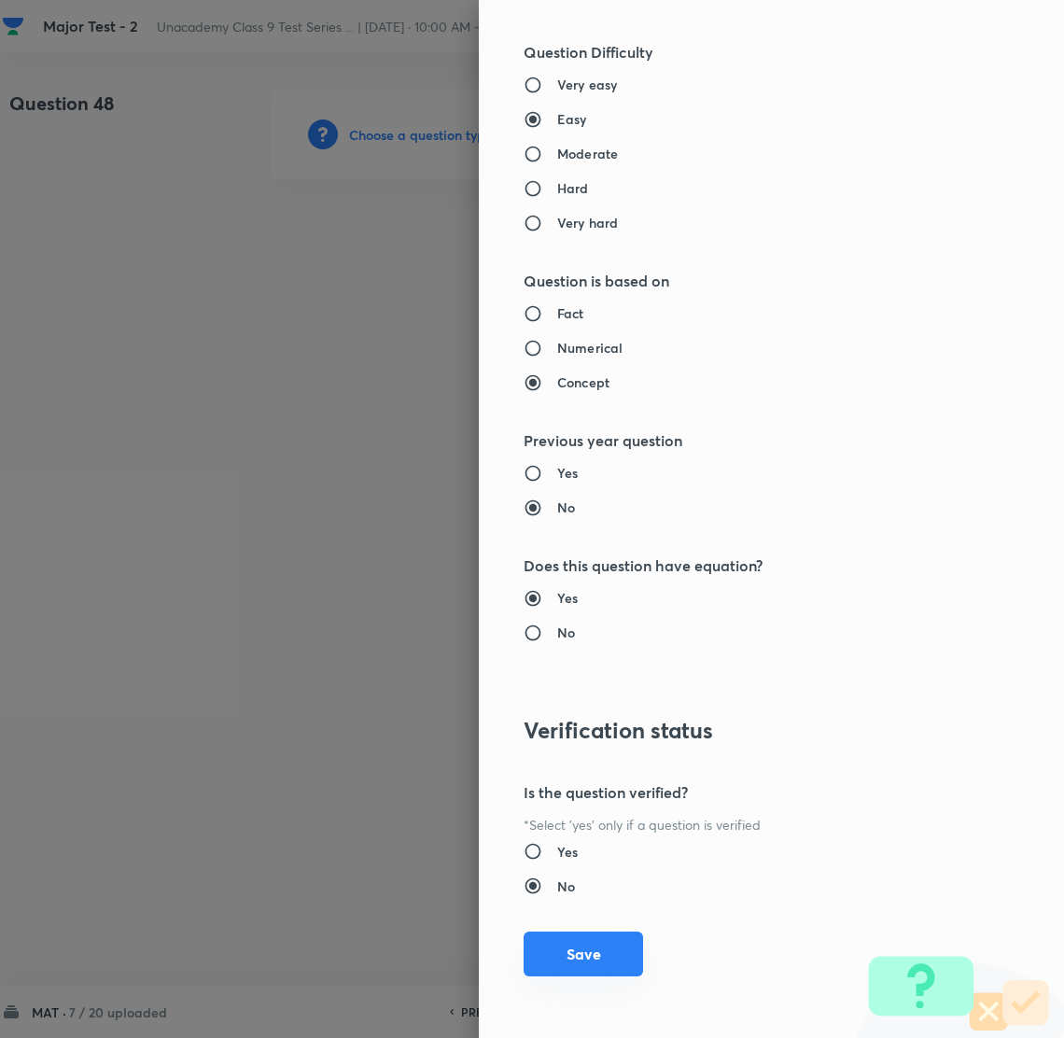
click at [540, 942] on button "Save" at bounding box center [583, 954] width 119 height 45
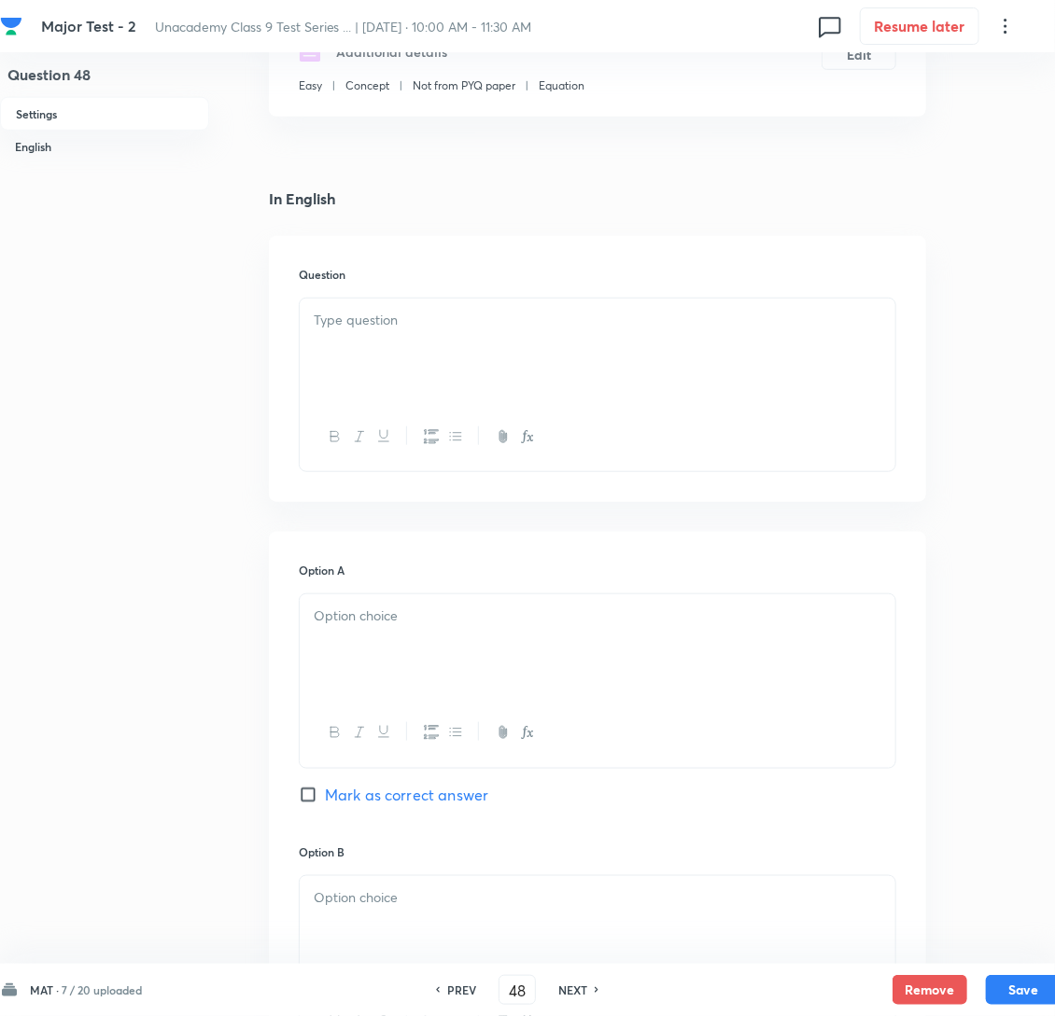
scroll to position [419, 0]
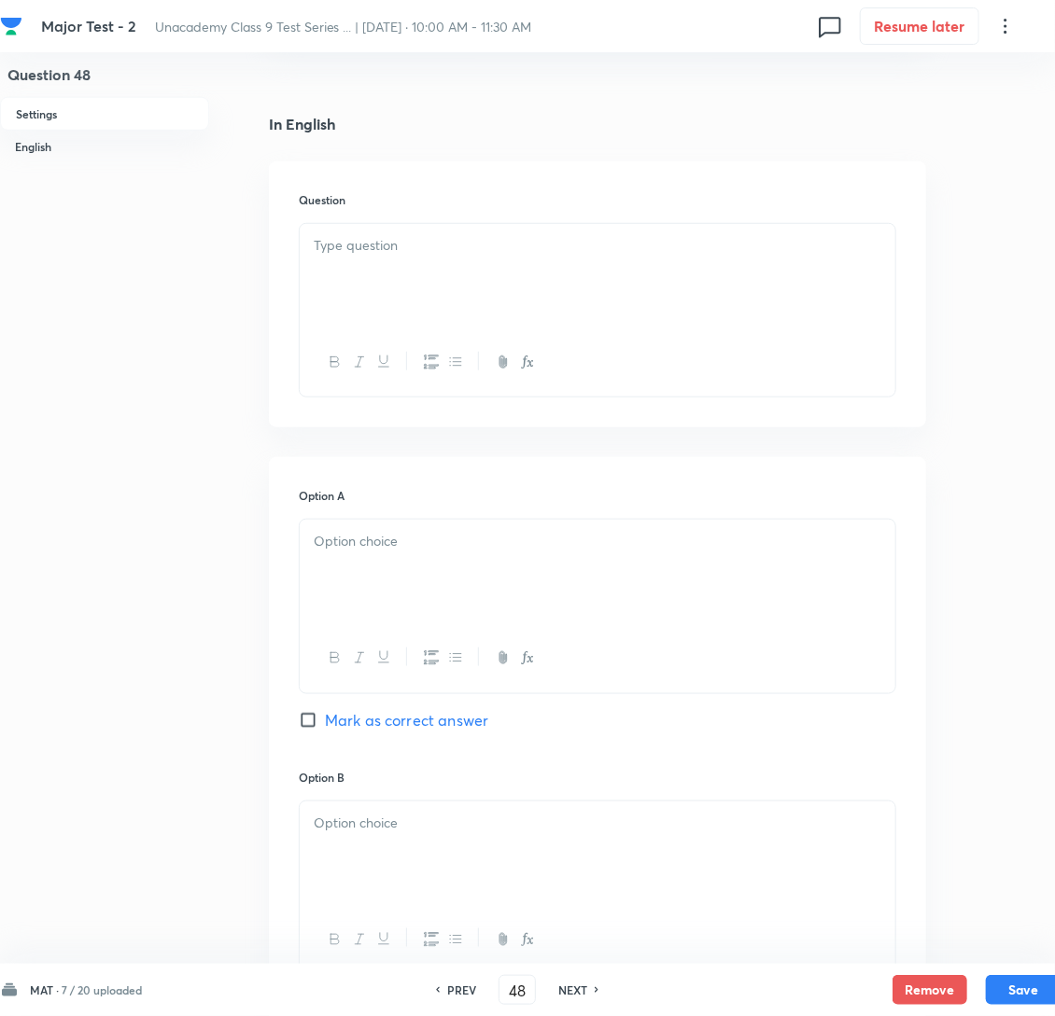
click at [372, 257] on p at bounding box center [598, 245] width 568 height 21
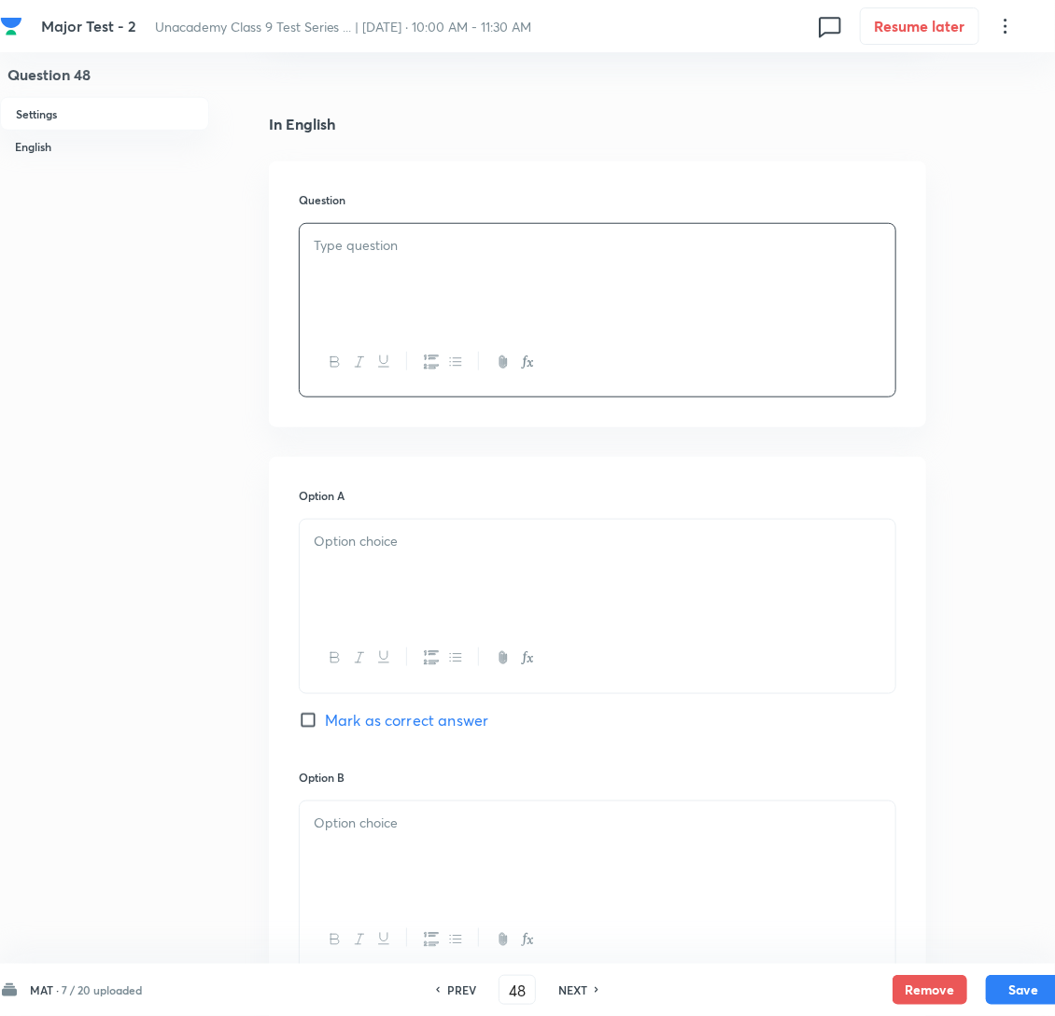
click at [457, 610] on div at bounding box center [598, 572] width 596 height 105
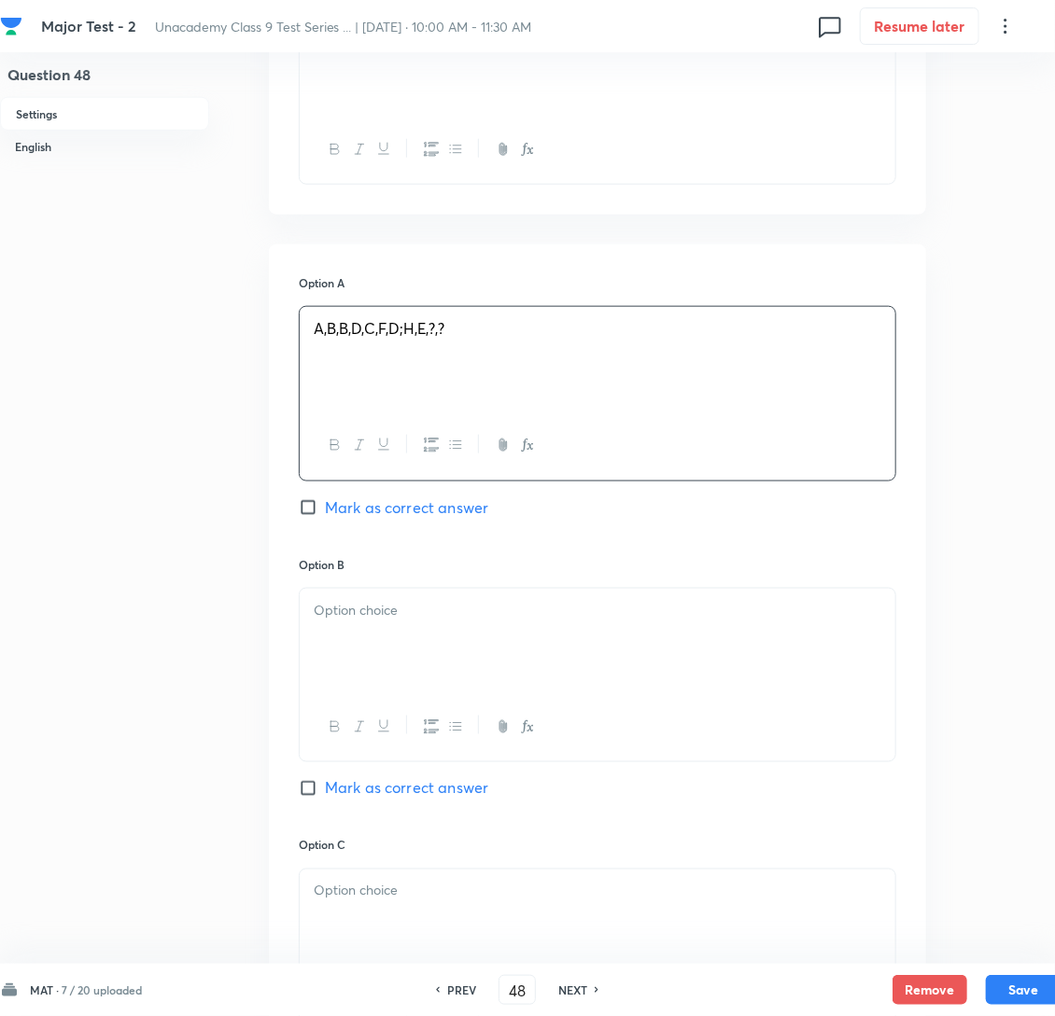
scroll to position [699, 0]
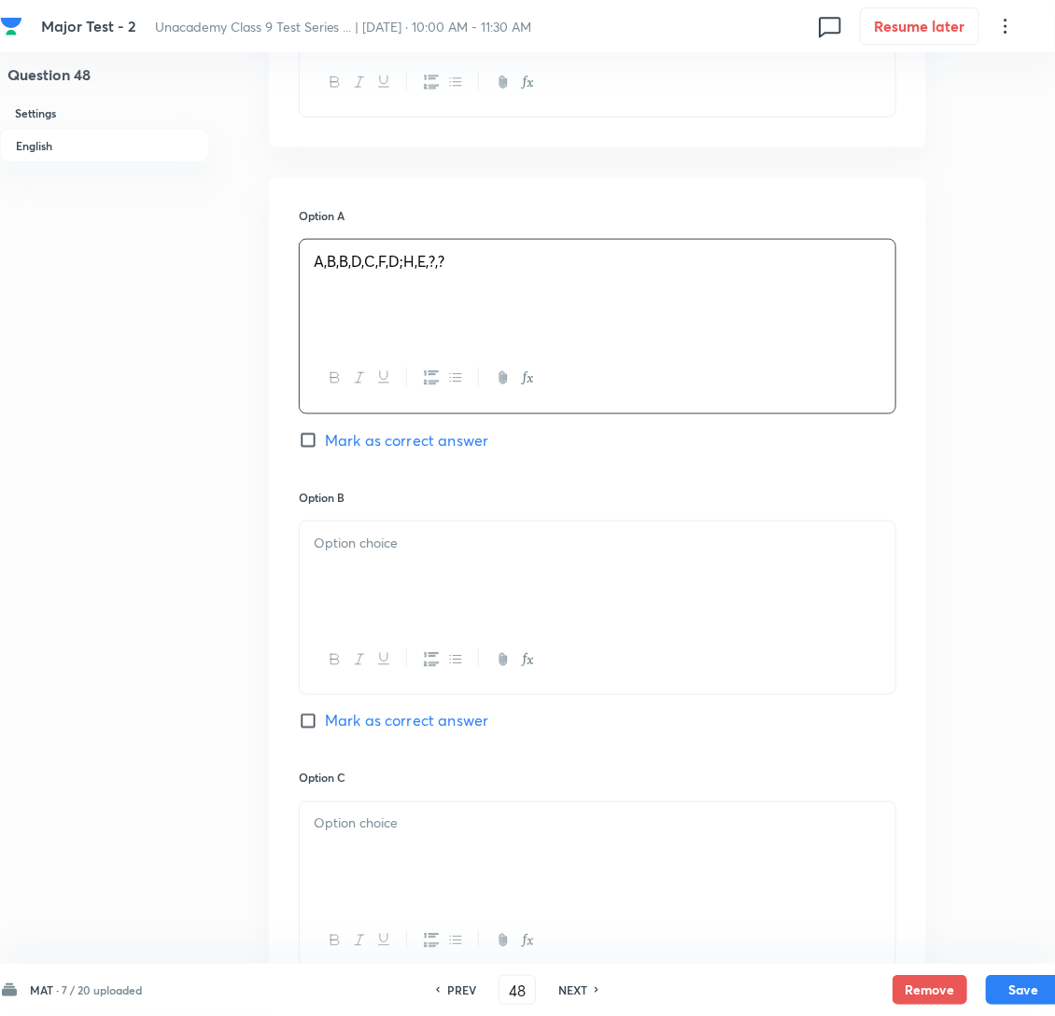
click at [357, 560] on div at bounding box center [598, 574] width 596 height 105
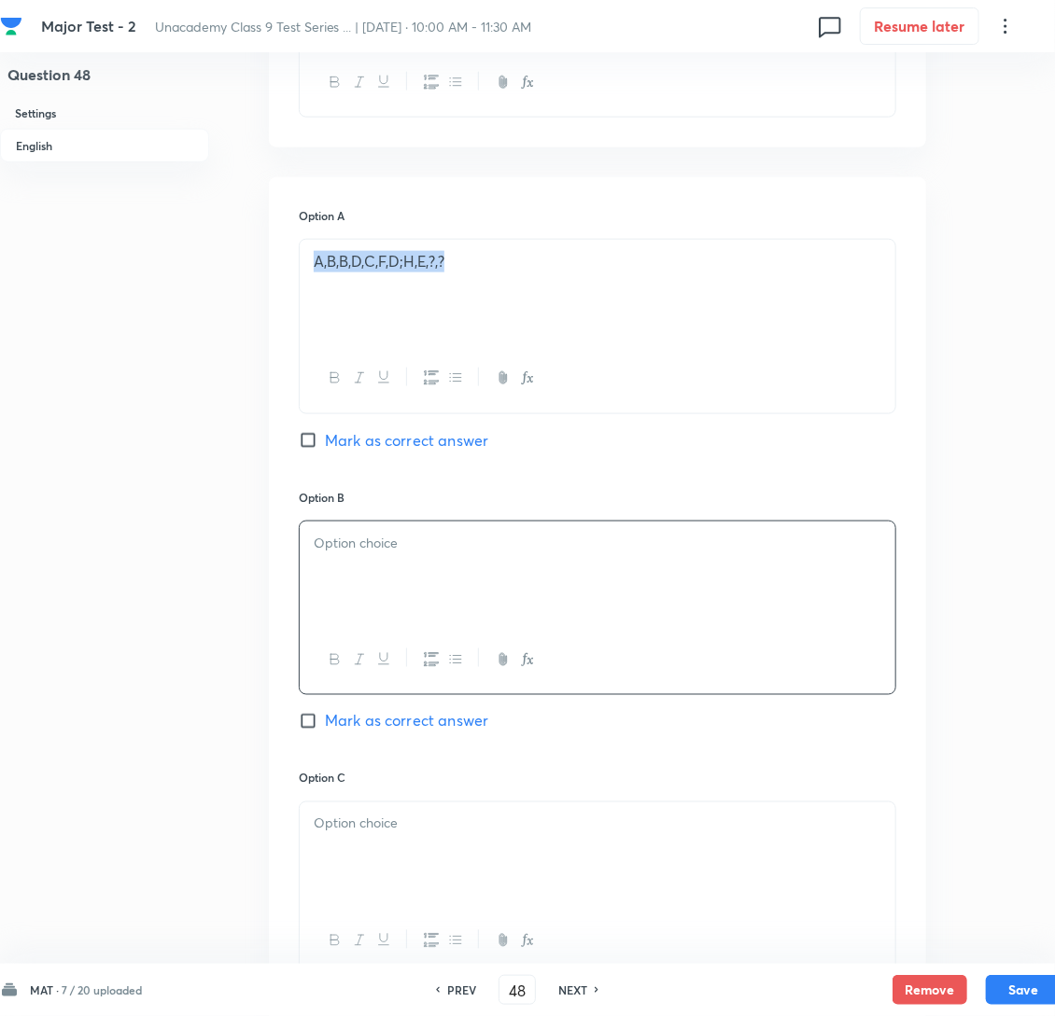
drag, startPoint x: 520, startPoint y: 298, endPoint x: 335, endPoint y: 366, distance: 197.0
click at [304, 297] on div "A,B,B,D,C,F,D;H,E,?,?" at bounding box center [598, 292] width 596 height 105
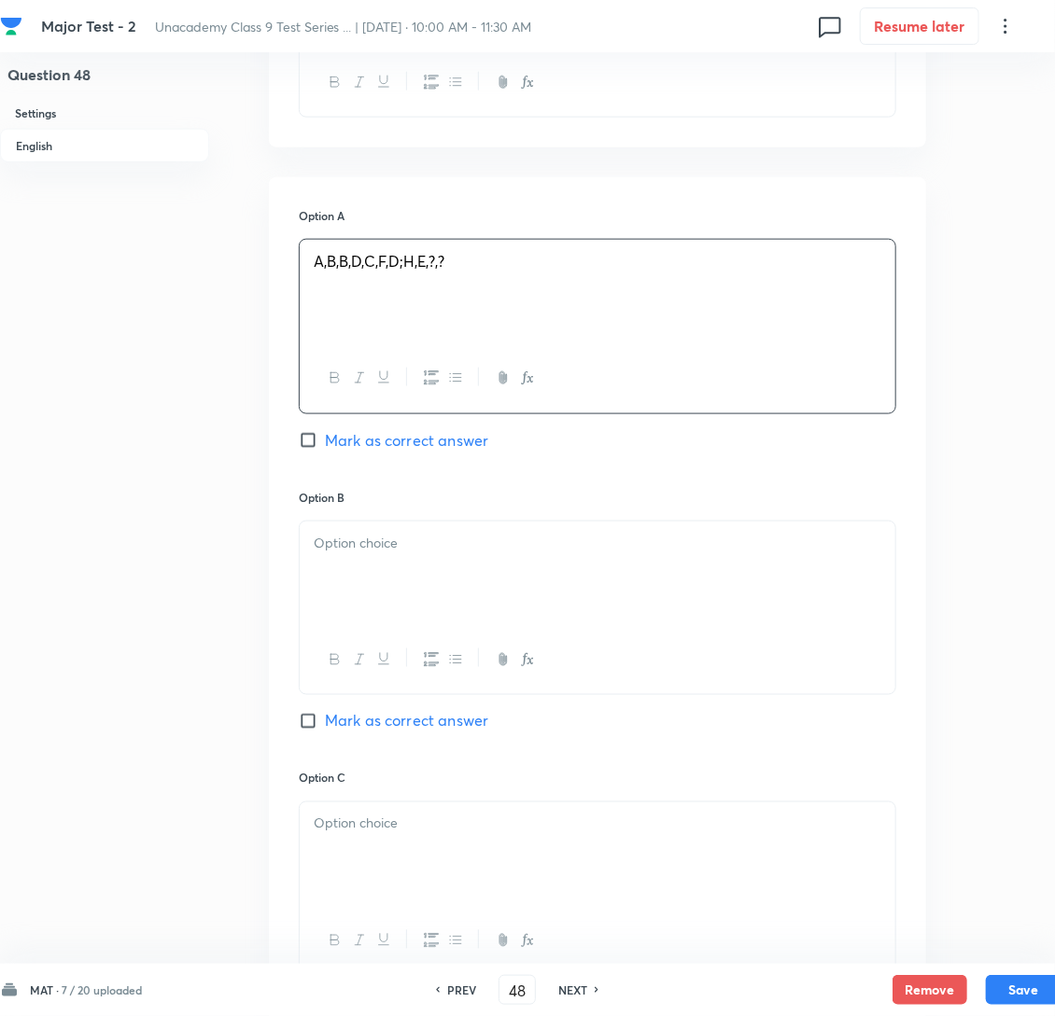
click at [374, 601] on div at bounding box center [598, 574] width 596 height 105
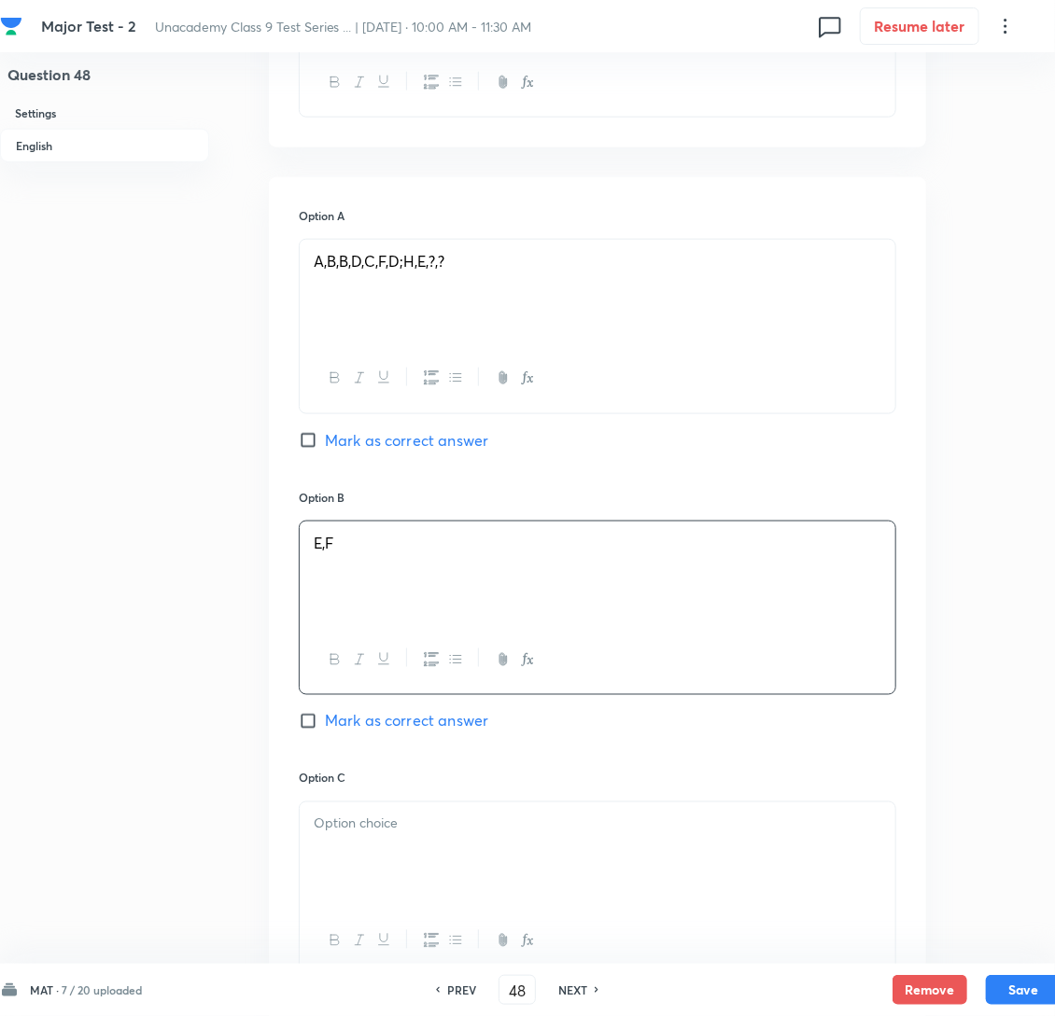
click at [484, 554] on p "E,F" at bounding box center [598, 543] width 568 height 21
drag, startPoint x: 531, startPoint y: 273, endPoint x: 293, endPoint y: 288, distance: 238.5
click at [294, 288] on div "Option A A,B,B,D,C,F,D;H,E,?,? [PERSON_NAME] as correct answer Option B E,[PERS…" at bounding box center [597, 751] width 657 height 1148
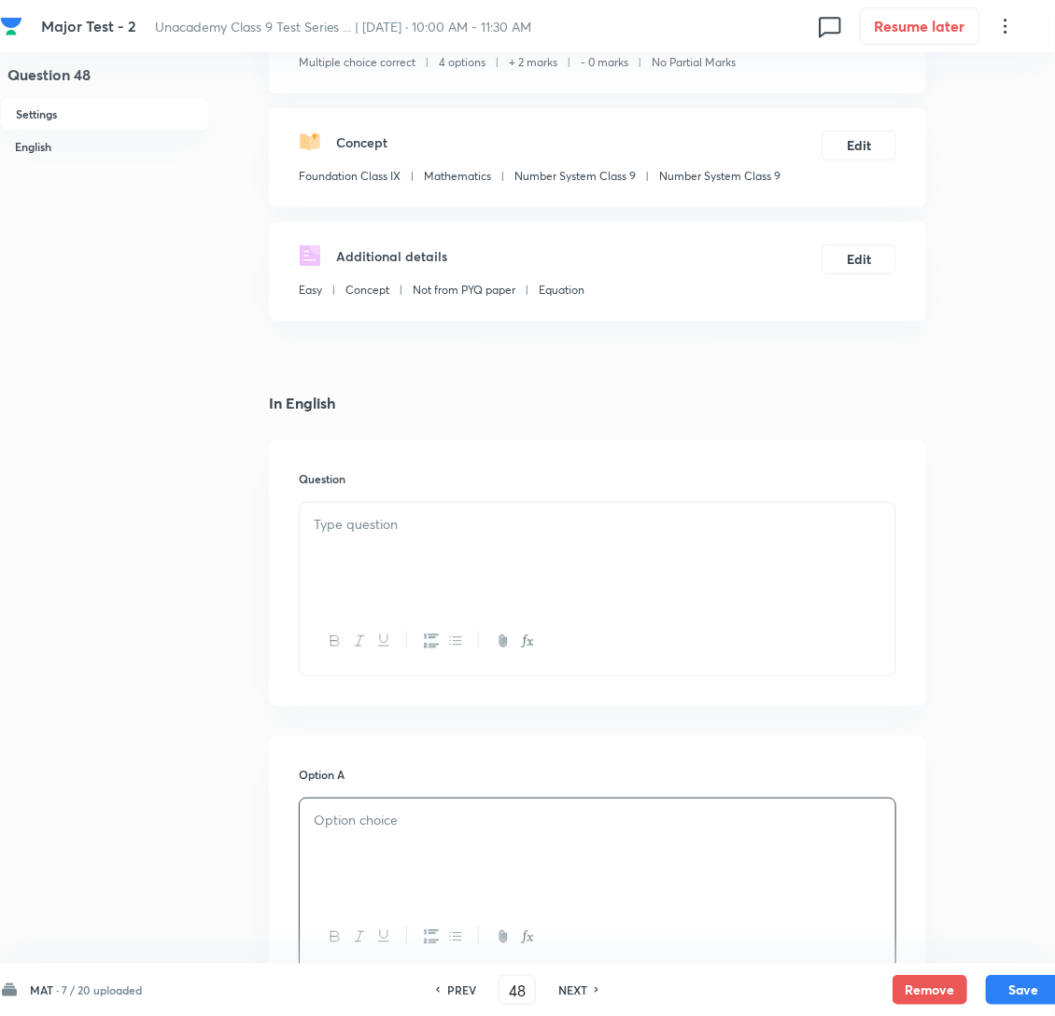
click at [406, 537] on div at bounding box center [598, 555] width 596 height 105
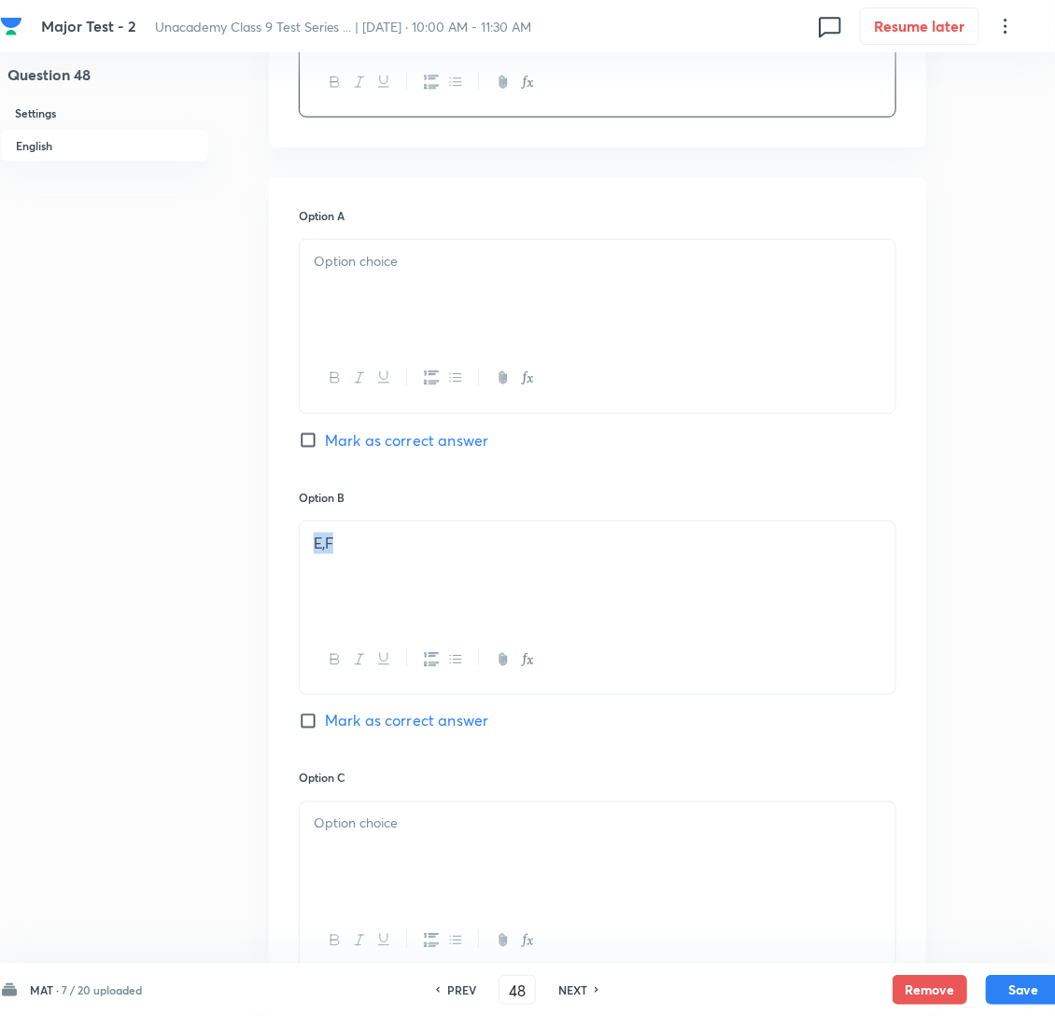
drag, startPoint x: 371, startPoint y: 596, endPoint x: 253, endPoint y: 590, distance: 118.7
click at [254, 590] on div "Question 48 Settings English Settings Type Multiple choice correct 4 options + …" at bounding box center [530, 543] width 1060 height 2306
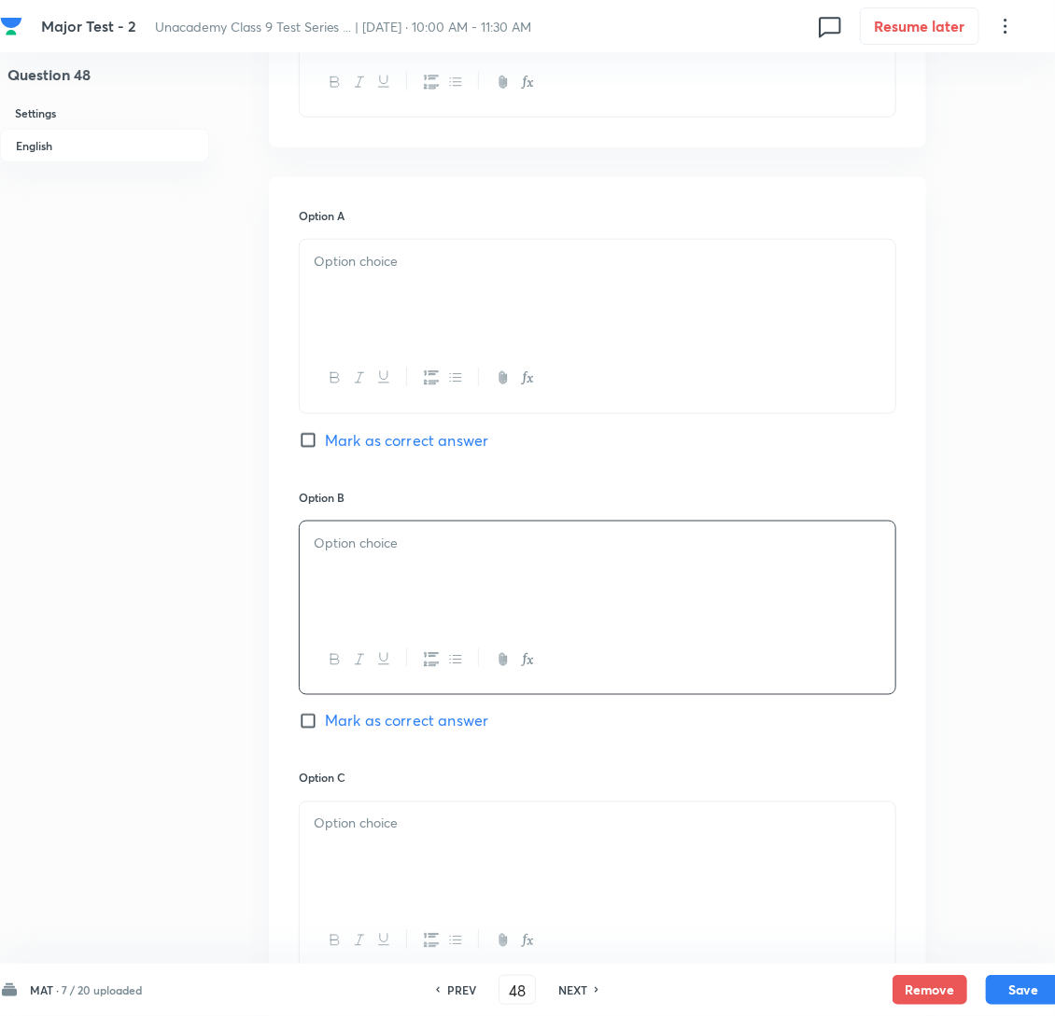
click at [418, 314] on div at bounding box center [598, 292] width 596 height 105
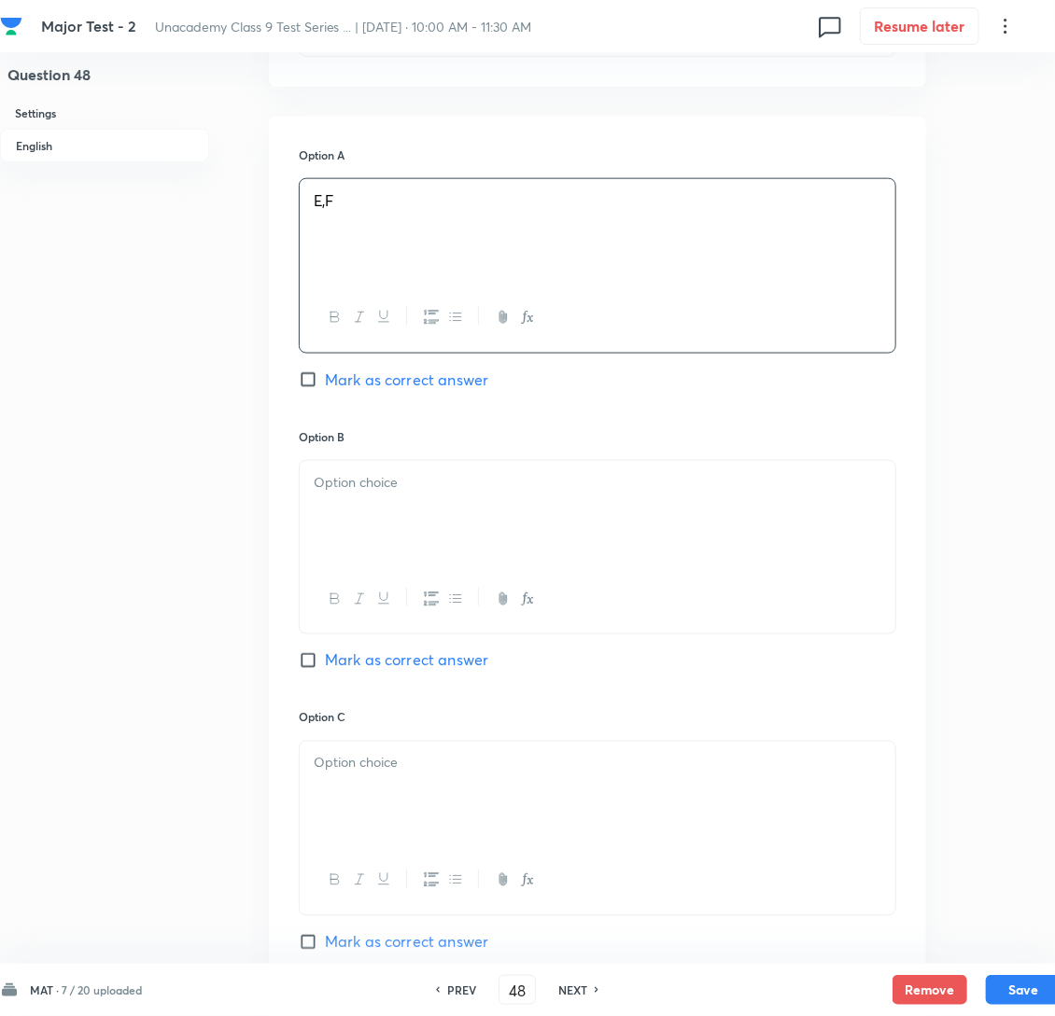
scroll to position [980, 0]
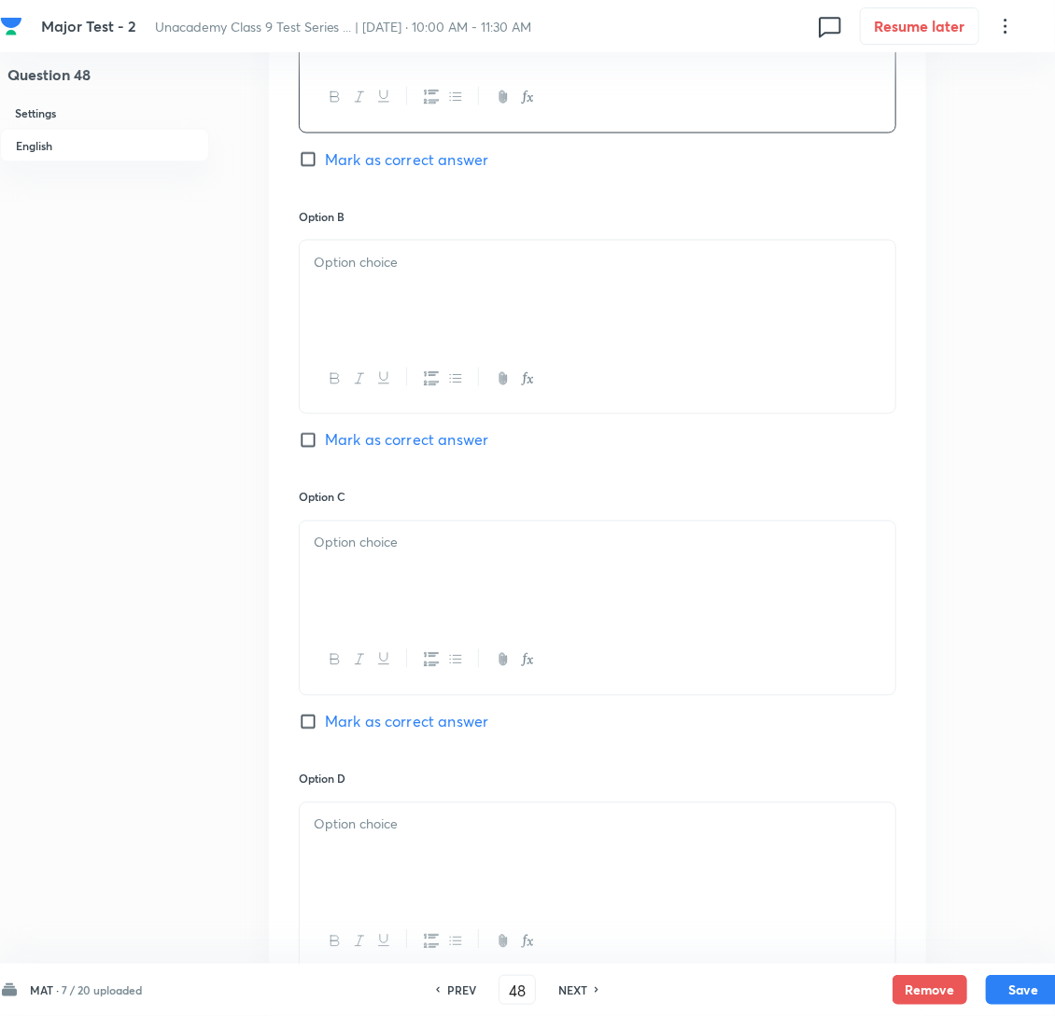
click at [432, 335] on div at bounding box center [598, 293] width 596 height 105
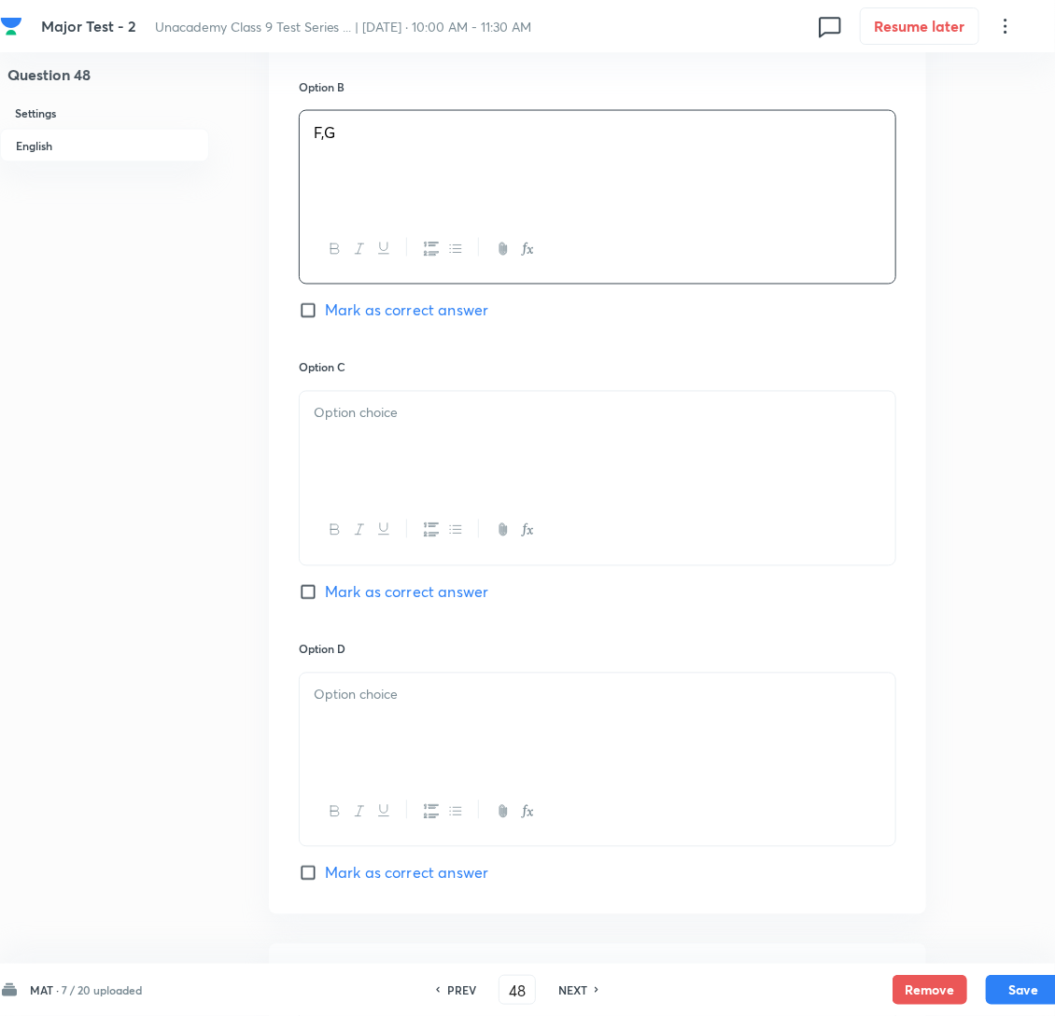
scroll to position [1120, 0]
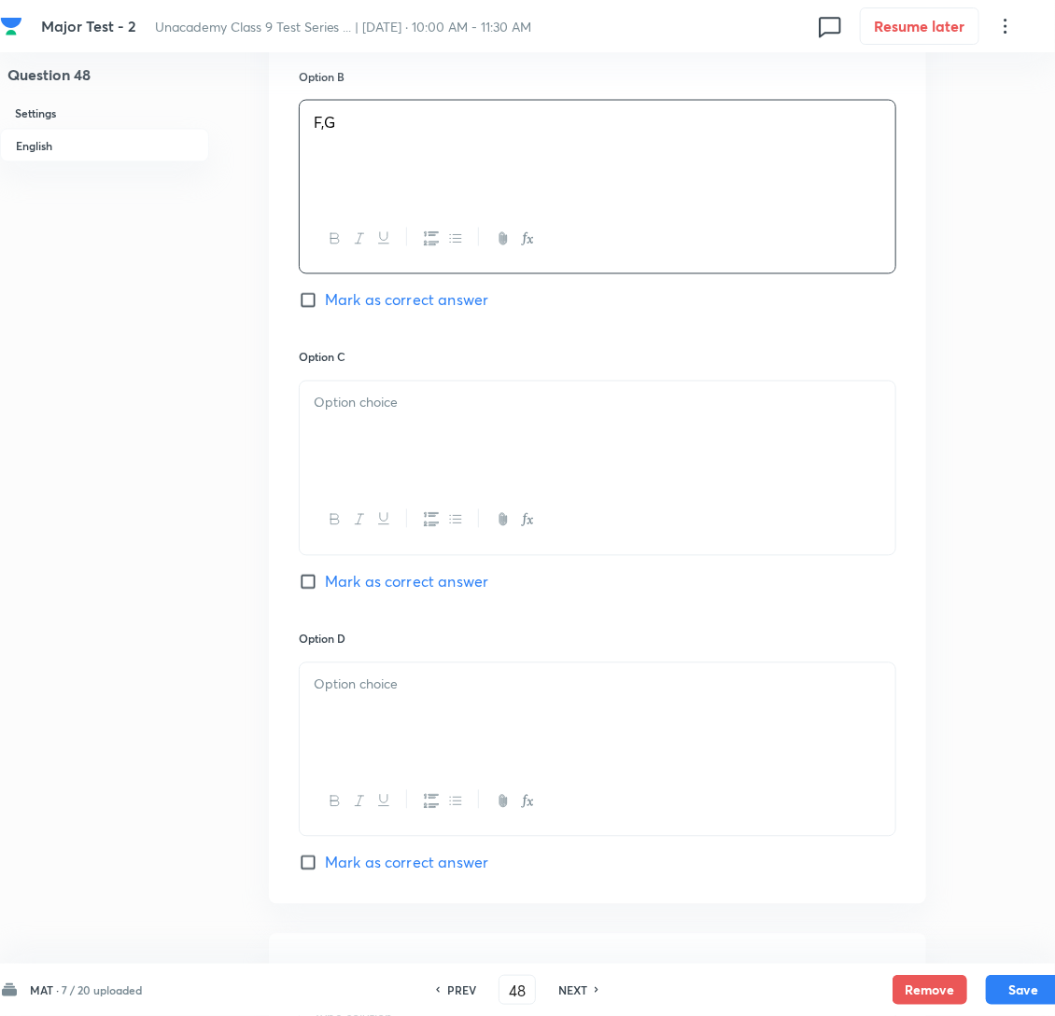
click at [374, 460] on div at bounding box center [598, 434] width 596 height 105
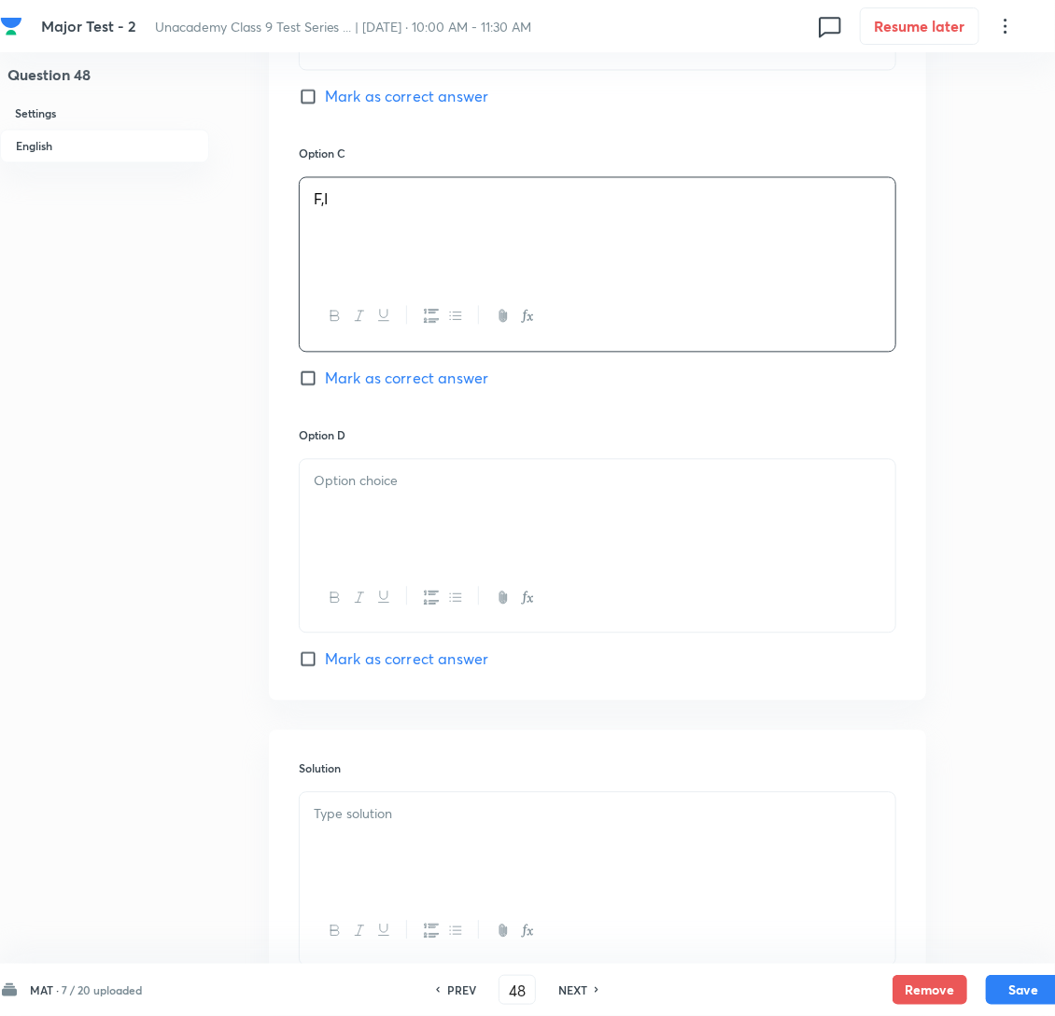
scroll to position [1399, 0]
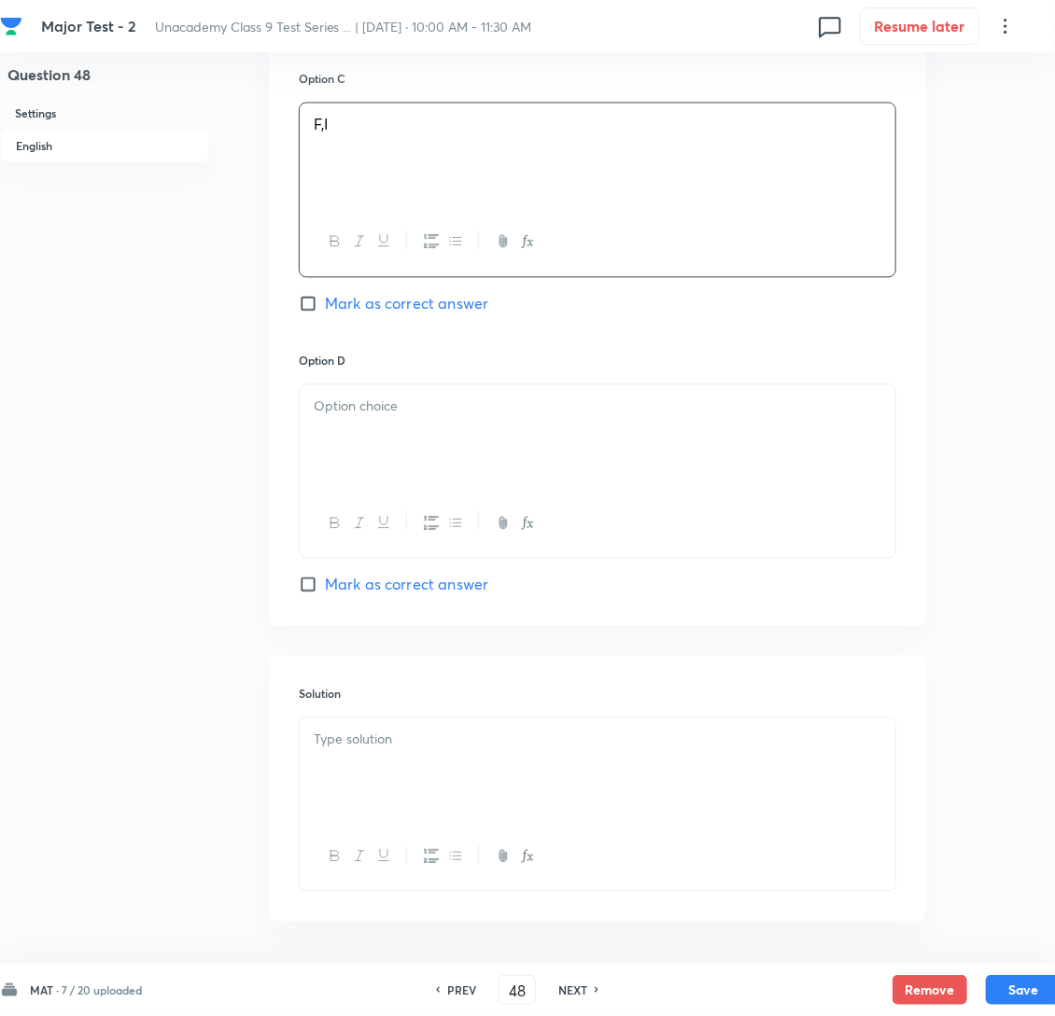
click at [387, 417] on p at bounding box center [598, 406] width 568 height 21
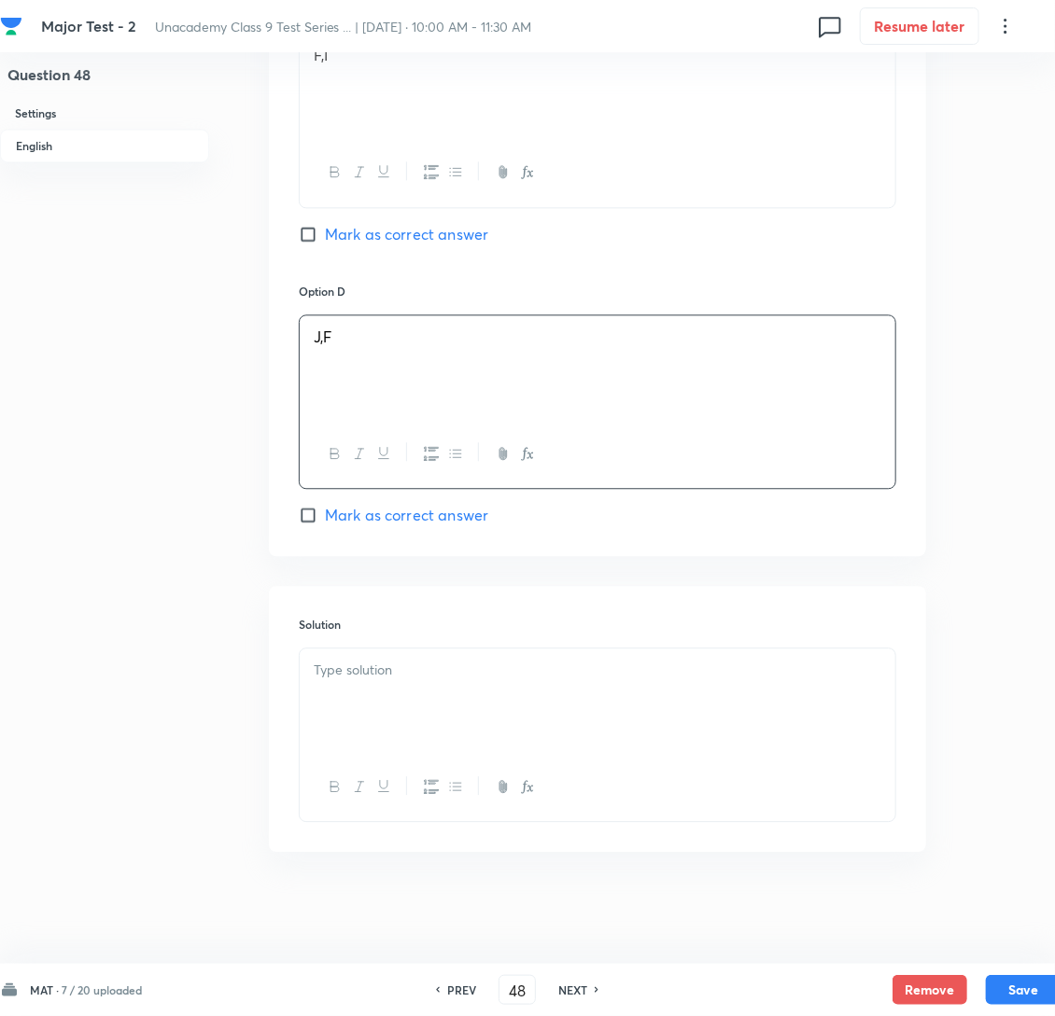
scroll to position [1515, 0]
drag, startPoint x: 307, startPoint y: 507, endPoint x: 301, endPoint y: 582, distance: 75.0
click at [309, 507] on input "Mark as correct answer" at bounding box center [312, 515] width 26 height 19
checkbox input "true"
click at [369, 667] on p at bounding box center [598, 670] width 568 height 21
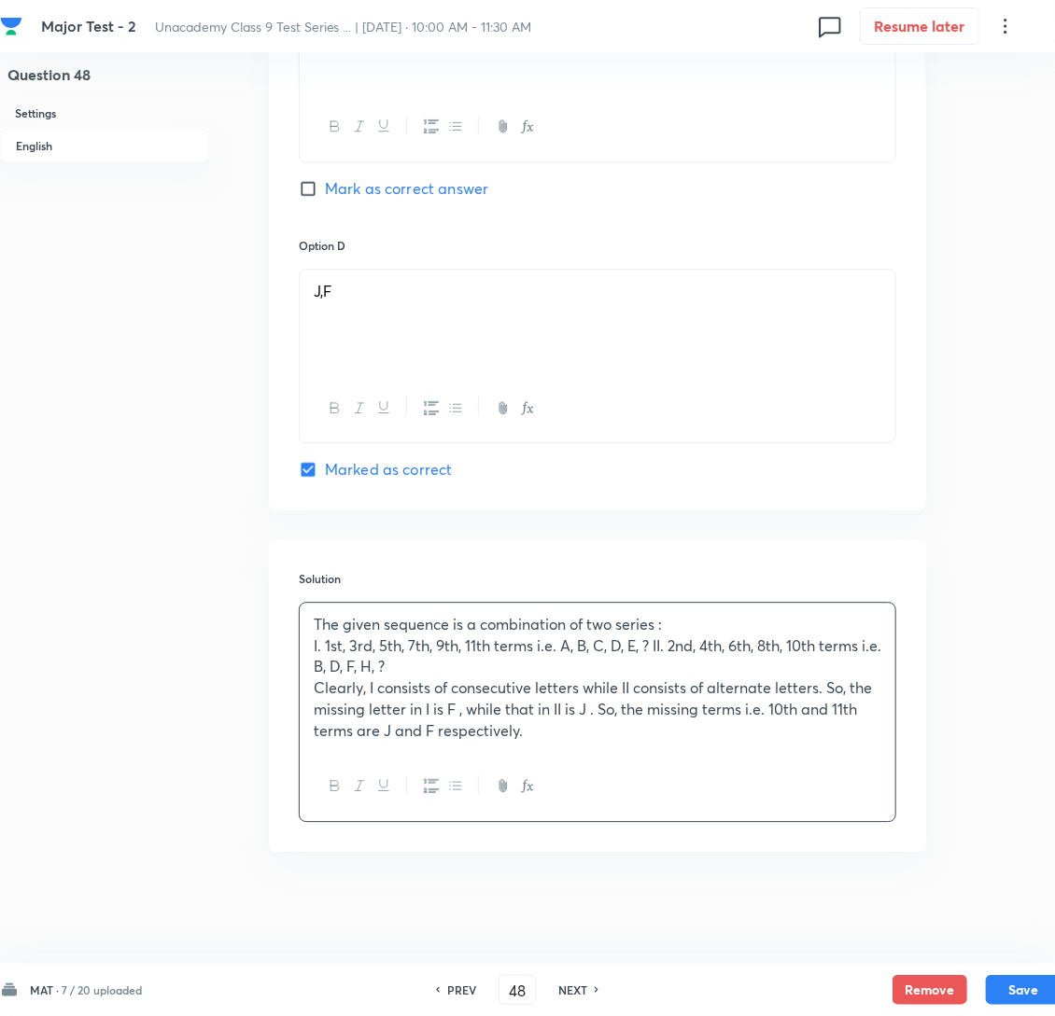
click at [333, 636] on p "The given sequence is a combination of two series :" at bounding box center [598, 624] width 568 height 21
click at [1022, 987] on button "Save" at bounding box center [1023, 989] width 75 height 30
type input "49"
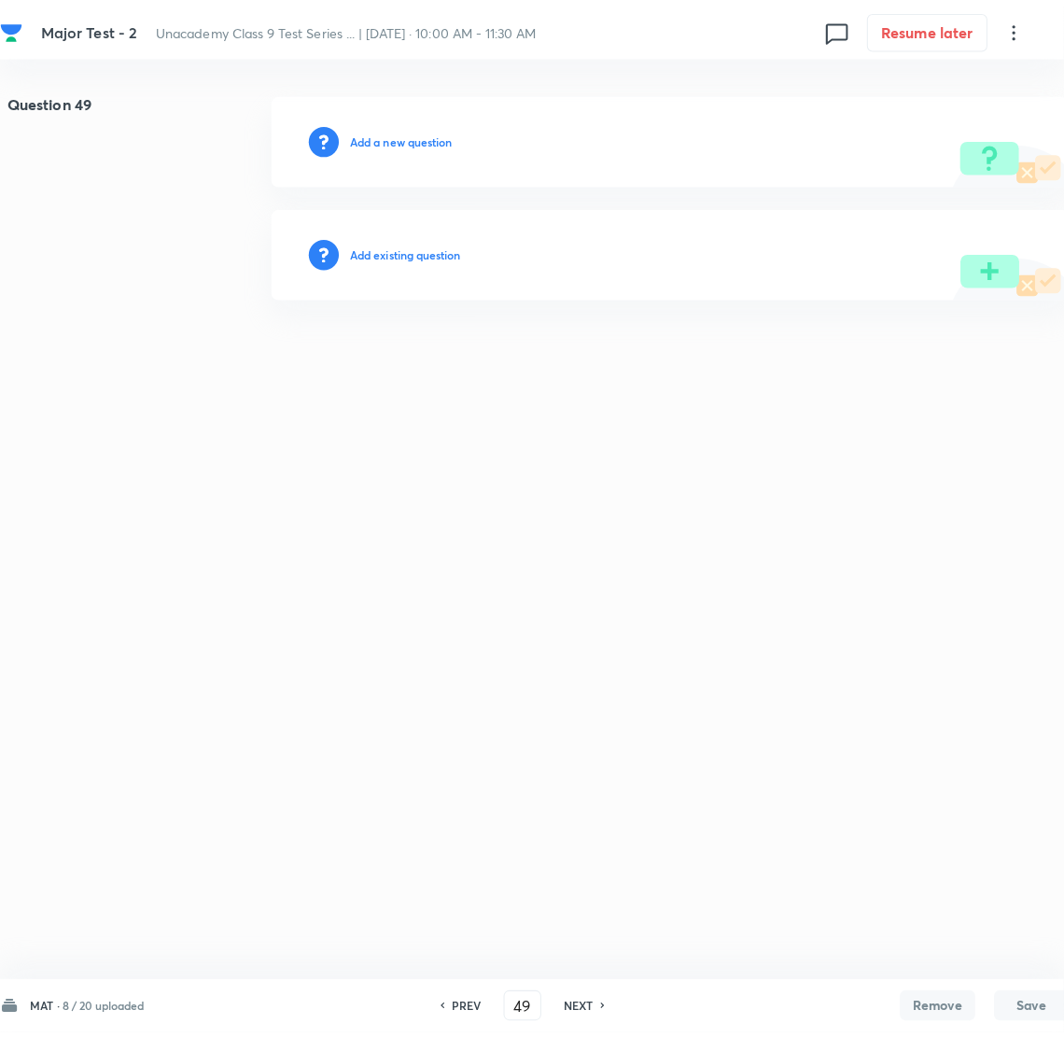
scroll to position [0, 0]
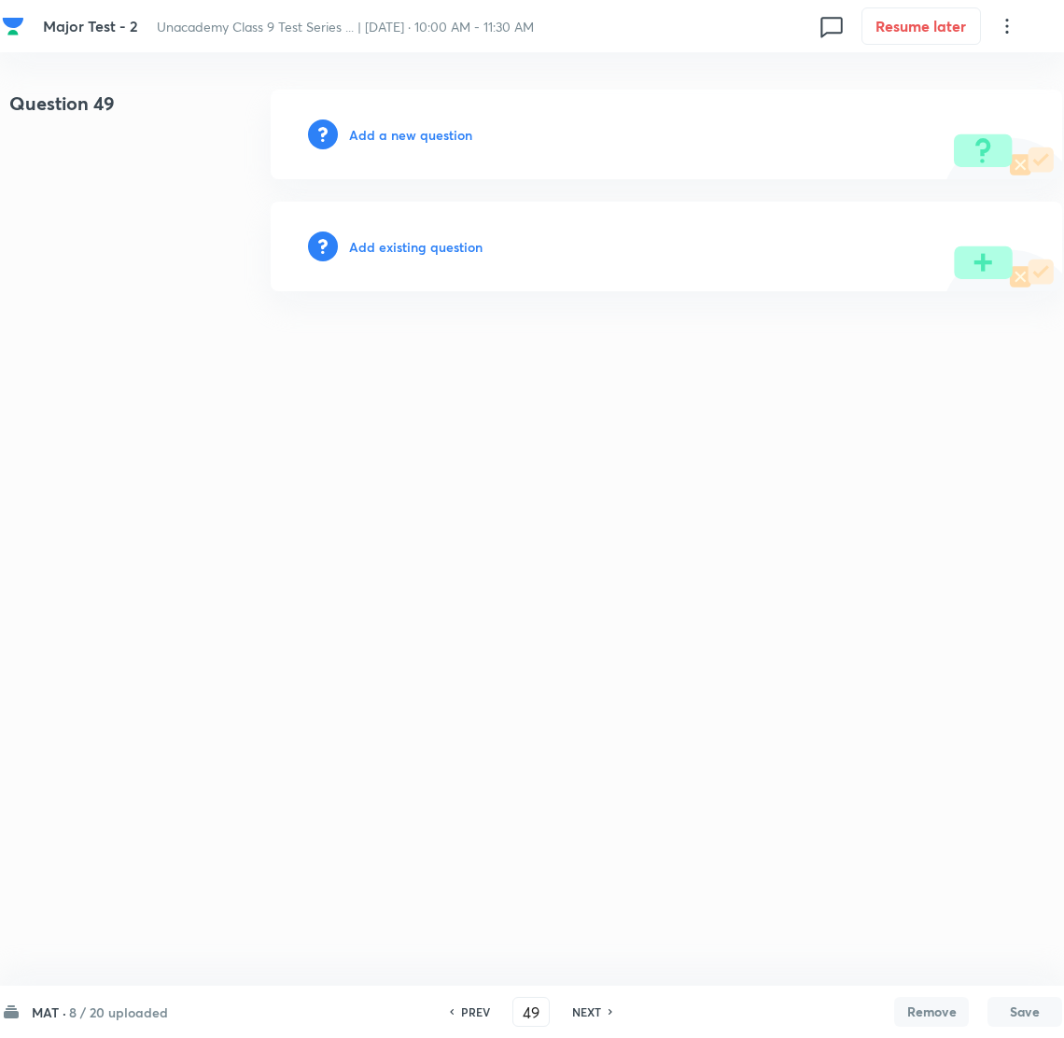
click at [422, 128] on h6 "Add a new question" at bounding box center [410, 135] width 123 height 20
click at [421, 128] on h6 "Choose a question type" at bounding box center [421, 135] width 144 height 20
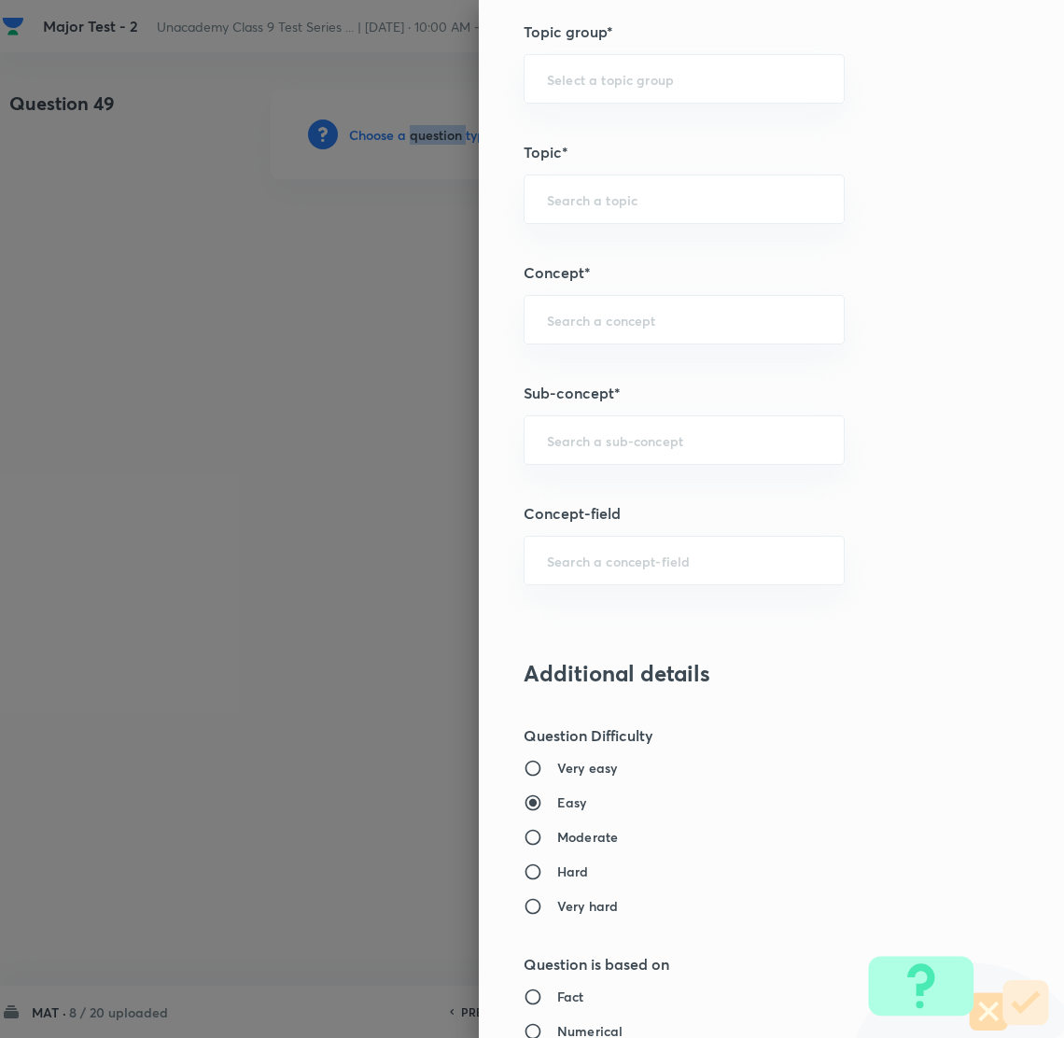
scroll to position [1120, 0]
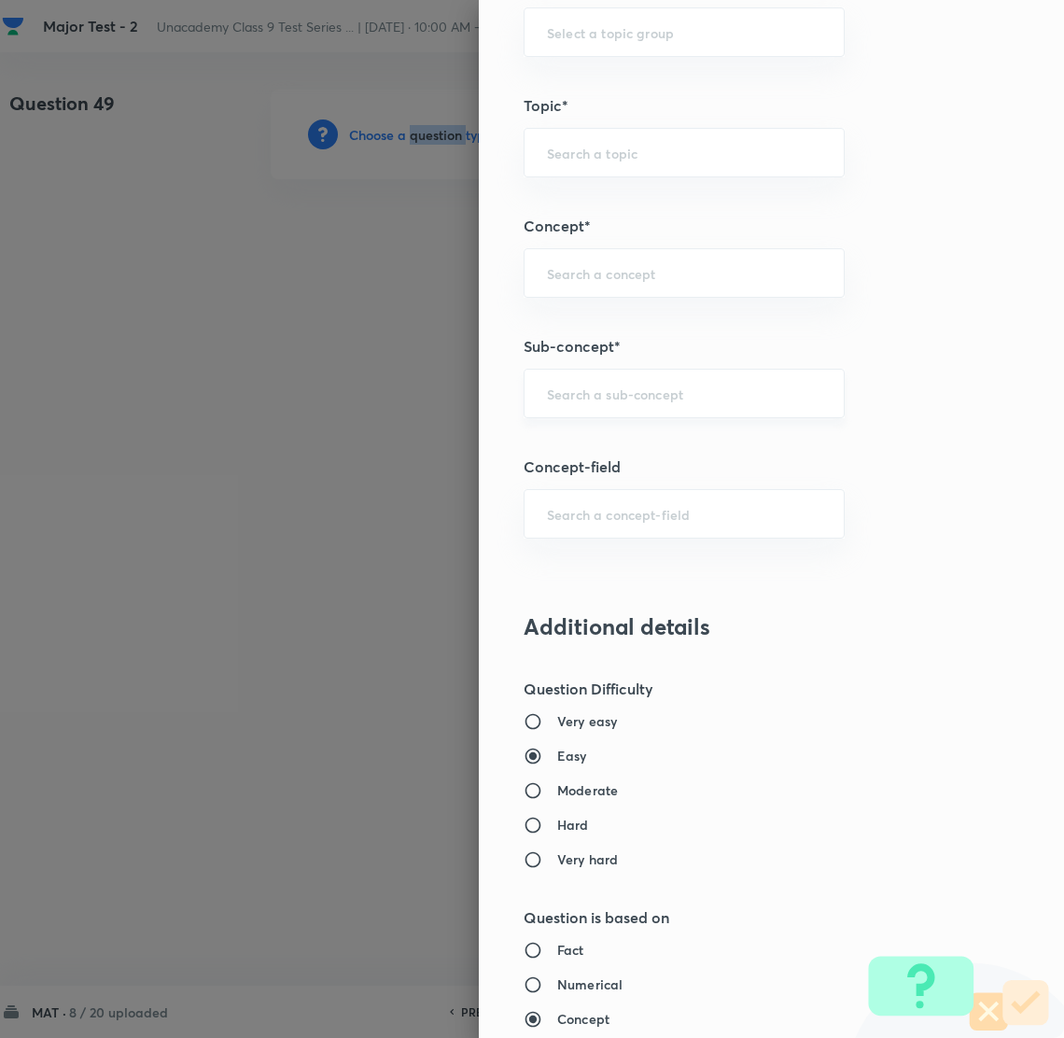
click at [567, 383] on div "​" at bounding box center [684, 393] width 321 height 49
click at [652, 447] on li "Number System Class 9" at bounding box center [663, 449] width 319 height 34
type input "Number System Class 9"
type input "Foundation Class IX"
type input "Mathematics"
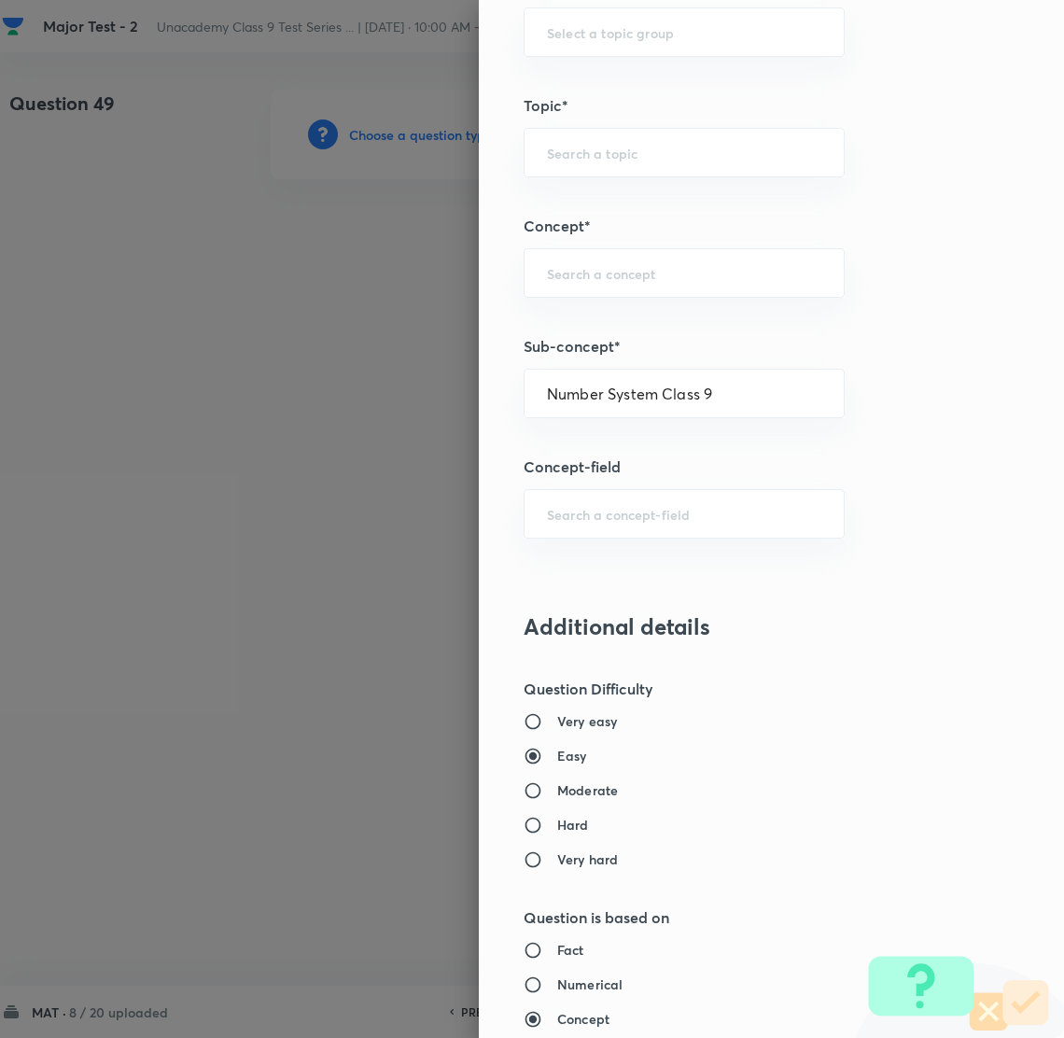
type input "Number System Class 9"
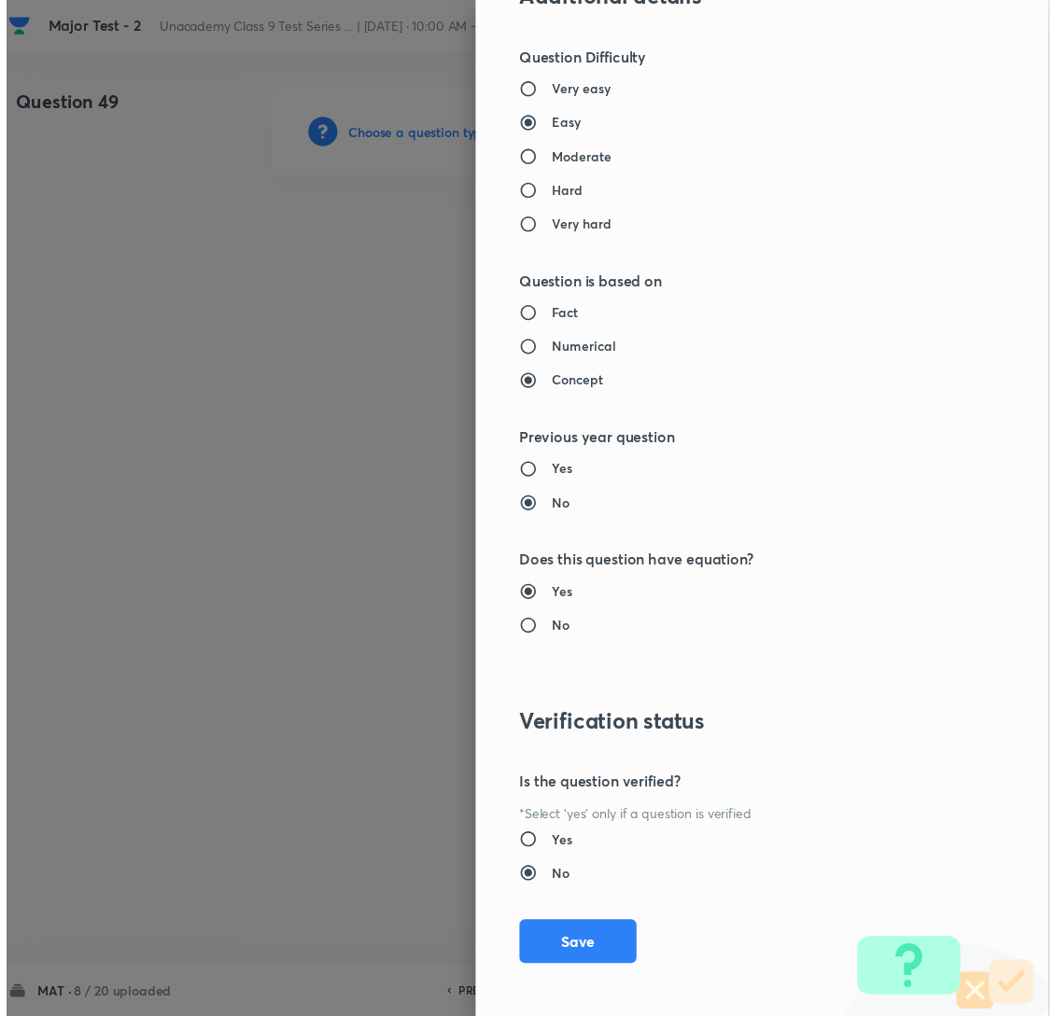
scroll to position [1758, 0]
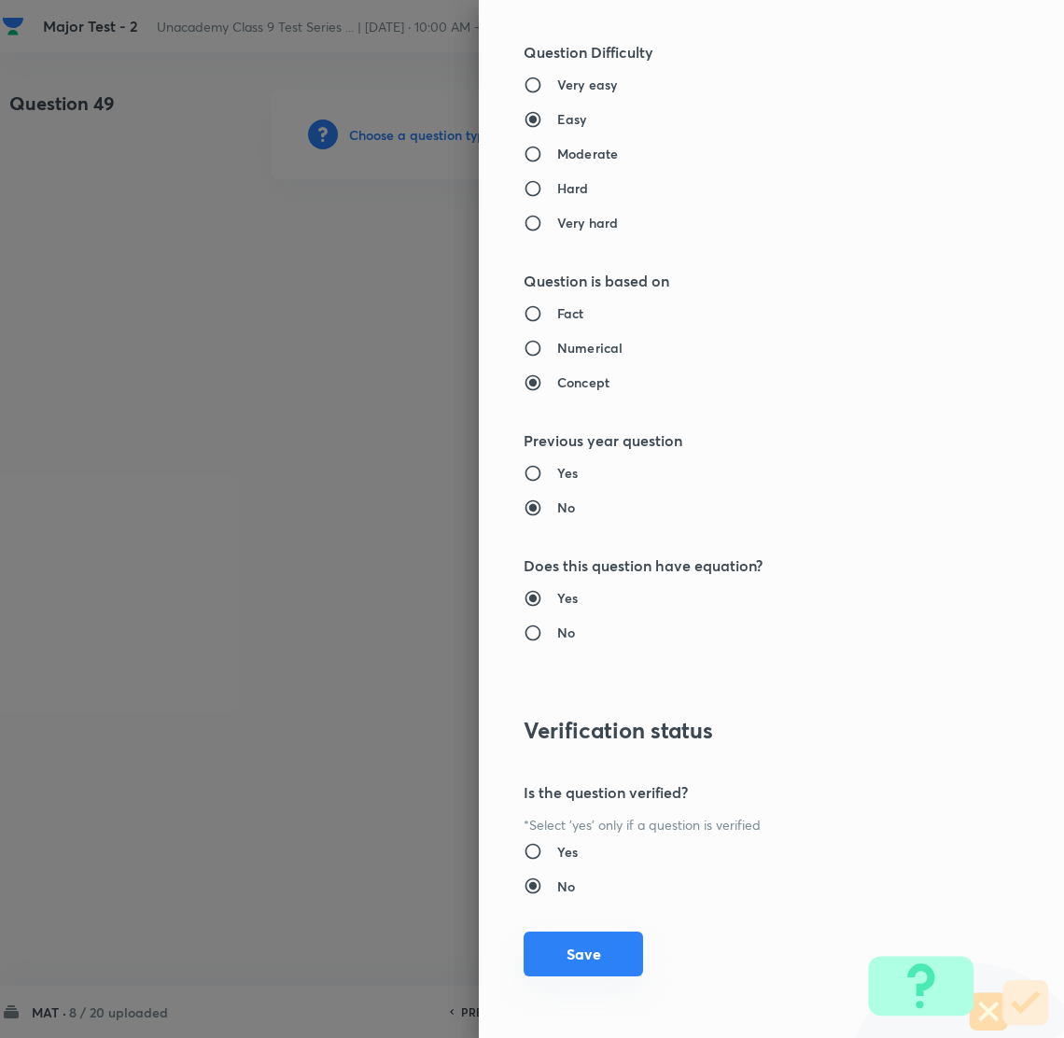
click at [573, 941] on button "Save" at bounding box center [583, 954] width 119 height 45
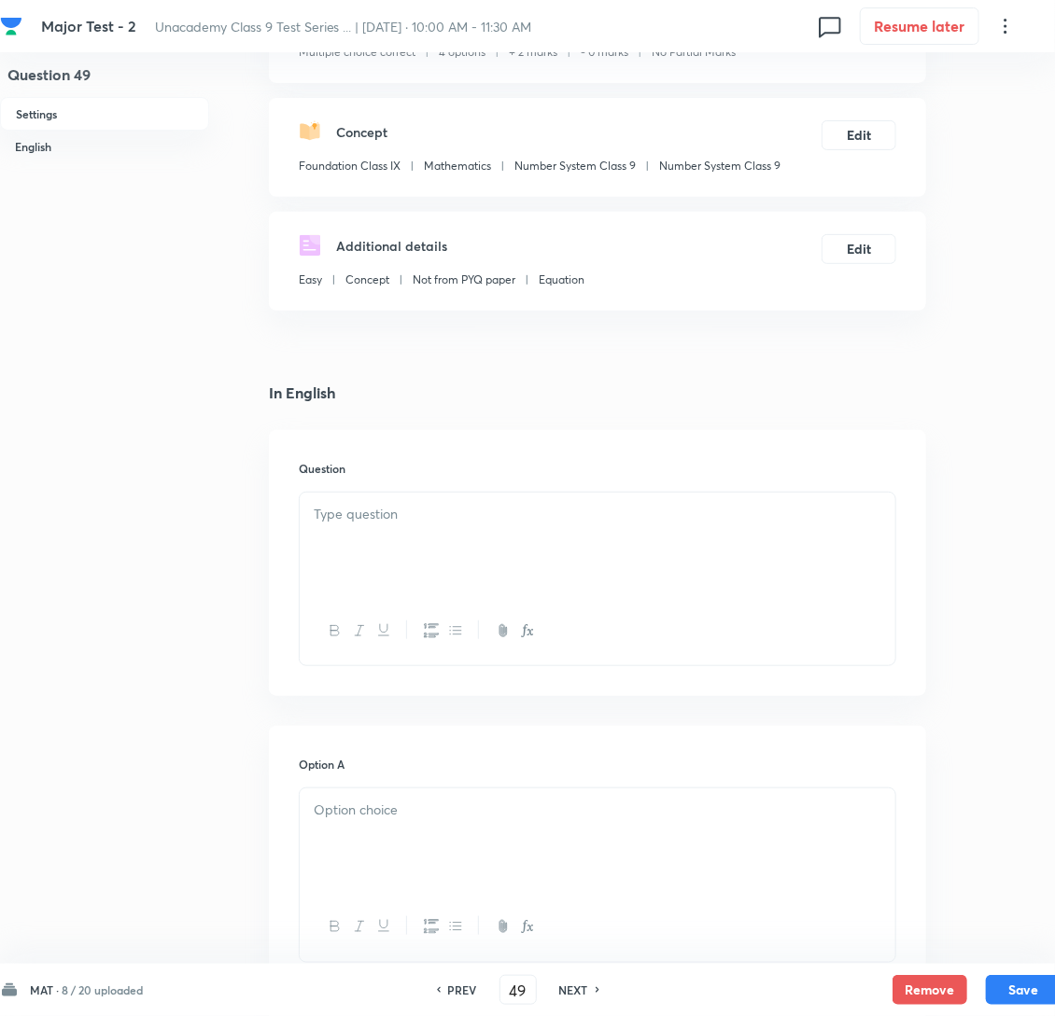
scroll to position [280, 0]
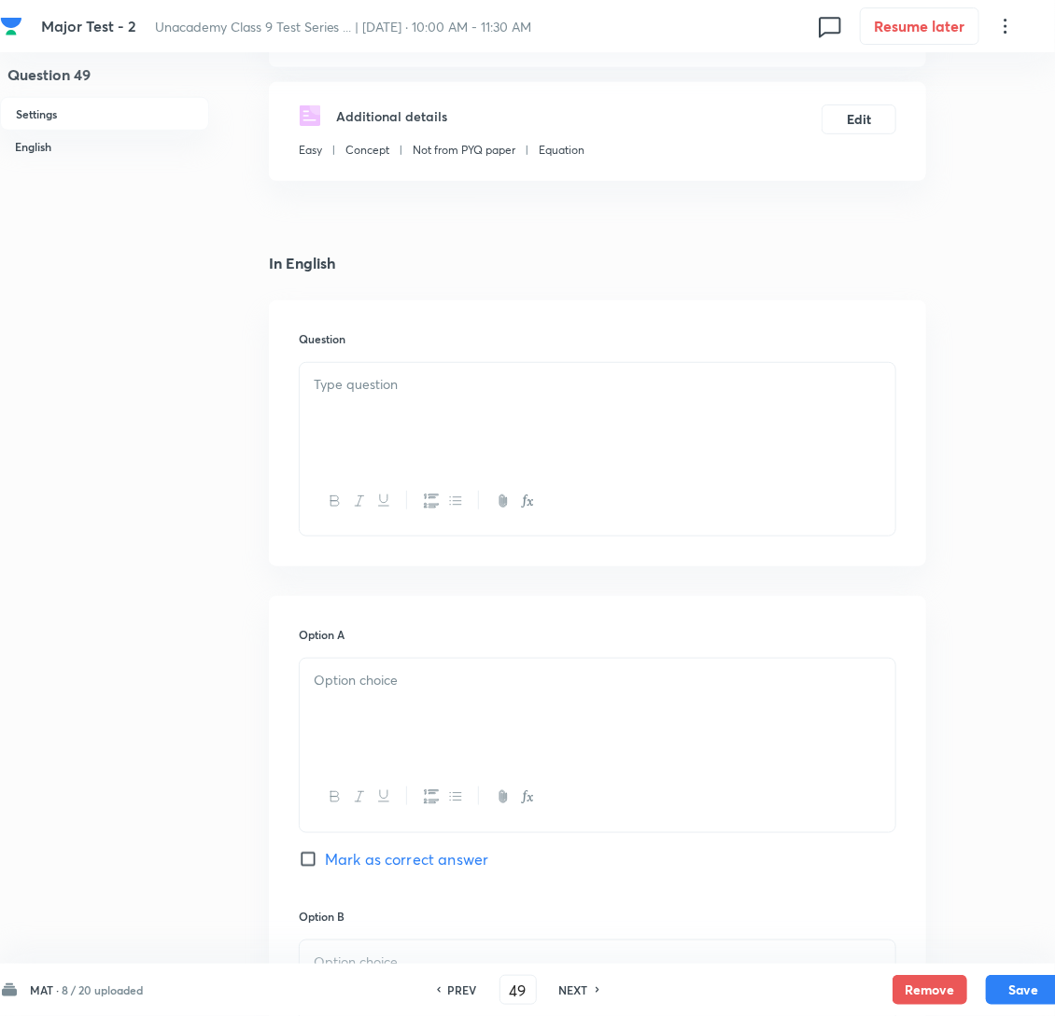
click at [475, 396] on p at bounding box center [598, 384] width 568 height 21
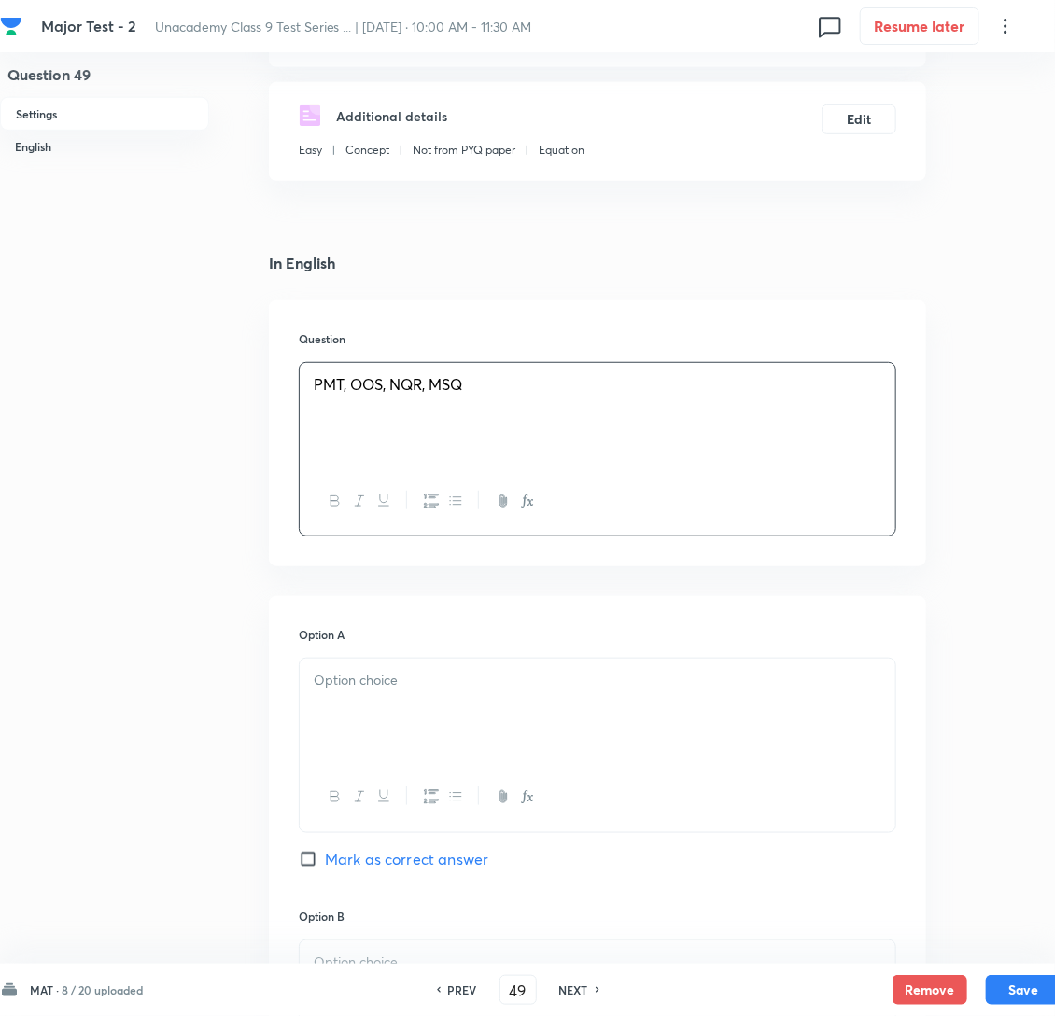
drag, startPoint x: 346, startPoint y: 714, endPoint x: 313, endPoint y: 713, distance: 33.6
click at [346, 692] on p at bounding box center [598, 680] width 568 height 21
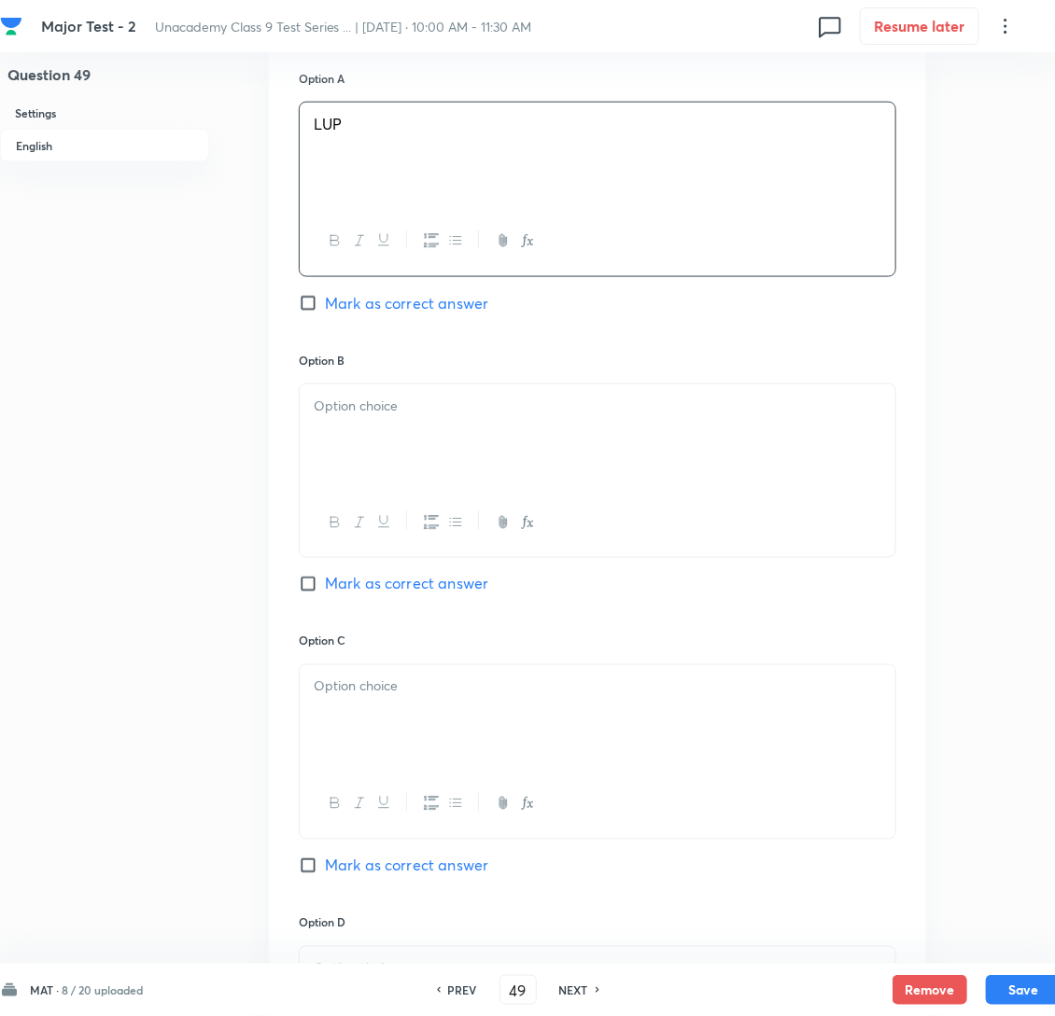
scroll to position [839, 0]
drag, startPoint x: 385, startPoint y: 470, endPoint x: 173, endPoint y: 470, distance: 211.9
click at [367, 473] on div at bounding box center [598, 434] width 596 height 105
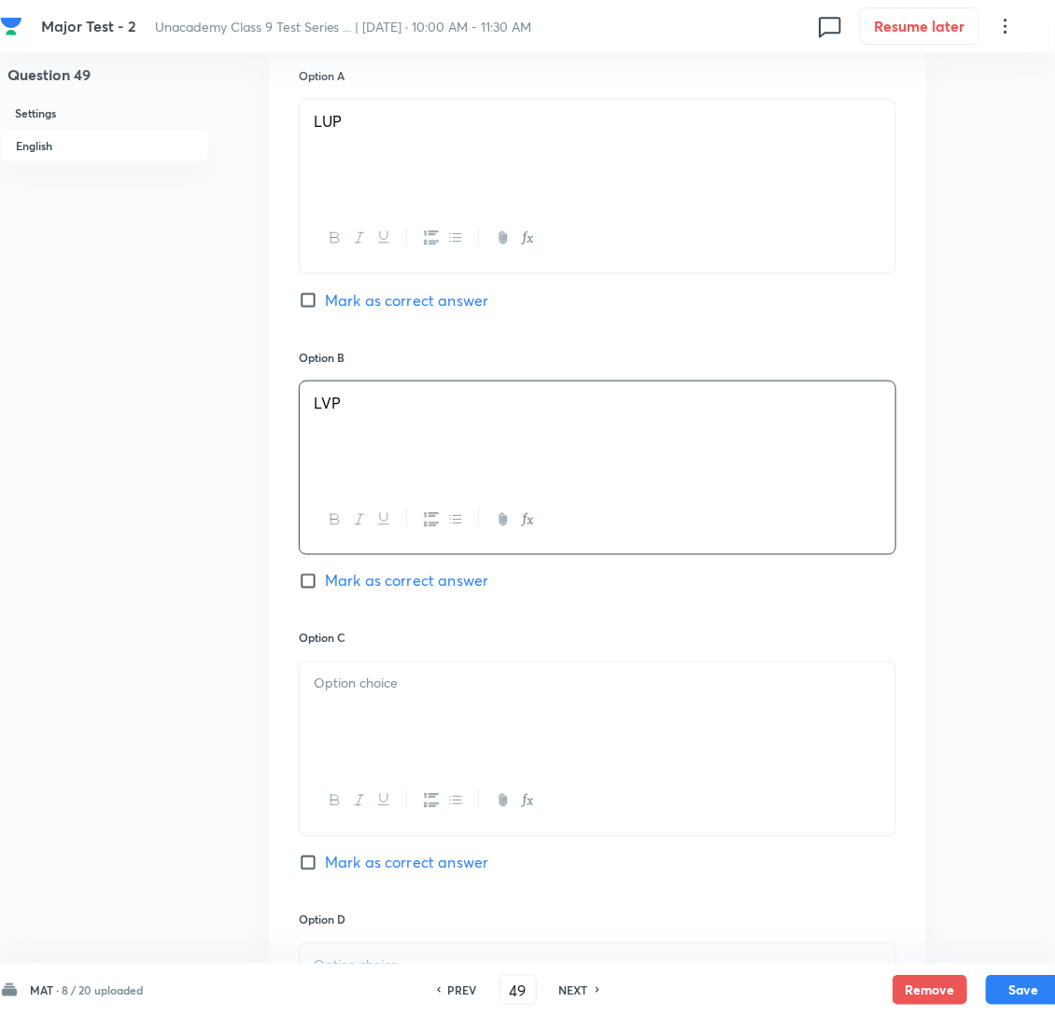
drag, startPoint x: 380, startPoint y: 708, endPoint x: 354, endPoint y: 713, distance: 26.7
click at [376, 711] on div at bounding box center [598, 715] width 596 height 105
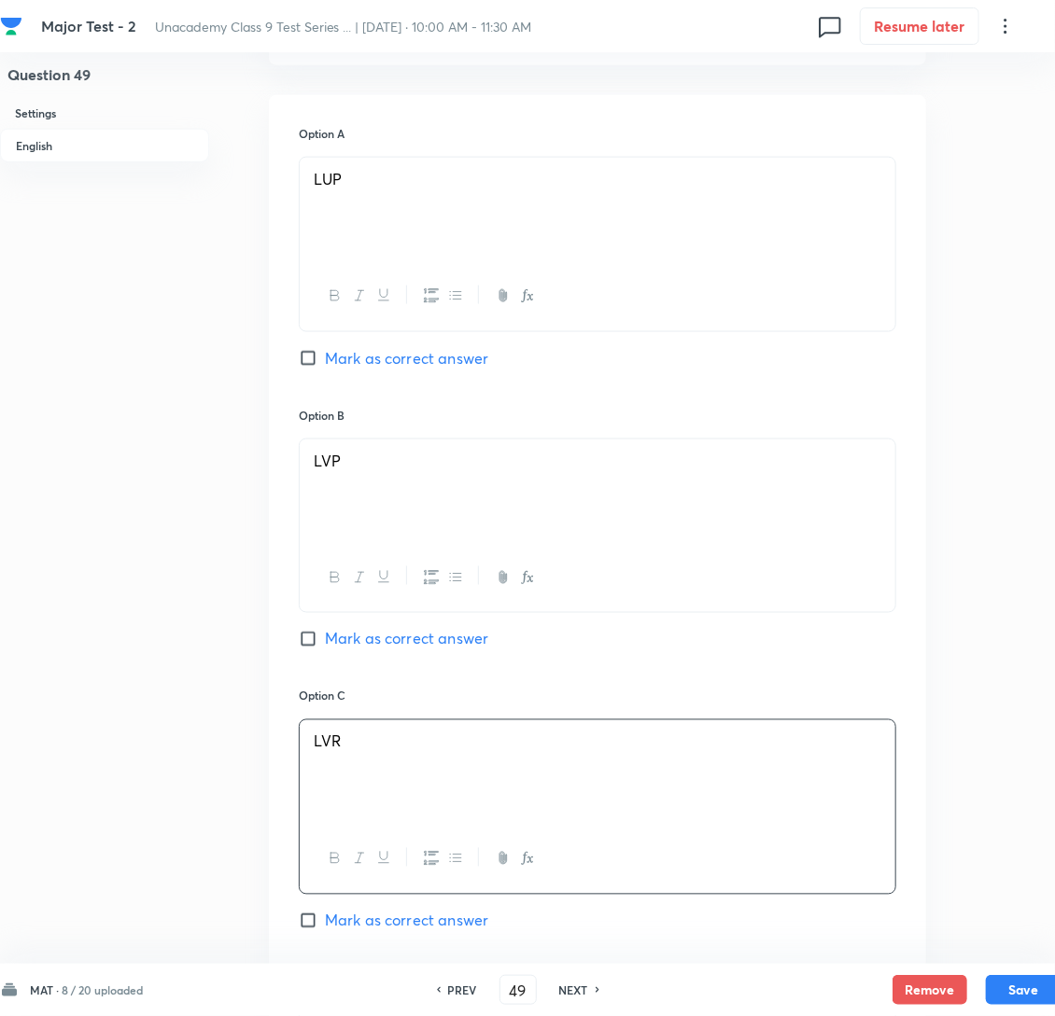
scroll to position [560, 0]
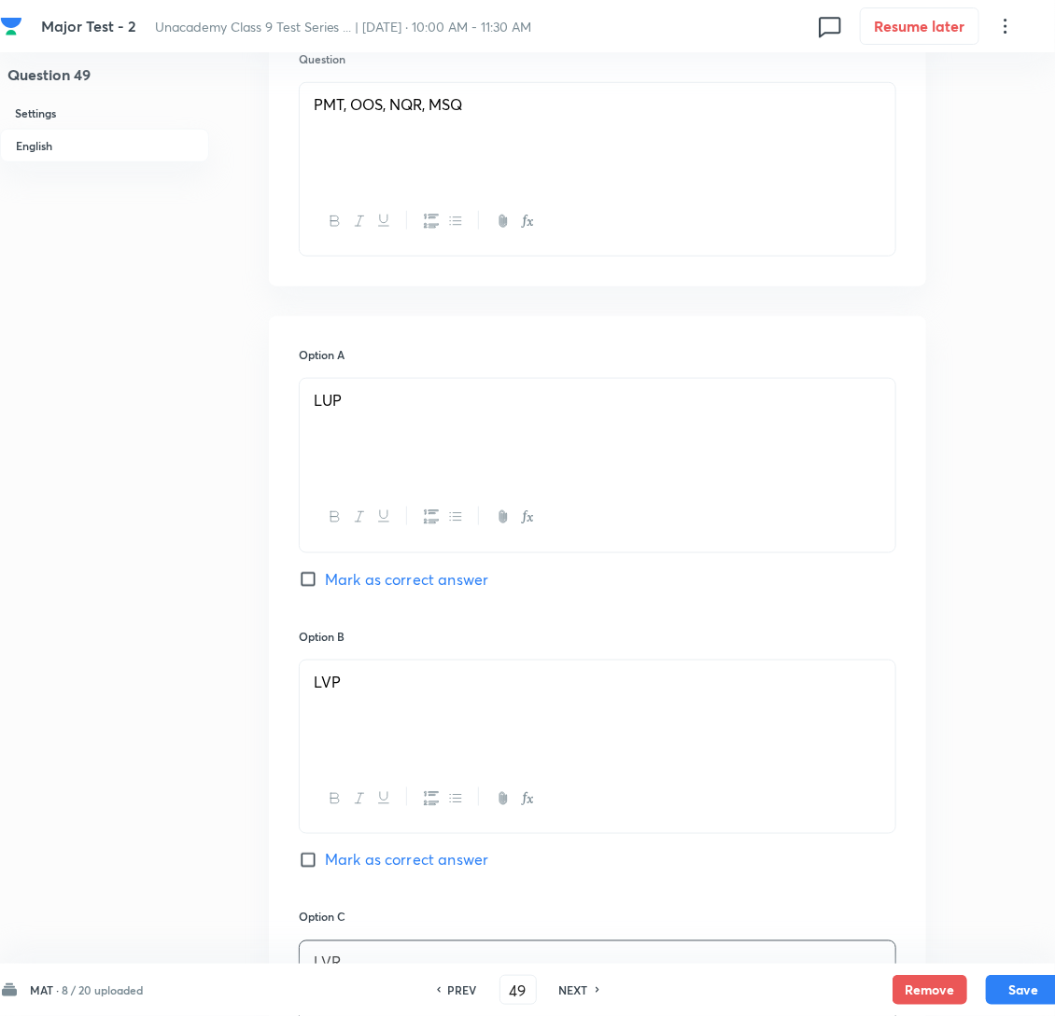
click at [301, 589] on input "Mark as correct answer" at bounding box center [312, 579] width 26 height 19
checkbox input "true"
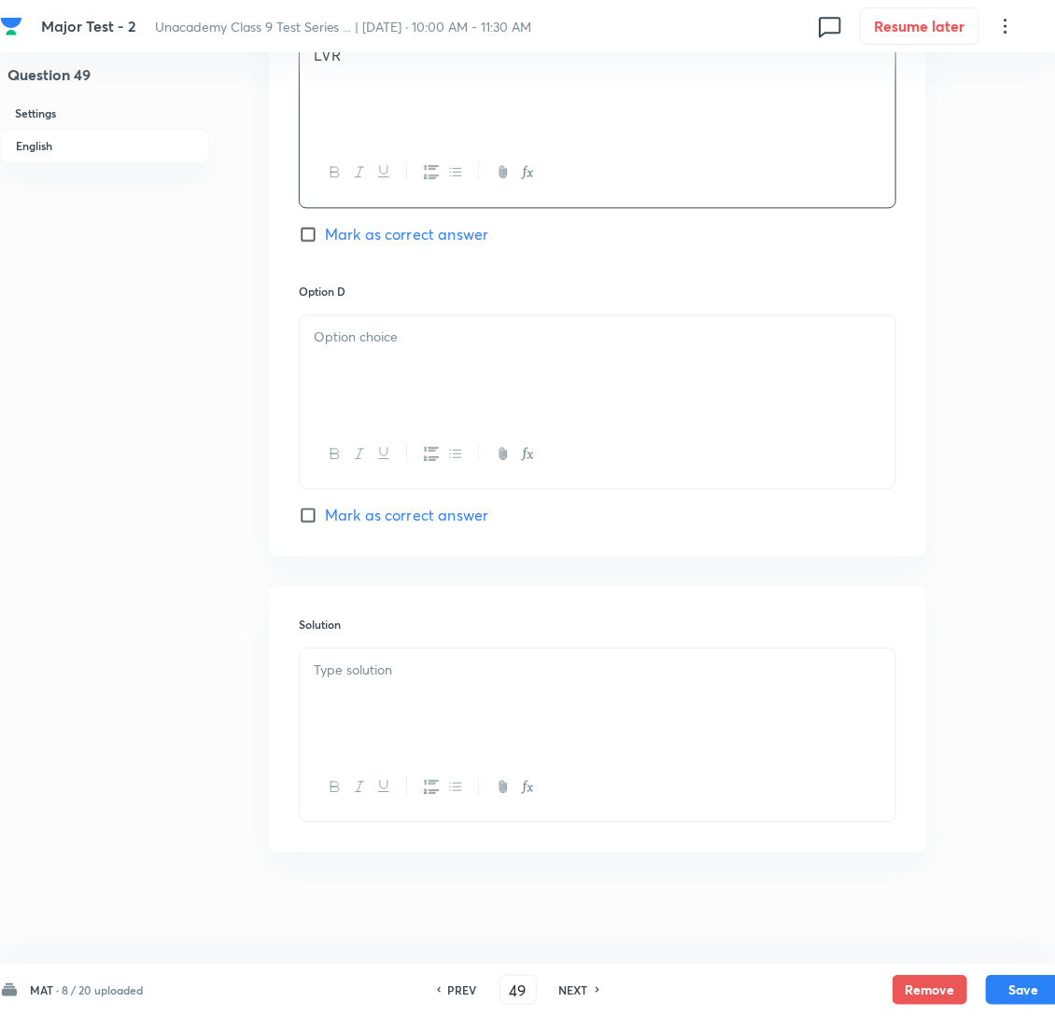
scroll to position [1515, 0]
click at [366, 708] on div at bounding box center [598, 701] width 596 height 105
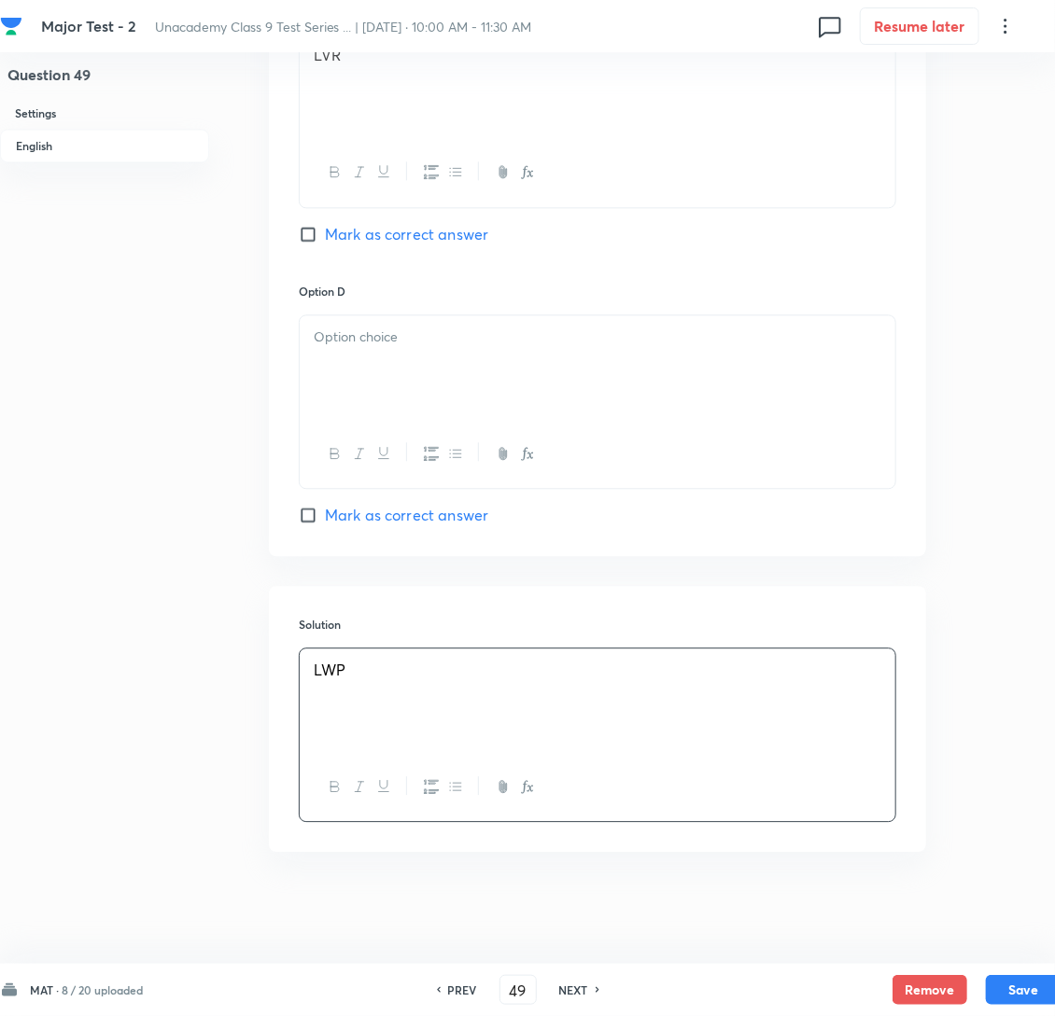
drag, startPoint x: 288, startPoint y: 688, endPoint x: 272, endPoint y: 688, distance: 16.8
click at [272, 688] on div "Solution LWP" at bounding box center [597, 719] width 657 height 266
click at [384, 380] on div at bounding box center [598, 367] width 596 height 105
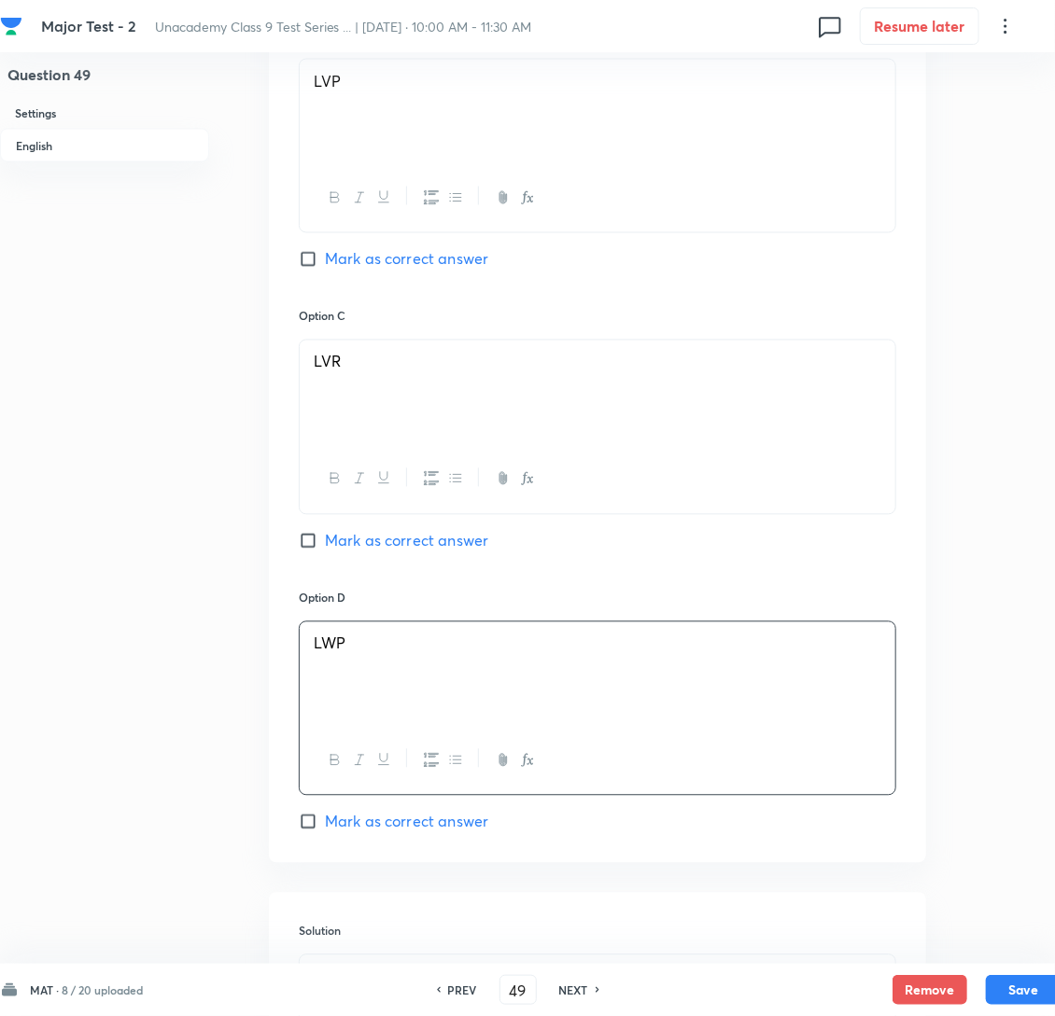
scroll to position [1095, 0]
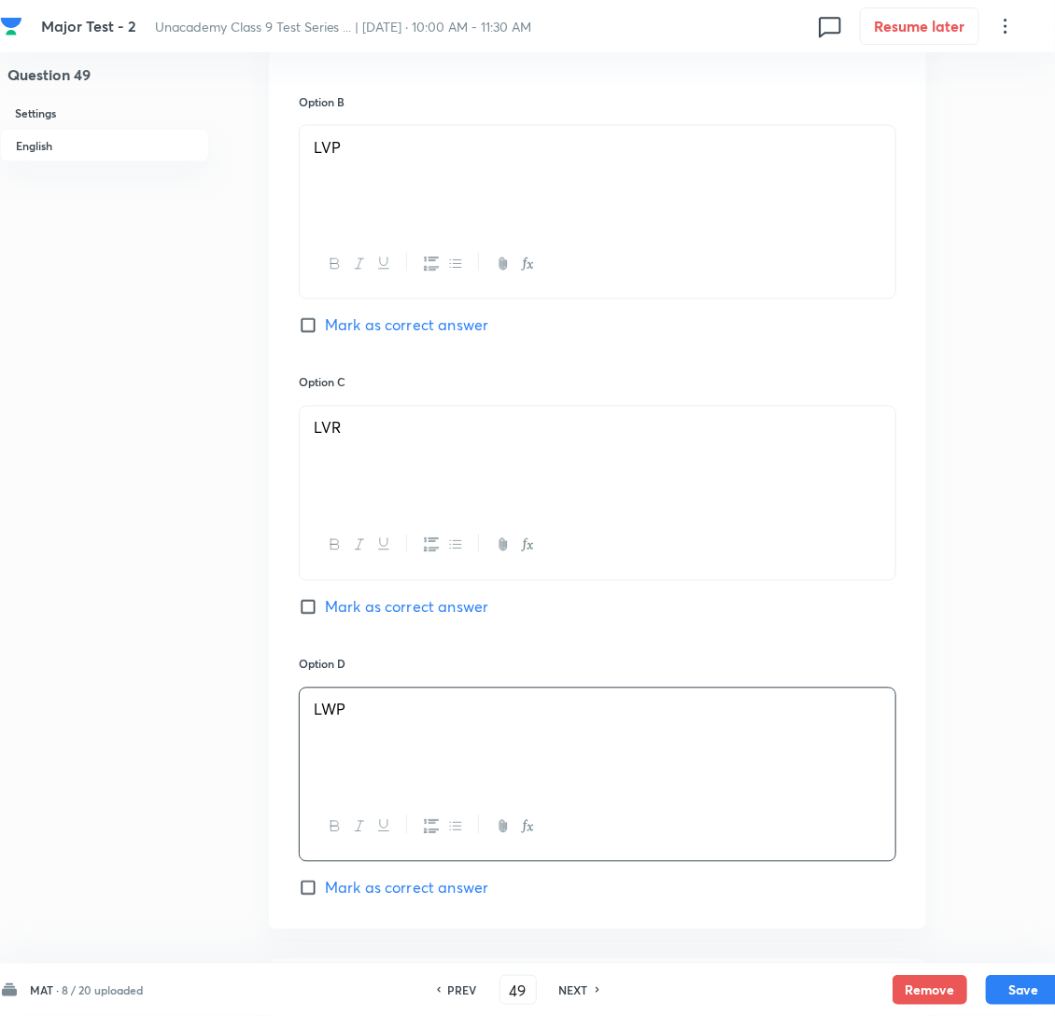
click at [440, 779] on div "LWP" at bounding box center [598, 741] width 596 height 105
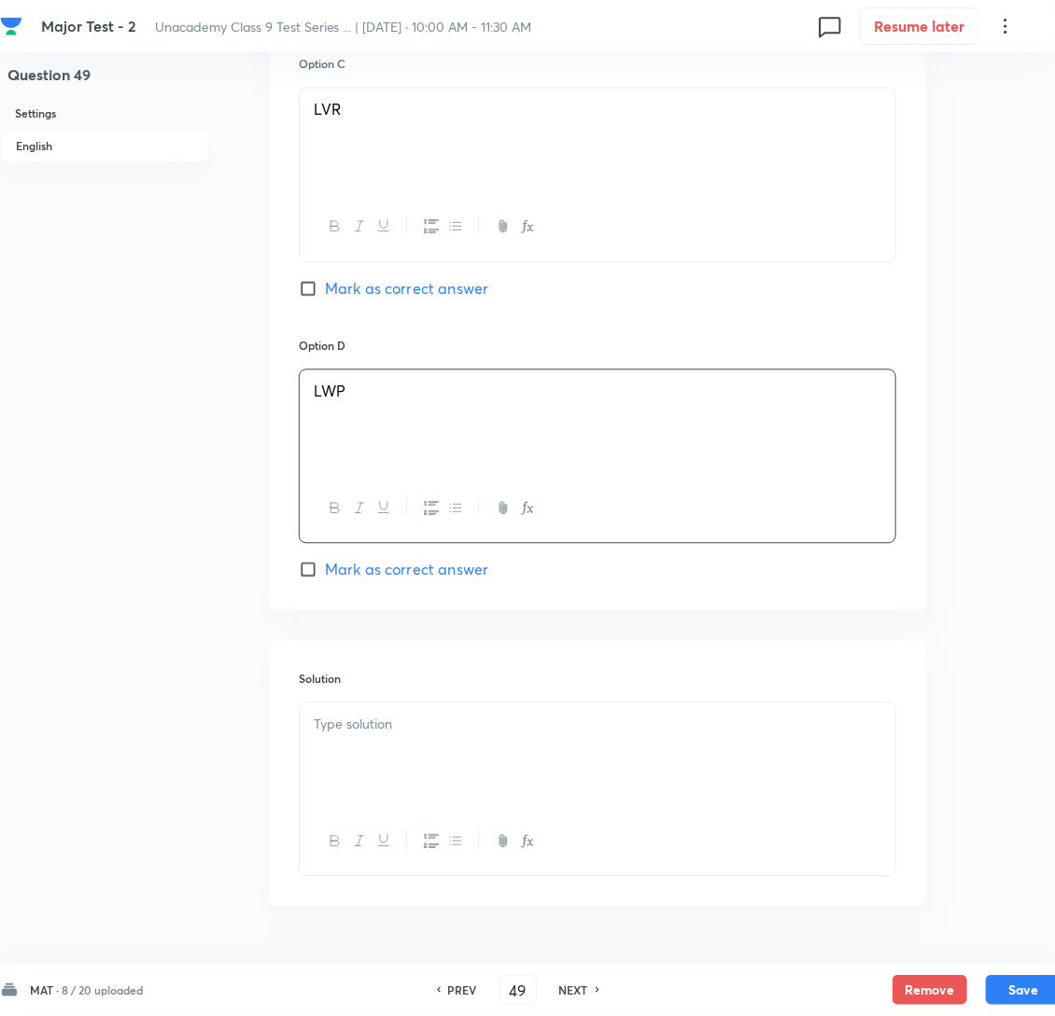
scroll to position [1515, 0]
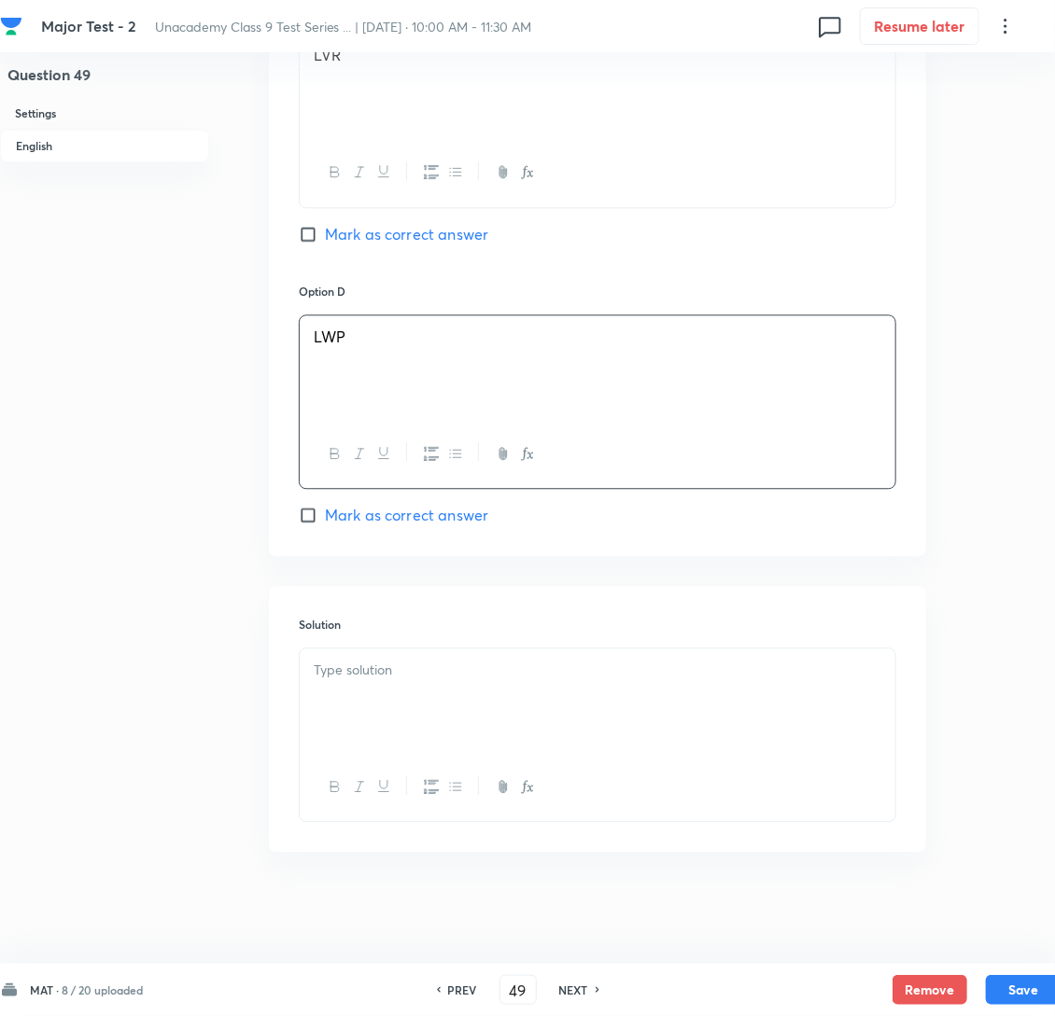
drag, startPoint x: 387, startPoint y: 692, endPoint x: 395, endPoint y: 701, distance: 12.0
click at [388, 694] on div at bounding box center [598, 701] width 596 height 105
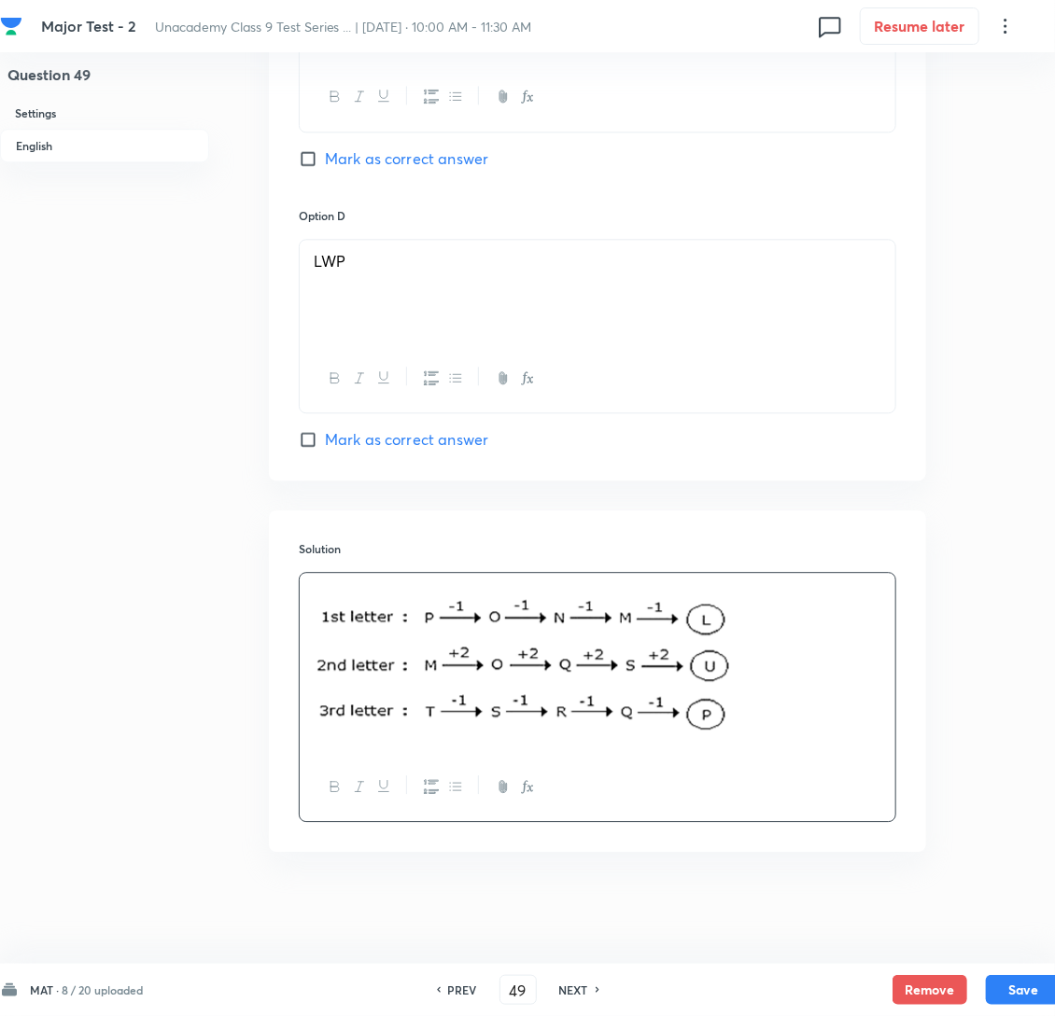
scroll to position [1591, 0]
click at [1005, 982] on button "Save" at bounding box center [1023, 989] width 75 height 30
type input "50"
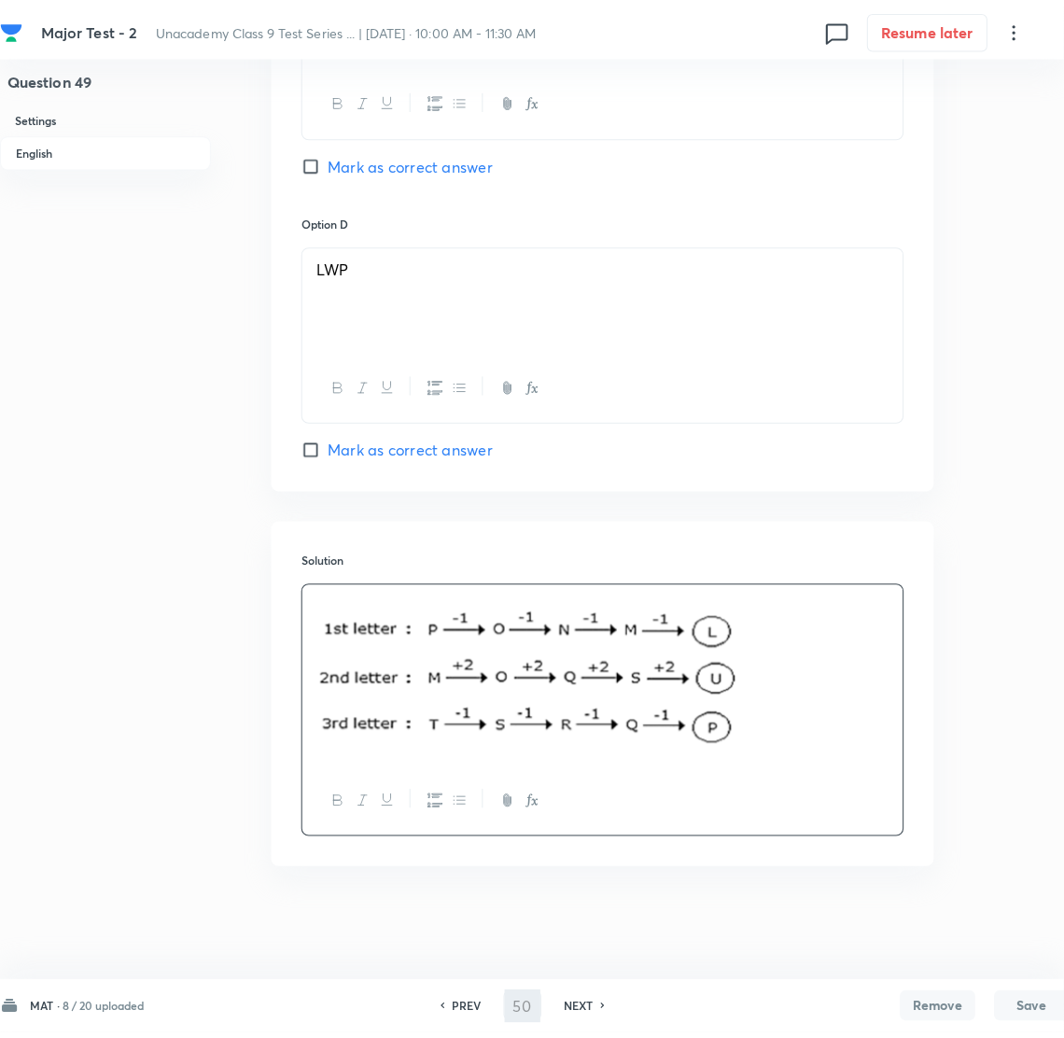
scroll to position [0, 0]
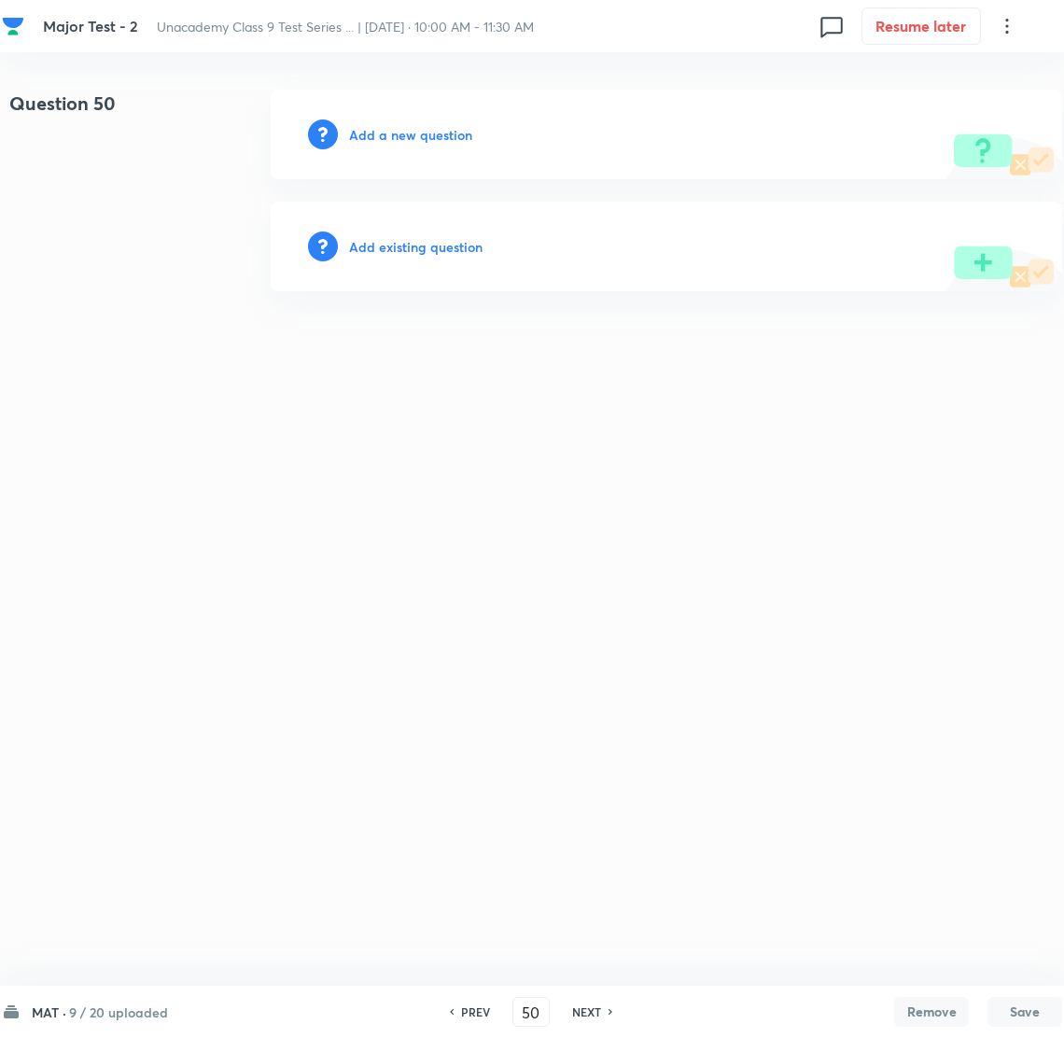
click at [402, 140] on h6 "Add a new question" at bounding box center [410, 135] width 123 height 20
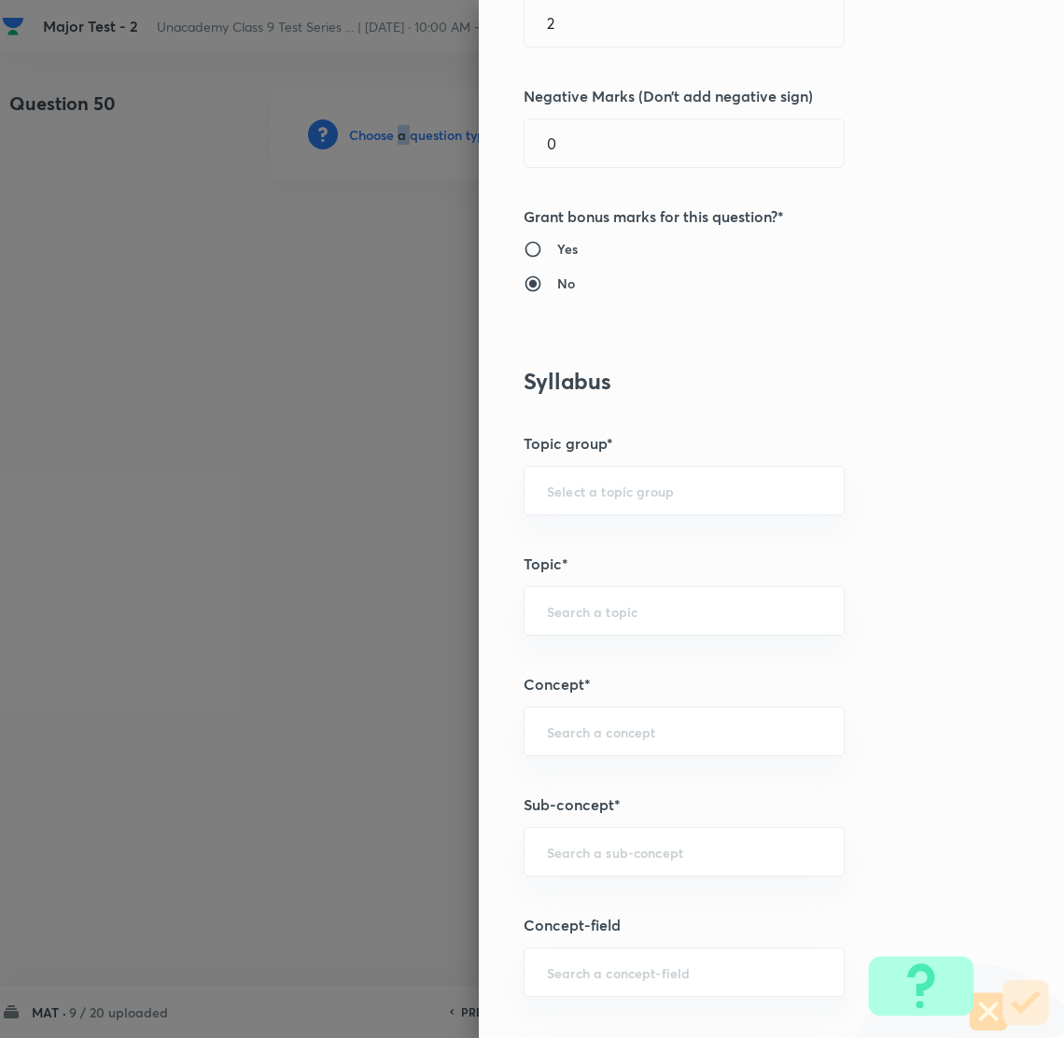
scroll to position [839, 0]
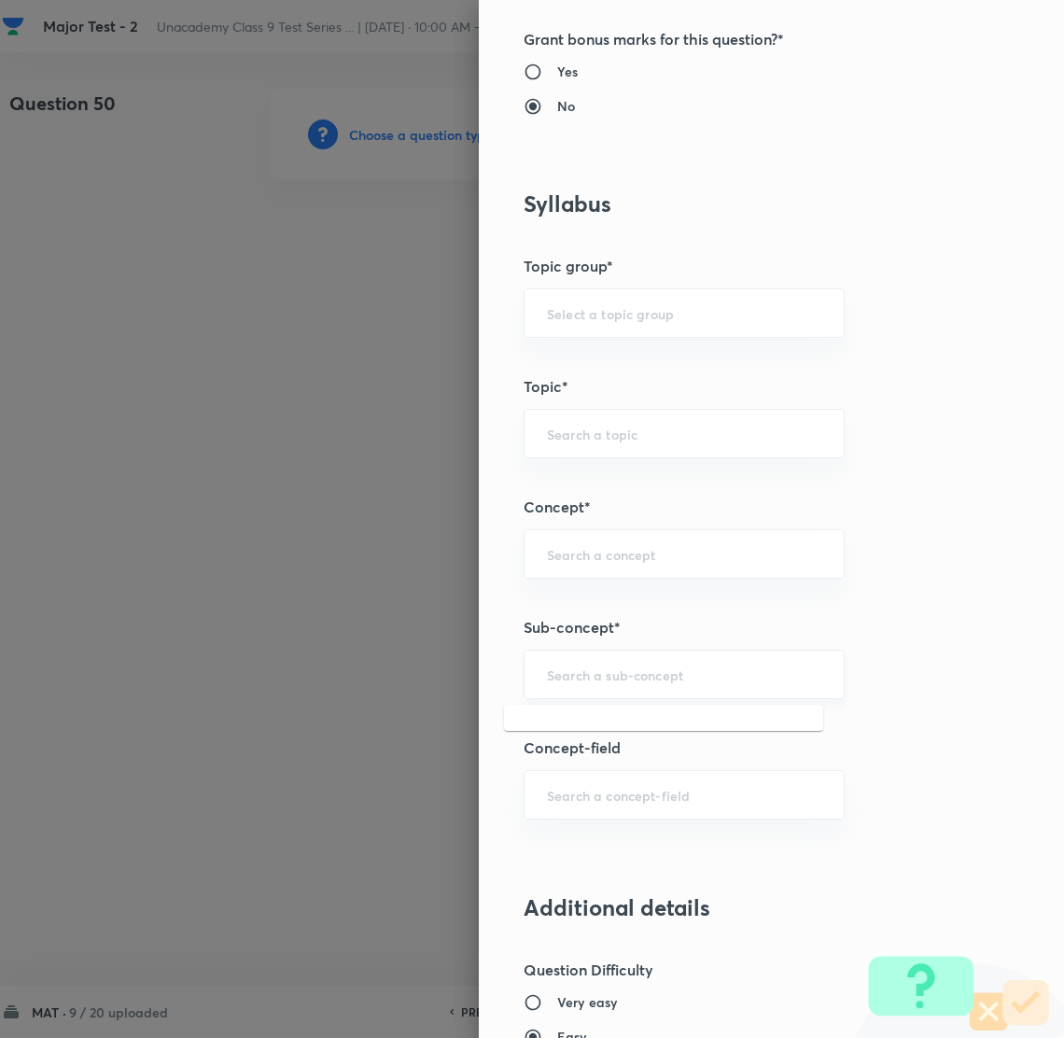
click at [604, 674] on input "text" at bounding box center [684, 675] width 274 height 18
click at [652, 720] on li "Number System Class 9" at bounding box center [663, 729] width 319 height 34
type input "Number System Class 9"
type input "Foundation Class IX"
type input "Mathematics"
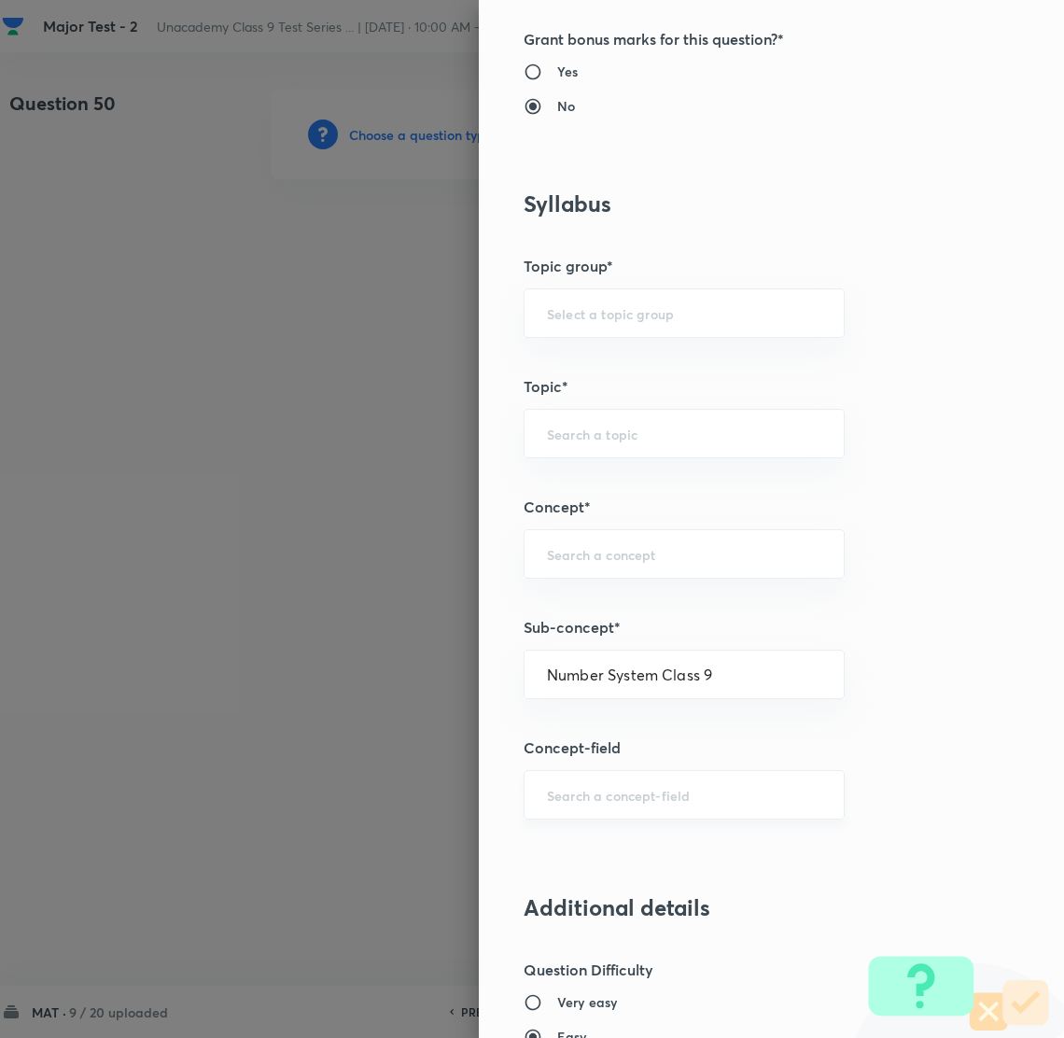
type input "Number System Class 9"
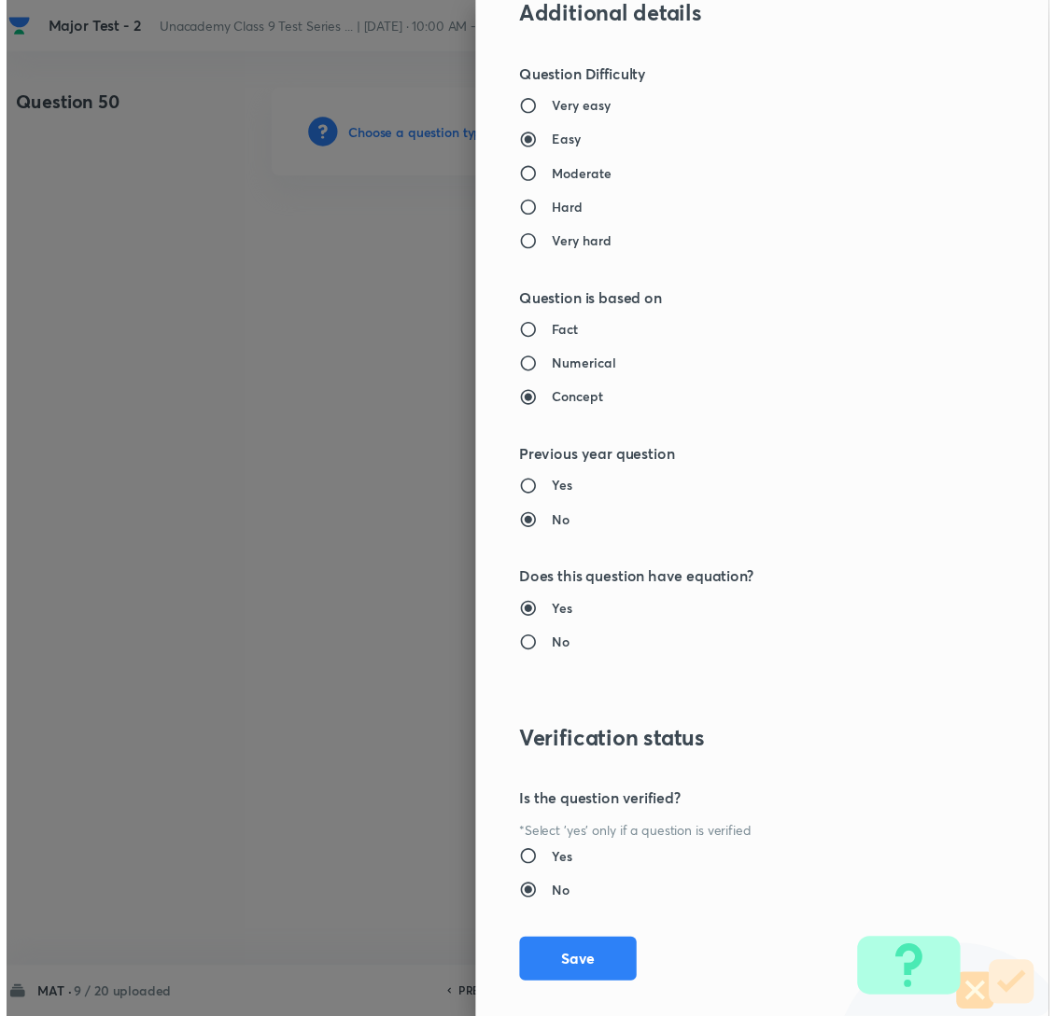
scroll to position [1758, 0]
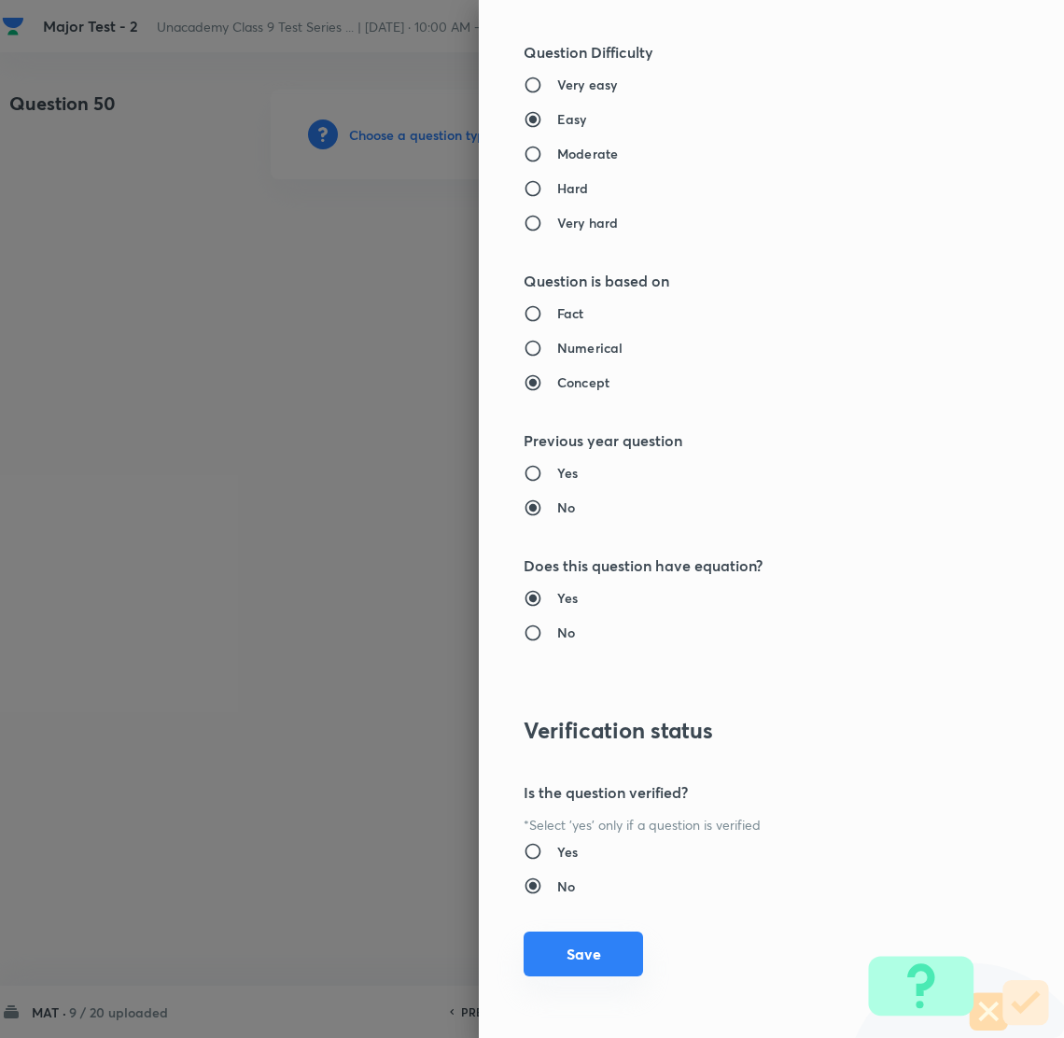
click at [555, 955] on button "Save" at bounding box center [583, 954] width 119 height 45
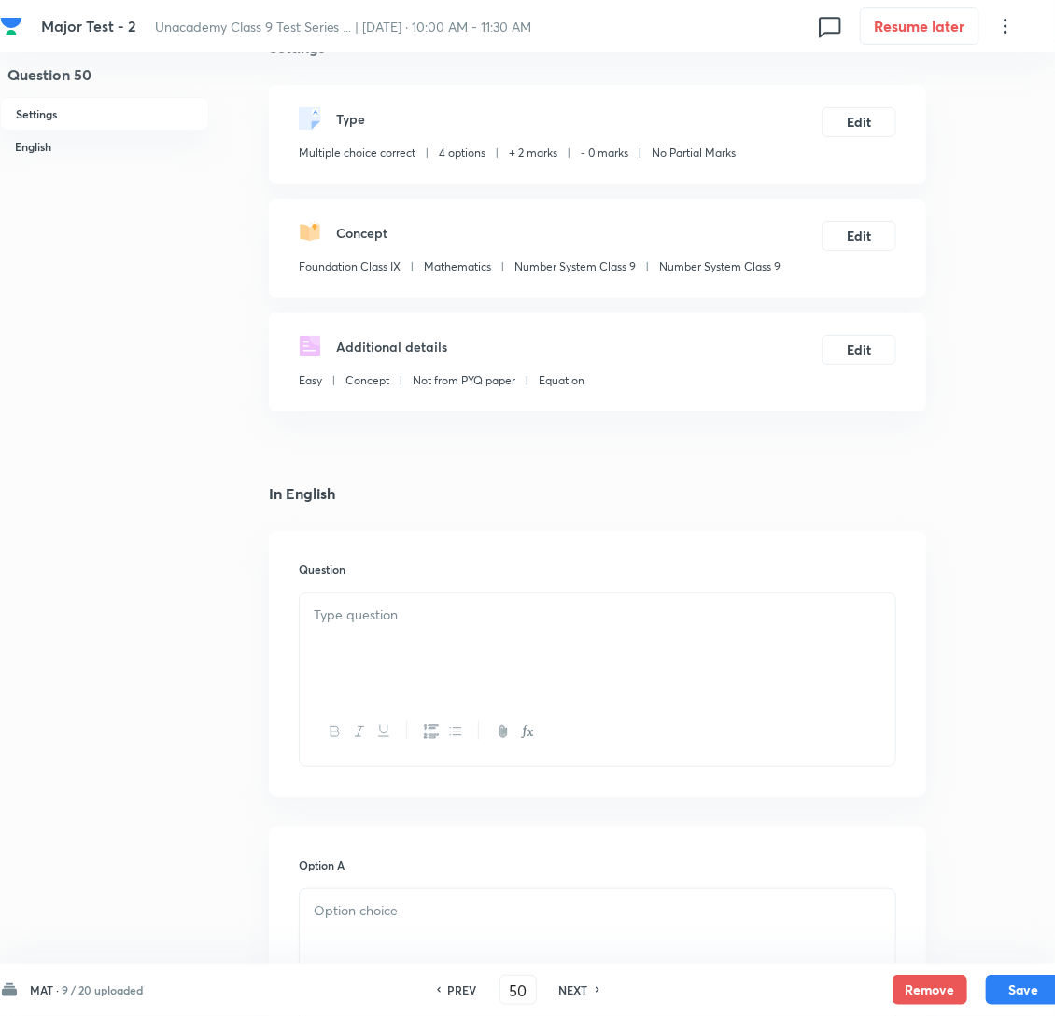
scroll to position [140, 0]
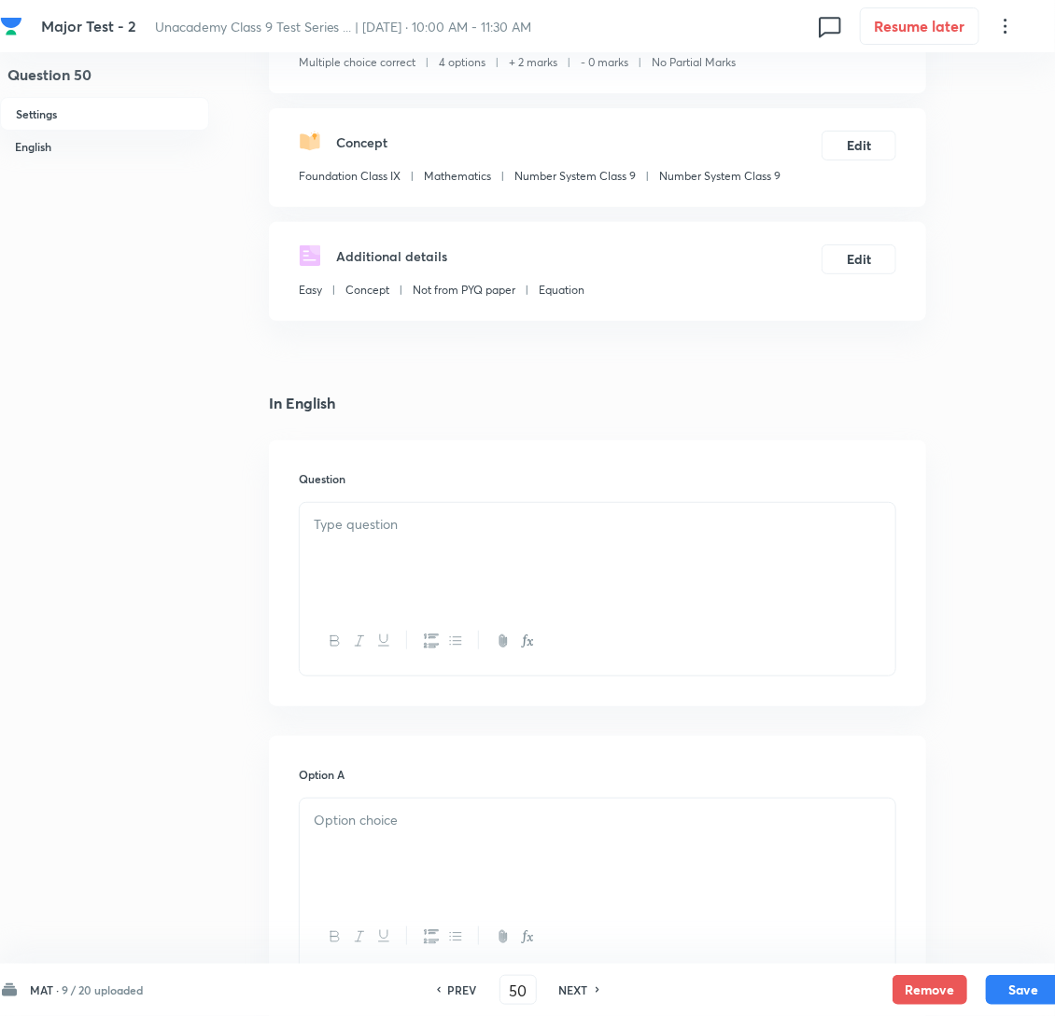
click at [361, 487] on h6 "Question" at bounding box center [597, 478] width 597 height 17
click at [376, 528] on div "Question" at bounding box center [597, 574] width 657 height 266
click at [365, 576] on div at bounding box center [598, 555] width 596 height 105
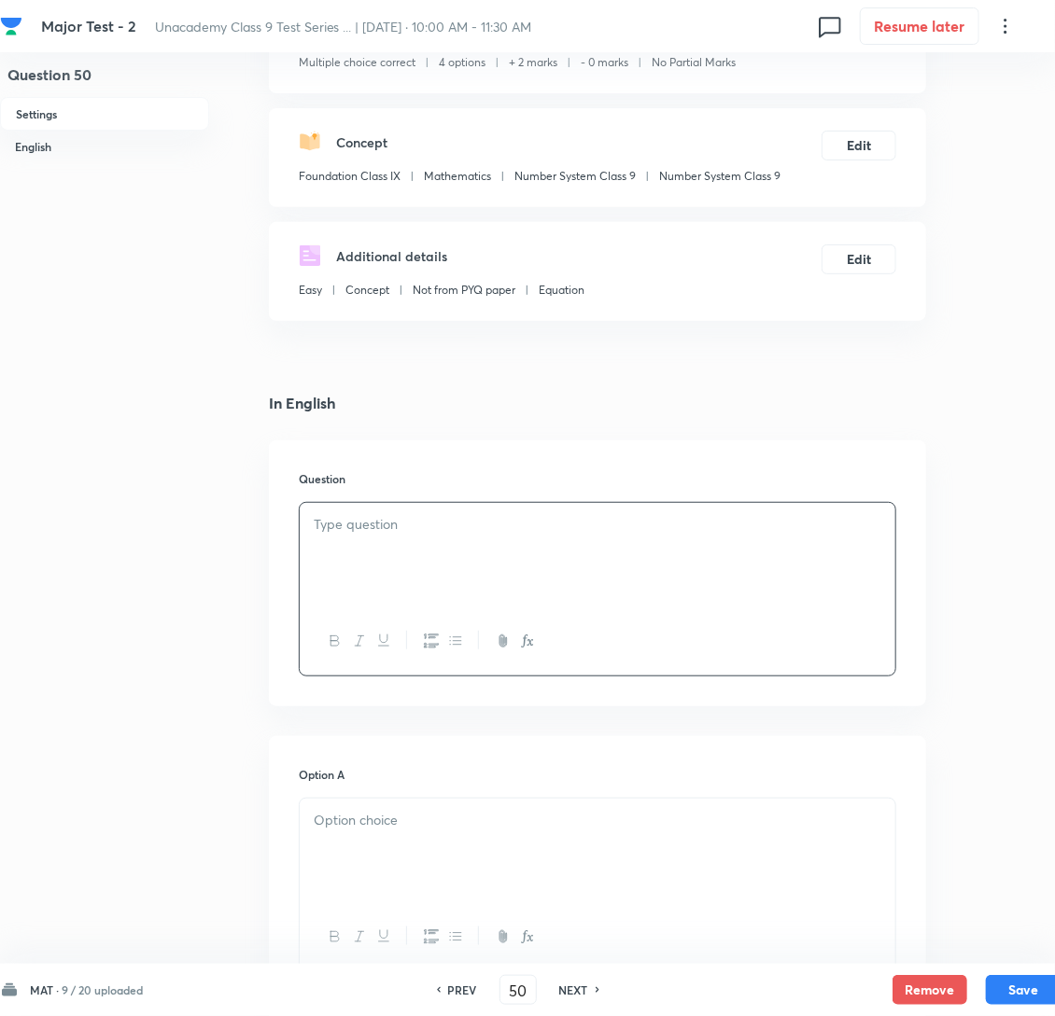
click at [453, 536] on p at bounding box center [598, 524] width 568 height 21
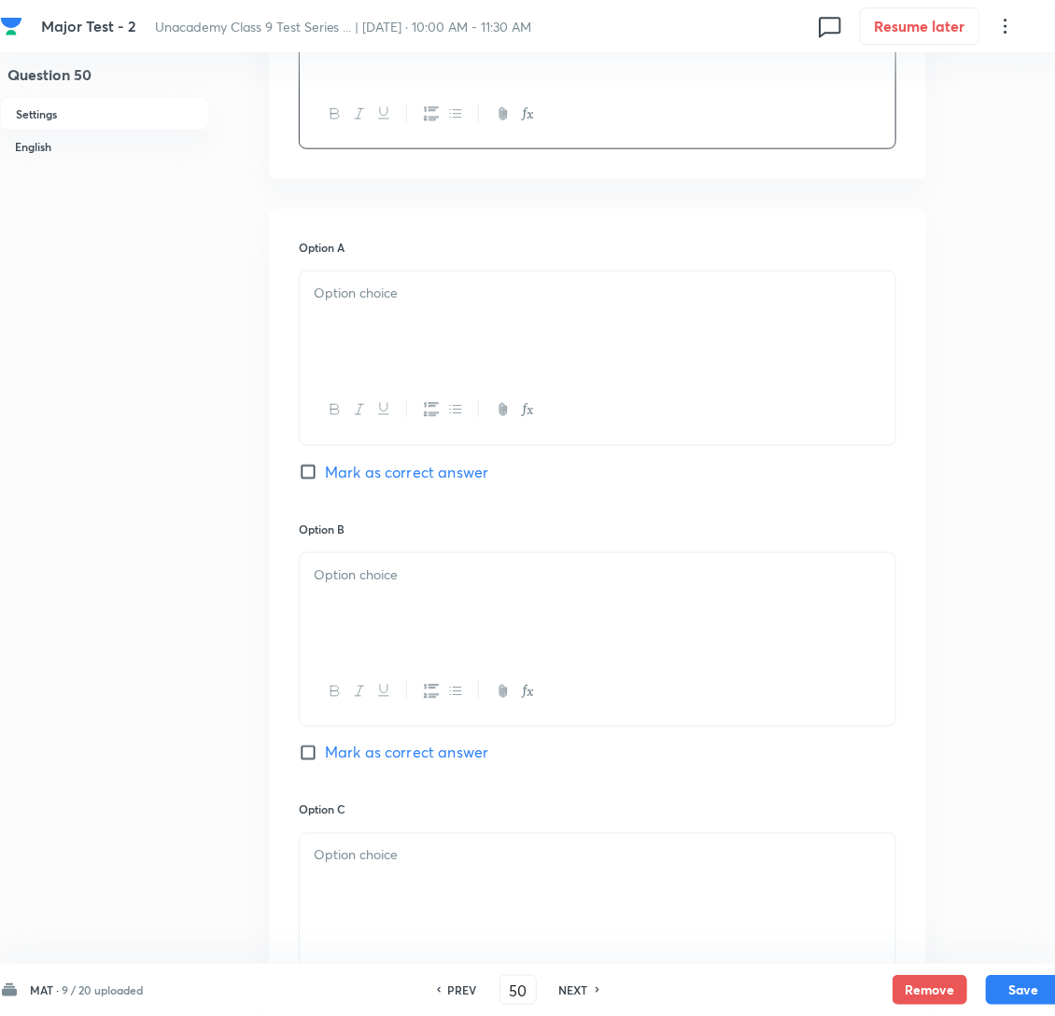
scroll to position [699, 0]
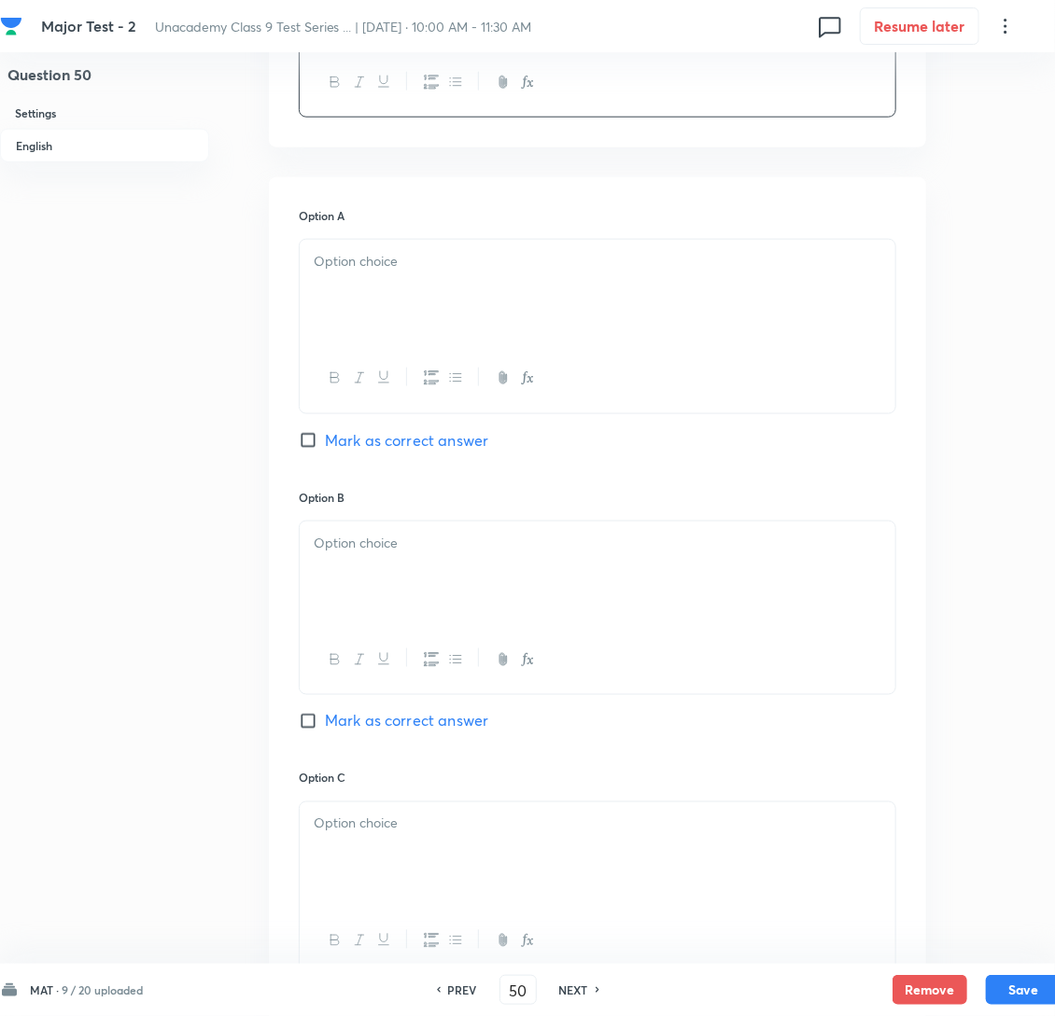
drag, startPoint x: 449, startPoint y: 311, endPoint x: 288, endPoint y: 313, distance: 160.6
click at [425, 310] on div at bounding box center [598, 292] width 596 height 105
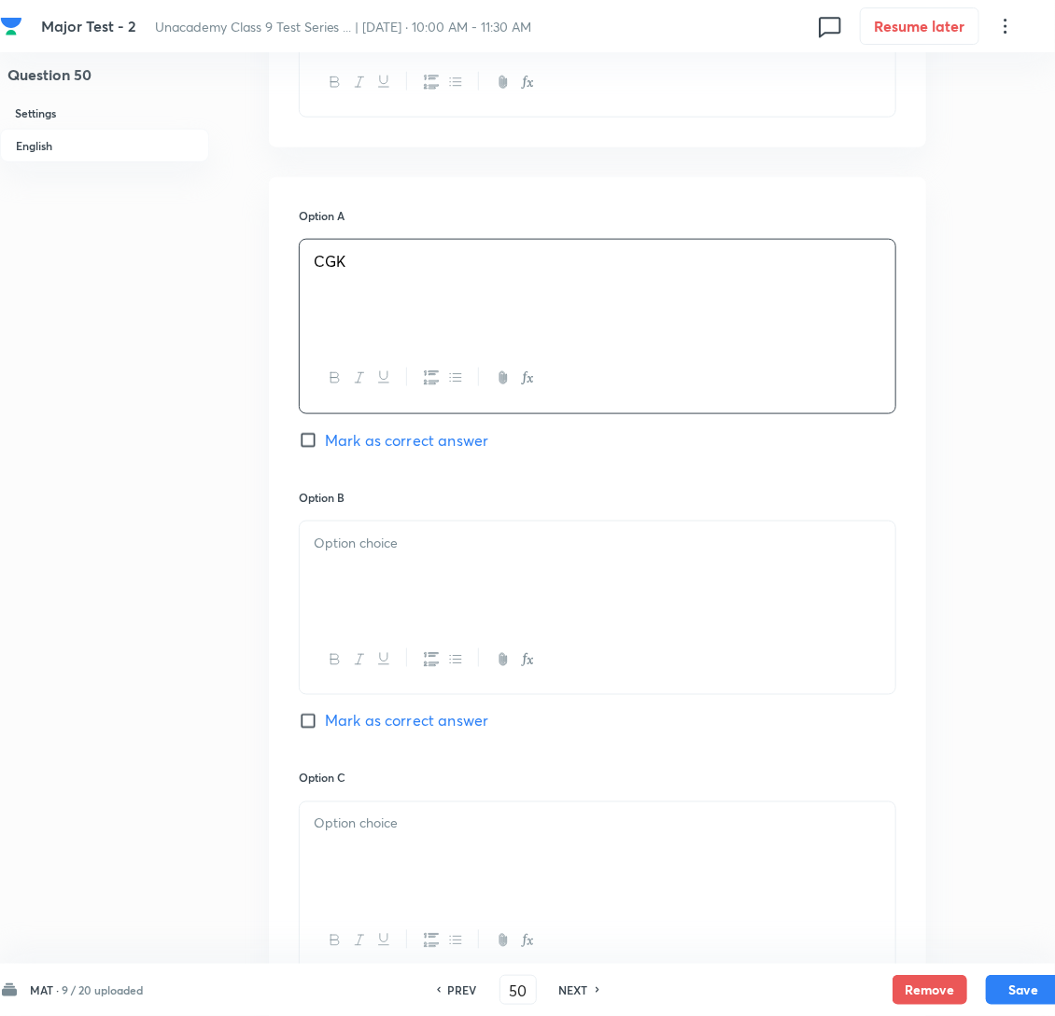
click at [408, 626] on div at bounding box center [598, 574] width 596 height 105
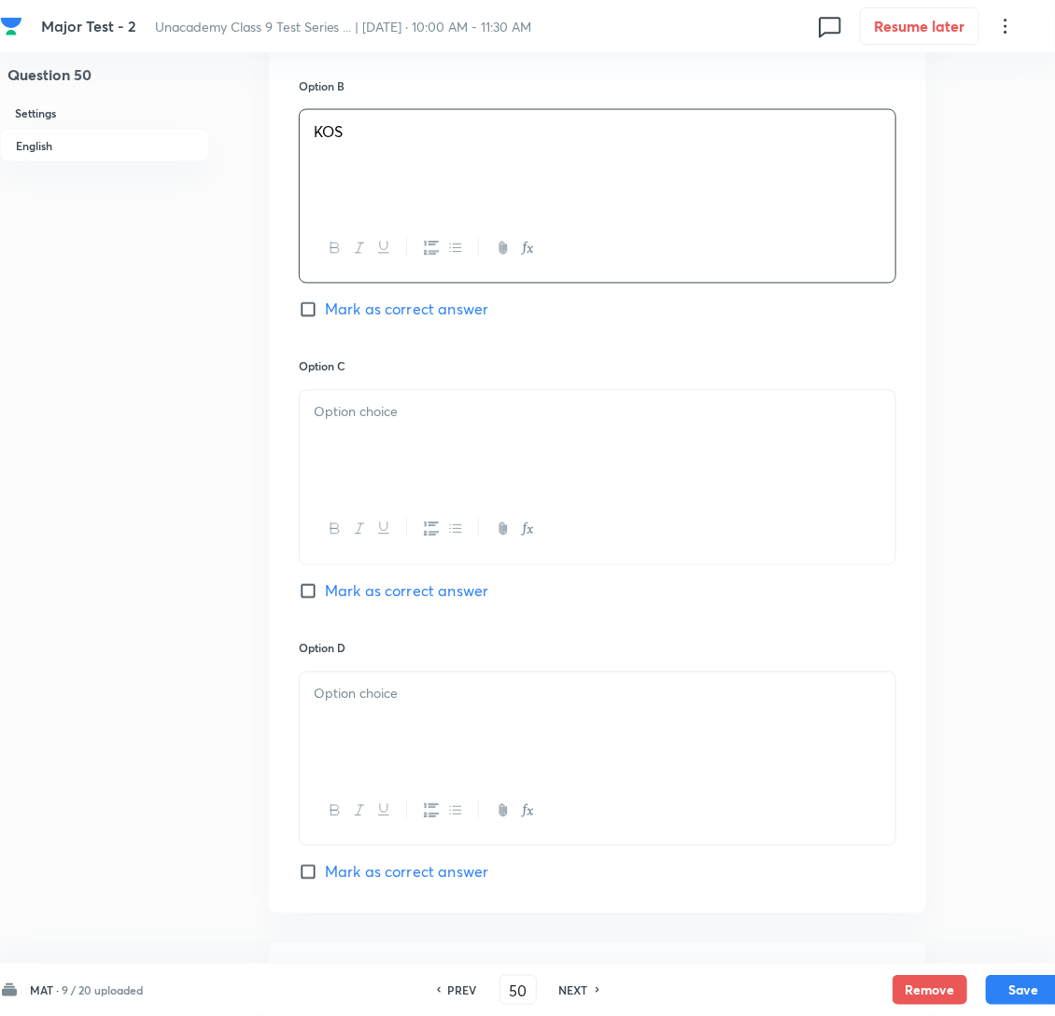
scroll to position [1120, 0]
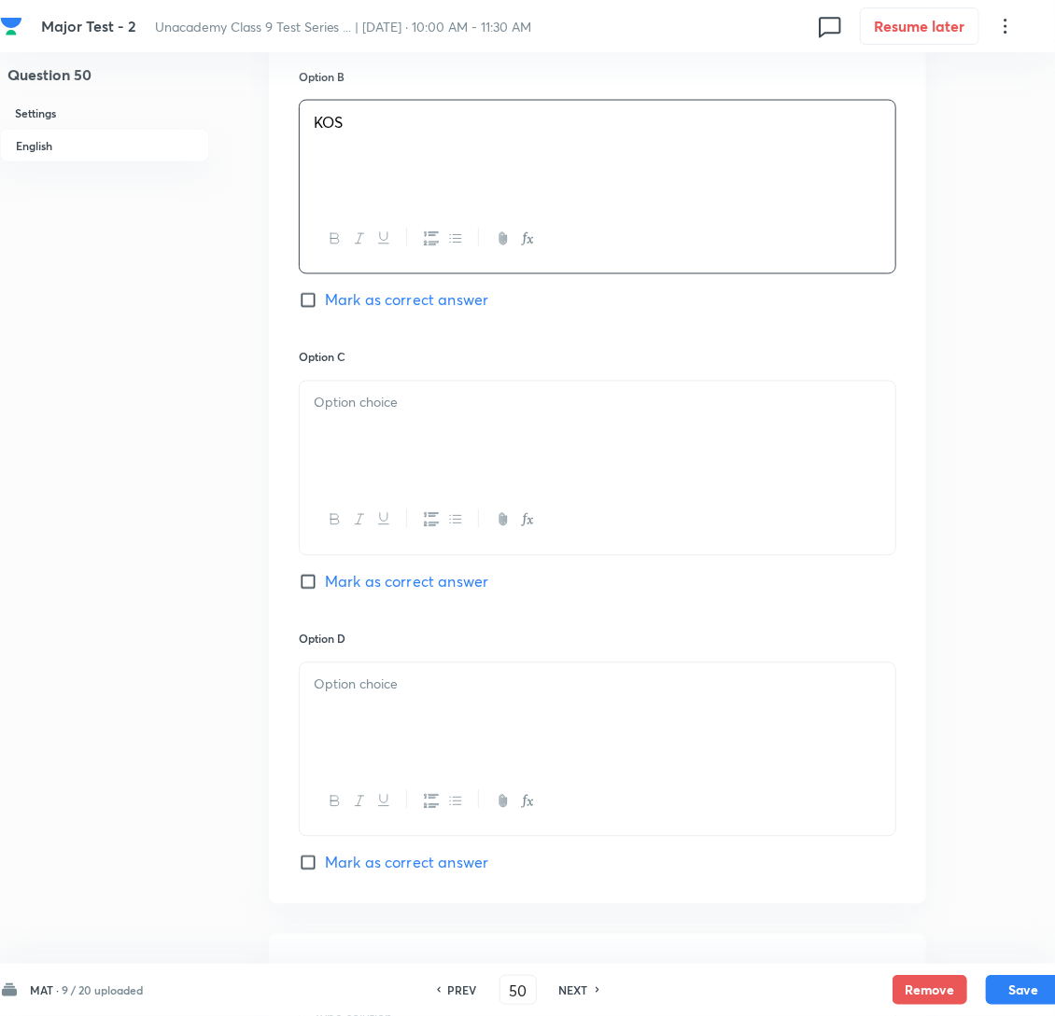
click at [388, 470] on div at bounding box center [598, 434] width 596 height 105
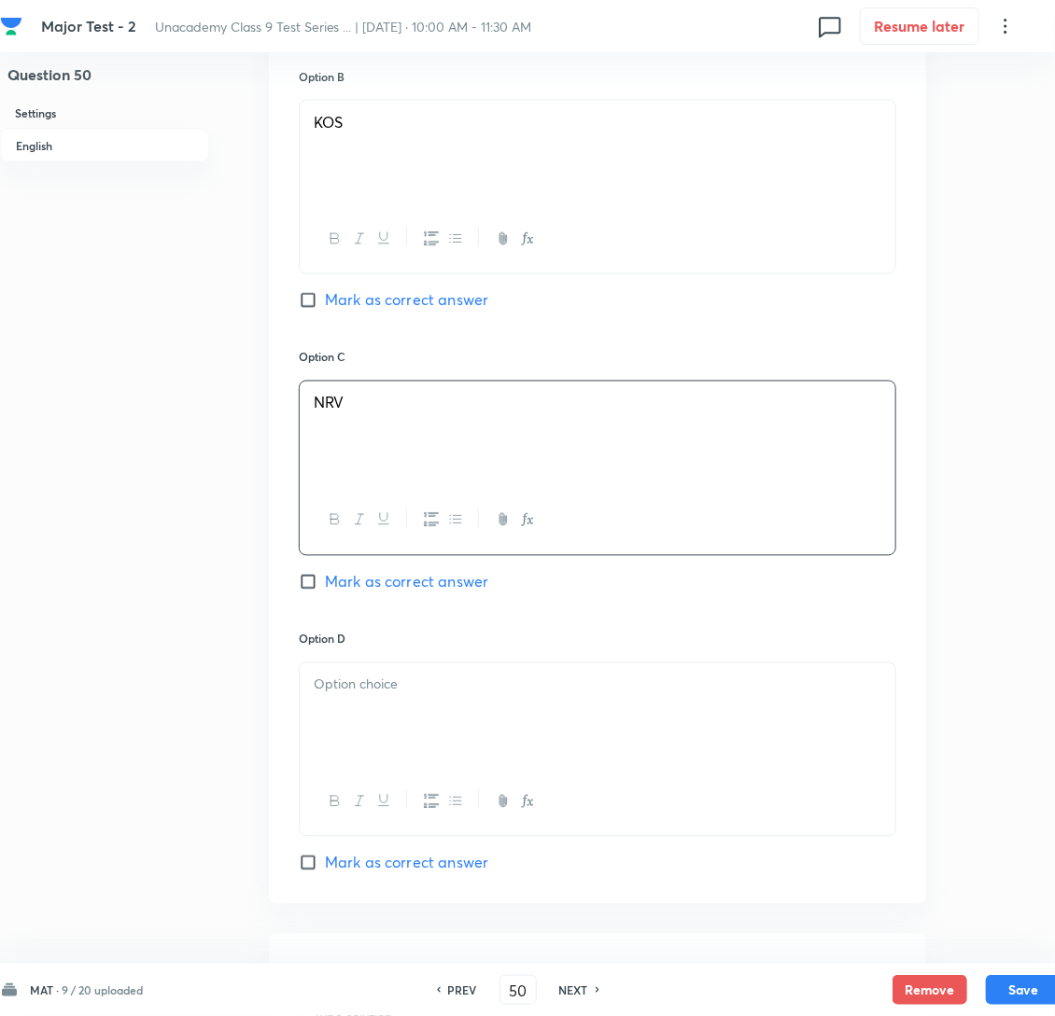
click at [294, 611] on div "Option A CGK [PERSON_NAME] as correct answer Option B [PERSON_NAME] as correct …" at bounding box center [597, 330] width 657 height 1148
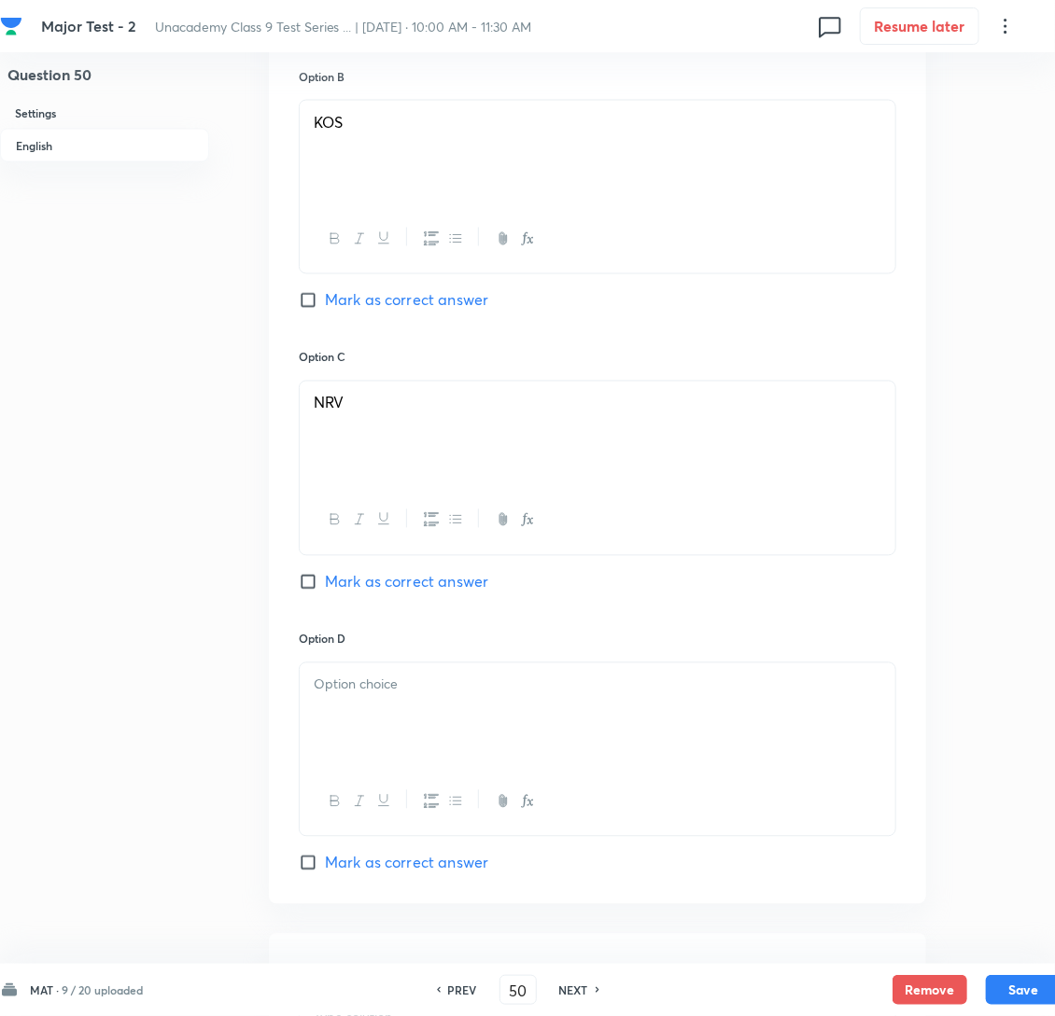
click at [301, 592] on input "Mark as correct answer" at bounding box center [312, 582] width 26 height 19
checkbox input "true"
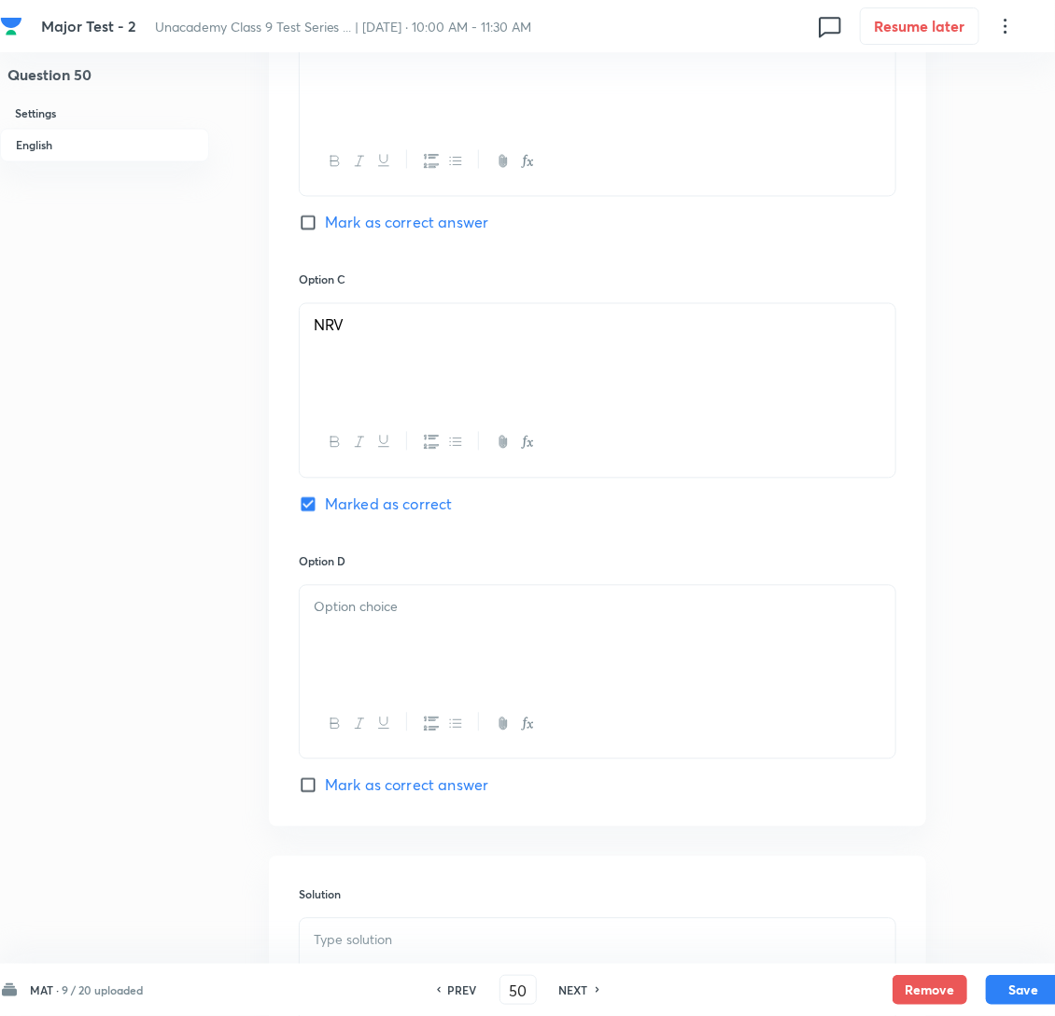
scroll to position [1515, 0]
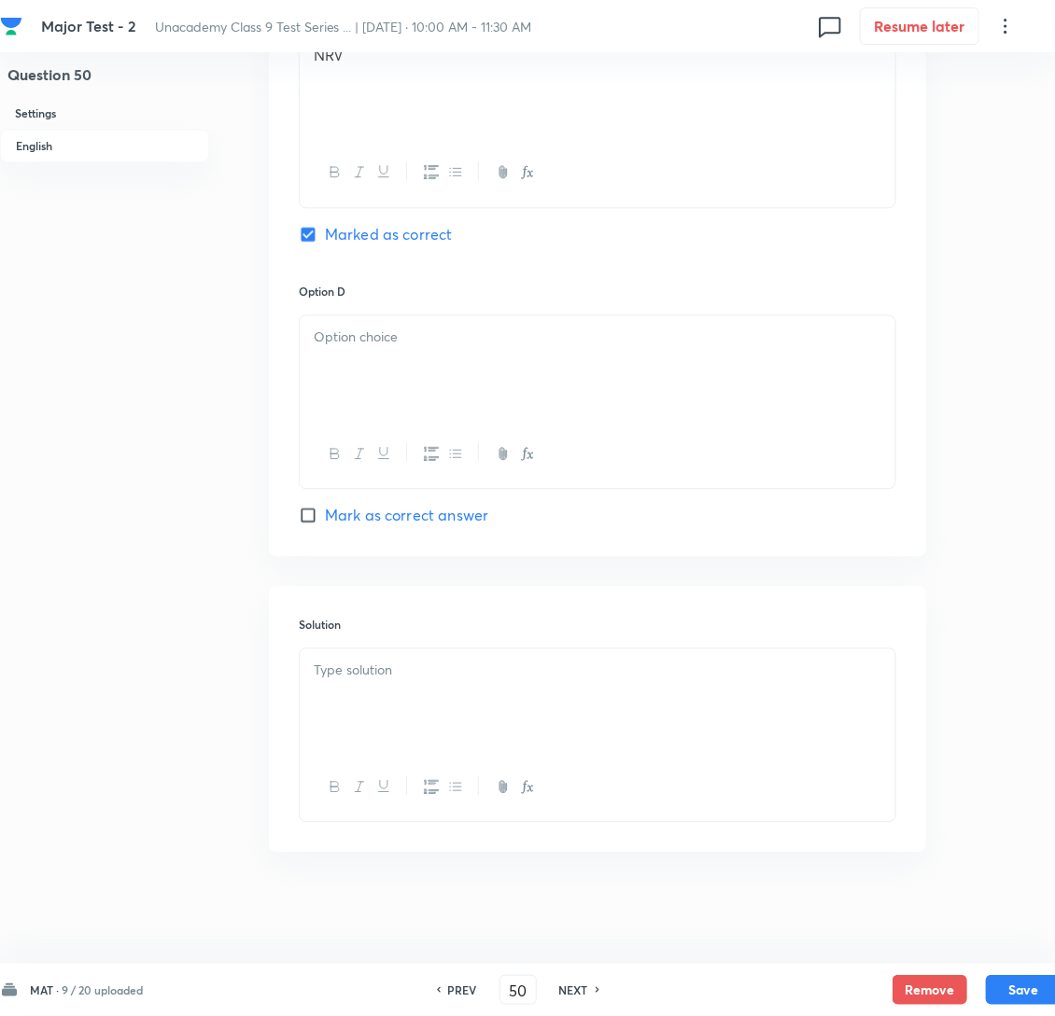
click at [357, 343] on p at bounding box center [598, 337] width 568 height 21
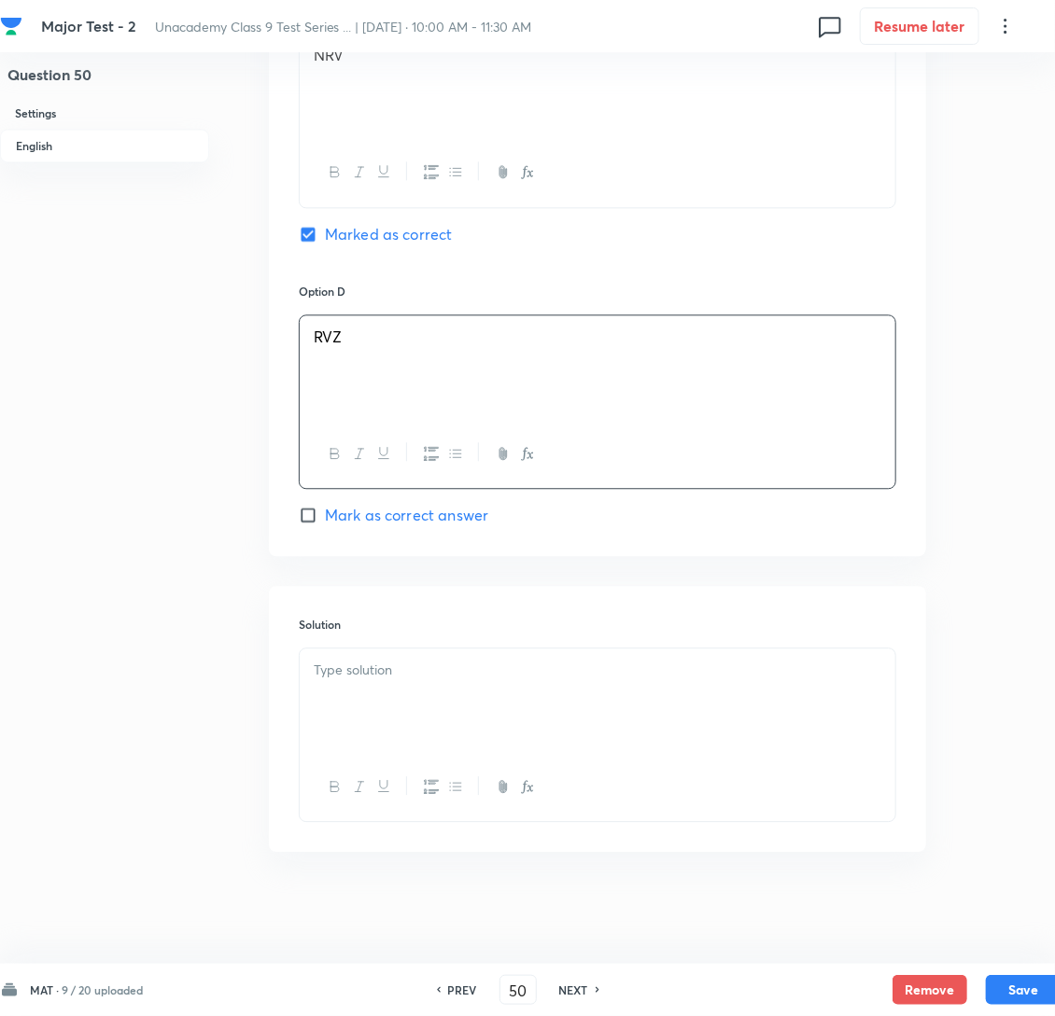
click at [500, 699] on div at bounding box center [598, 701] width 596 height 105
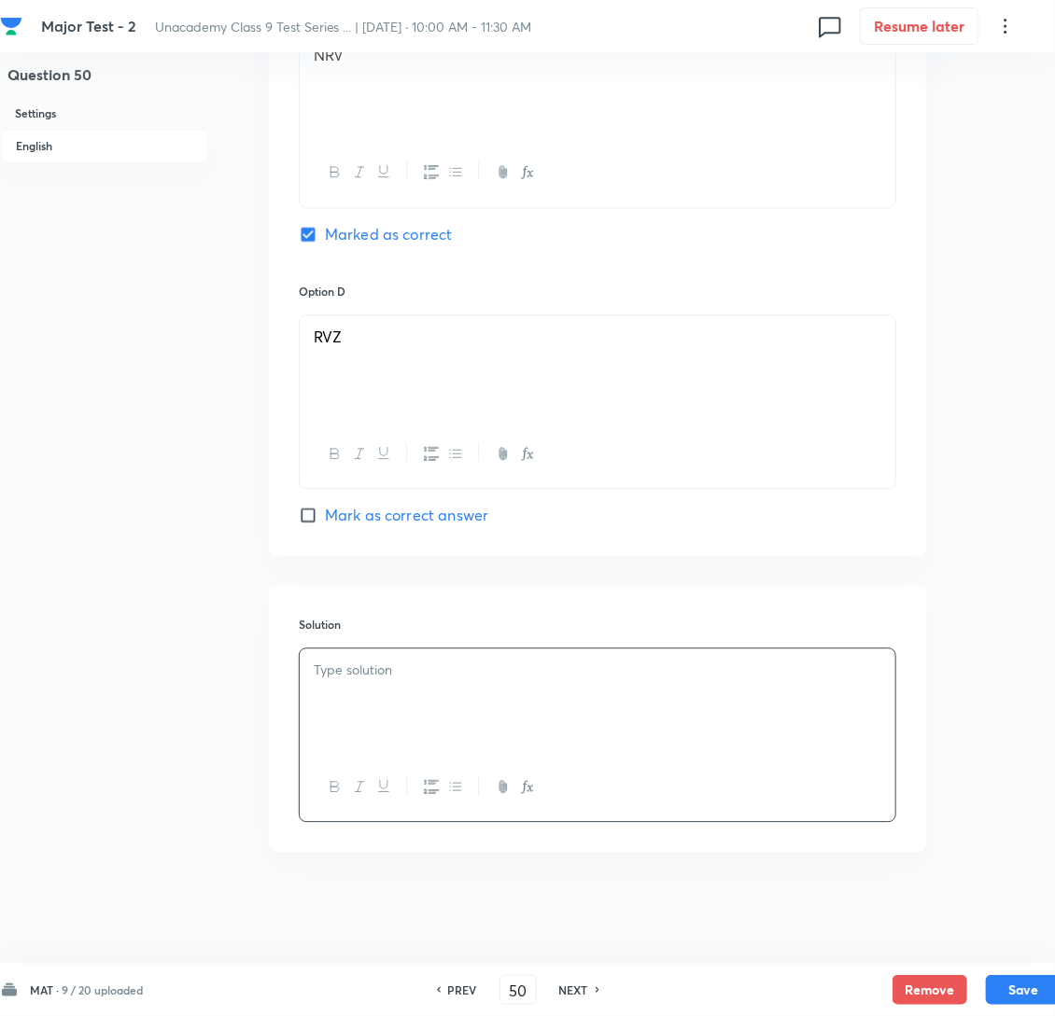
scroll to position [1493, 0]
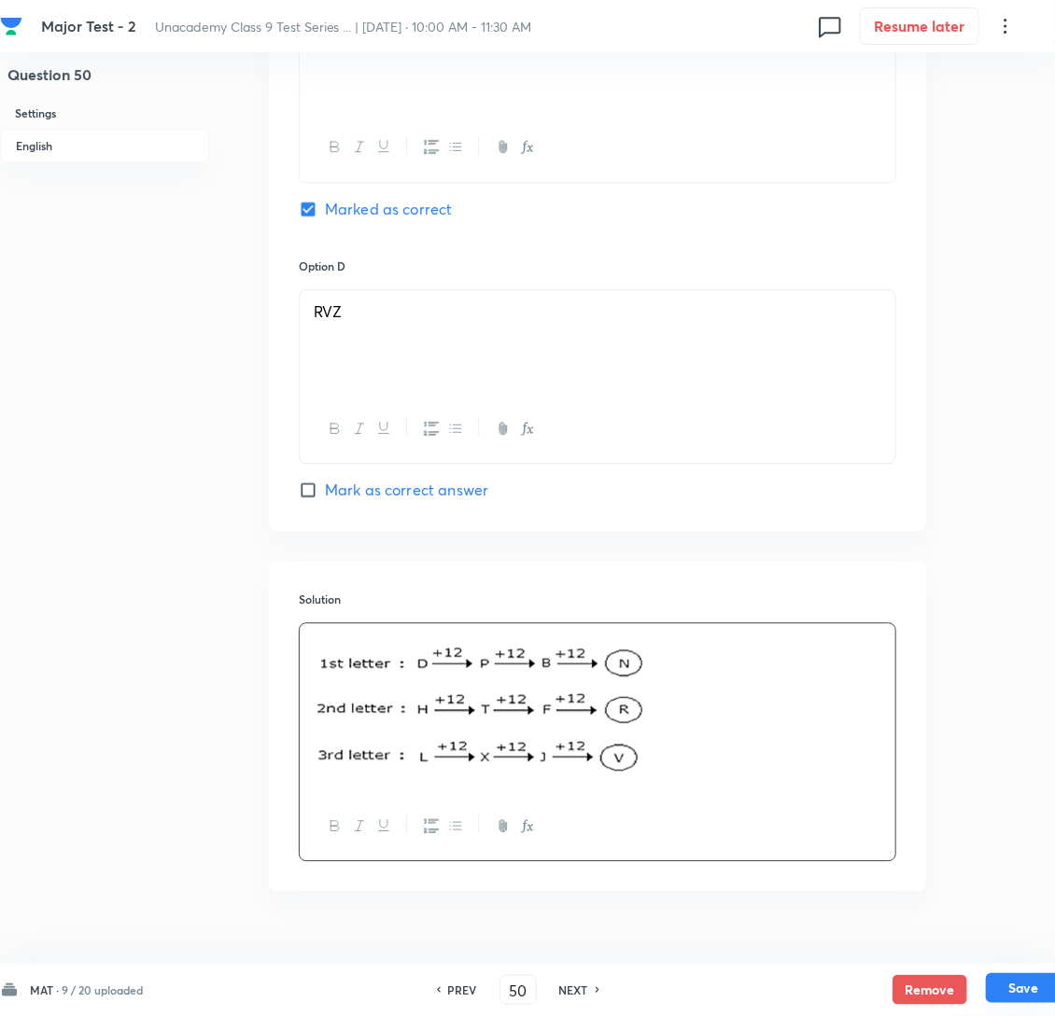
click at [1032, 998] on button "Save" at bounding box center [1023, 989] width 75 height 30
type input "51"
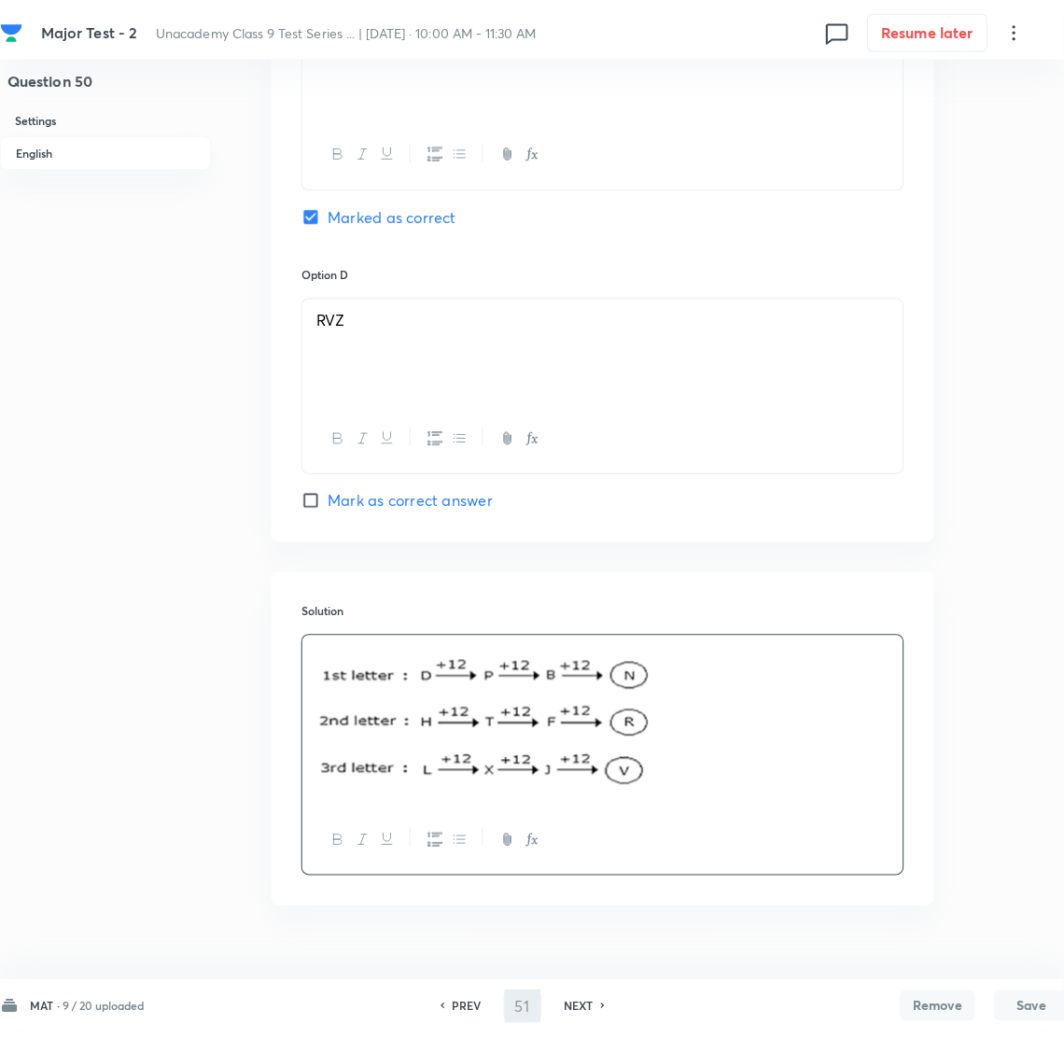
scroll to position [0, 0]
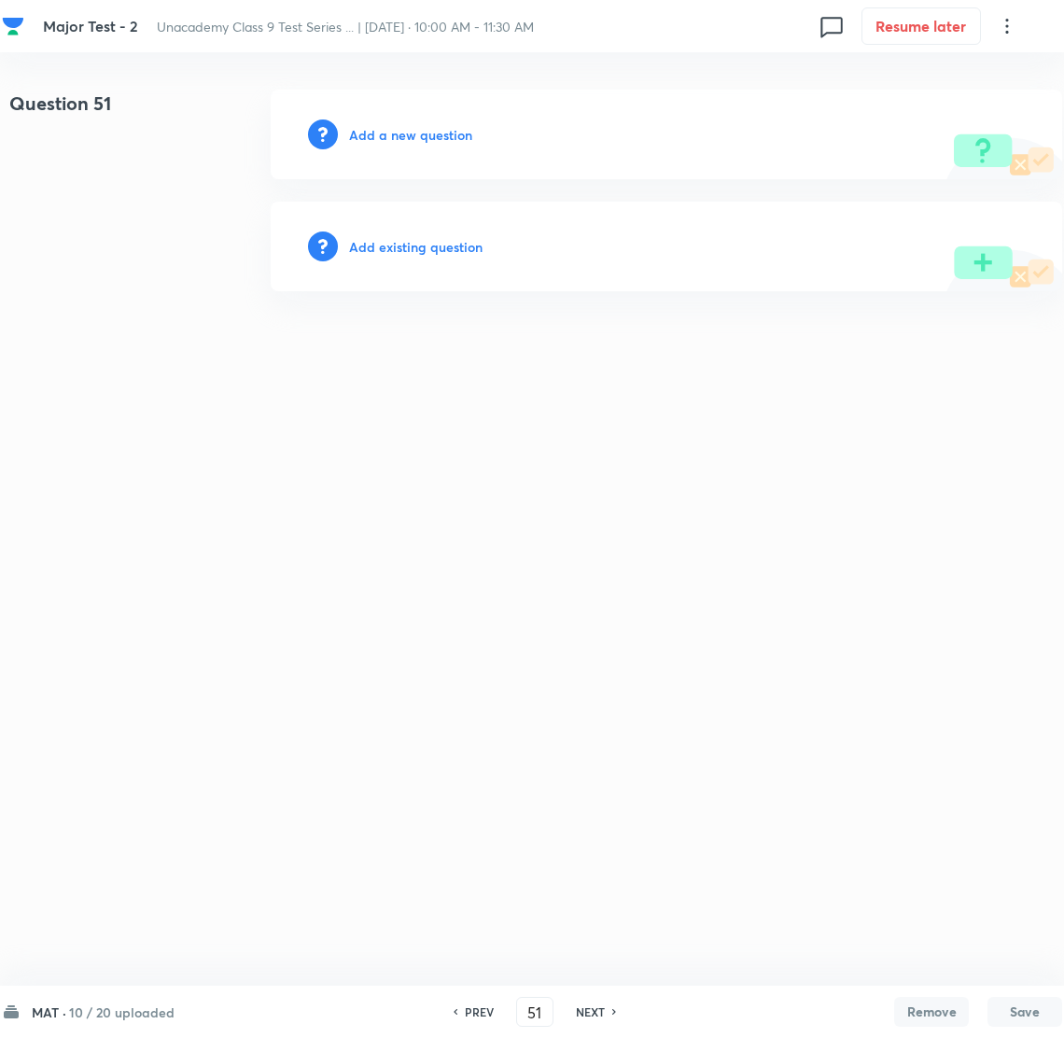
click at [427, 132] on h6 "Add a new question" at bounding box center [410, 135] width 123 height 20
click at [427, 132] on h6 "Choose a question type" at bounding box center [421, 135] width 144 height 20
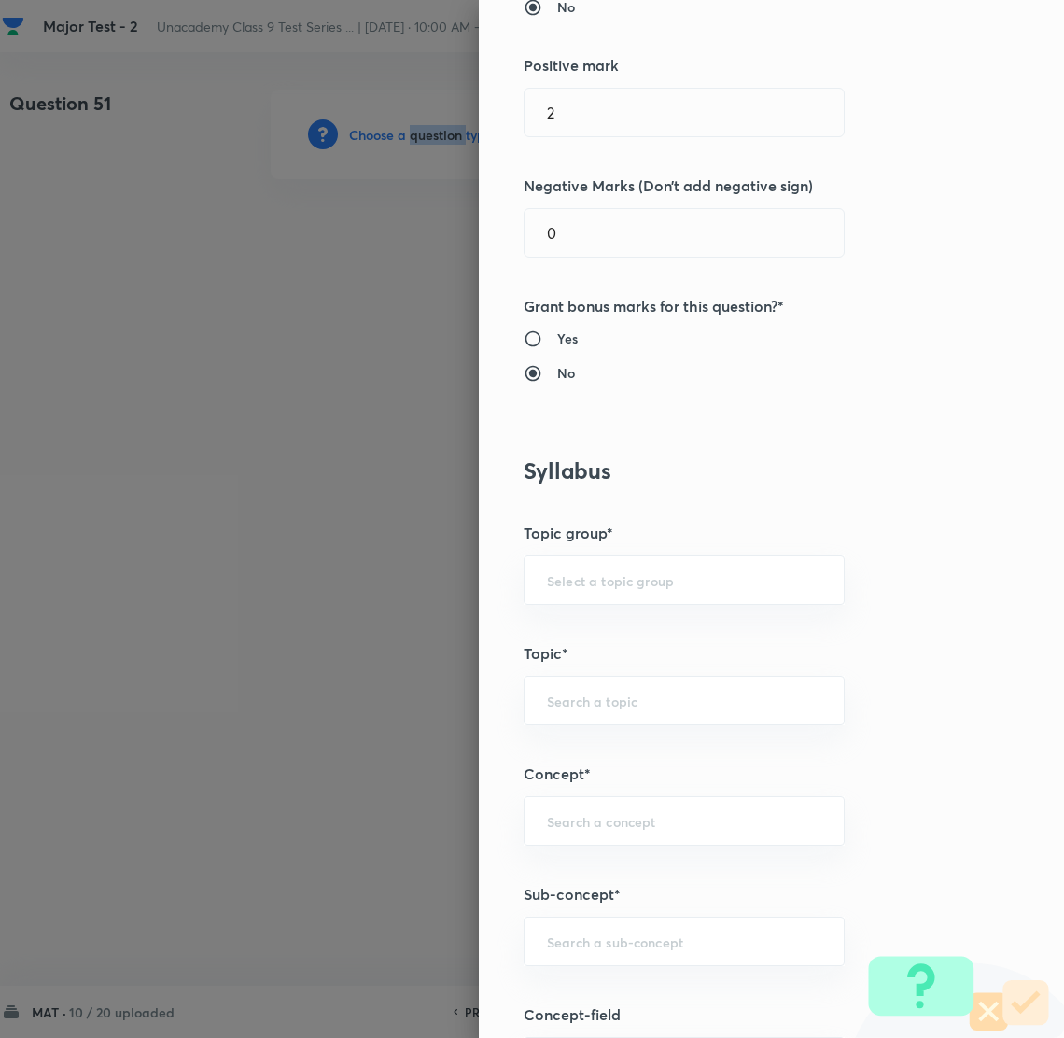
scroll to position [839, 0]
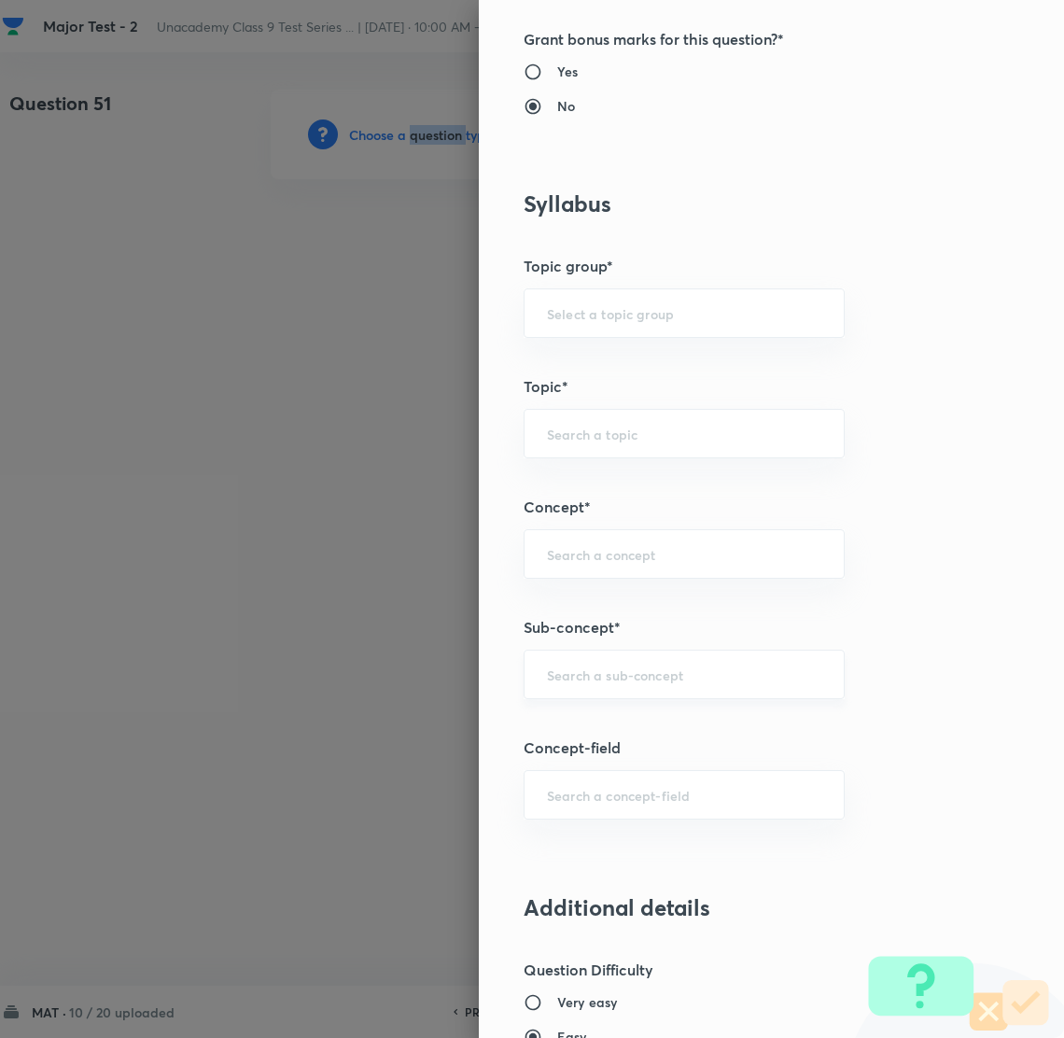
click at [573, 686] on div "​" at bounding box center [684, 674] width 321 height 49
click at [664, 744] on li "Number System Class 9" at bounding box center [663, 729] width 319 height 34
type input "Number System Class 9"
type input "Foundation Class IX"
type input "Mathematics"
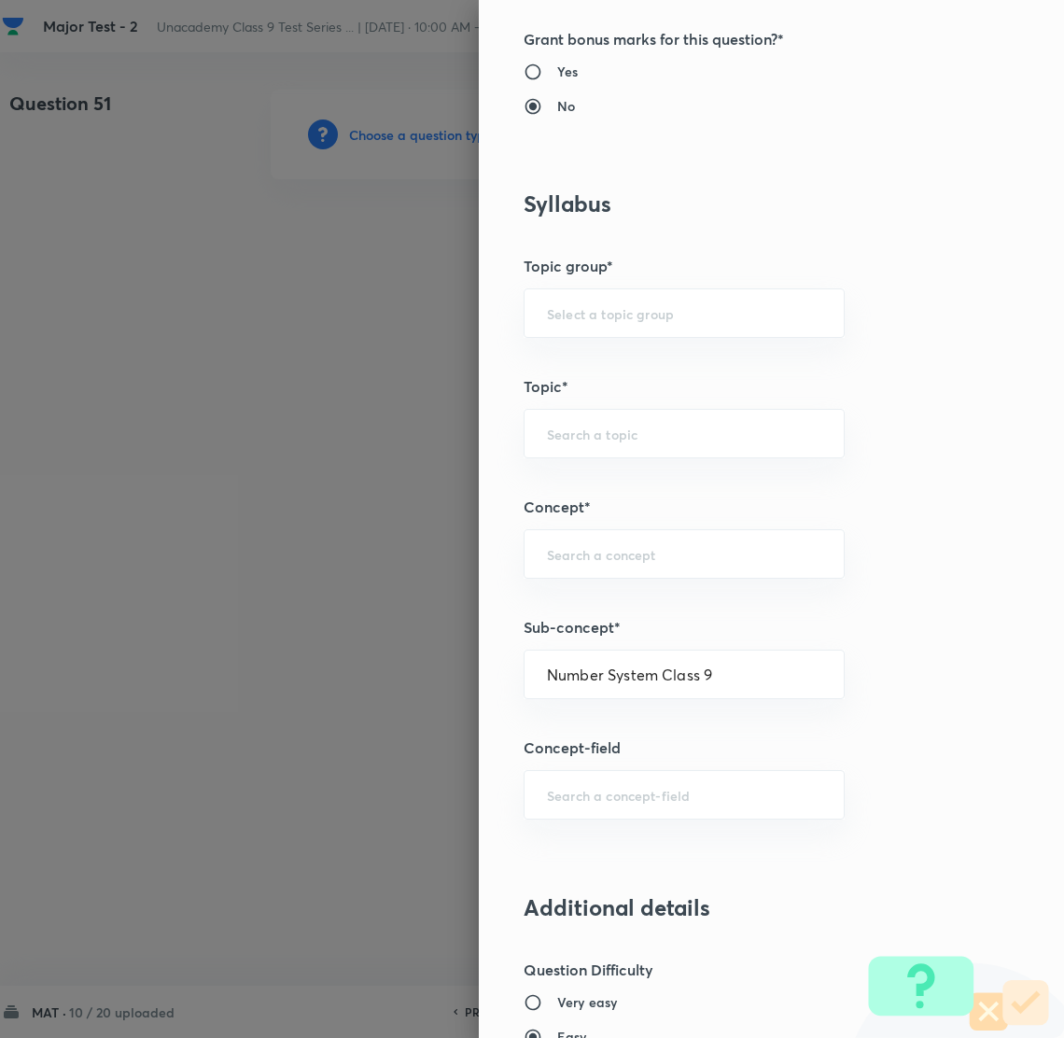
type input "Number System Class 9"
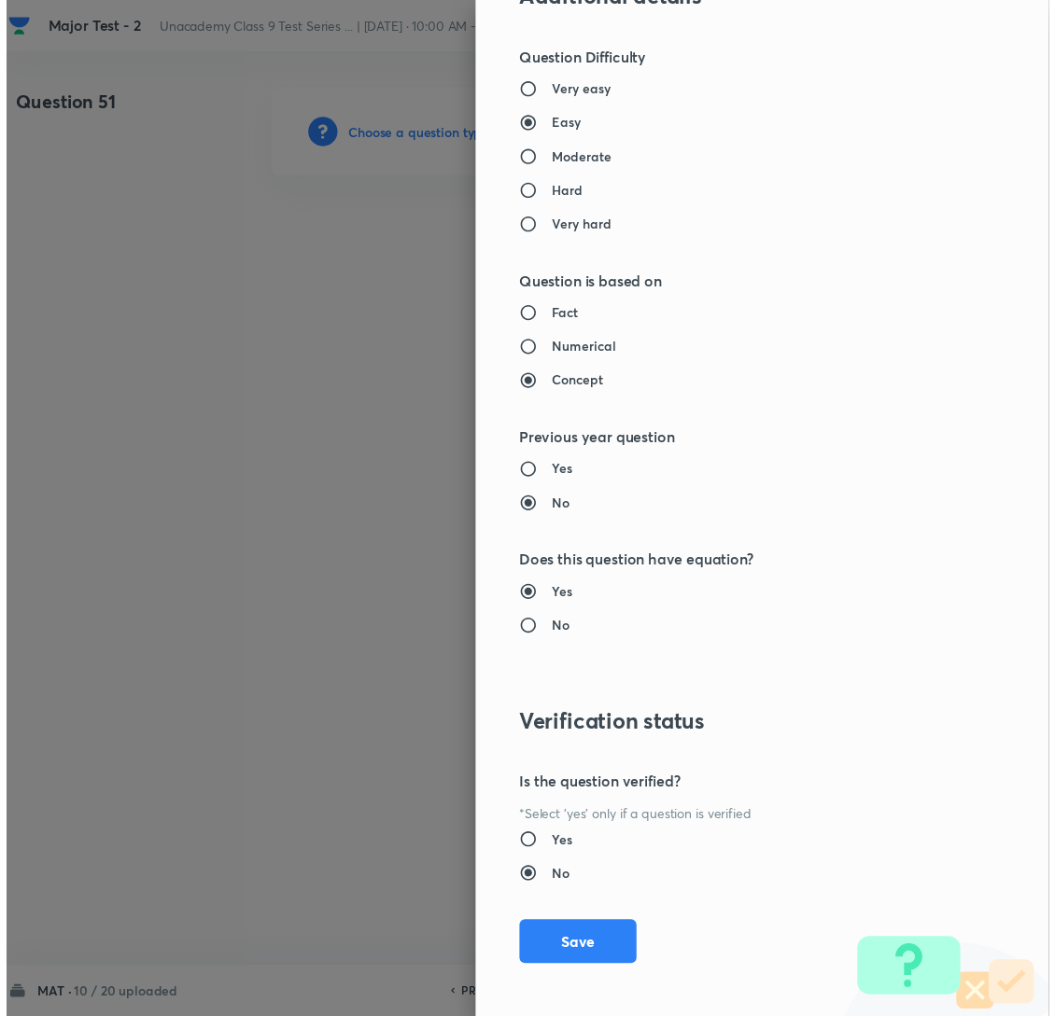
scroll to position [1758, 0]
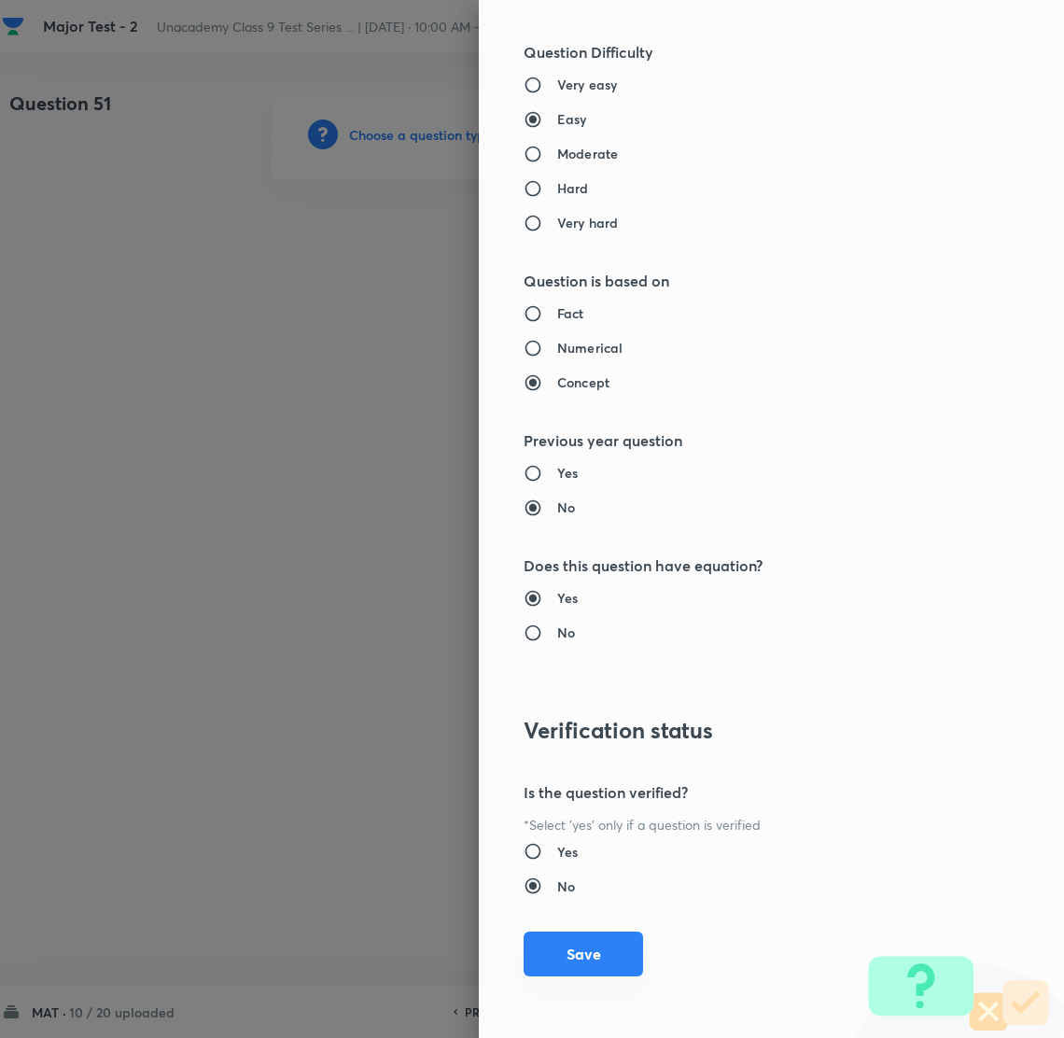
click at [570, 968] on button "Save" at bounding box center [583, 954] width 119 height 45
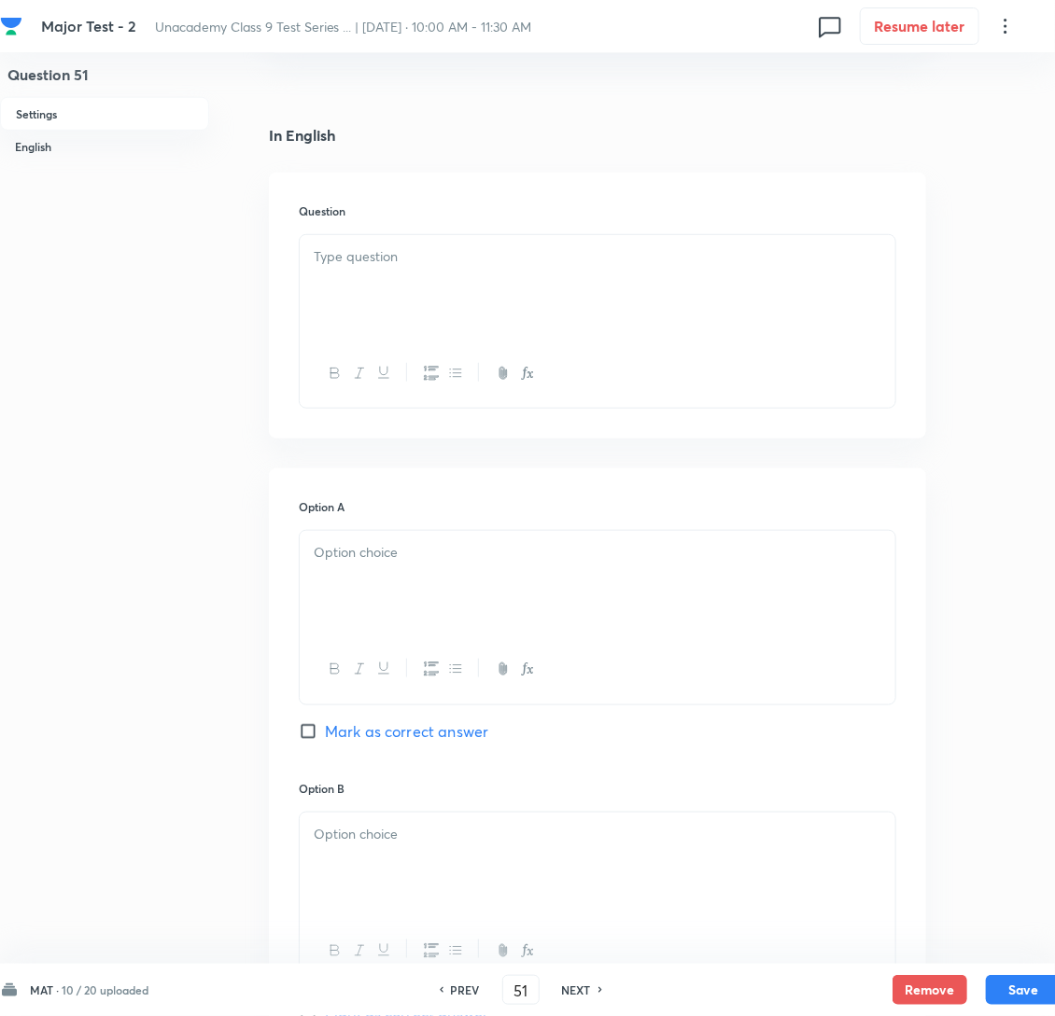
scroll to position [419, 0]
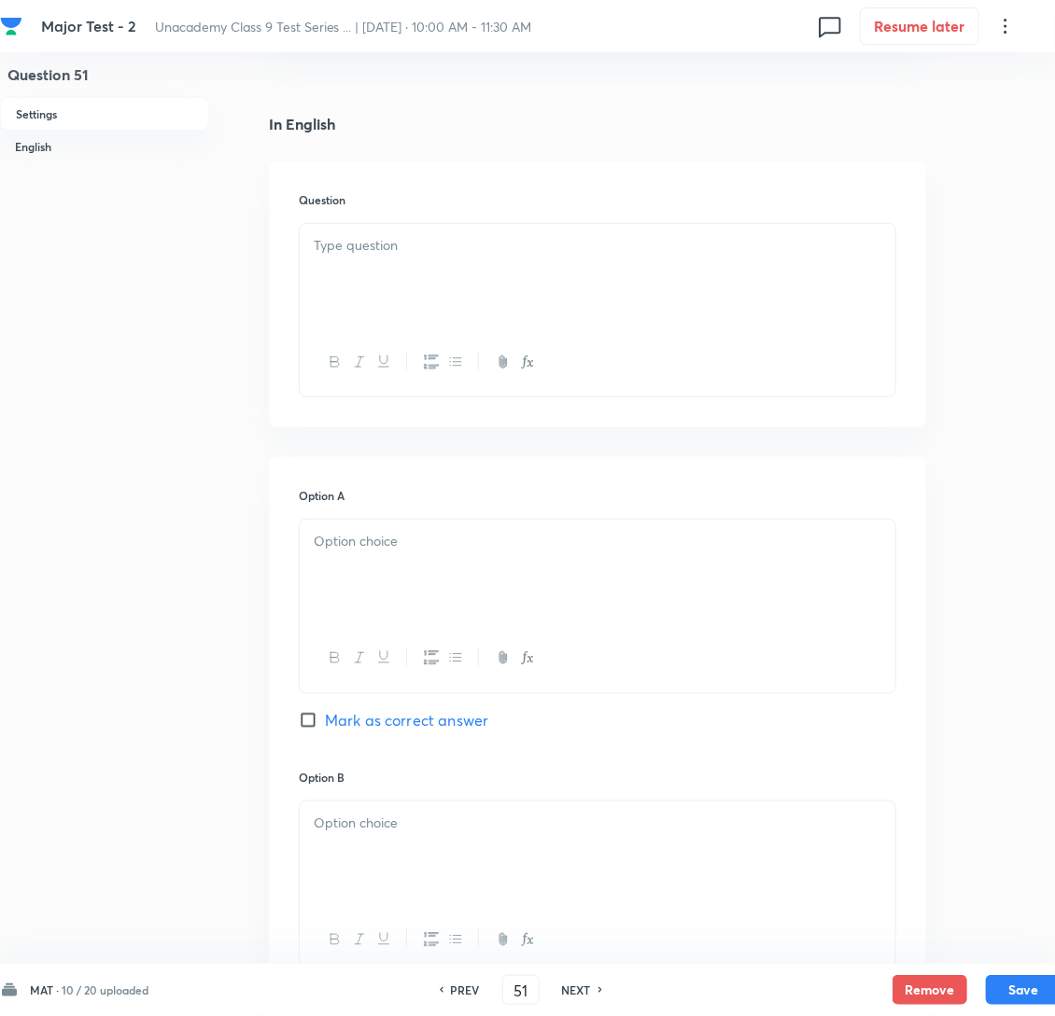
click at [401, 292] on div at bounding box center [598, 276] width 596 height 105
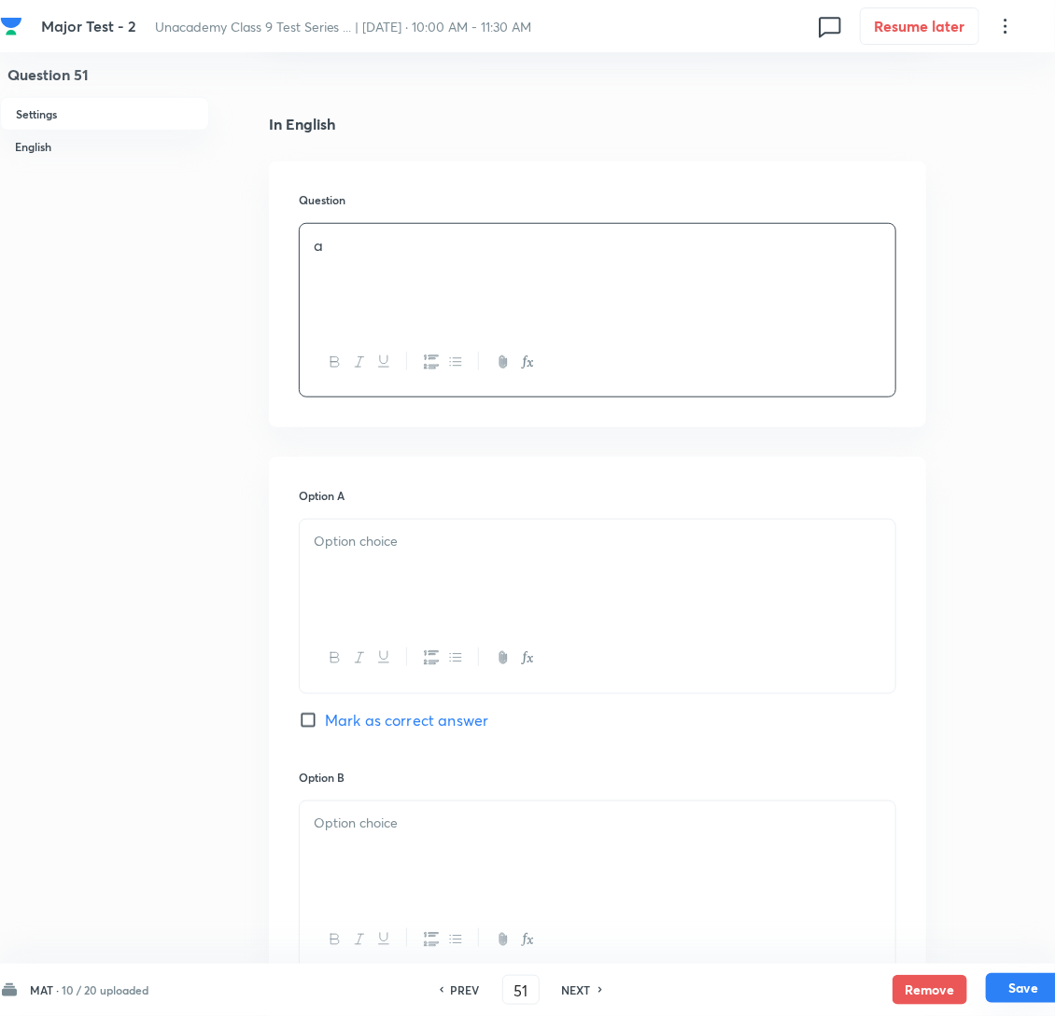
click at [1013, 988] on button "Save" at bounding box center [1023, 989] width 75 height 30
click at [306, 730] on input "Mark as correct answer" at bounding box center [312, 720] width 26 height 19
checkbox input "true"
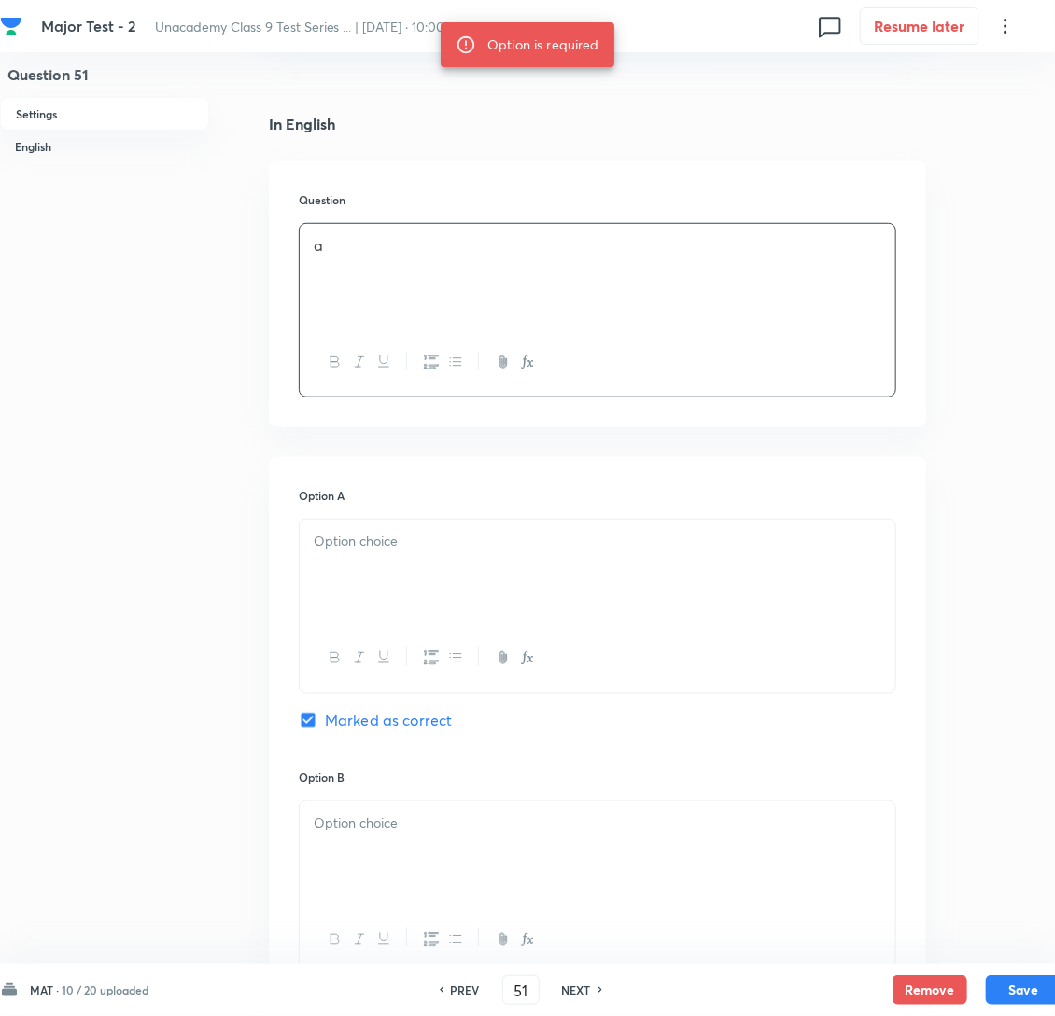
click at [383, 596] on div at bounding box center [598, 572] width 596 height 105
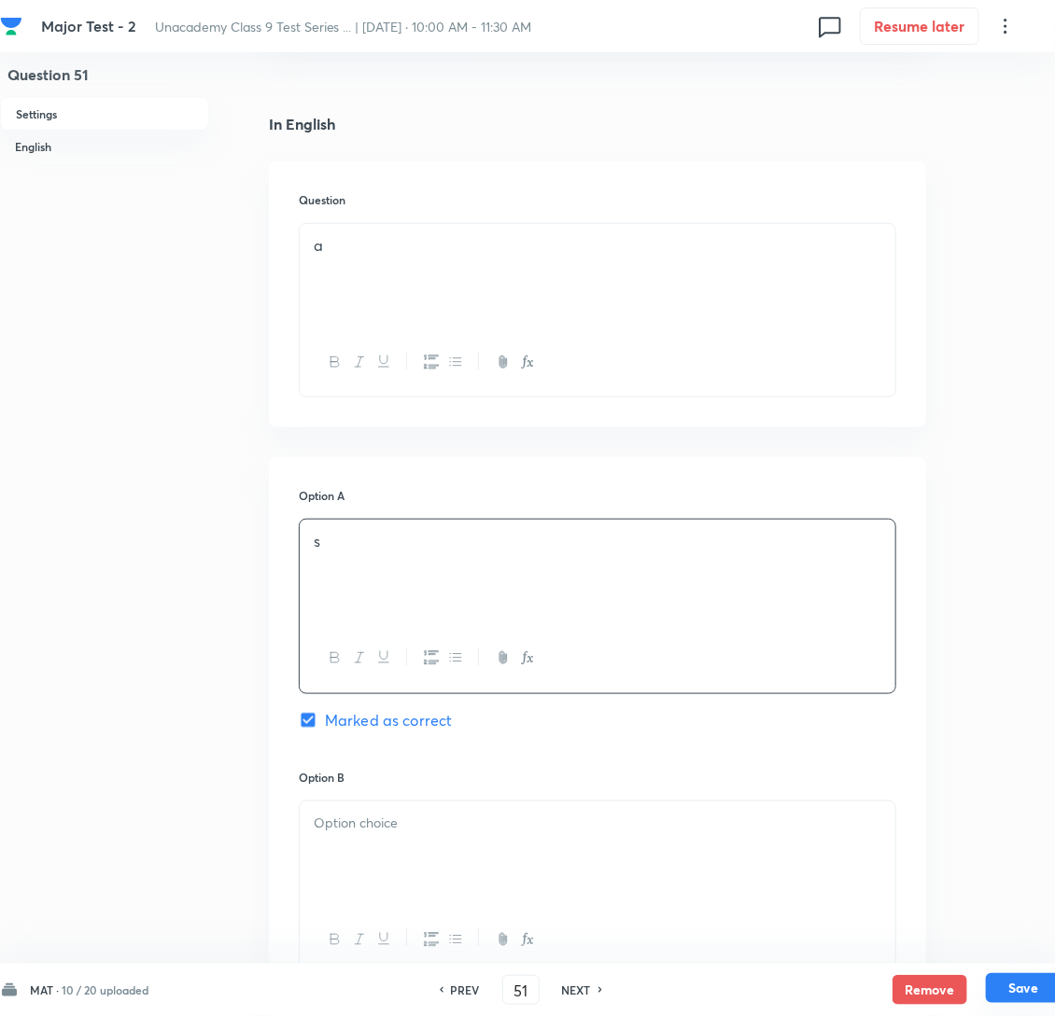
drag, startPoint x: 1037, startPoint y: 987, endPoint x: 998, endPoint y: 981, distance: 39.6
click at [1037, 988] on button "Save" at bounding box center [1023, 989] width 75 height 30
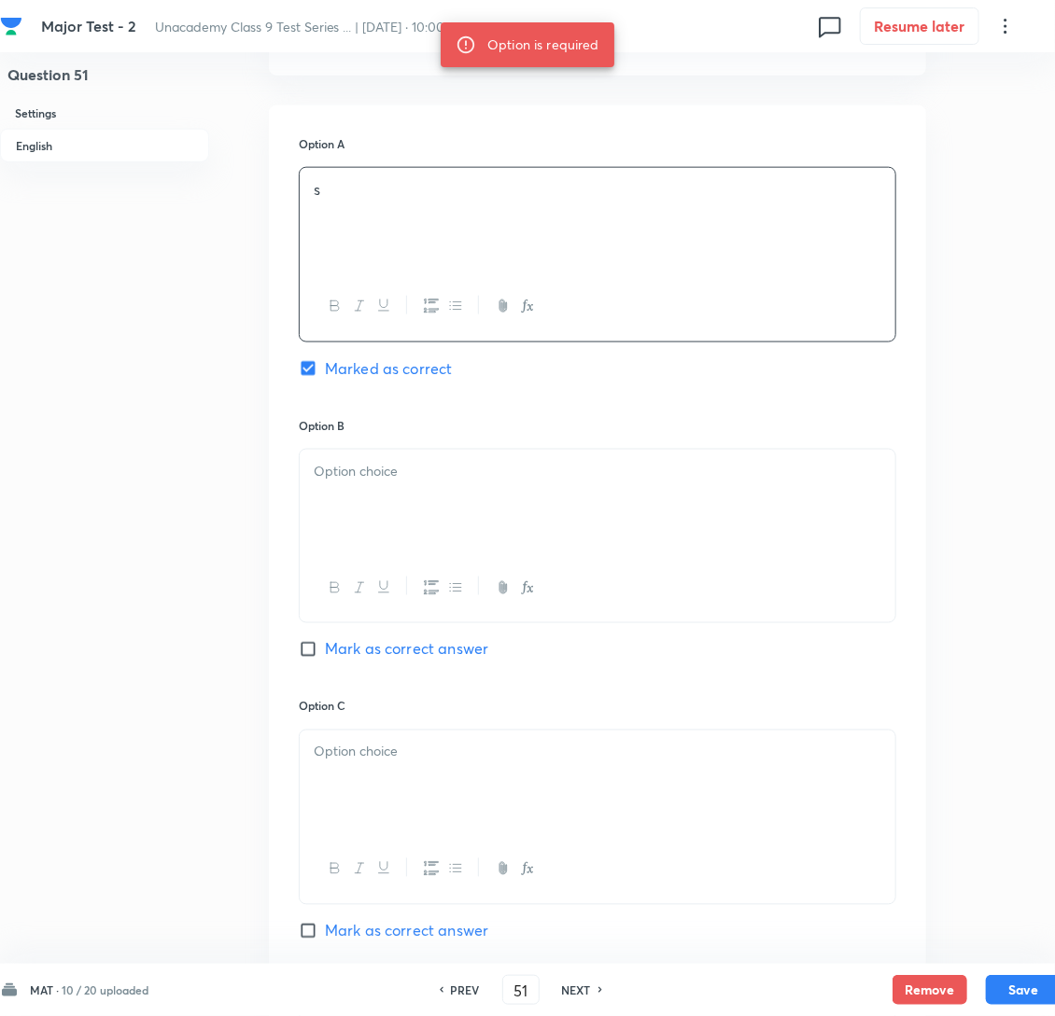
scroll to position [839, 0]
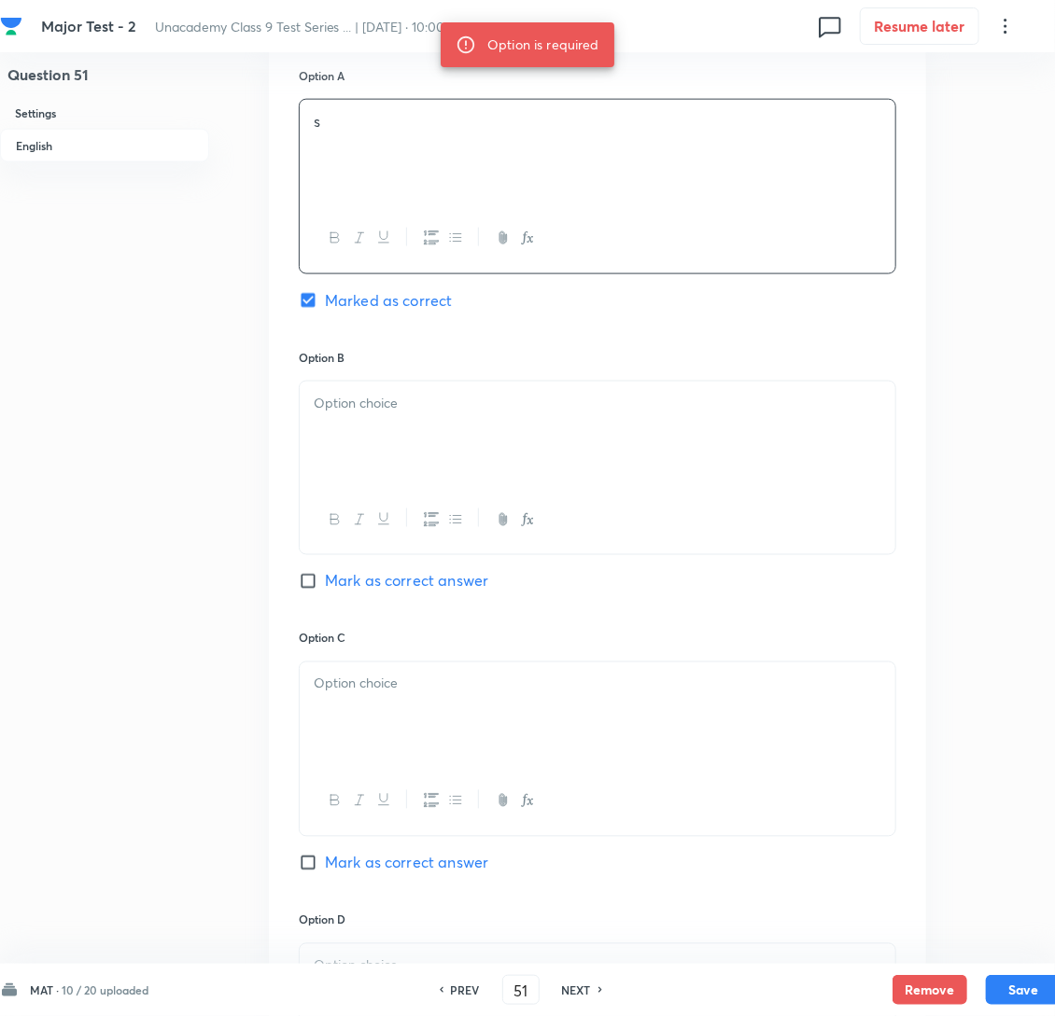
click at [374, 486] on div at bounding box center [598, 434] width 596 height 105
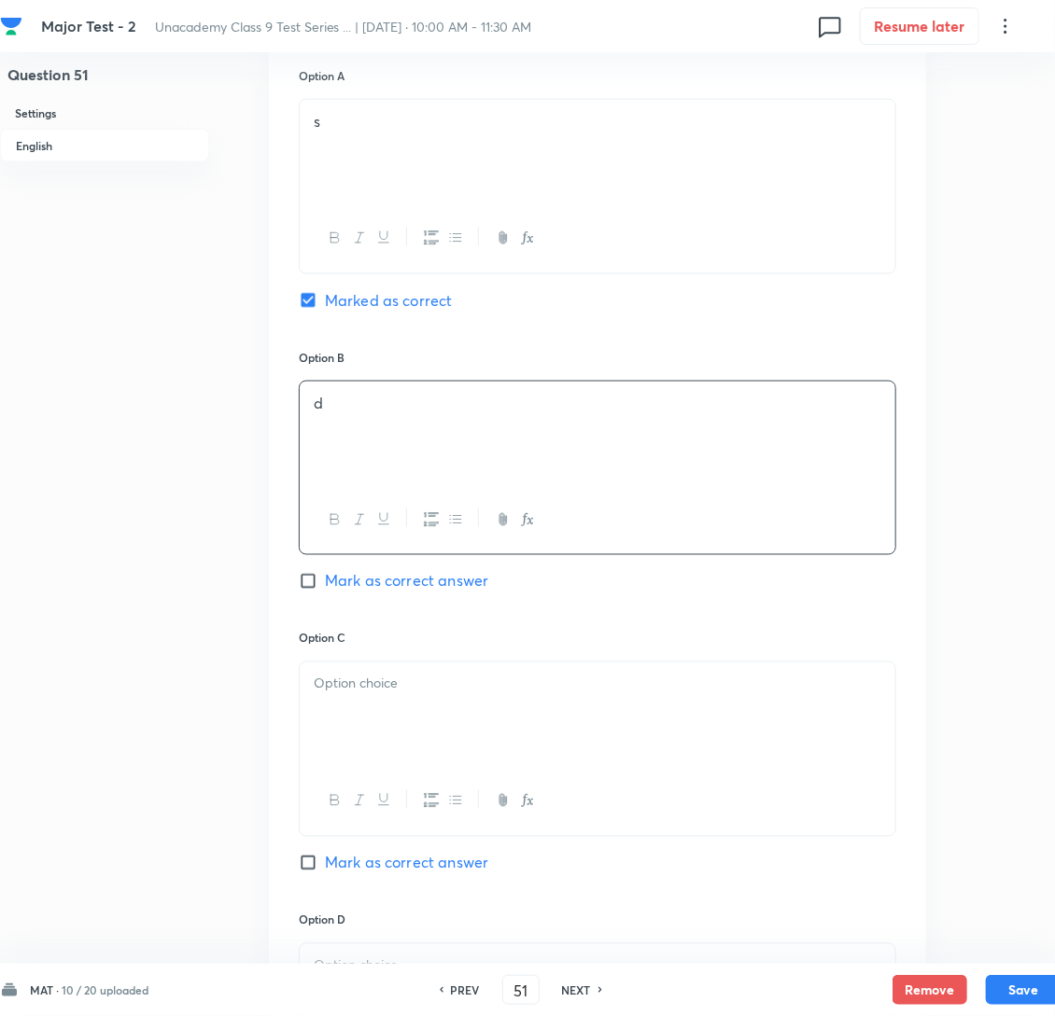
click at [473, 982] on h6 "PREV" at bounding box center [465, 990] width 29 height 17
type input "50"
checkbox input "false"
checkbox input "true"
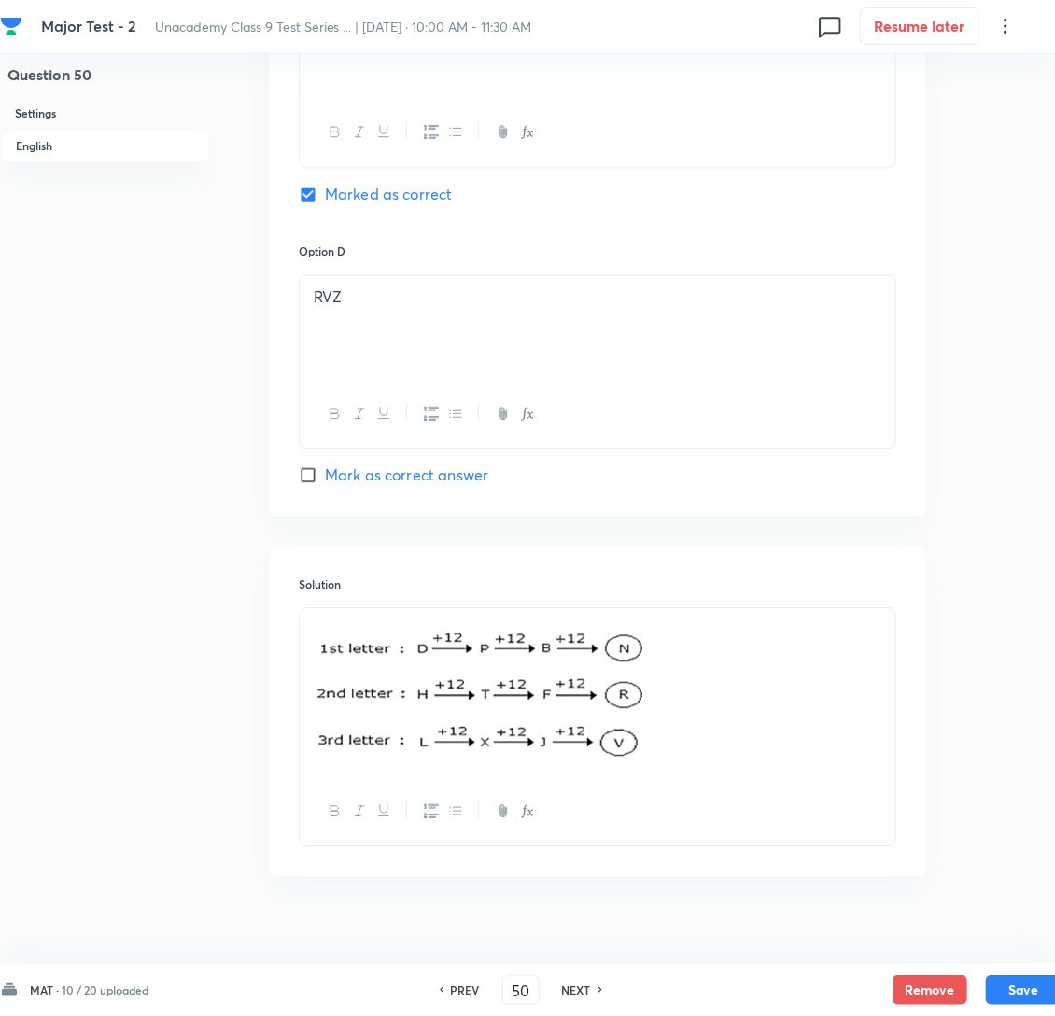
scroll to position [1580, 0]
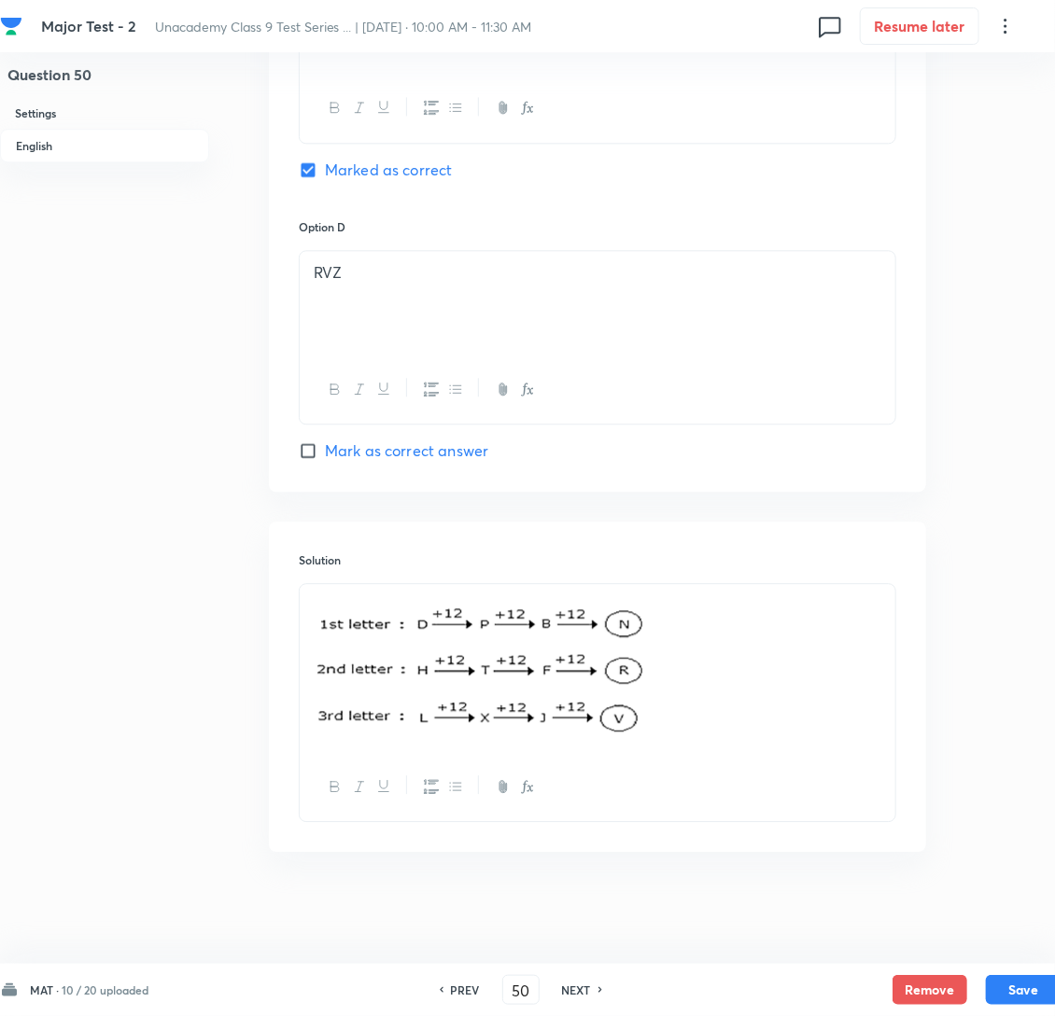
click at [707, 730] on p at bounding box center [598, 669] width 568 height 147
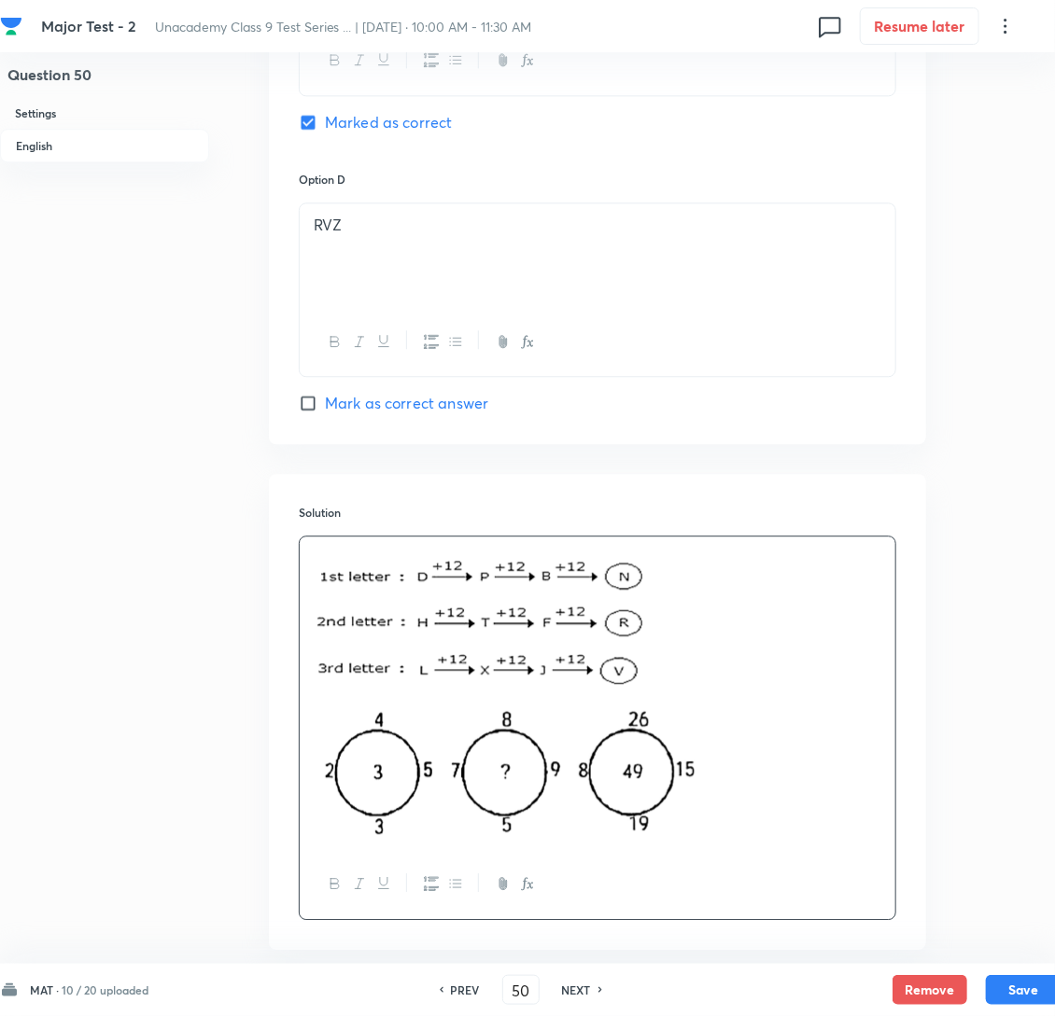
drag, startPoint x: 511, startPoint y: 790, endPoint x: 508, endPoint y: 800, distance: 10.6
click at [511, 791] on img at bounding box center [507, 764] width 387 height 140
click at [499, 808] on img at bounding box center [507, 764] width 387 height 140
click at [536, 826] on img at bounding box center [507, 764] width 387 height 140
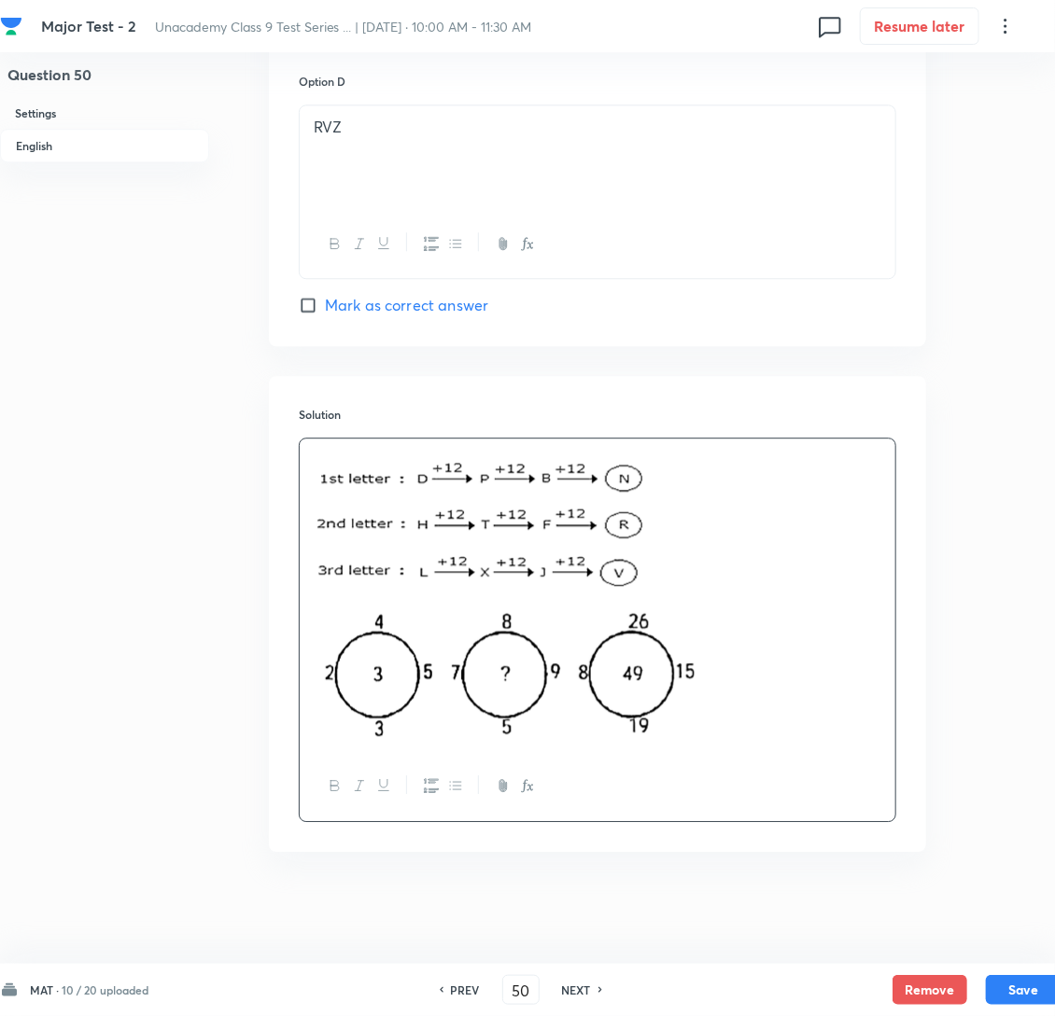
scroll to position [1726, 0]
drag, startPoint x: 523, startPoint y: 691, endPoint x: 428, endPoint y: 686, distance: 94.4
click at [428, 686] on img at bounding box center [507, 666] width 387 height 140
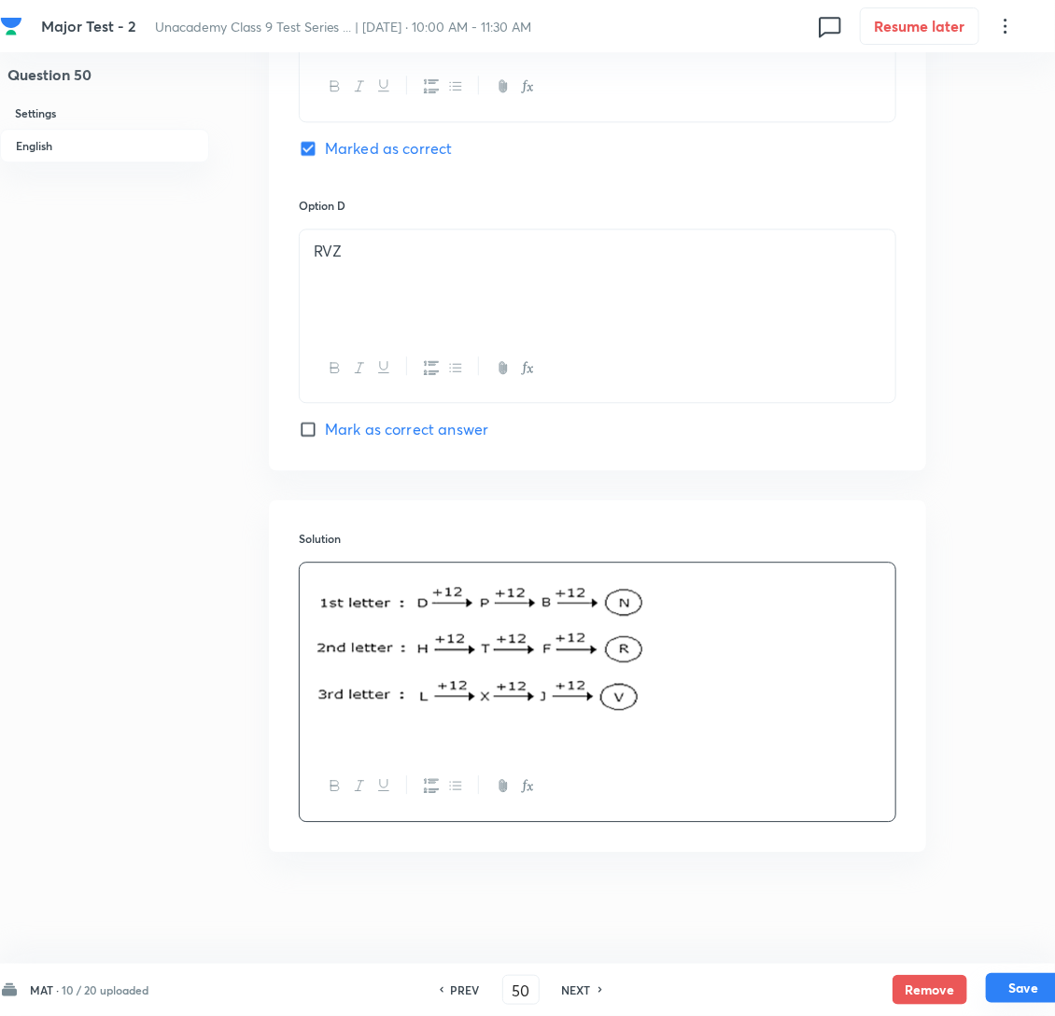
click at [1026, 990] on button "Save" at bounding box center [1023, 989] width 75 height 30
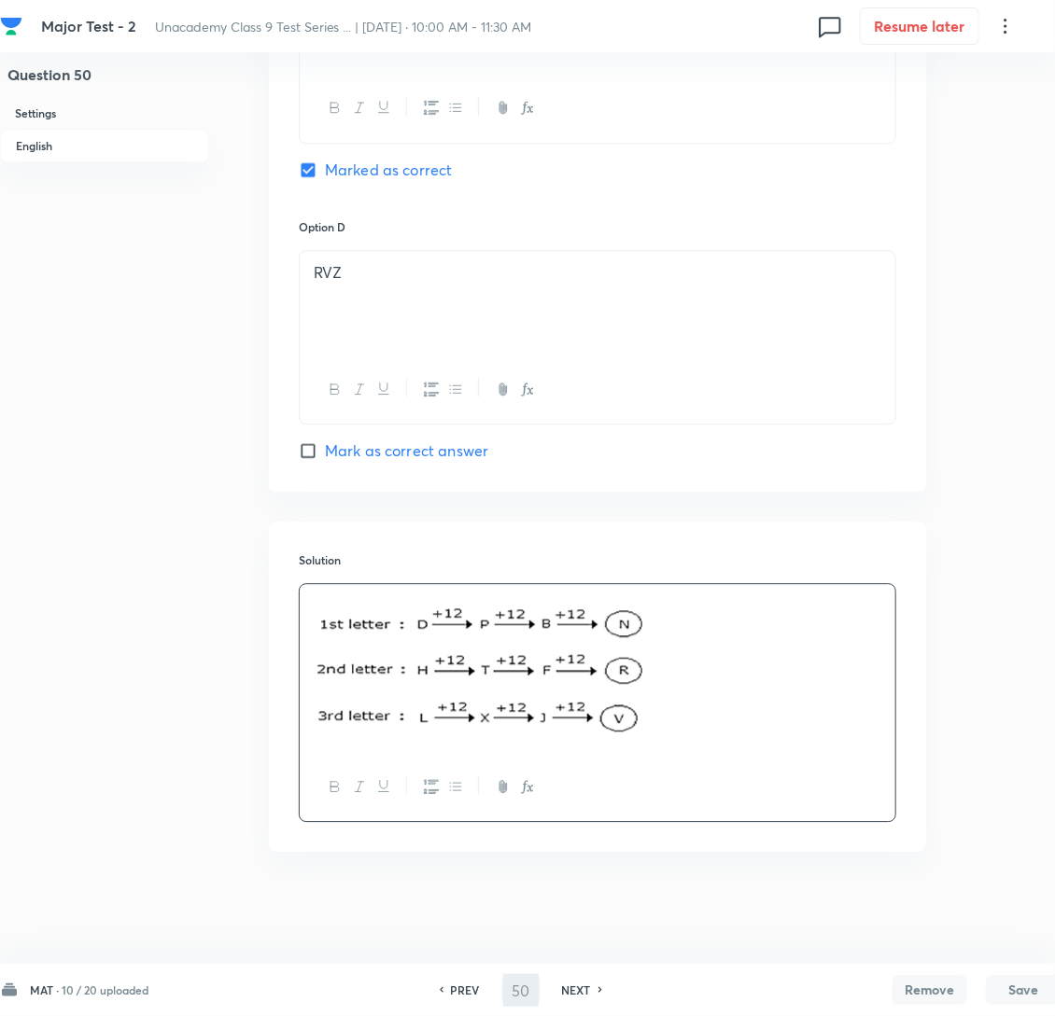
type input "51"
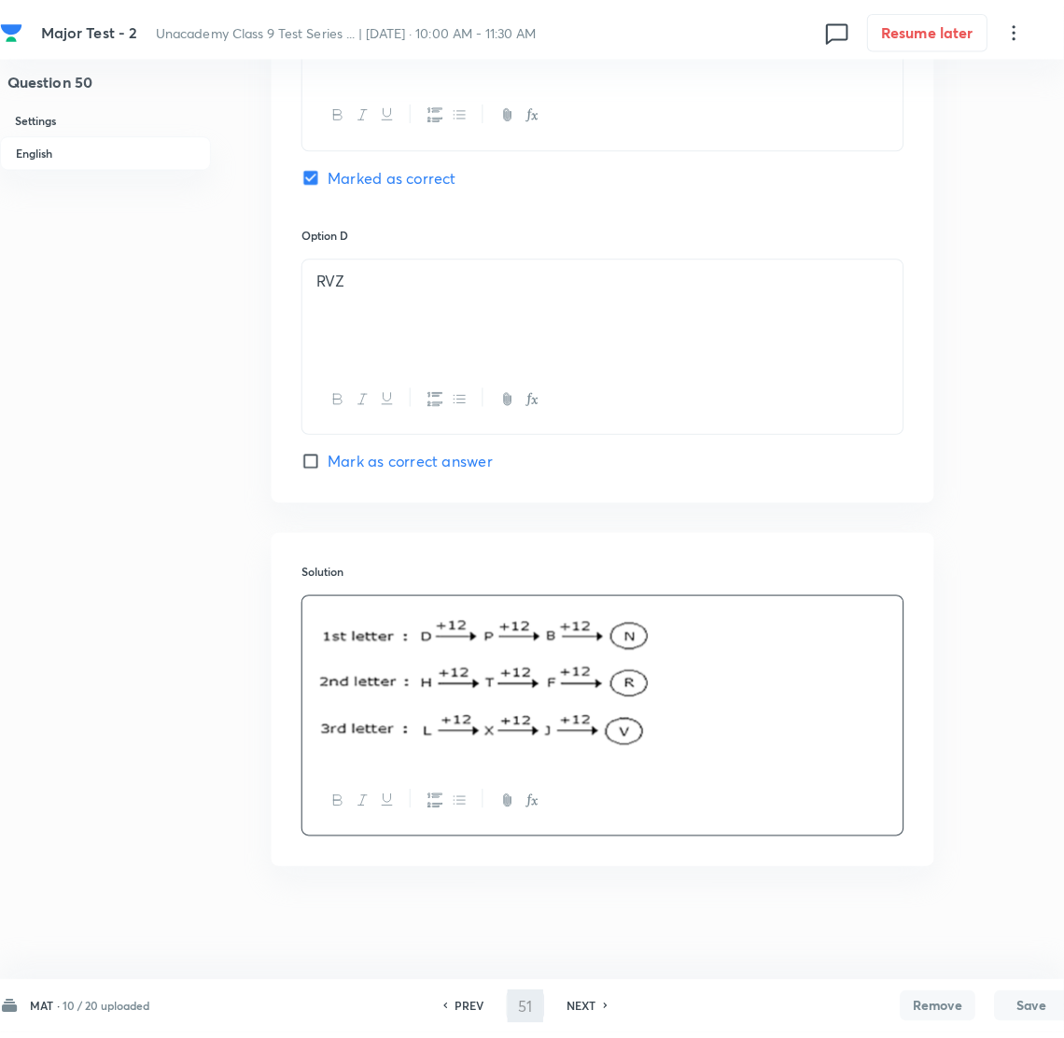
scroll to position [0, 0]
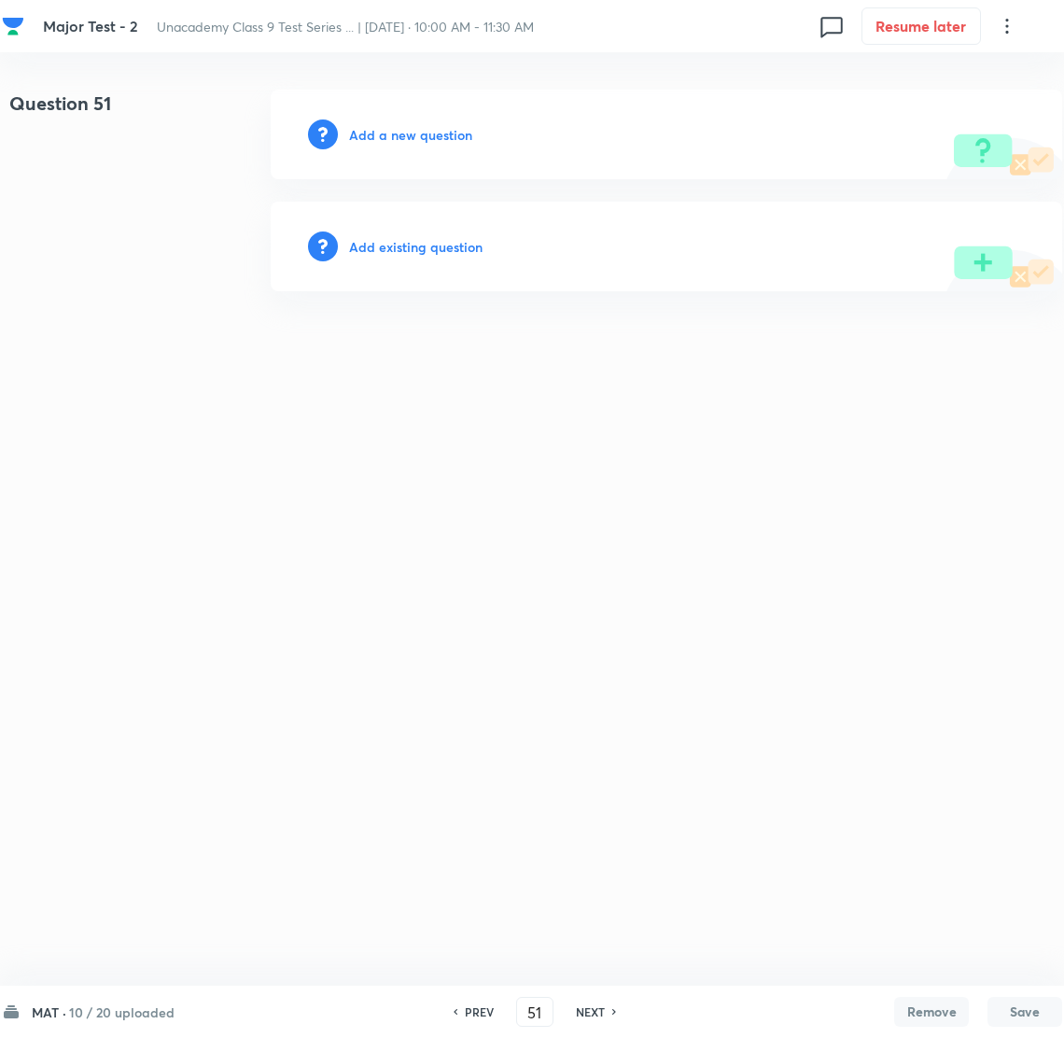
click at [371, 135] on h6 "Add a new question" at bounding box center [410, 135] width 123 height 20
click at [410, 137] on h6 "Choose a question type" at bounding box center [421, 135] width 144 height 20
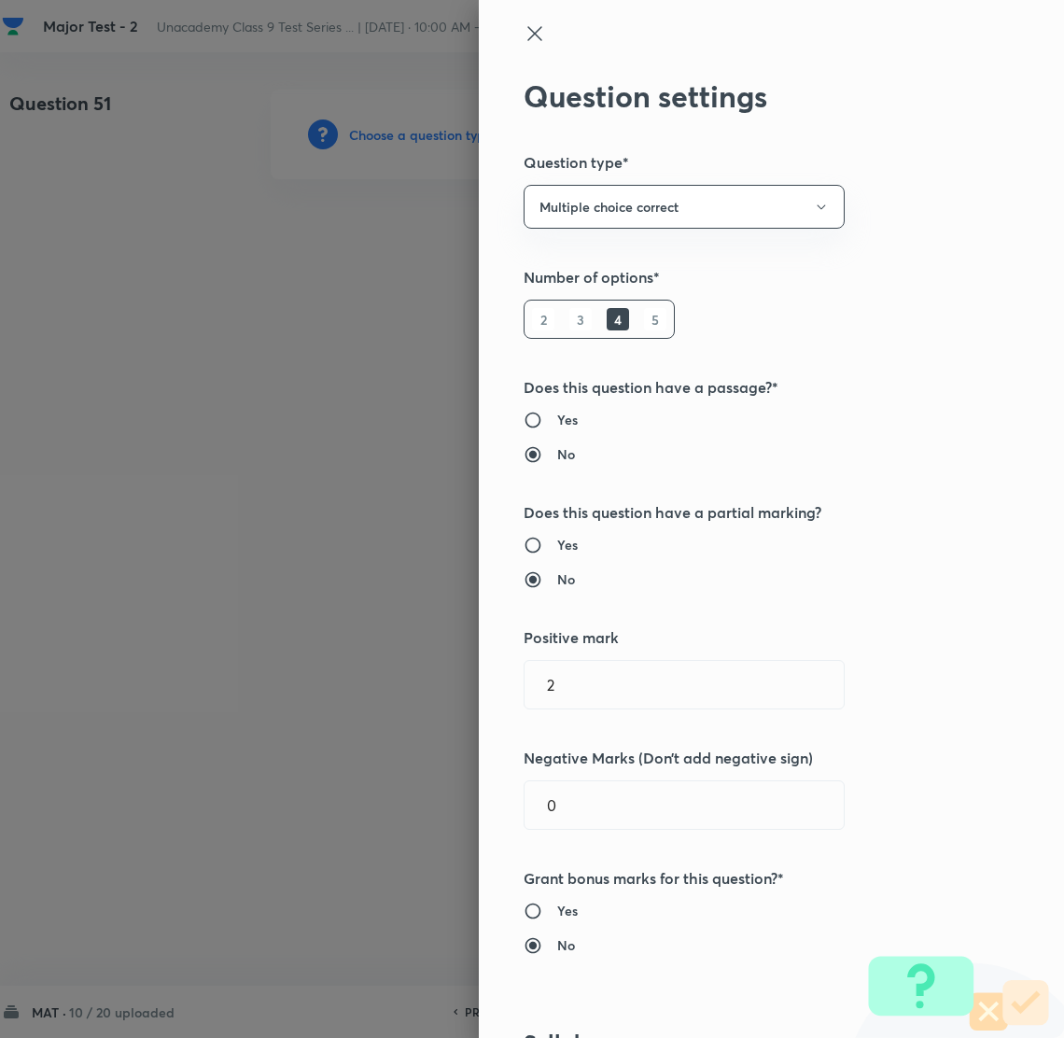
click at [410, 137] on div at bounding box center [532, 519] width 1064 height 1038
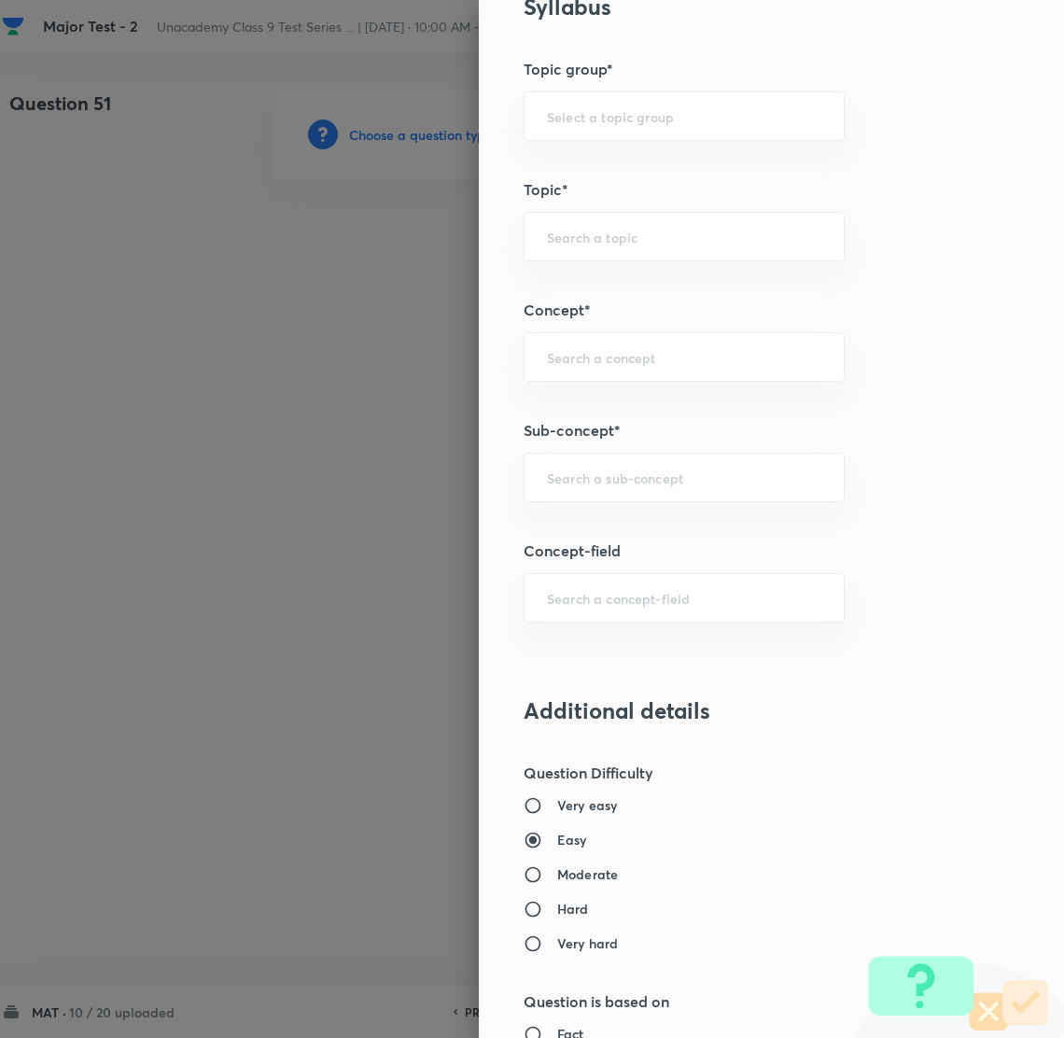
scroll to position [1120, 0]
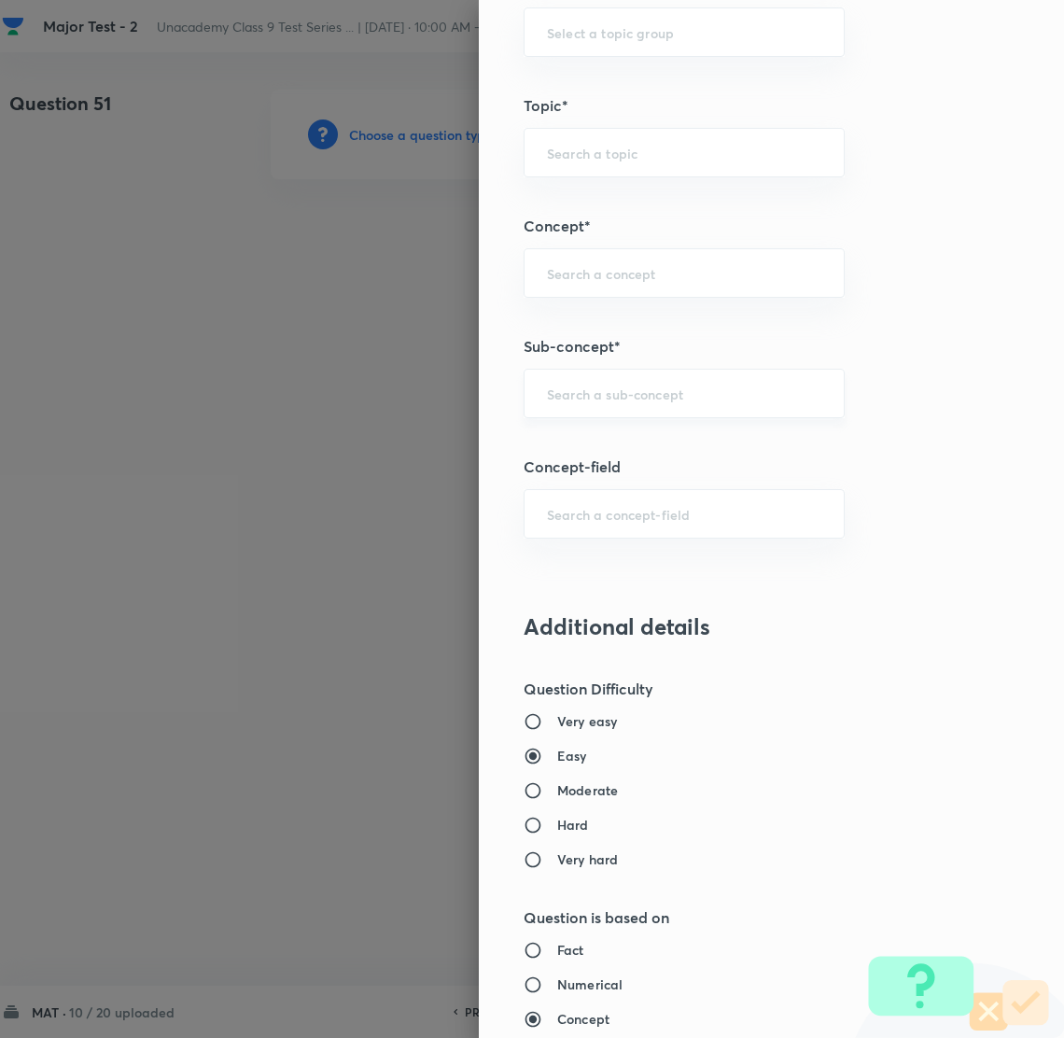
click at [574, 405] on div "​" at bounding box center [684, 393] width 321 height 49
click at [677, 445] on li "Number System Class 9" at bounding box center [663, 449] width 319 height 34
type input "Number System Class 9"
type input "Foundation Class IX"
type input "Mathematics"
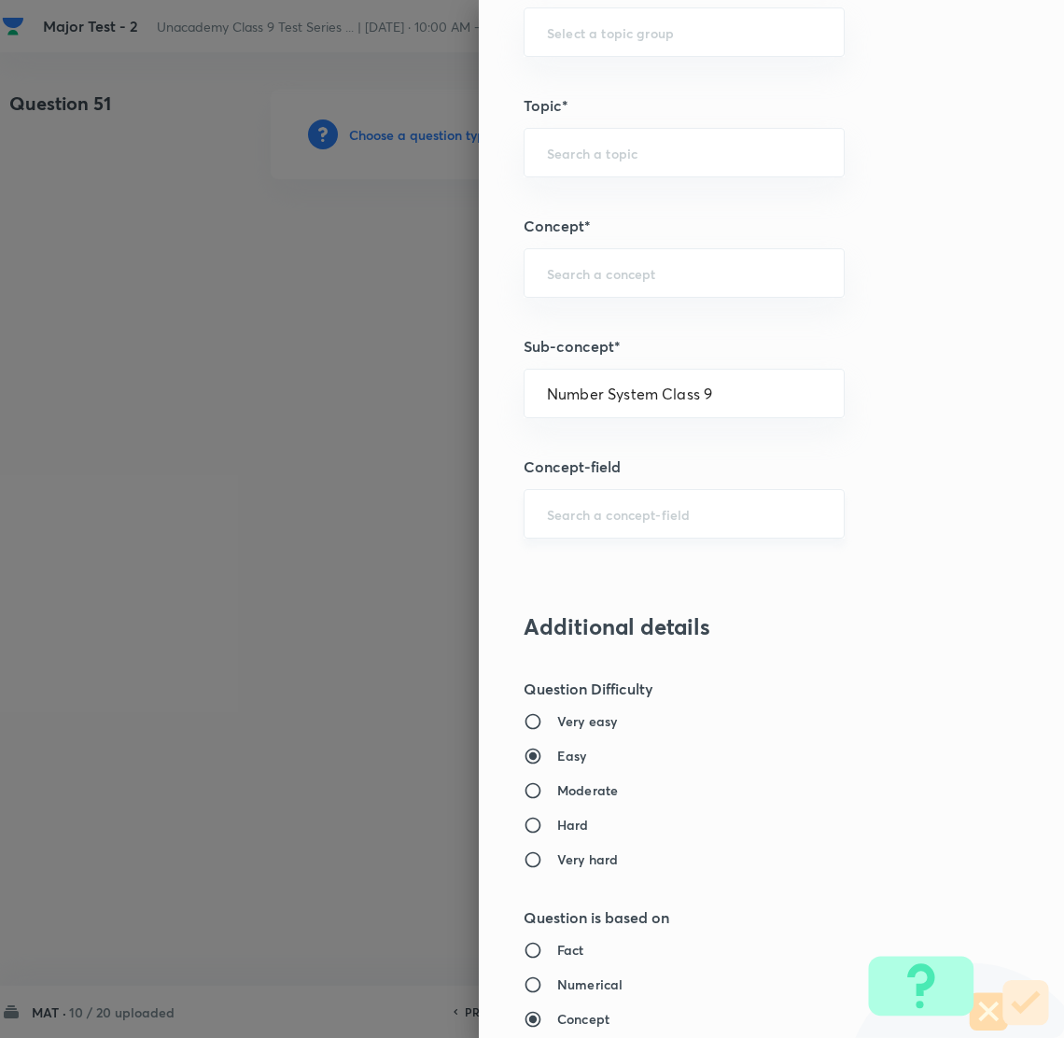
type input "Number System Class 9"
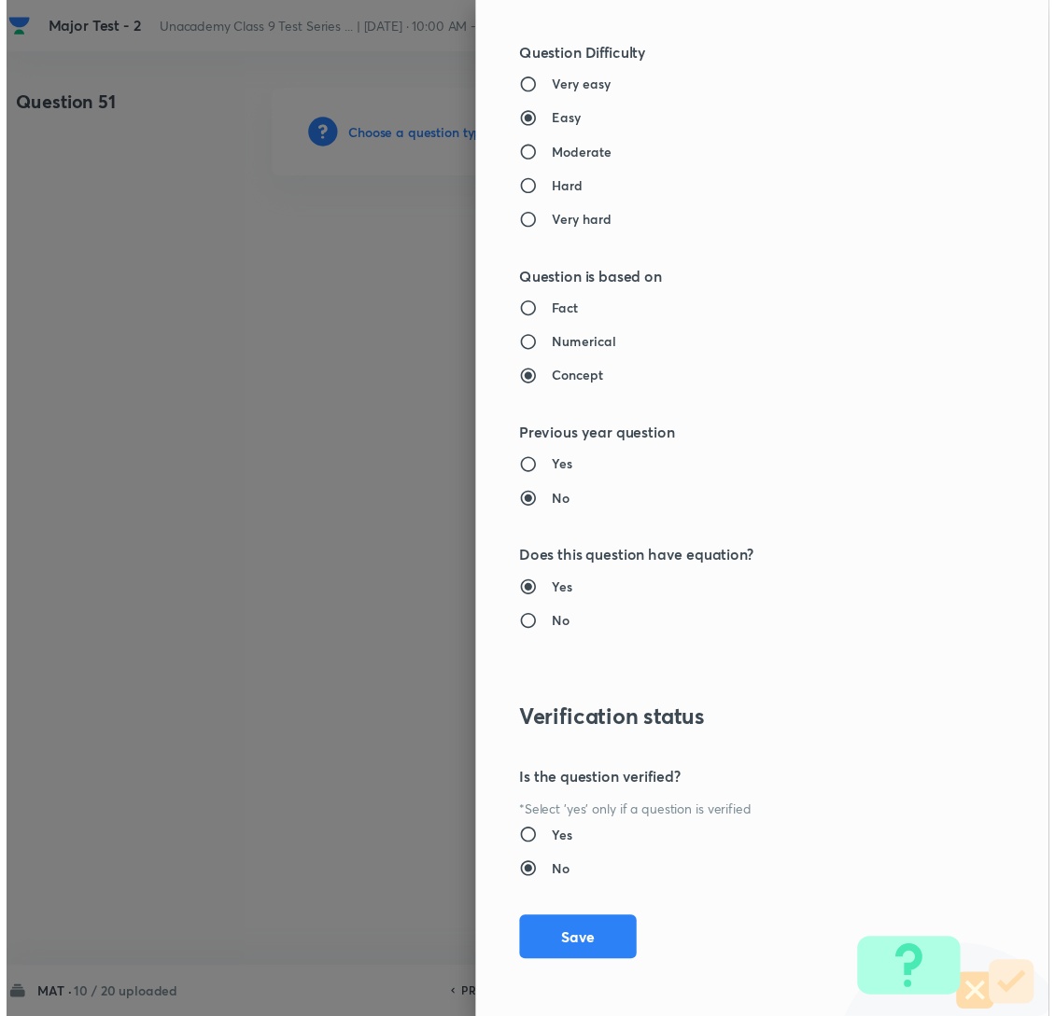
scroll to position [1758, 0]
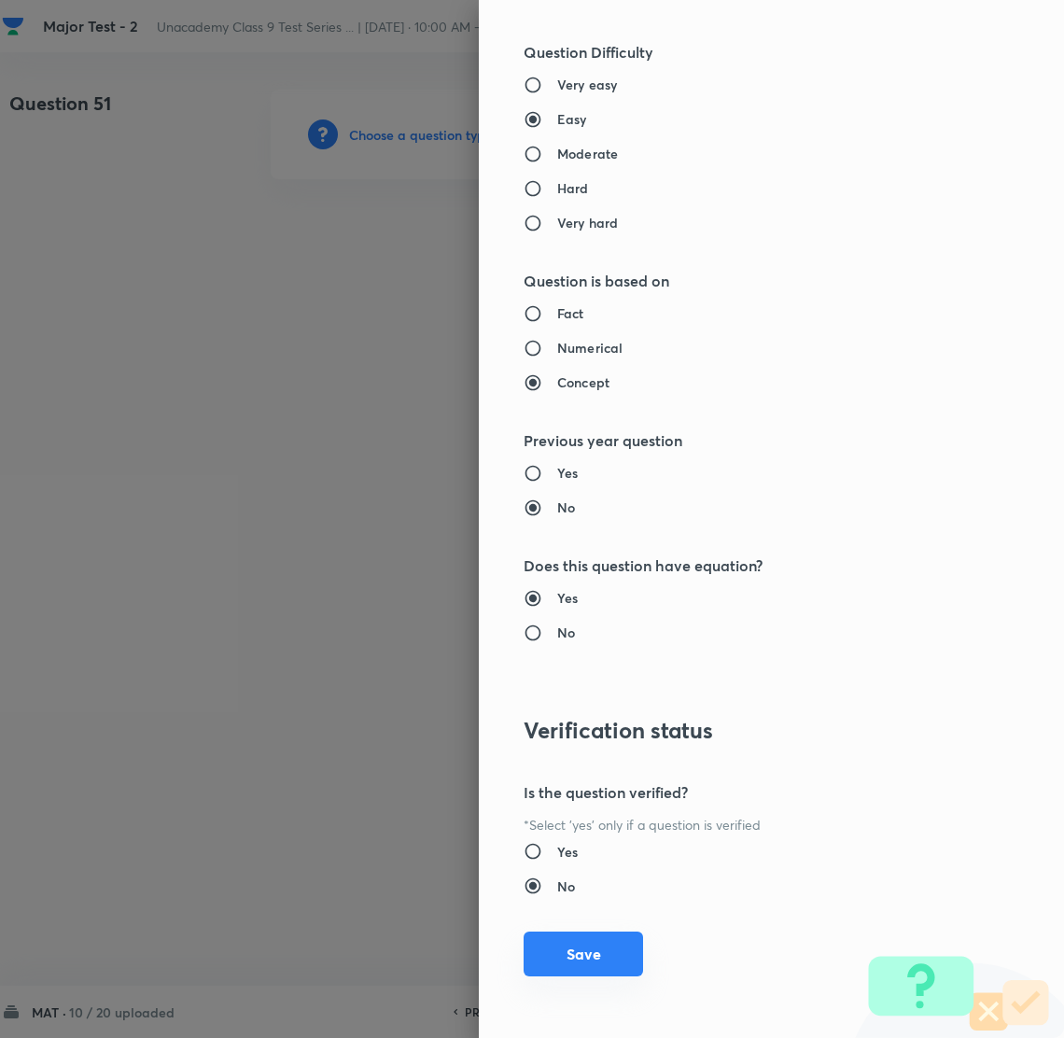
click at [564, 959] on button "Save" at bounding box center [583, 954] width 119 height 45
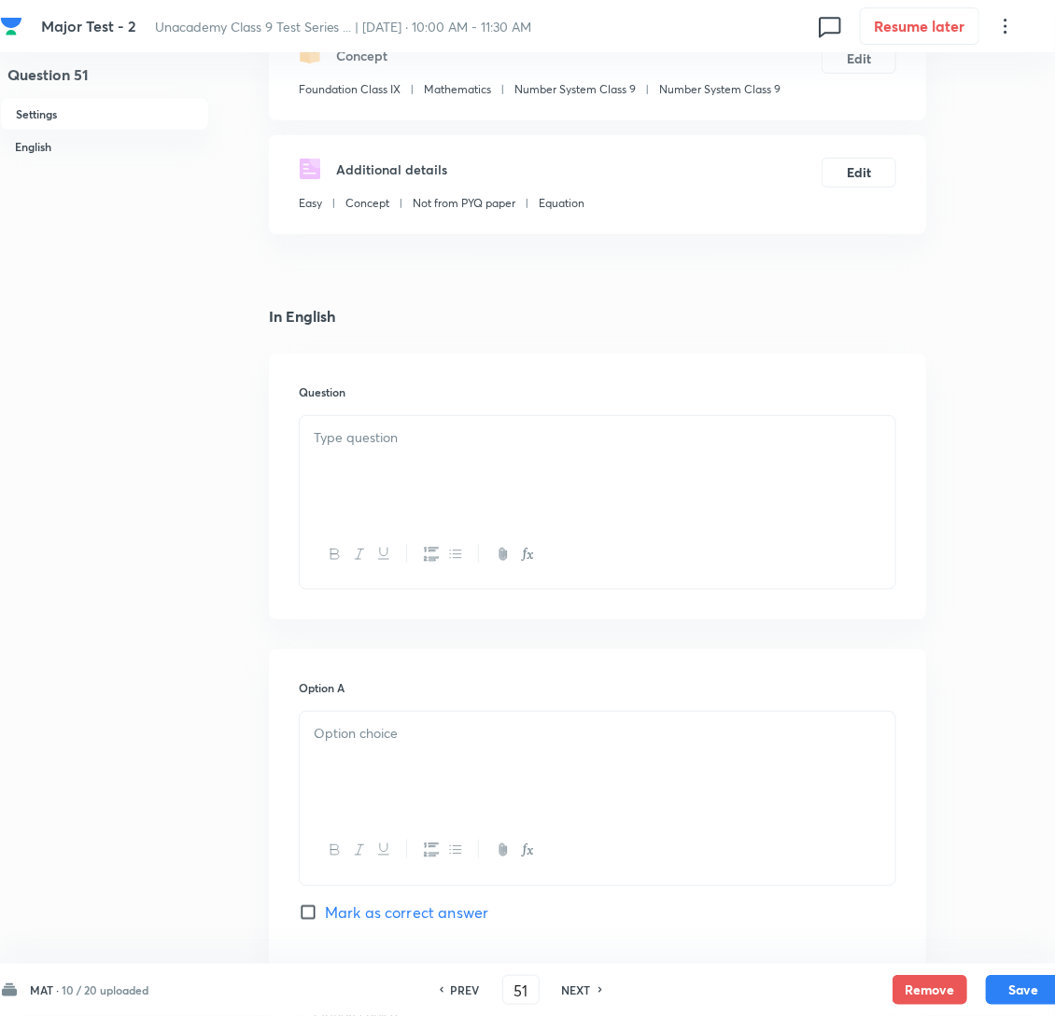
scroll to position [280, 0]
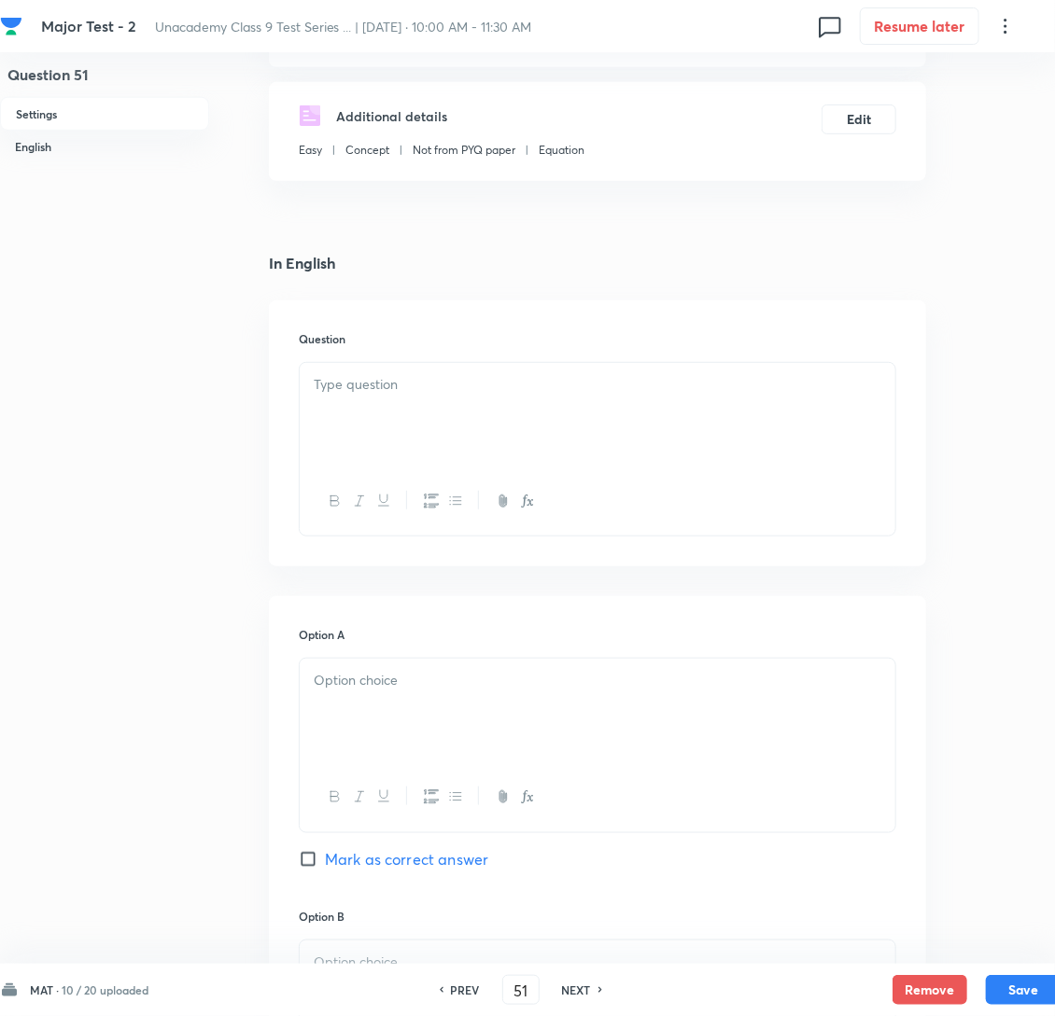
click at [410, 427] on div at bounding box center [598, 415] width 596 height 105
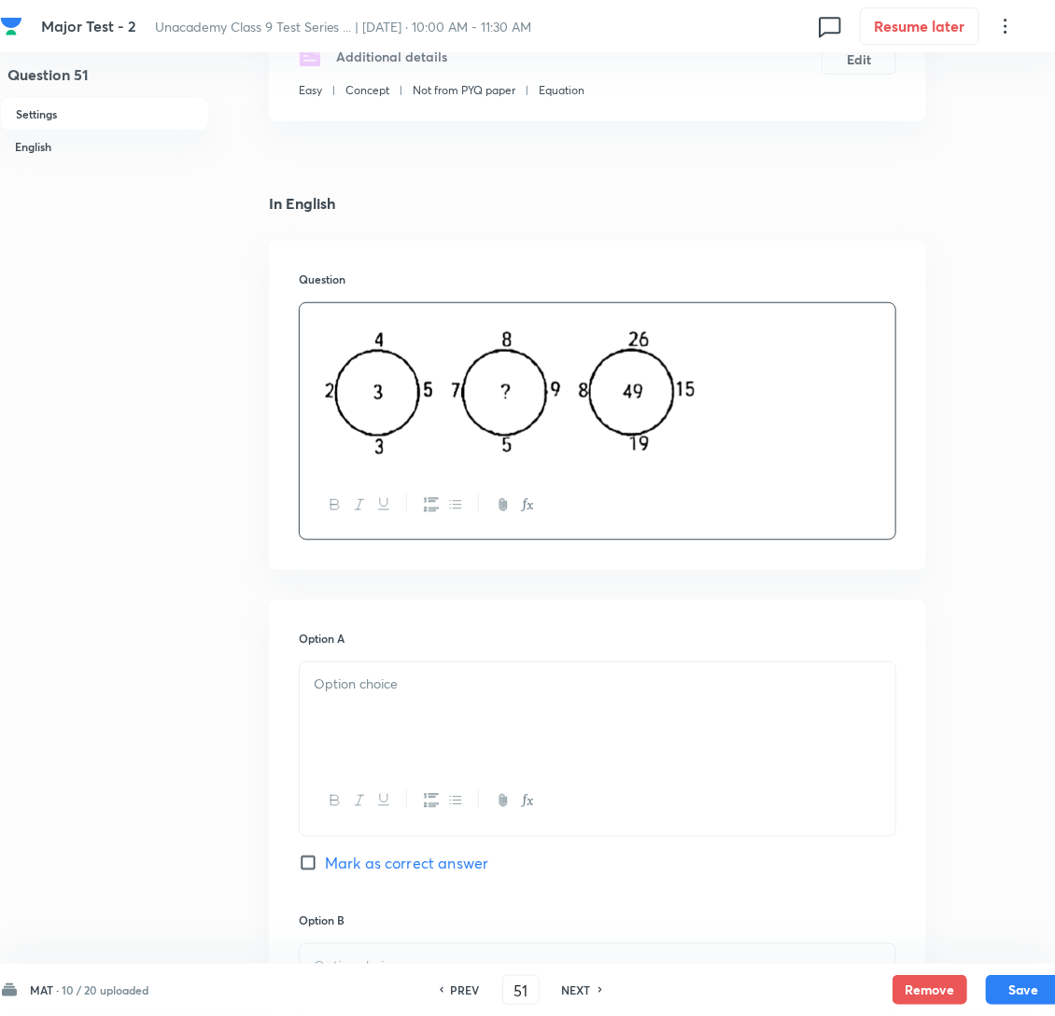
scroll to position [419, 0]
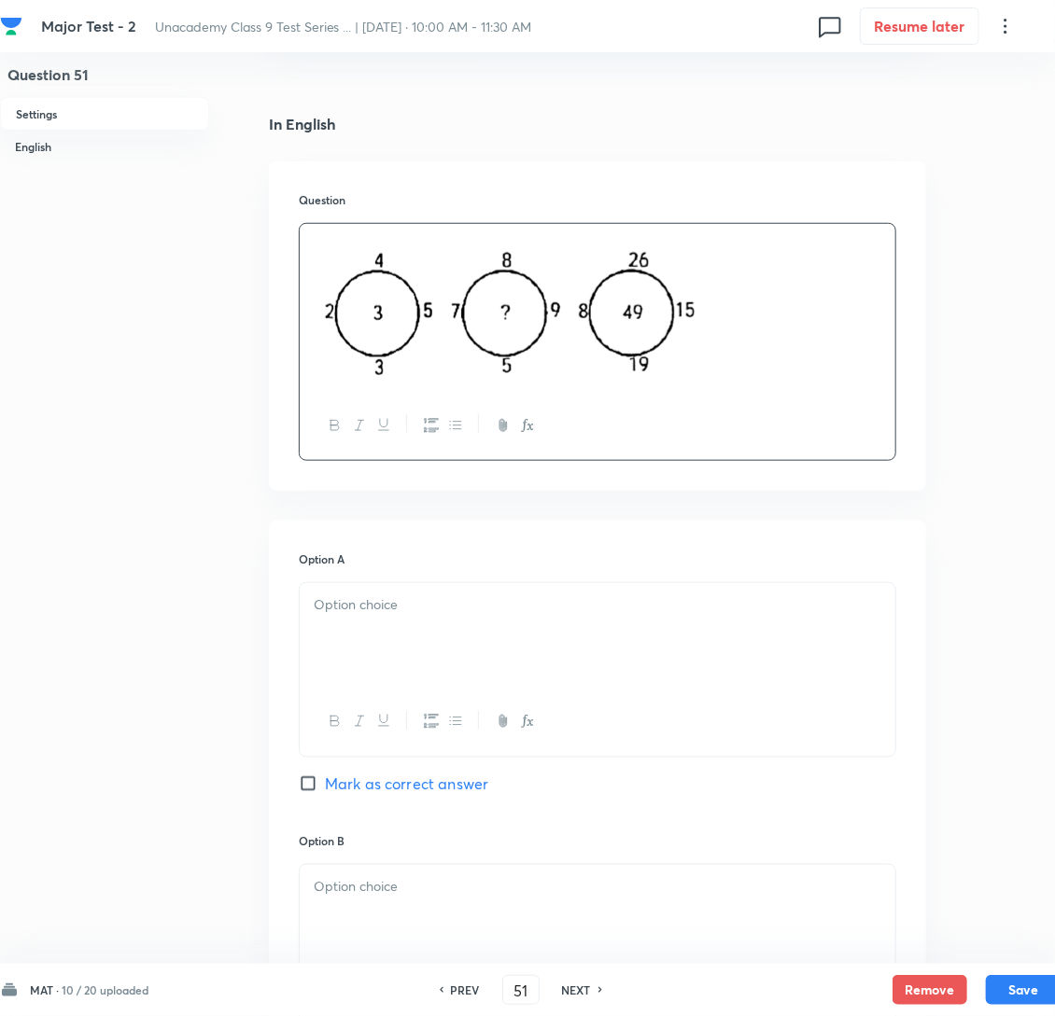
click at [411, 616] on p at bounding box center [598, 605] width 568 height 21
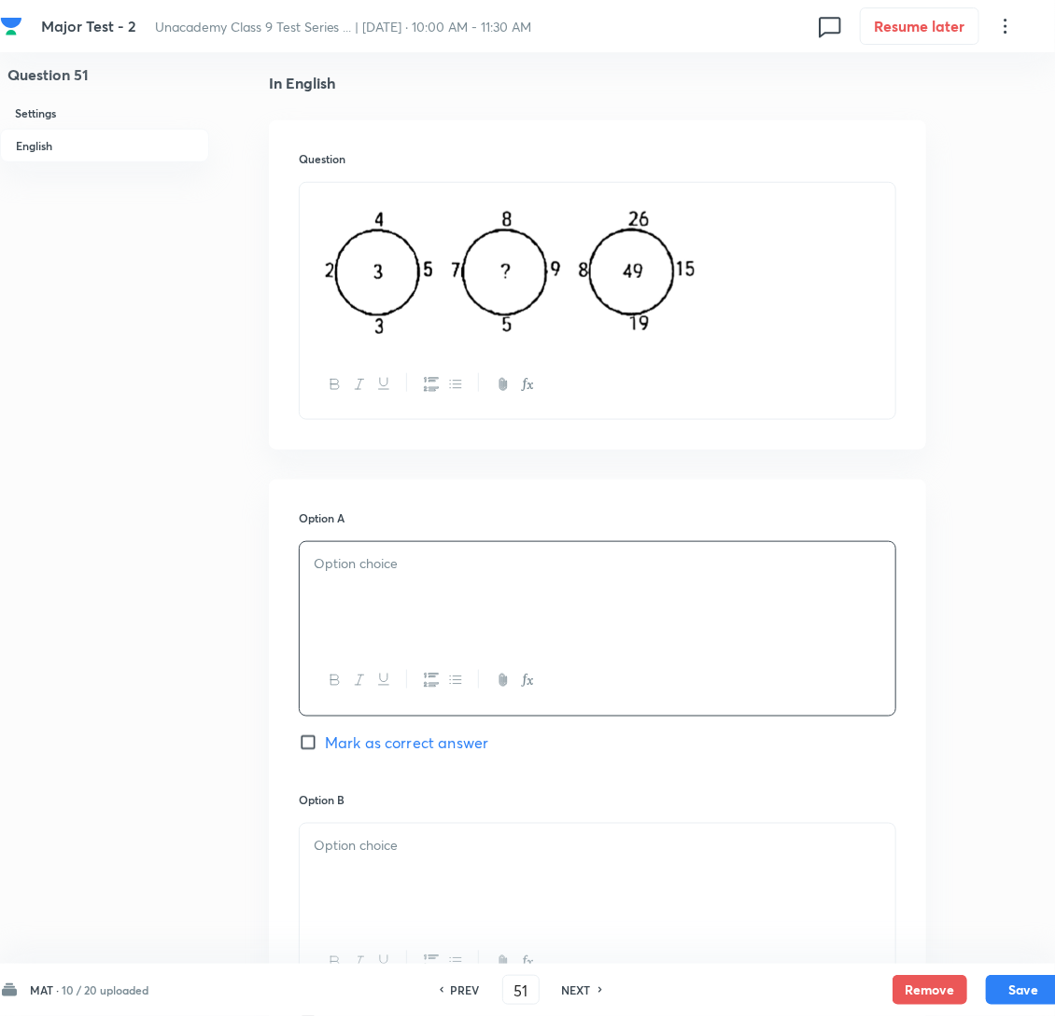
scroll to position [839, 0]
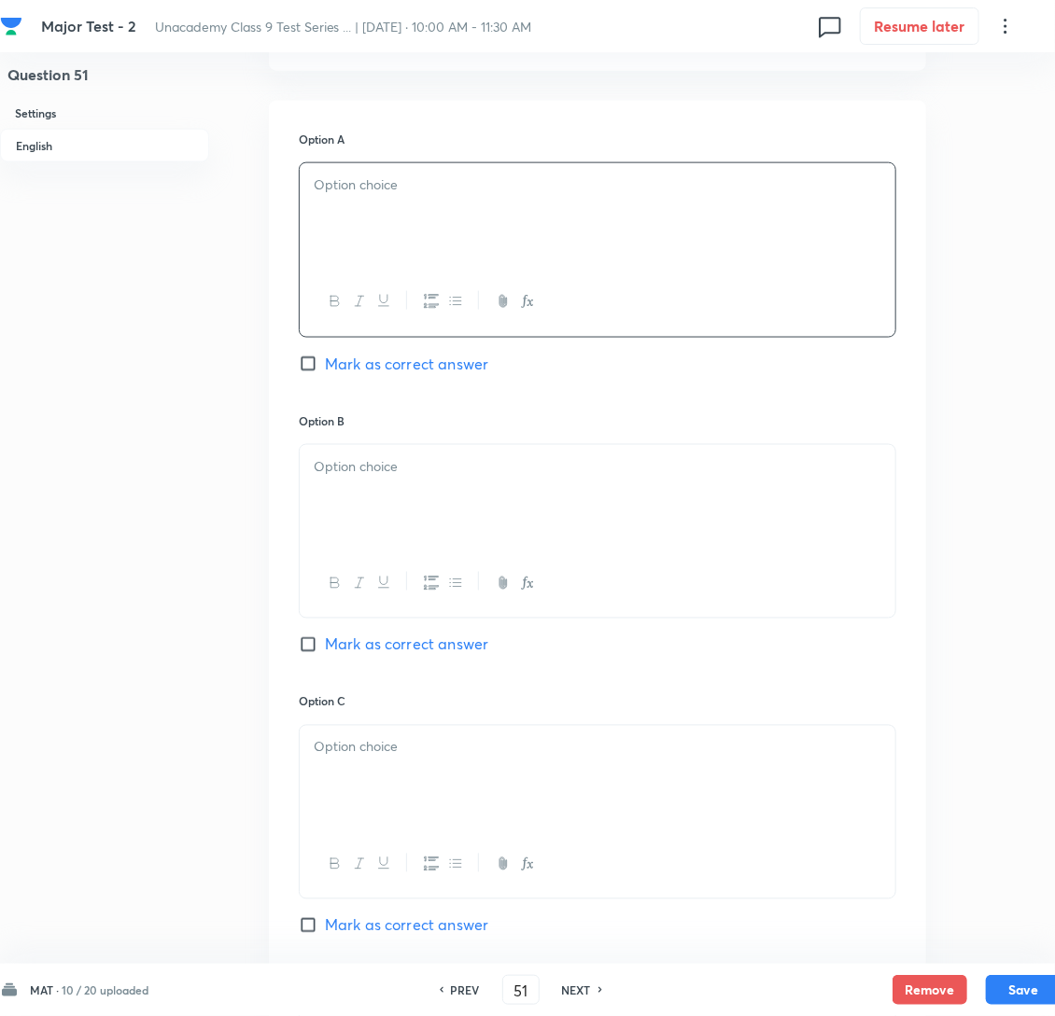
click at [439, 242] on div at bounding box center [598, 215] width 596 height 105
click at [434, 540] on div at bounding box center [598, 497] width 596 height 105
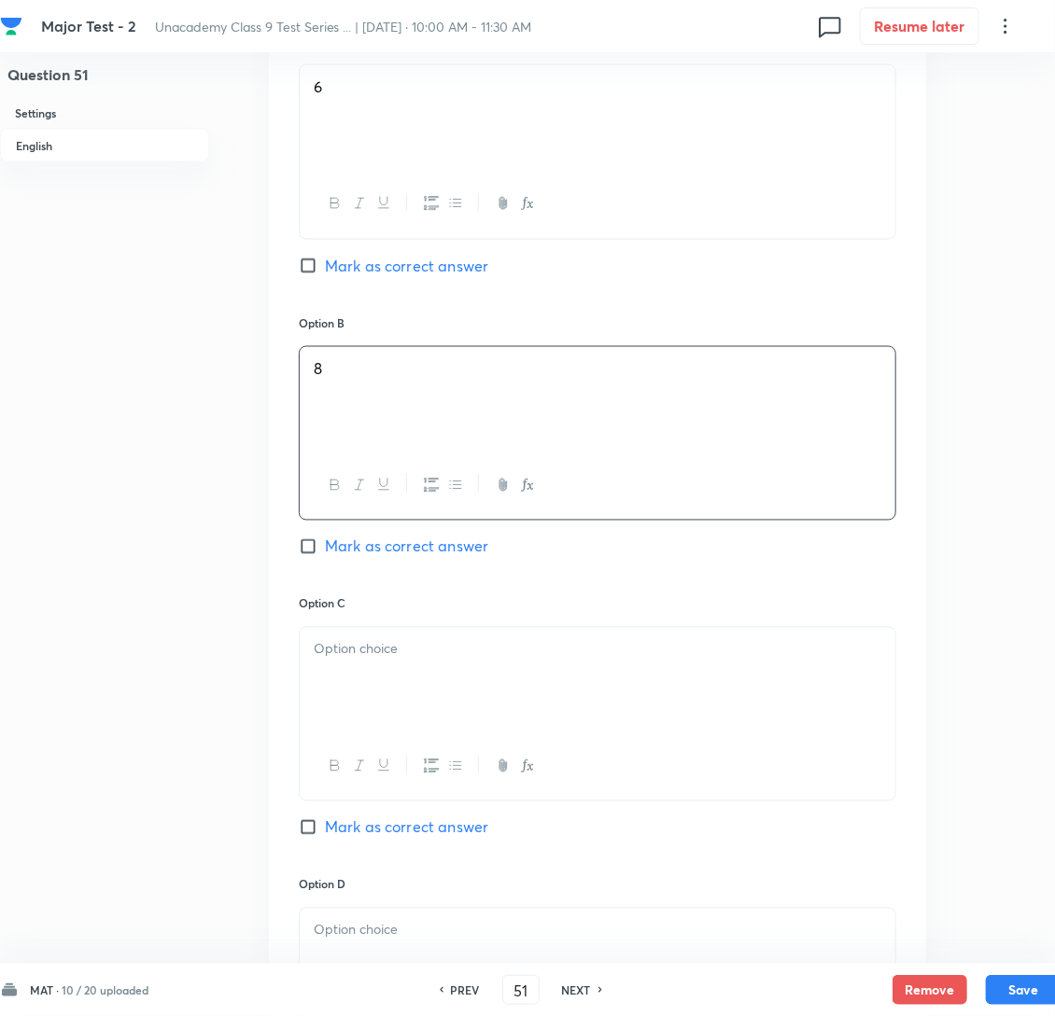
scroll to position [1259, 0]
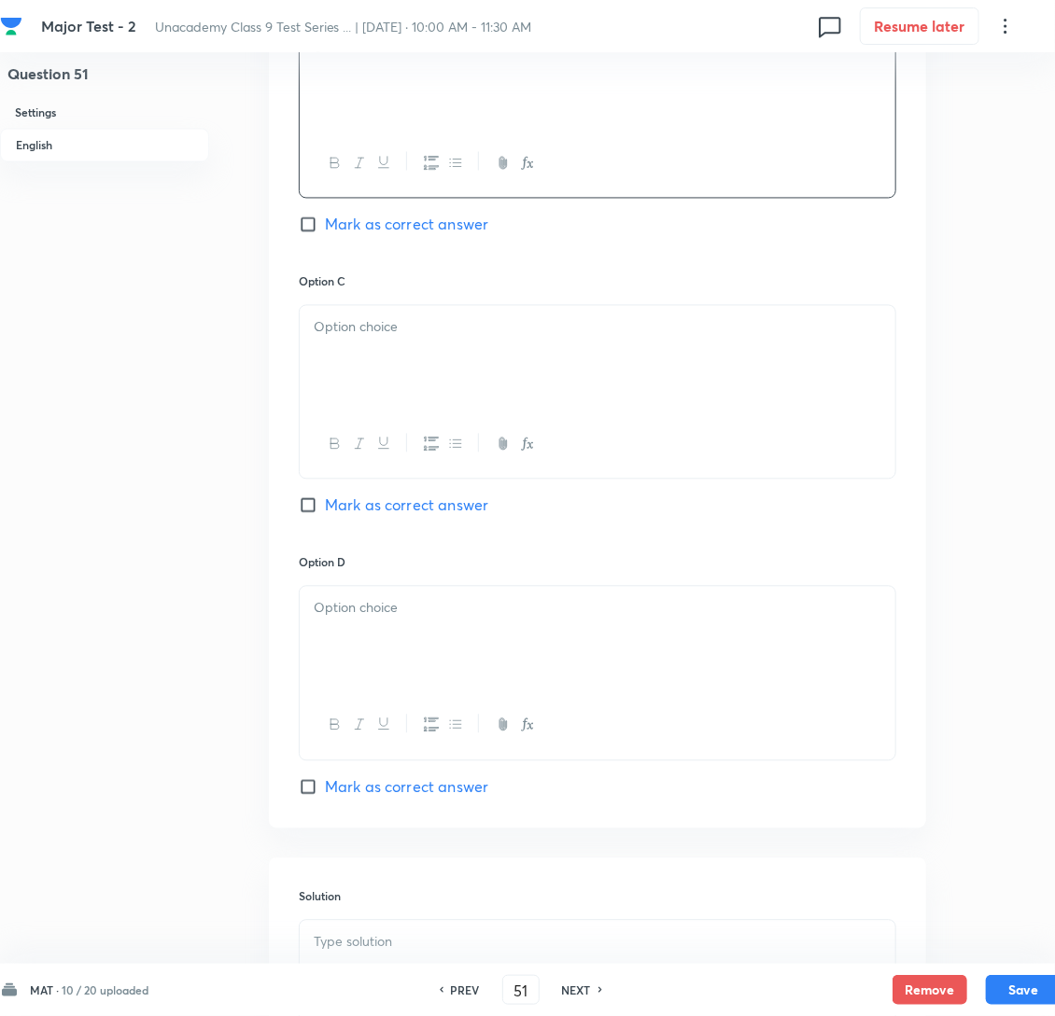
drag, startPoint x: 419, startPoint y: 410, endPoint x: 387, endPoint y: 410, distance: 31.7
click at [418, 410] on div at bounding box center [598, 358] width 596 height 105
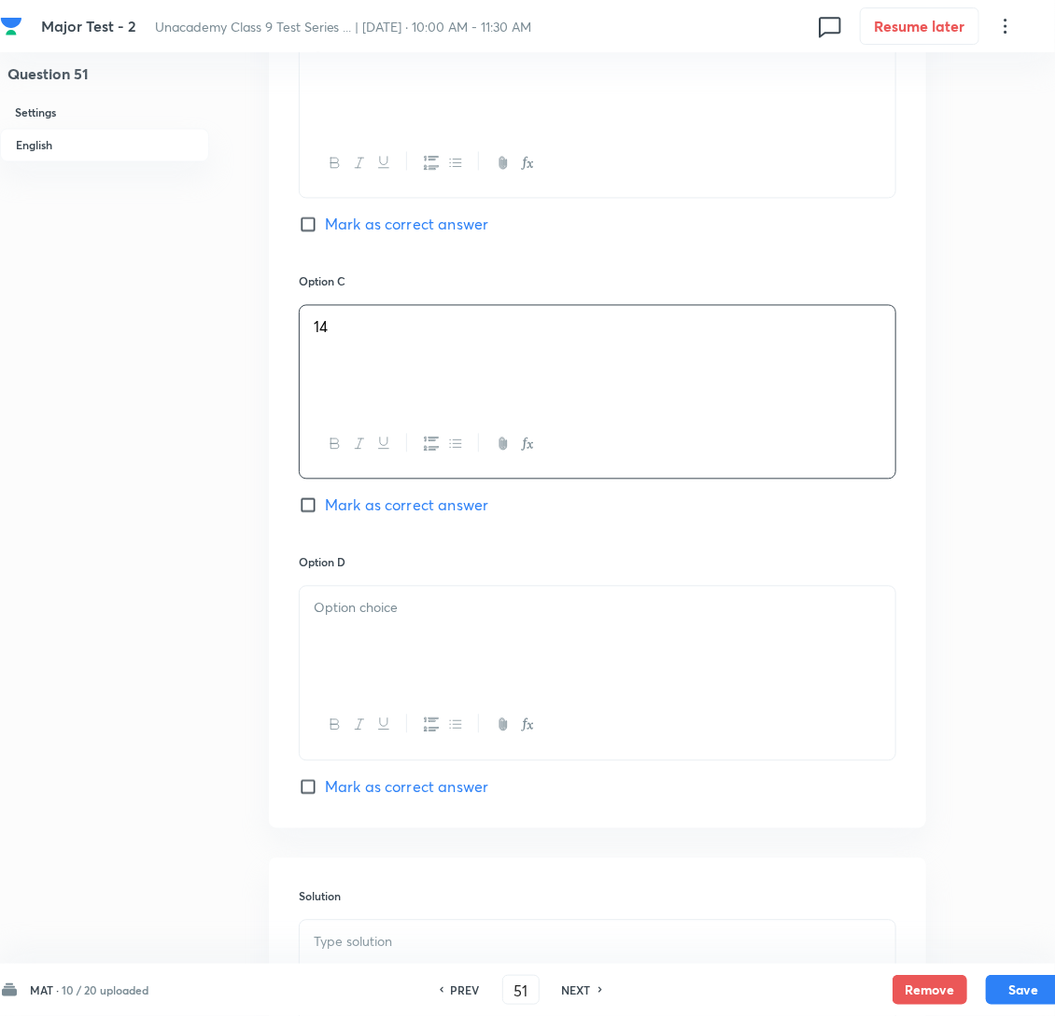
click at [441, 692] on div at bounding box center [598, 639] width 596 height 105
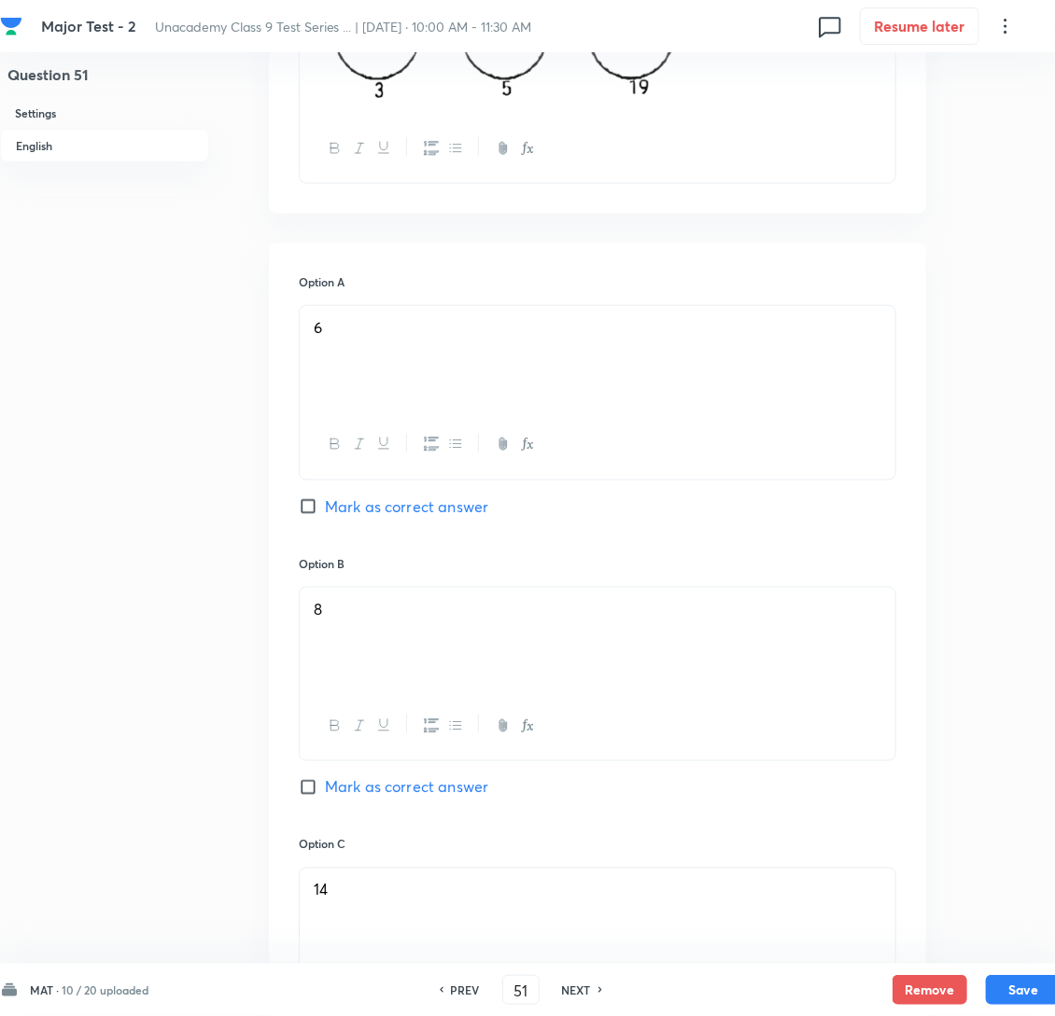
scroll to position [699, 0]
click at [313, 513] on input "Mark as correct answer" at bounding box center [312, 504] width 26 height 19
checkbox input "true"
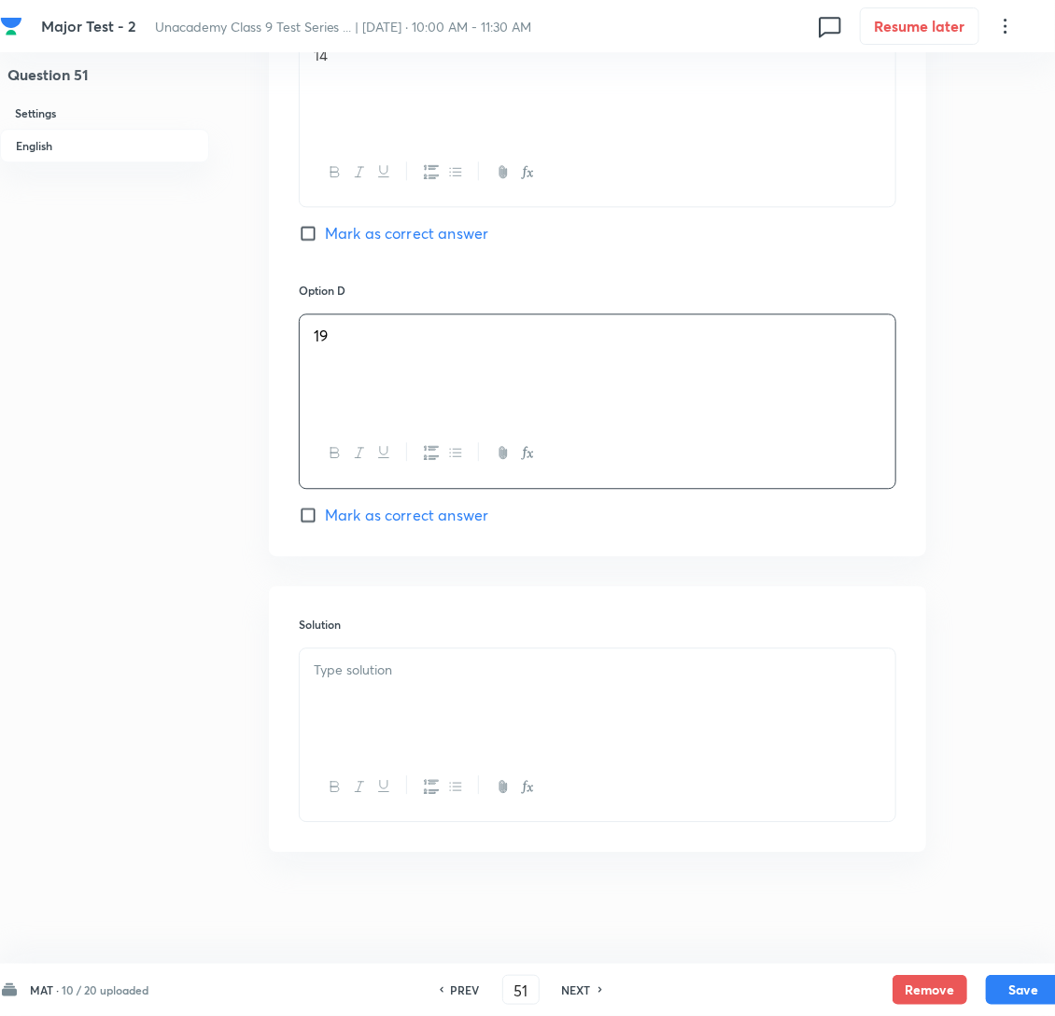
scroll to position [1578, 0]
click at [380, 678] on p at bounding box center [598, 670] width 568 height 21
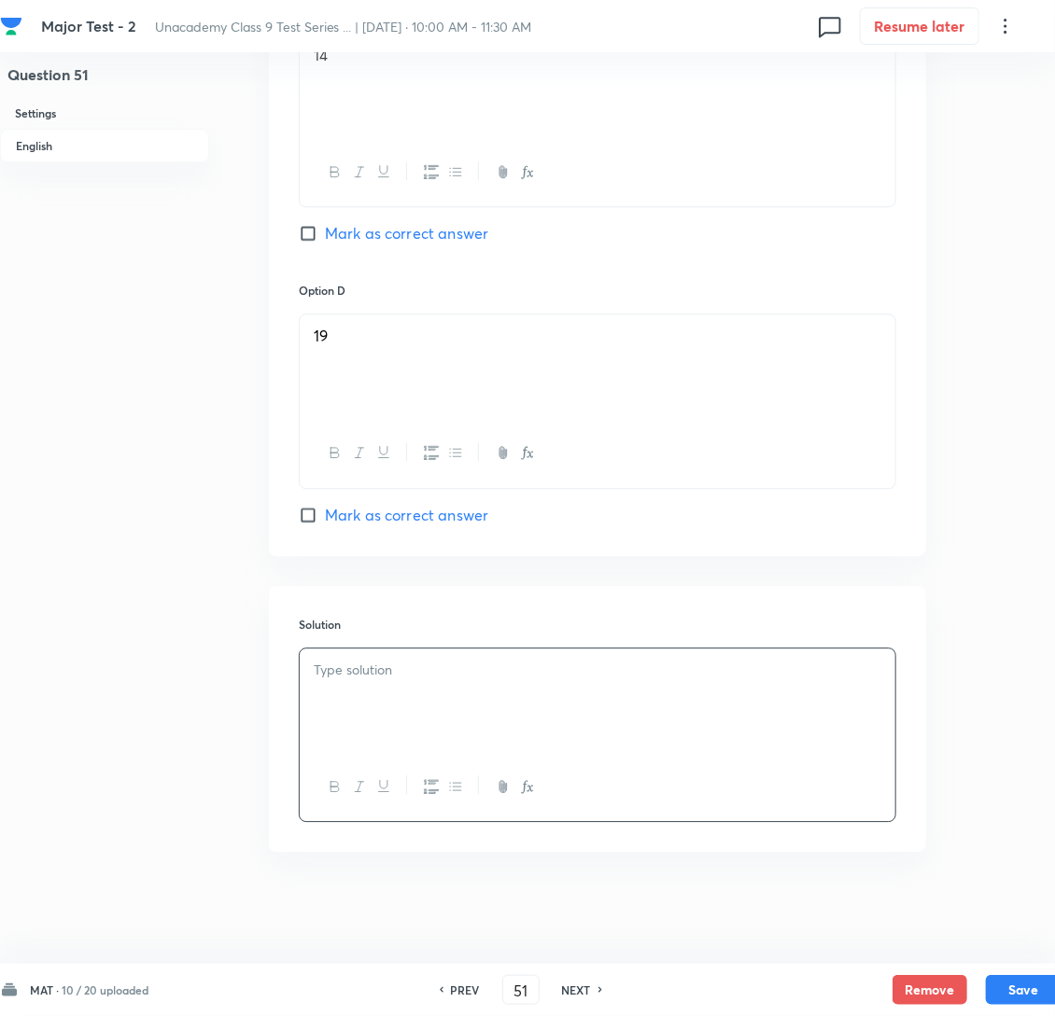
click at [404, 702] on div at bounding box center [598, 701] width 596 height 105
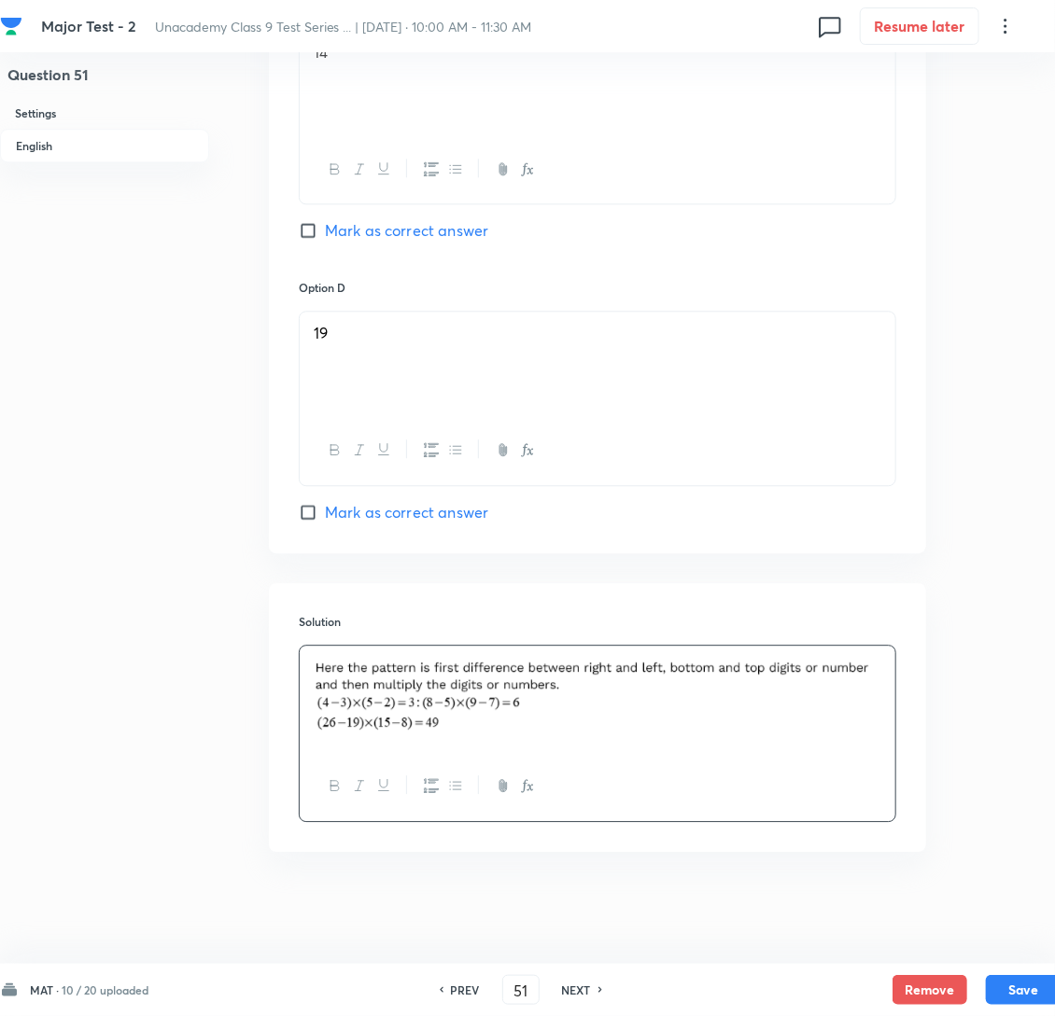
click at [402, 712] on img at bounding box center [598, 696] width 568 height 79
click at [591, 992] on h6 "NEXT" at bounding box center [576, 990] width 29 height 17
type input "52"
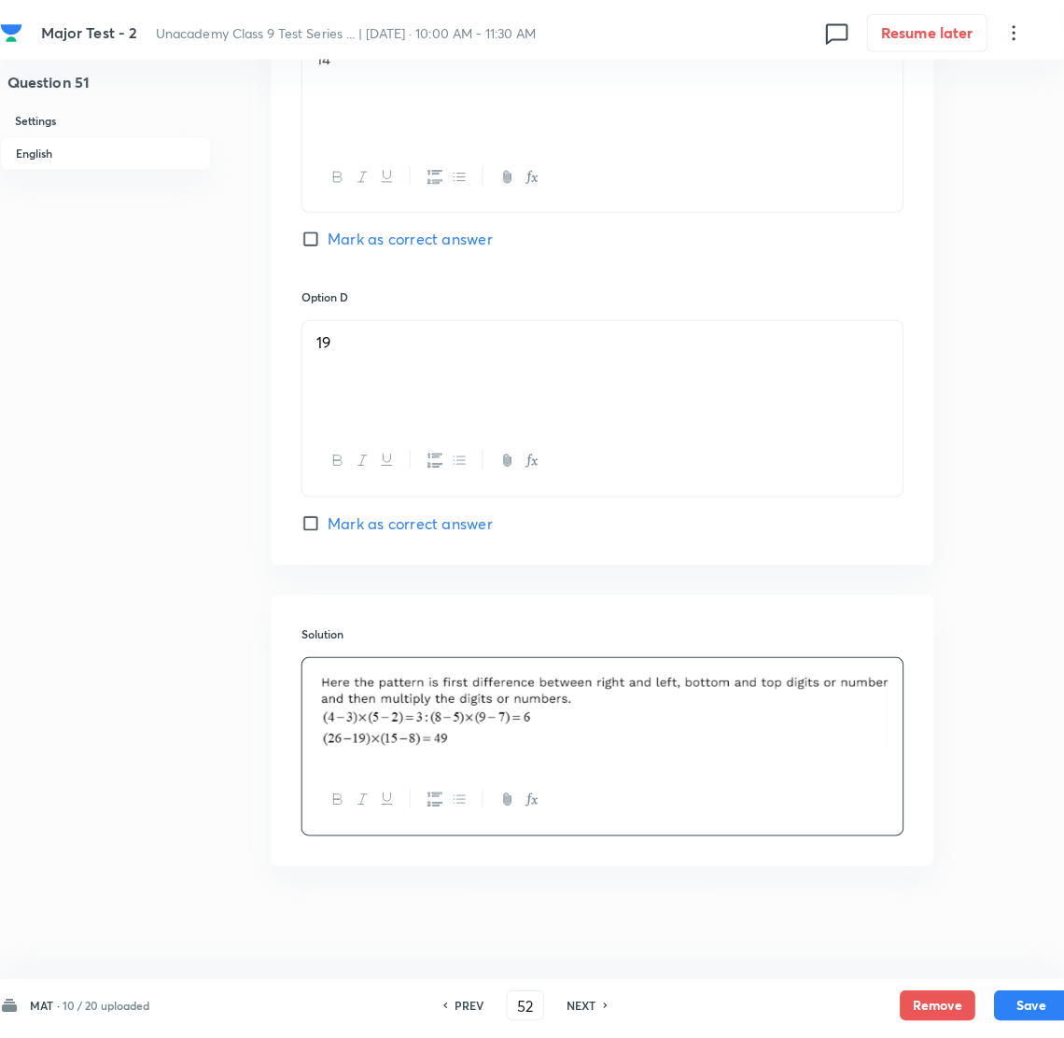
scroll to position [0, 0]
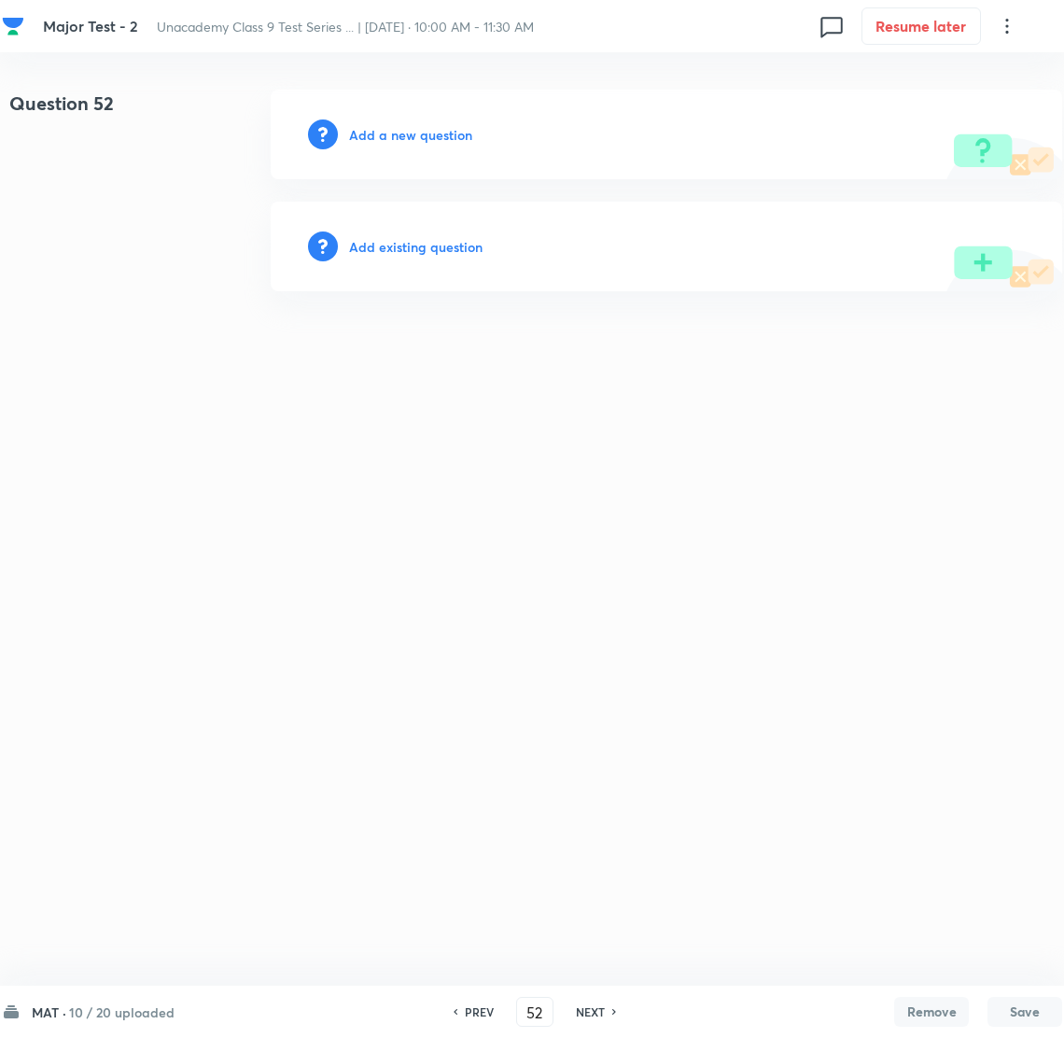
click at [390, 128] on h6 "Add a new question" at bounding box center [410, 135] width 123 height 20
click at [390, 128] on h6 "Choose a question type" at bounding box center [421, 135] width 144 height 20
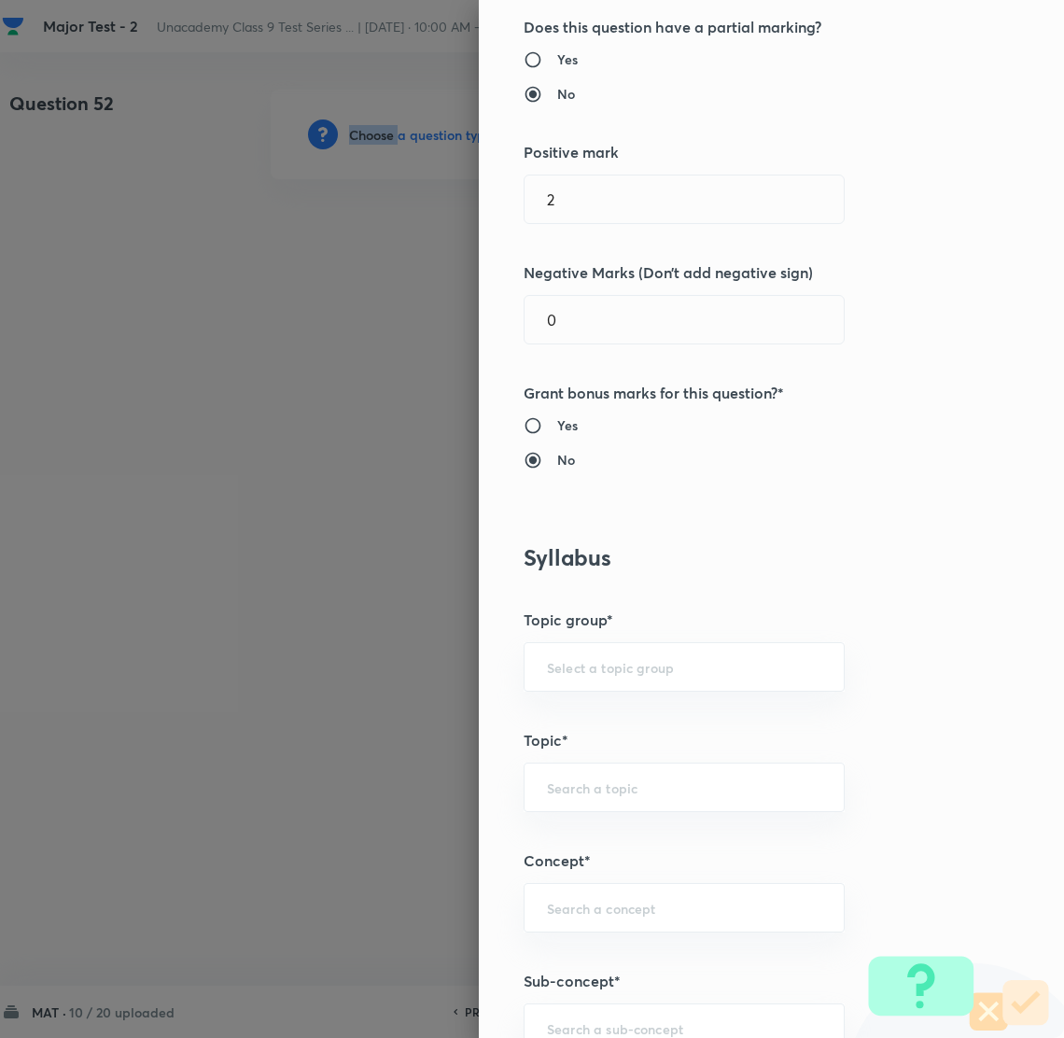
scroll to position [699, 0]
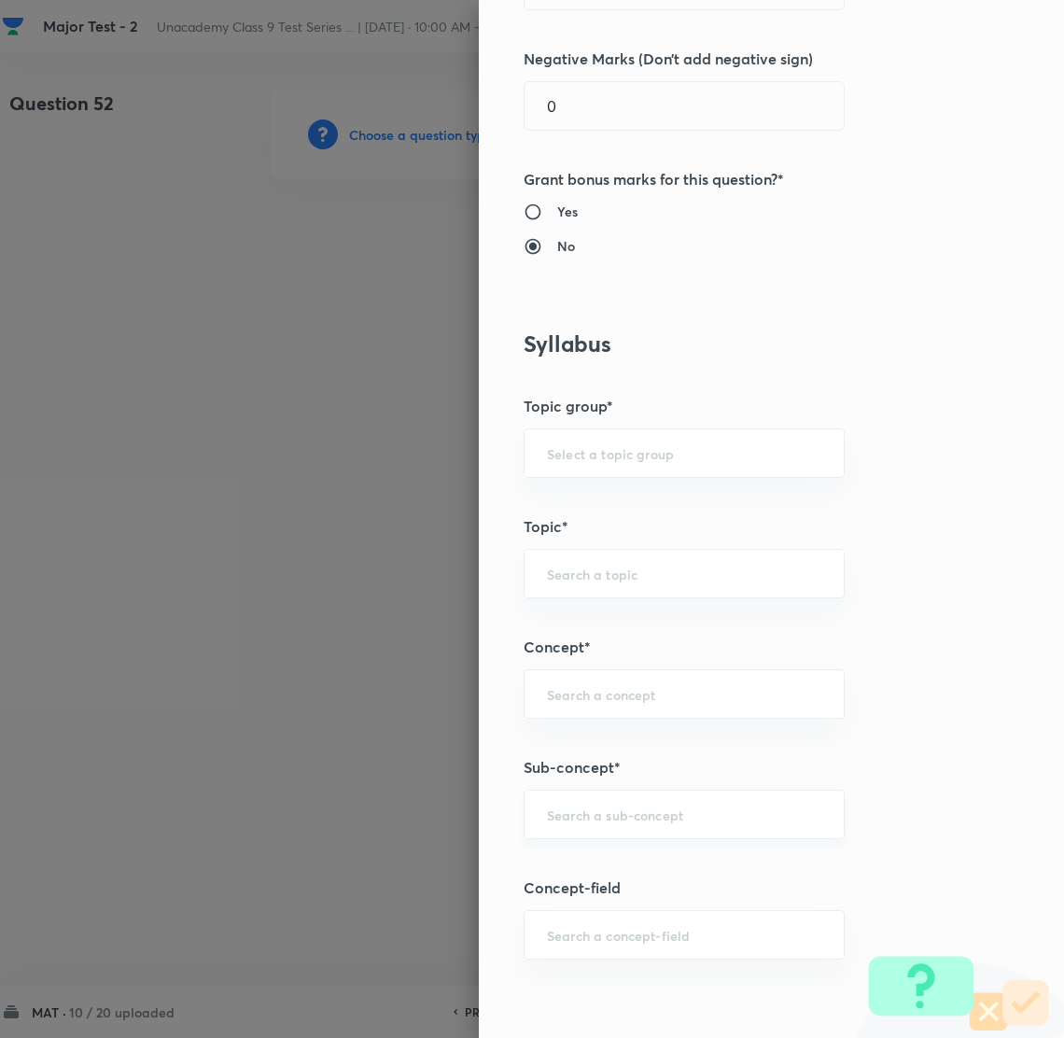
click at [567, 820] on input "text" at bounding box center [684, 815] width 274 height 18
click at [646, 870] on li "Number System Class 9" at bounding box center [663, 869] width 319 height 34
type input "Number System Class 9"
type input "Foundation Class IX"
type input "Mathematics"
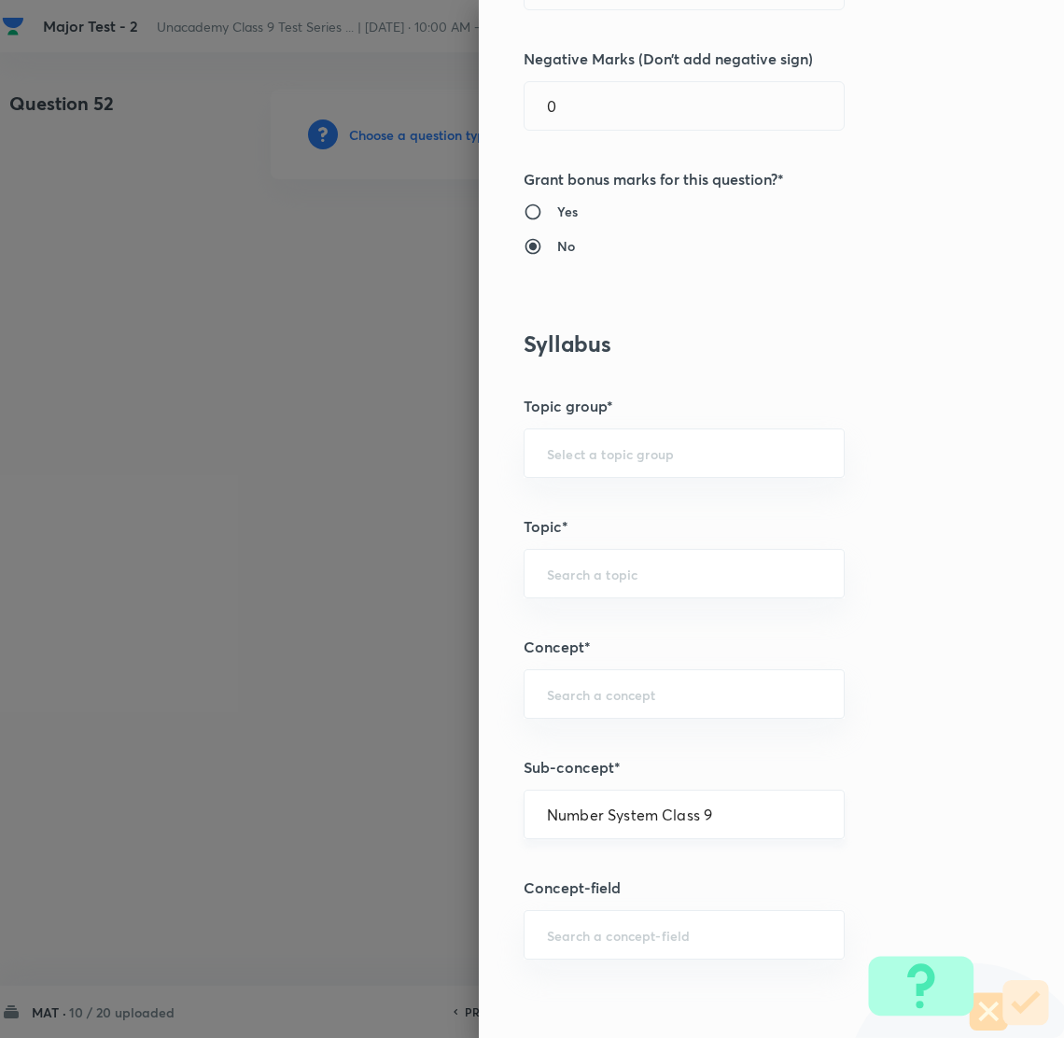
type input "Number System Class 9"
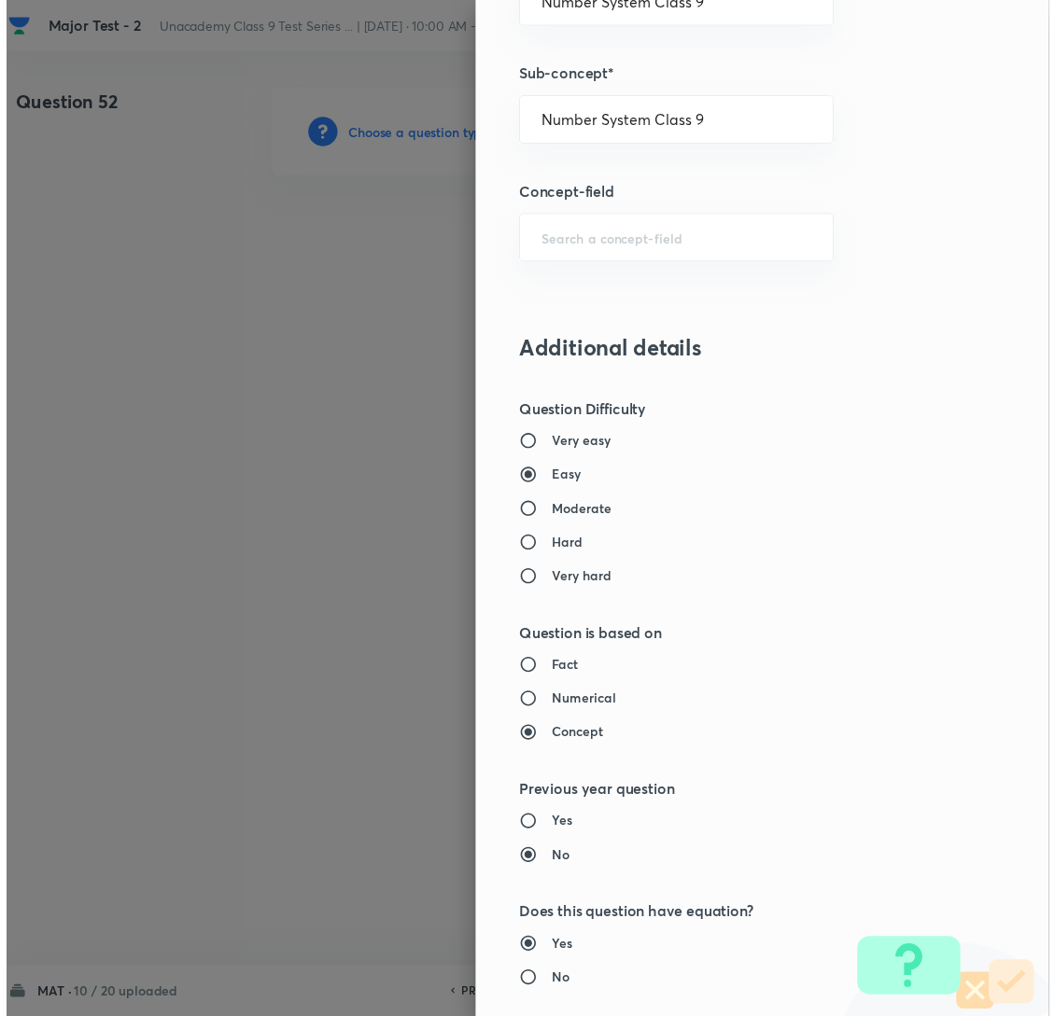
scroll to position [1758, 0]
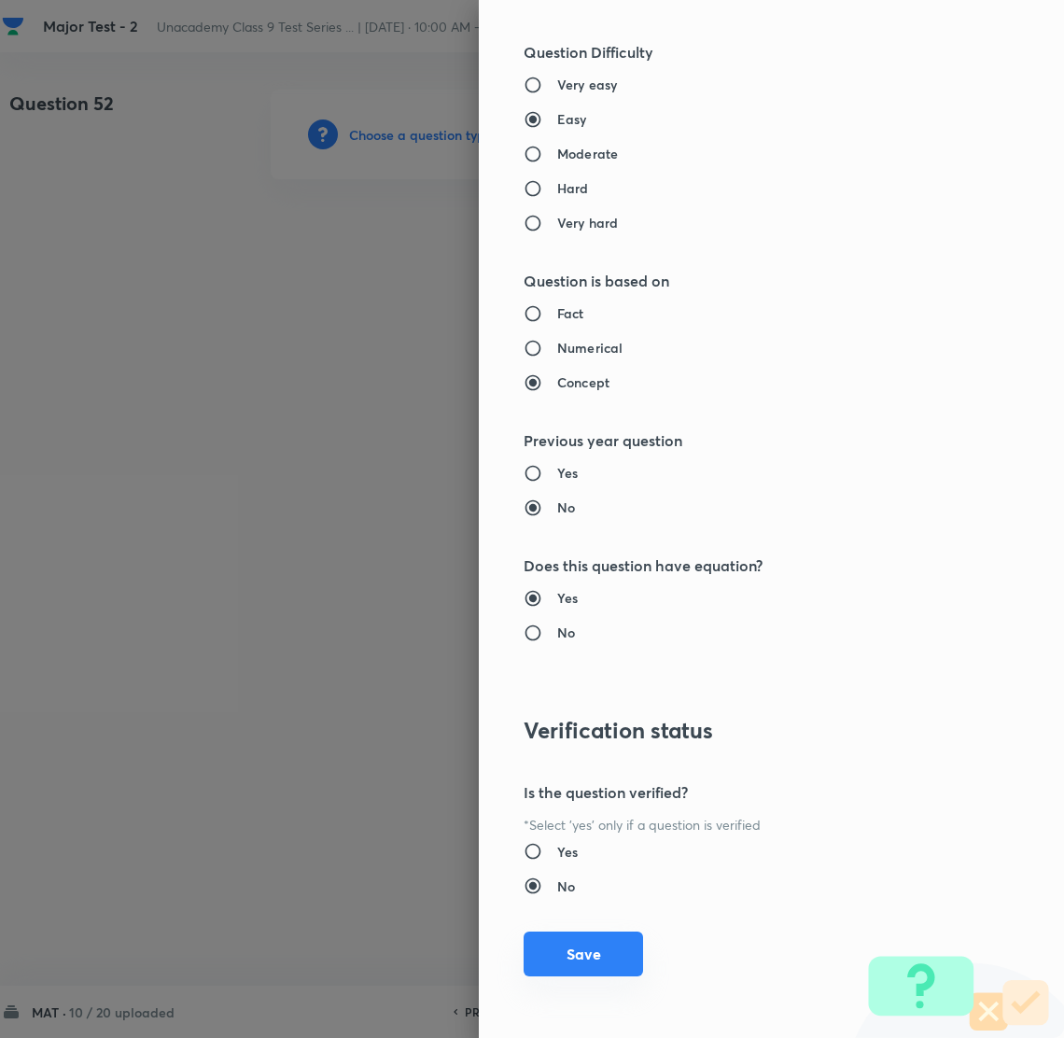
click at [568, 952] on button "Save" at bounding box center [583, 954] width 119 height 45
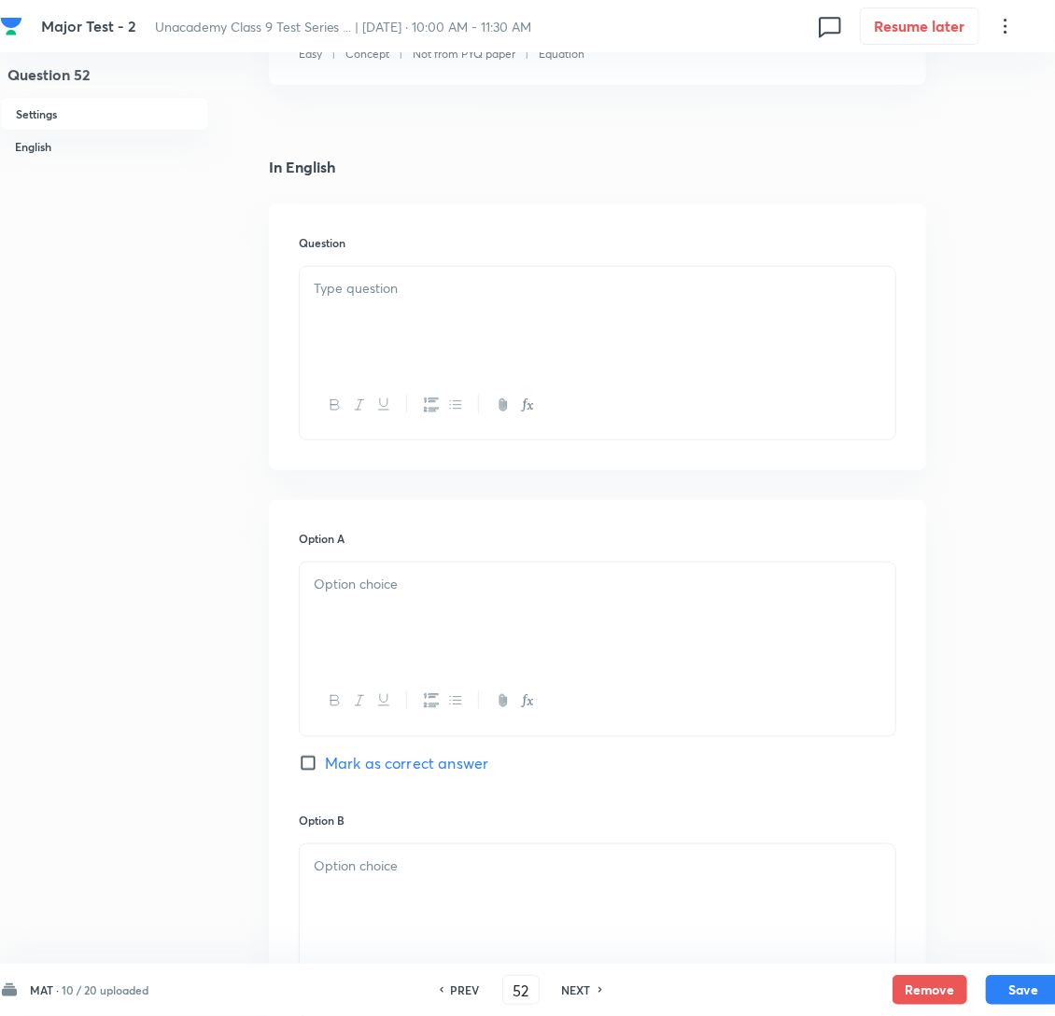
scroll to position [419, 0]
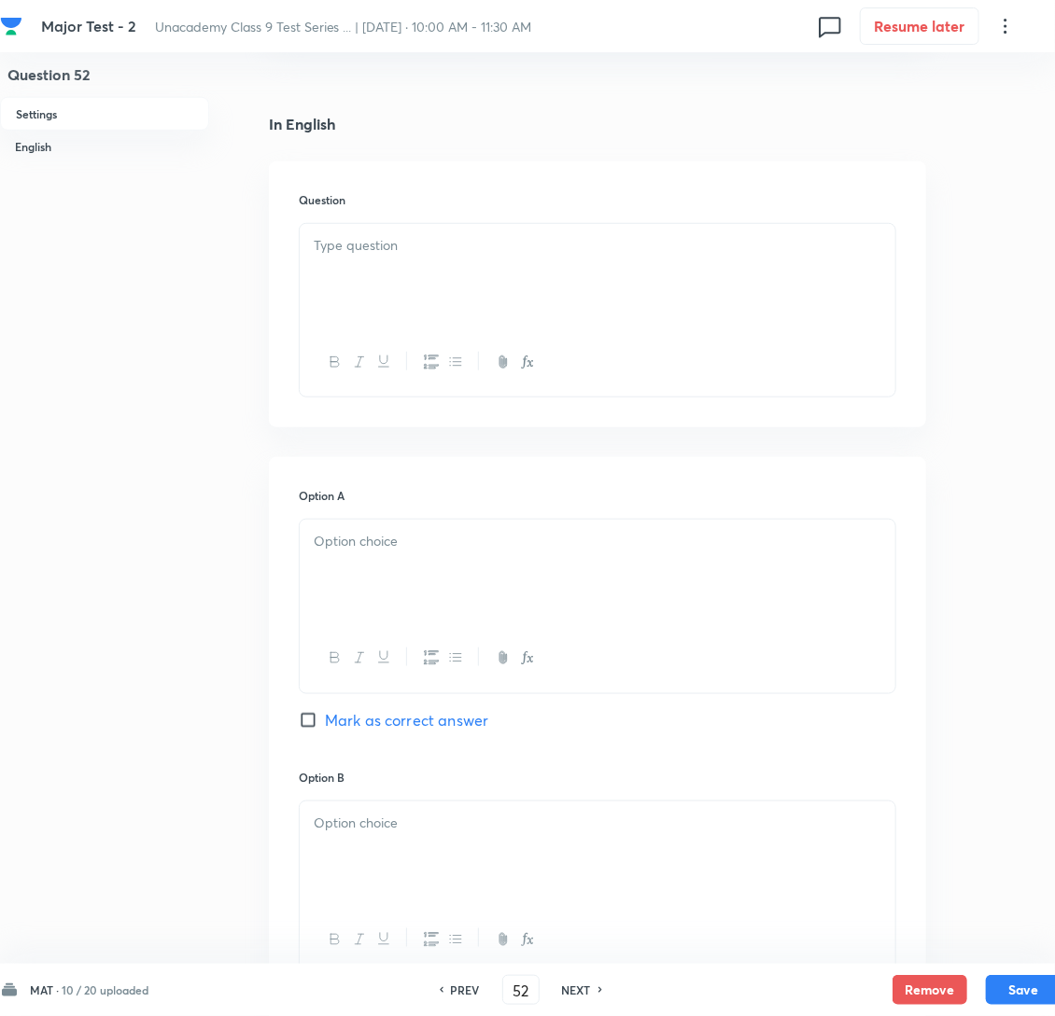
click at [366, 257] on p at bounding box center [598, 245] width 568 height 21
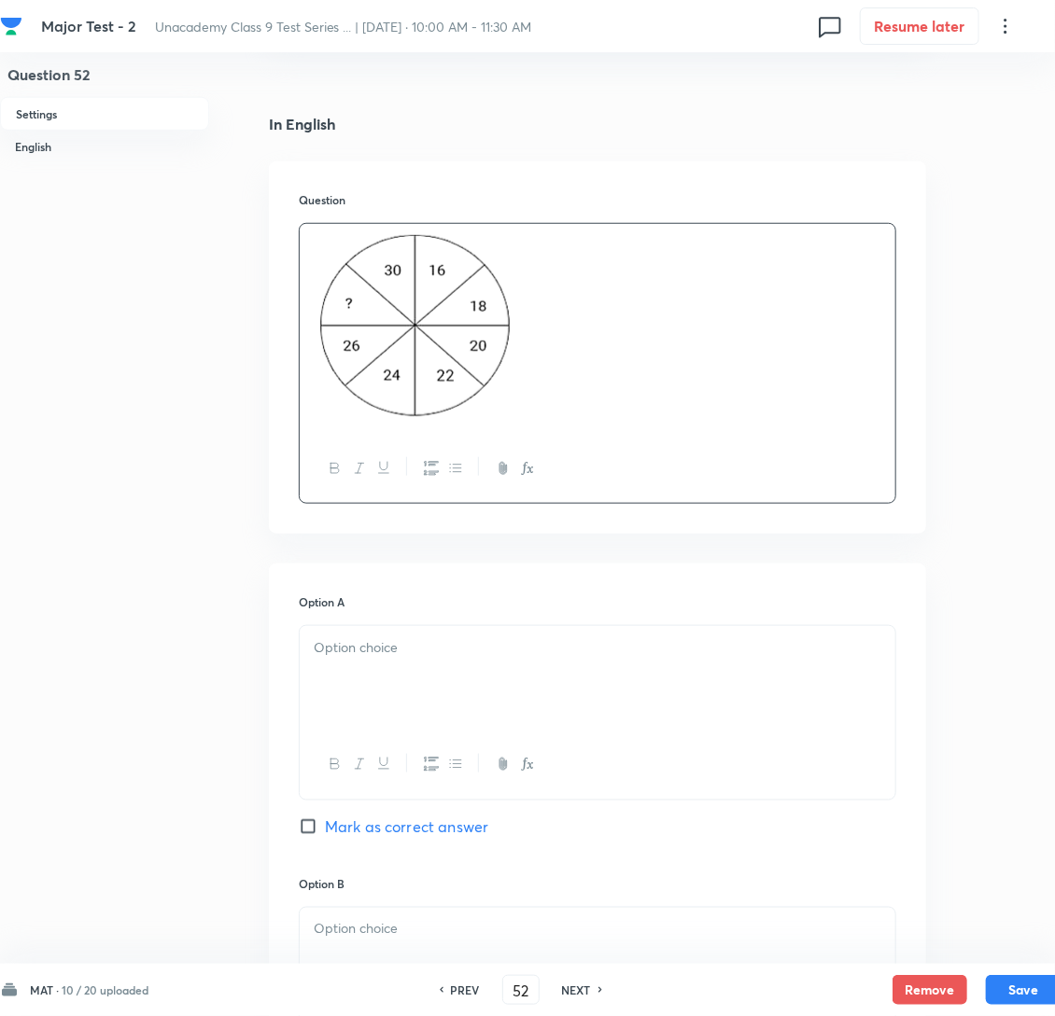
drag, startPoint x: 411, startPoint y: 679, endPoint x: 387, endPoint y: 680, distance: 23.4
click at [410, 659] on p at bounding box center [598, 648] width 568 height 21
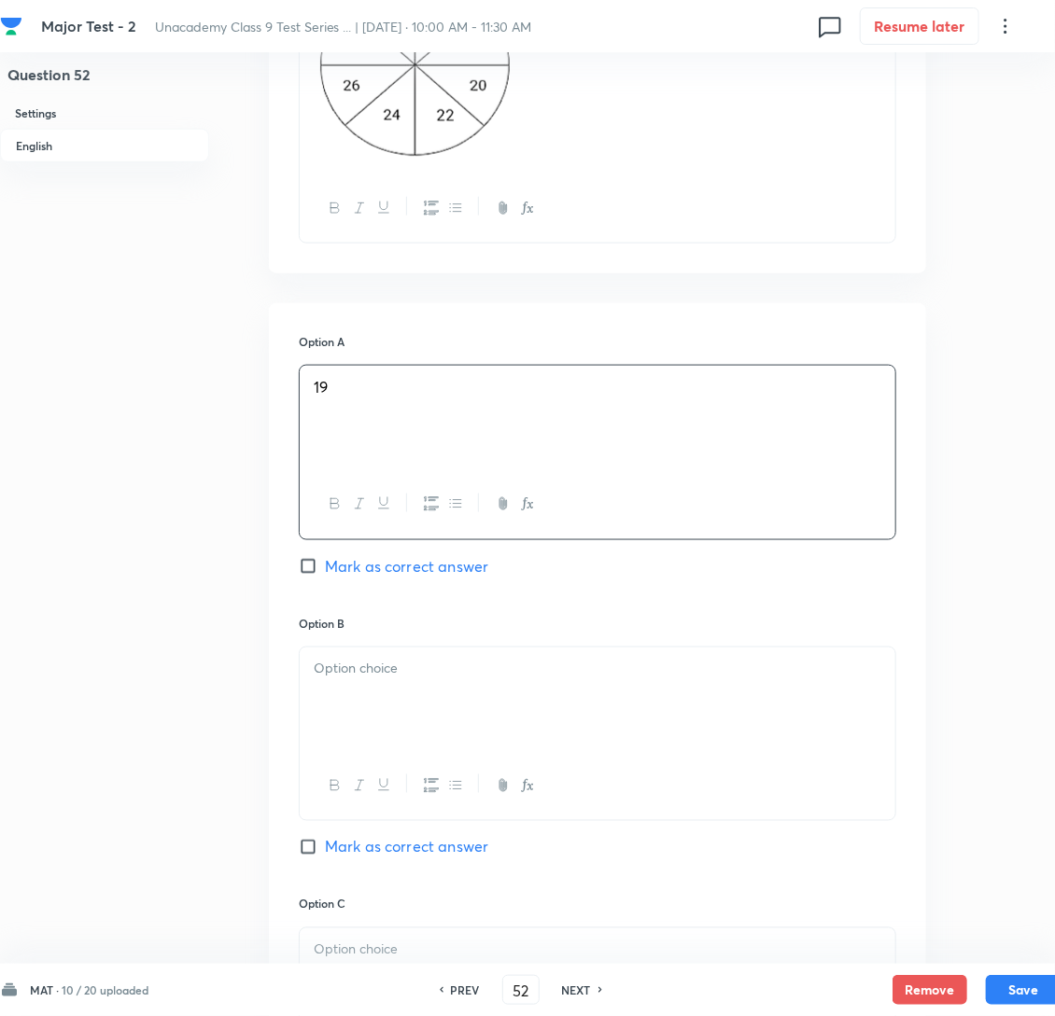
scroll to position [699, 0]
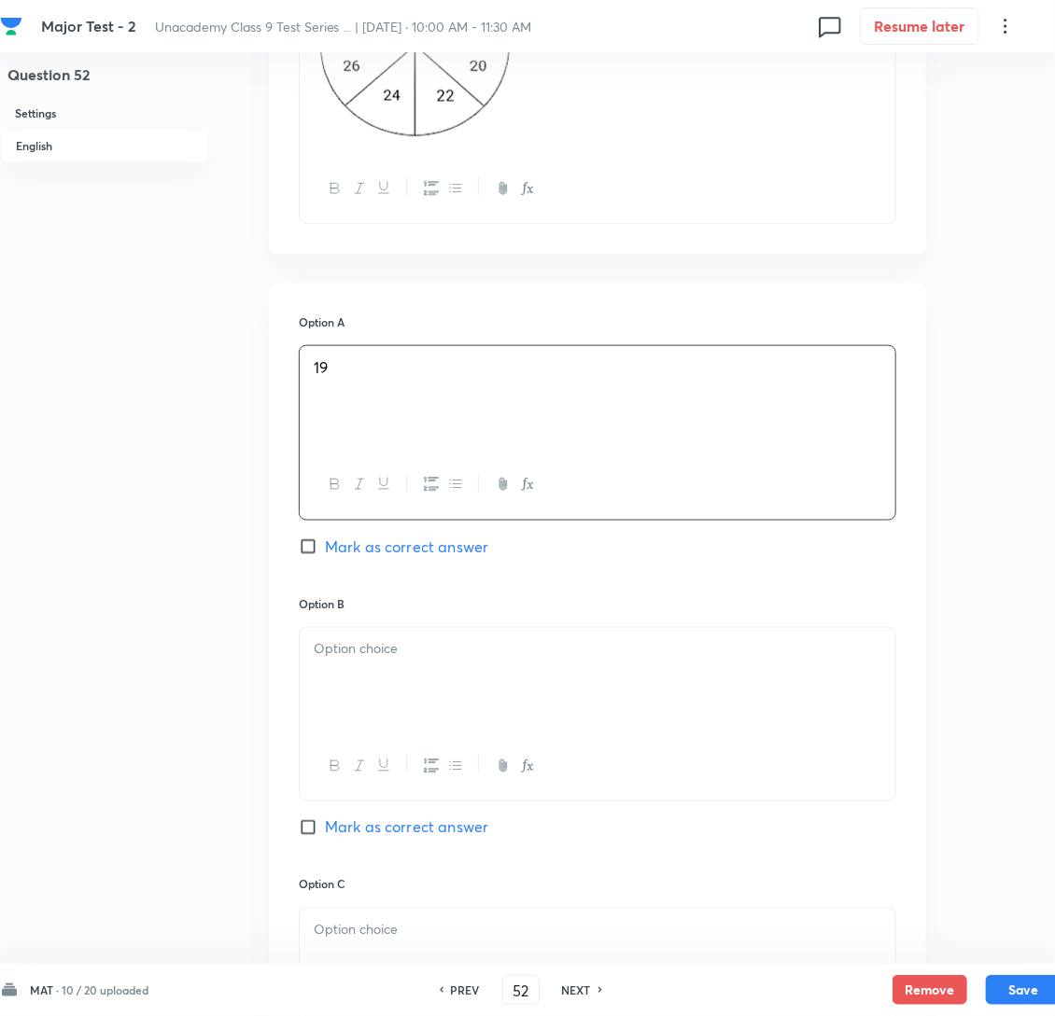
drag, startPoint x: 379, startPoint y: 719, endPoint x: 318, endPoint y: 713, distance: 60.9
click at [379, 719] on div at bounding box center [598, 680] width 596 height 105
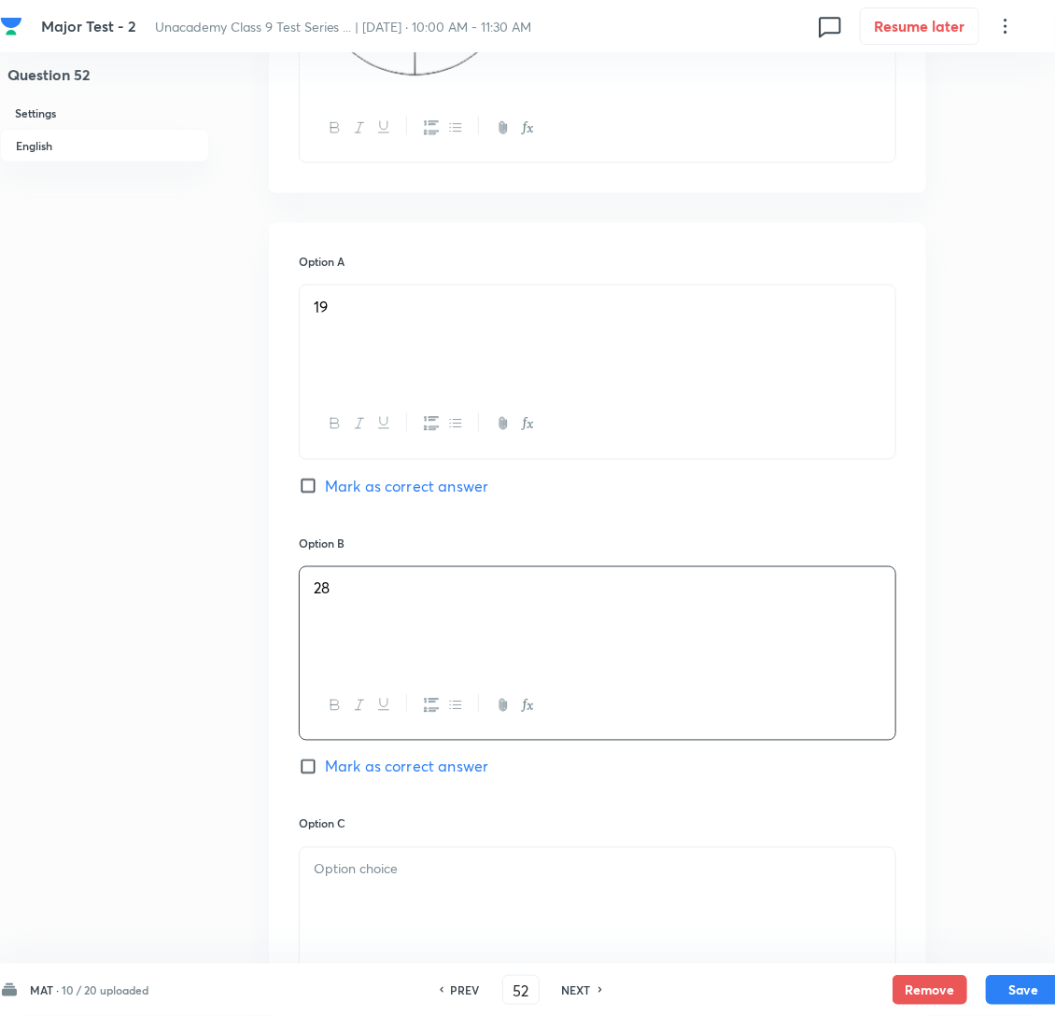
scroll to position [980, 0]
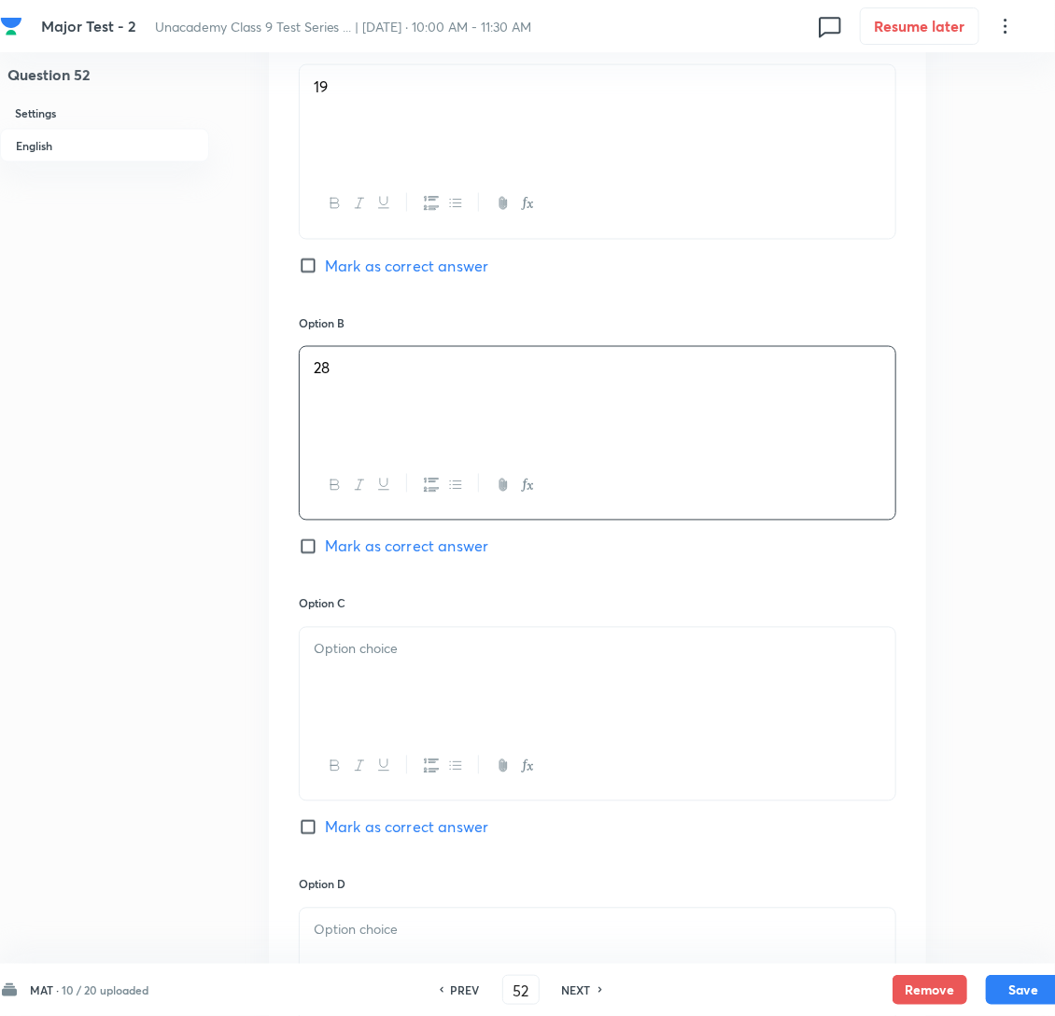
click at [390, 713] on div at bounding box center [598, 680] width 596 height 105
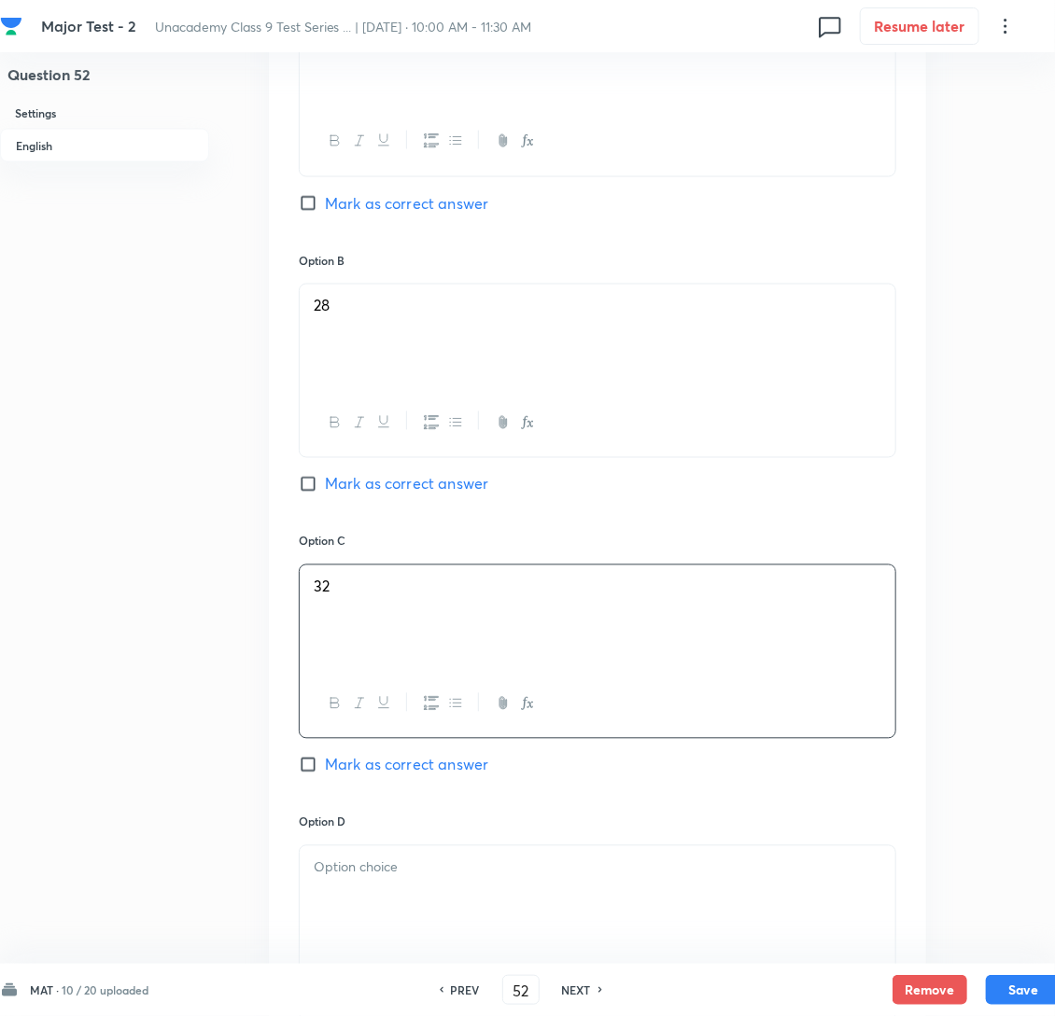
scroll to position [1259, 0]
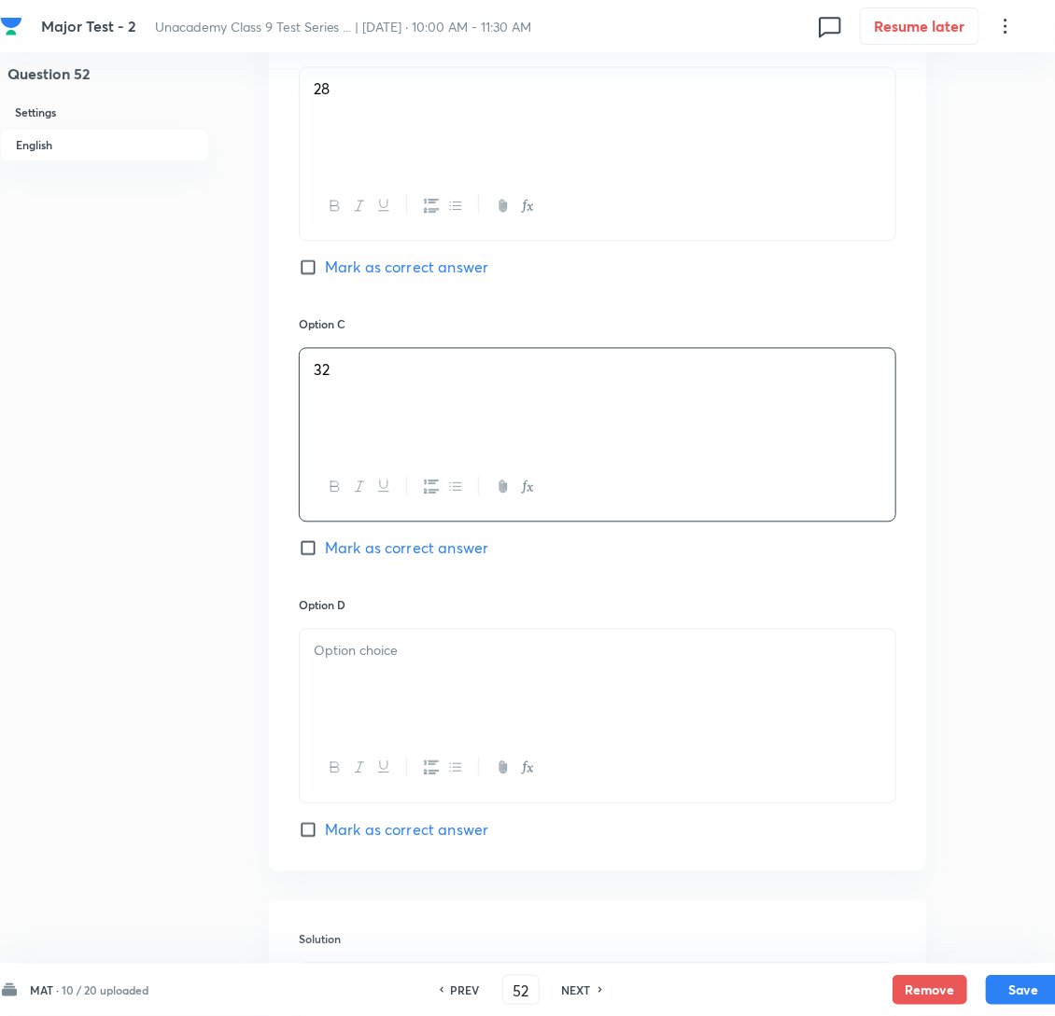
click at [385, 713] on div at bounding box center [598, 682] width 596 height 105
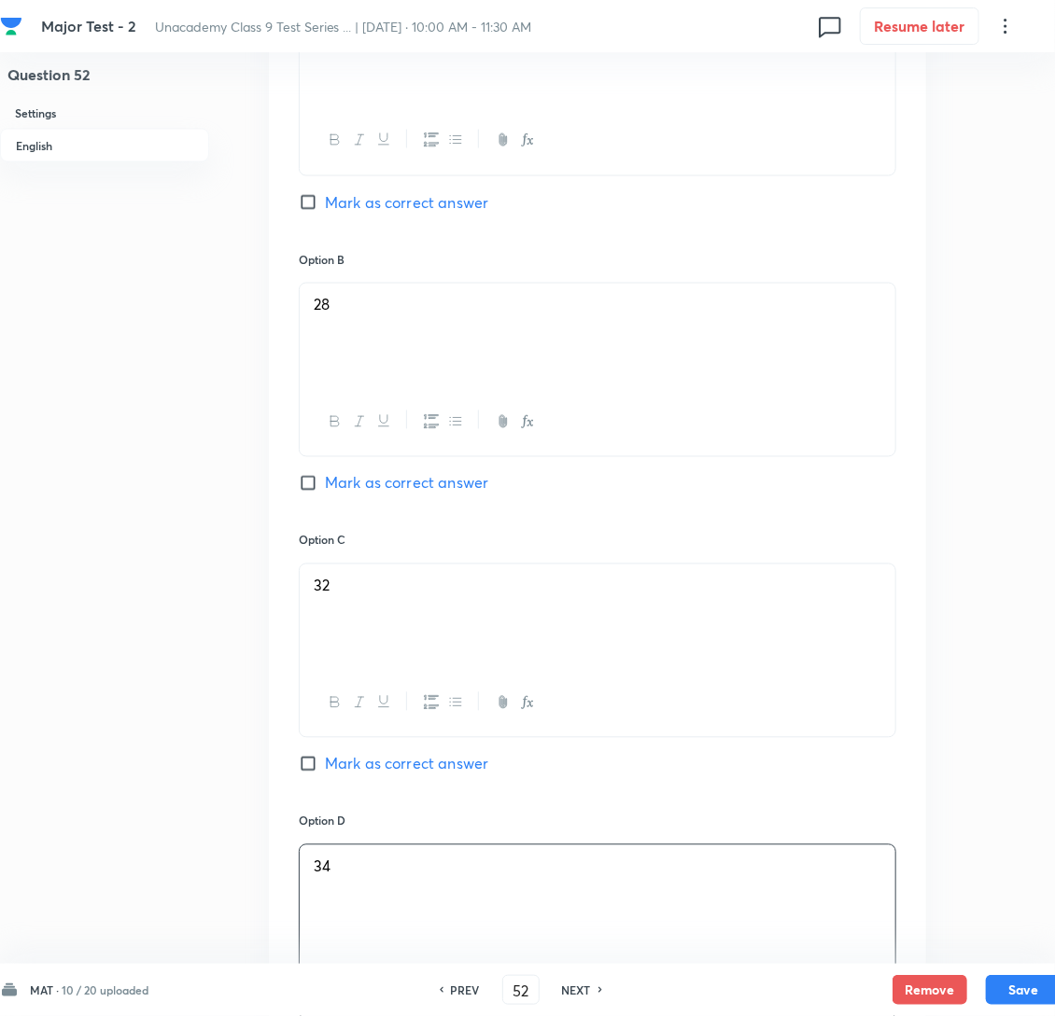
scroll to position [980, 0]
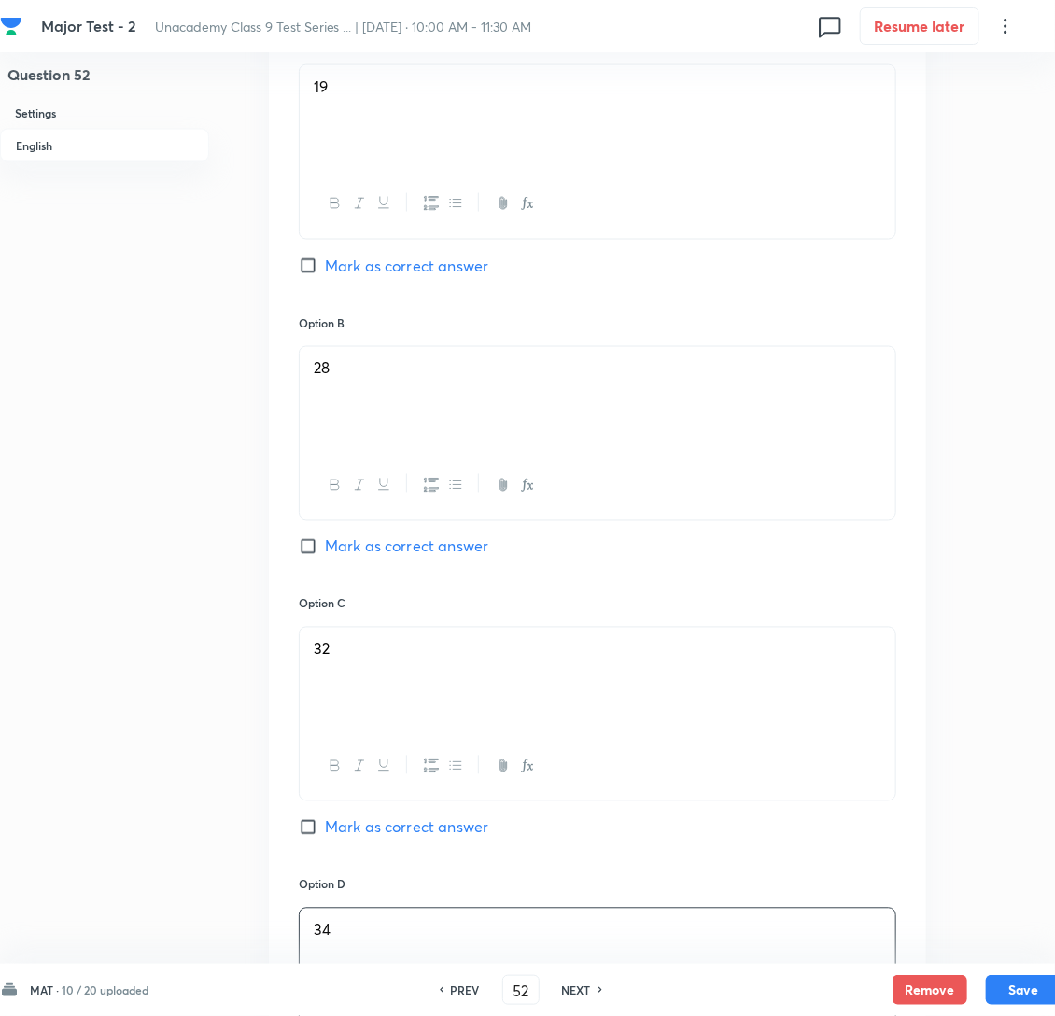
drag, startPoint x: 309, startPoint y: 578, endPoint x: 294, endPoint y: 606, distance: 31.7
click at [307, 556] on input "Mark as correct answer" at bounding box center [312, 547] width 26 height 19
checkbox input "true"
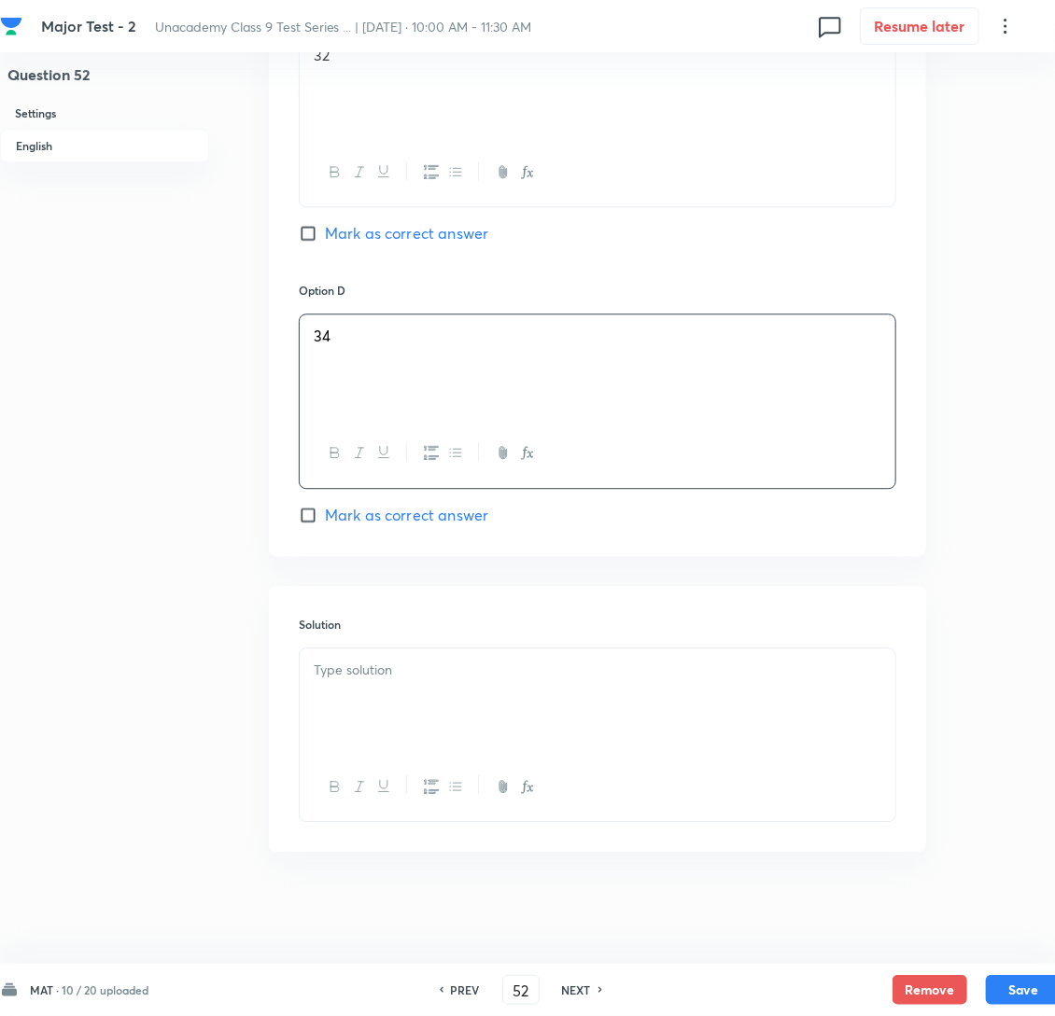
scroll to position [1621, 0]
click at [423, 672] on p at bounding box center [598, 670] width 568 height 21
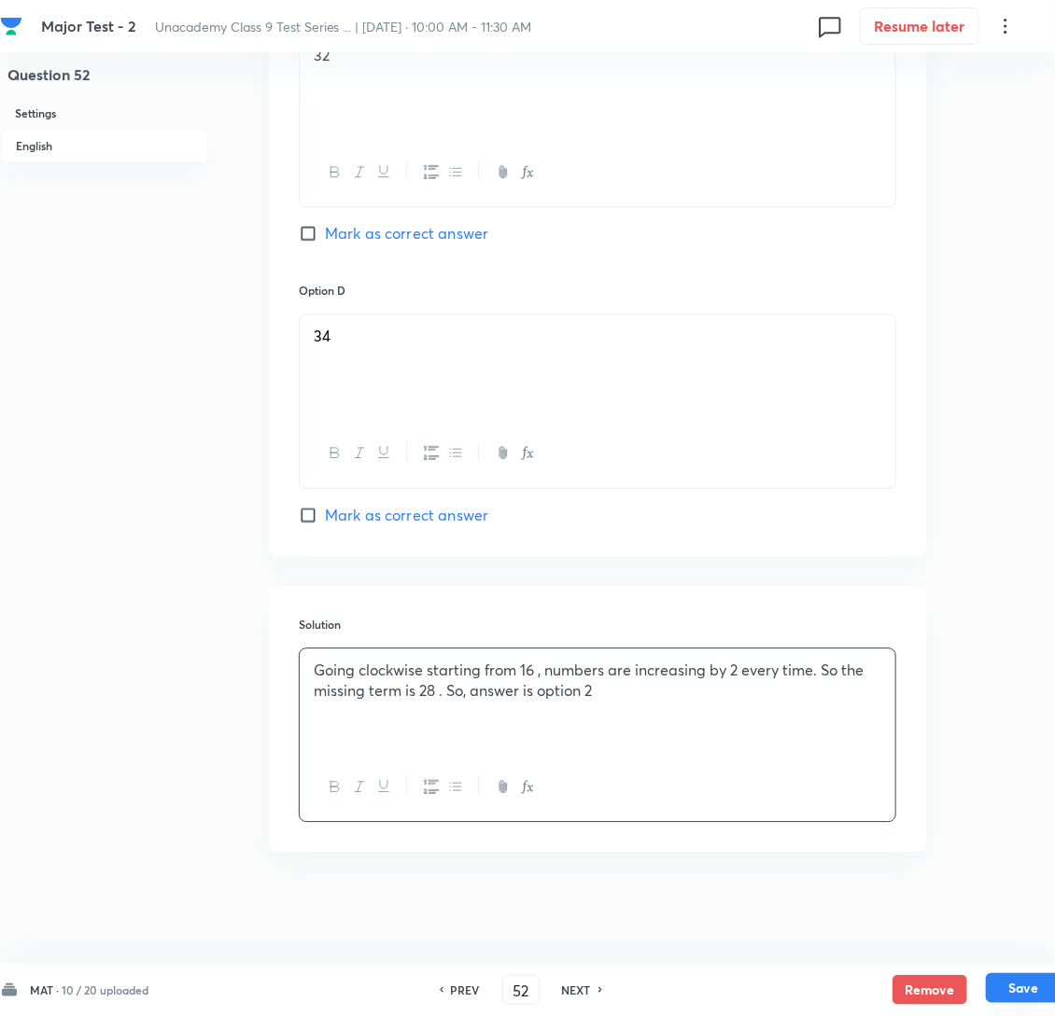
click at [1017, 981] on button "Save" at bounding box center [1023, 989] width 75 height 30
type input "53"
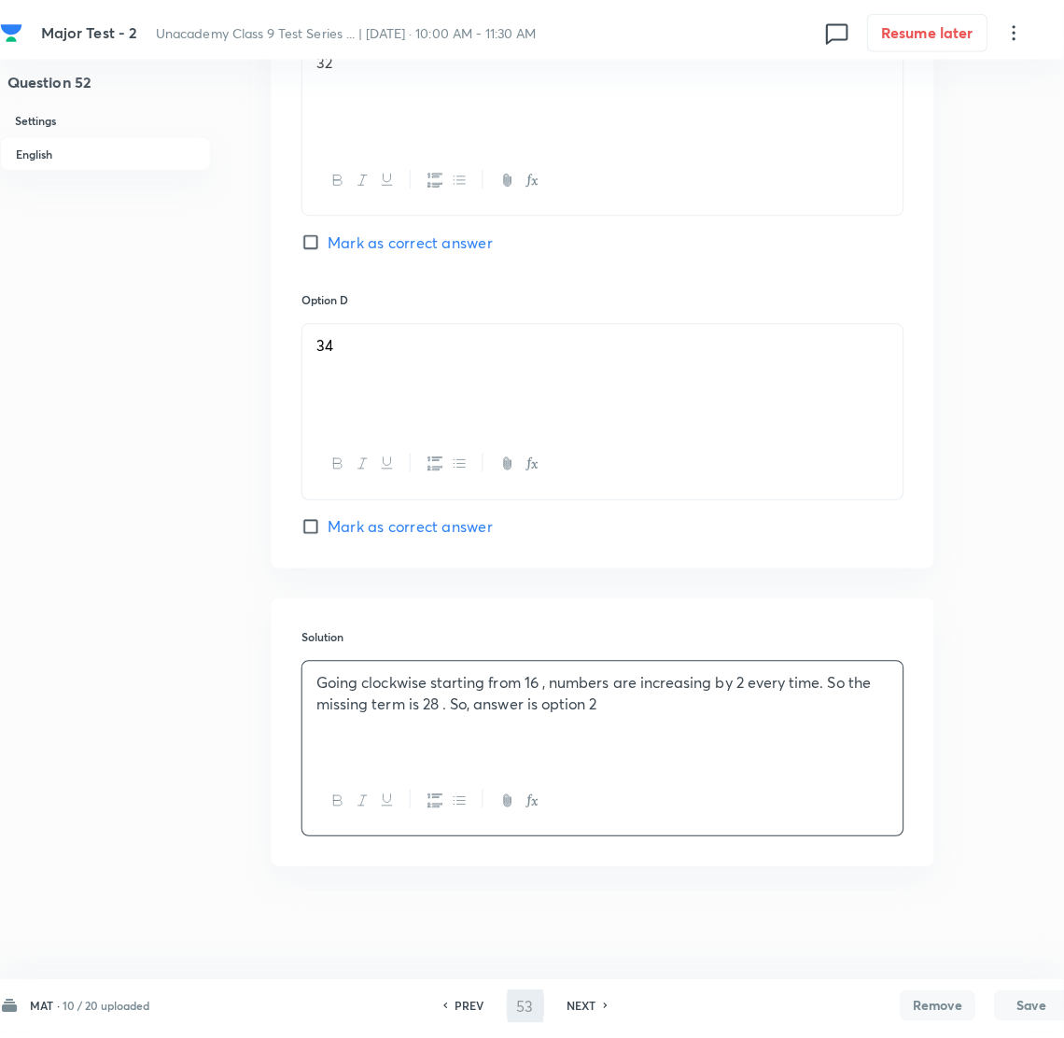
scroll to position [0, 0]
